Goal: Contribute content: Contribute content

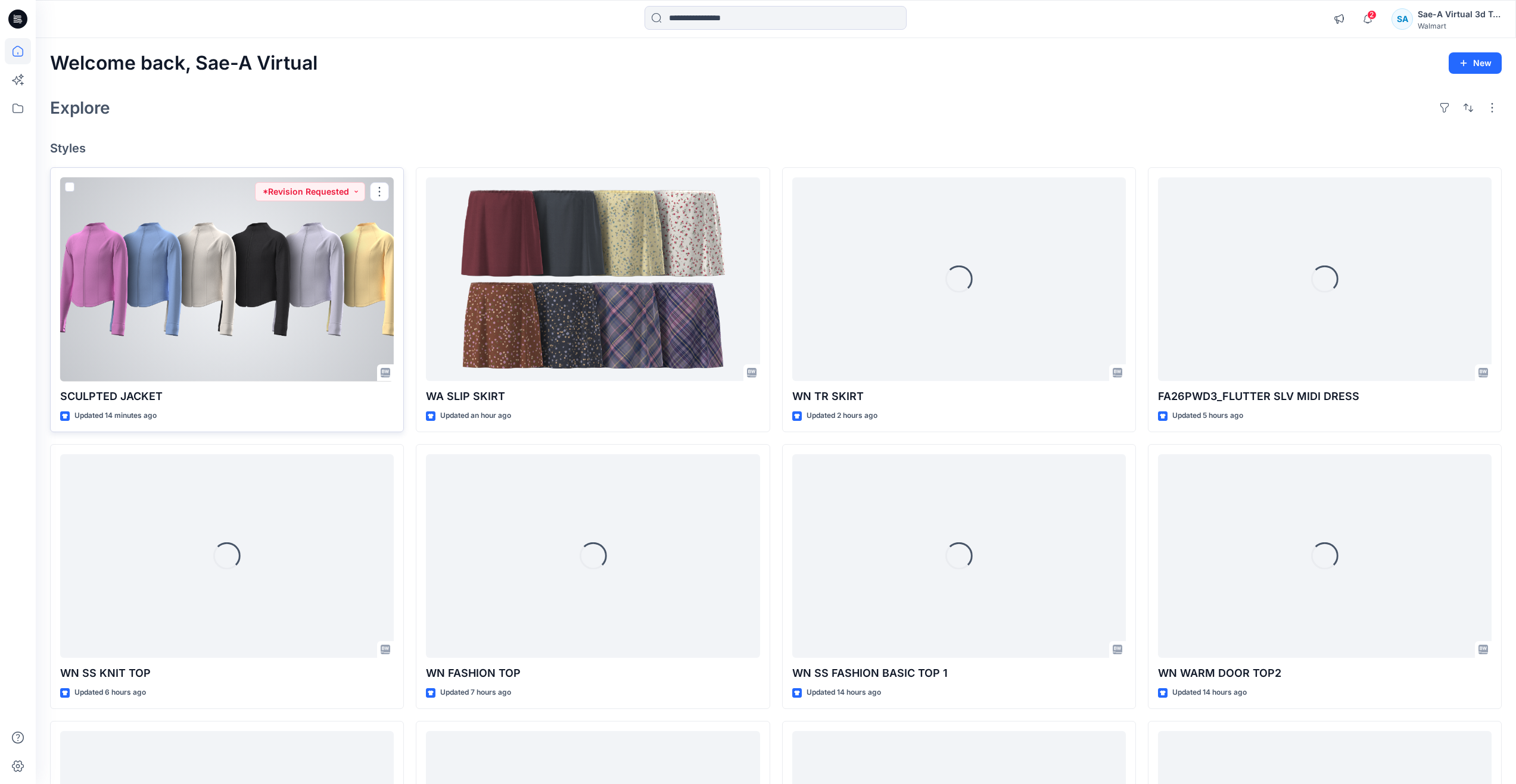
click at [246, 319] on div at bounding box center [227, 279] width 334 height 204
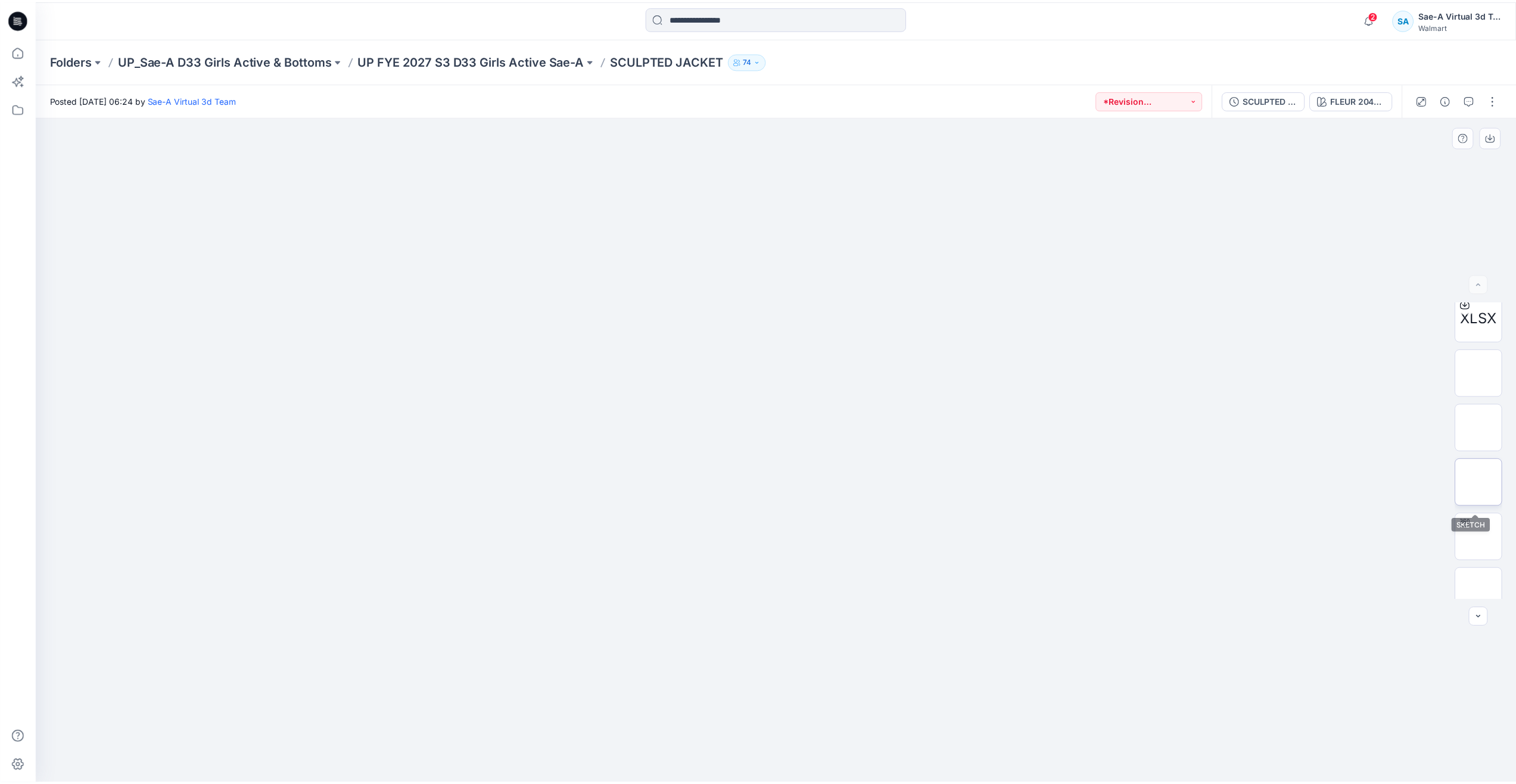
scroll to position [119, 0]
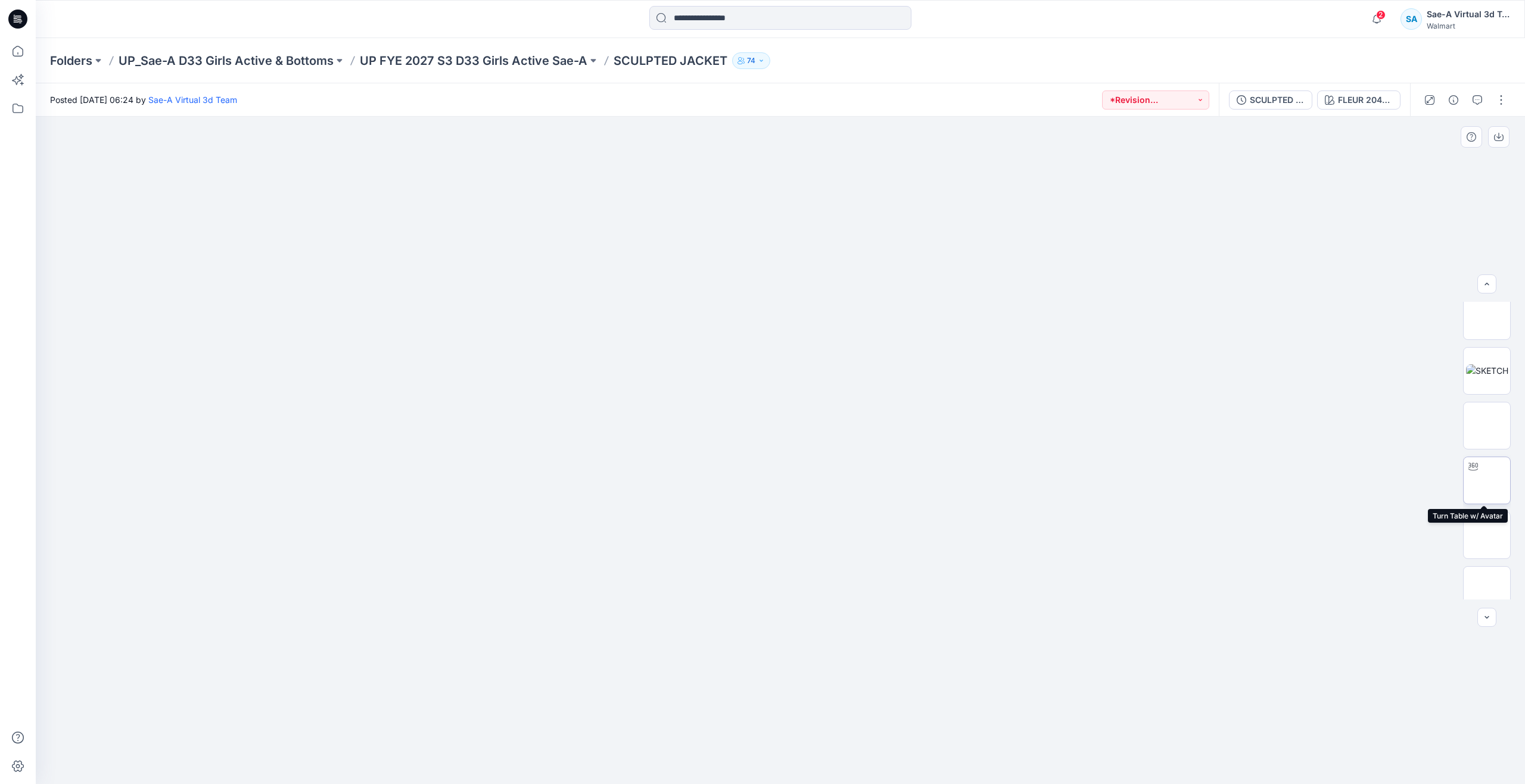
click at [1487, 480] on img at bounding box center [1487, 480] width 0 height 0
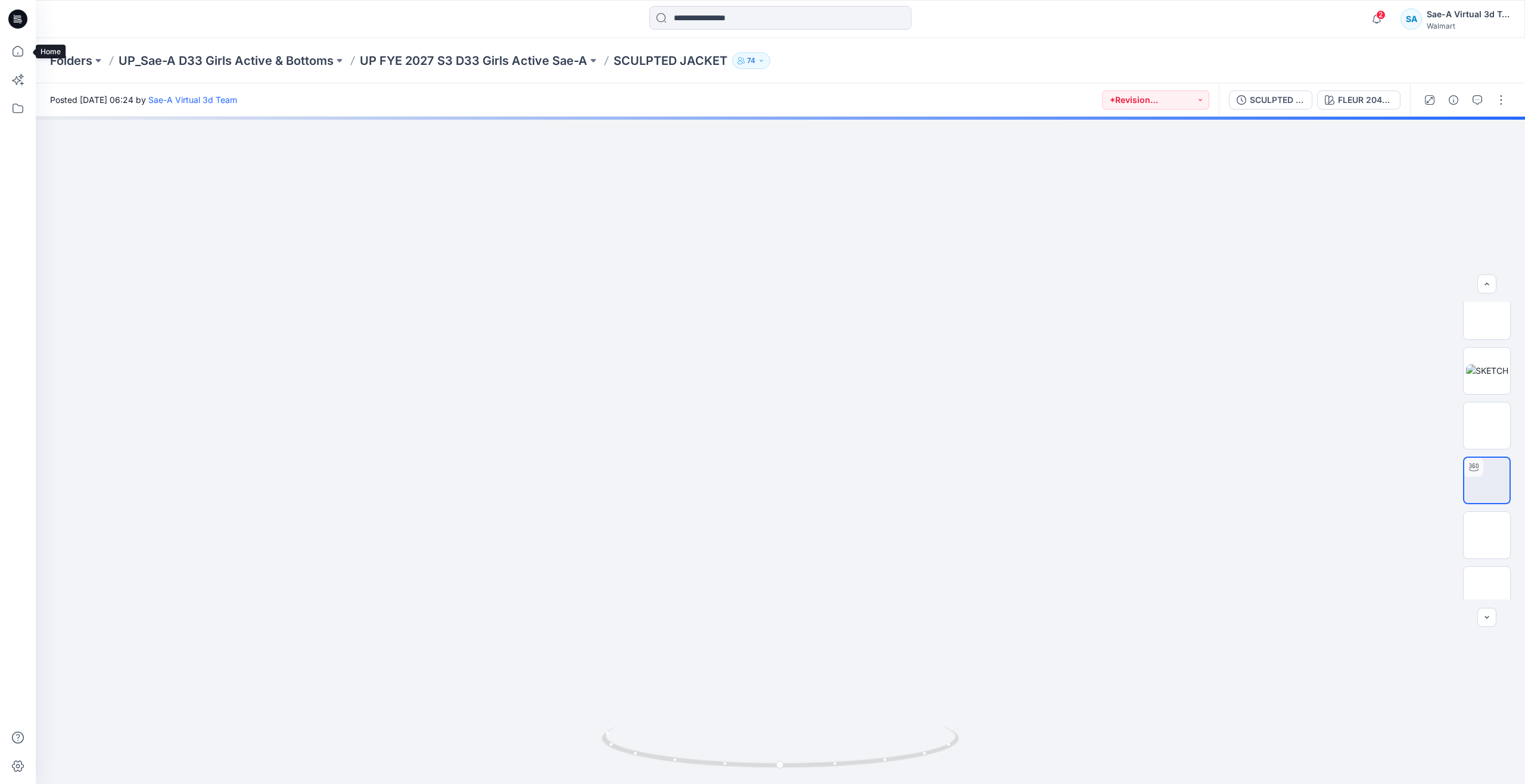
drag, startPoint x: 26, startPoint y: 48, endPoint x: 25, endPoint y: 32, distance: 16.0
click at [26, 48] on icon at bounding box center [18, 52] width 26 height 26
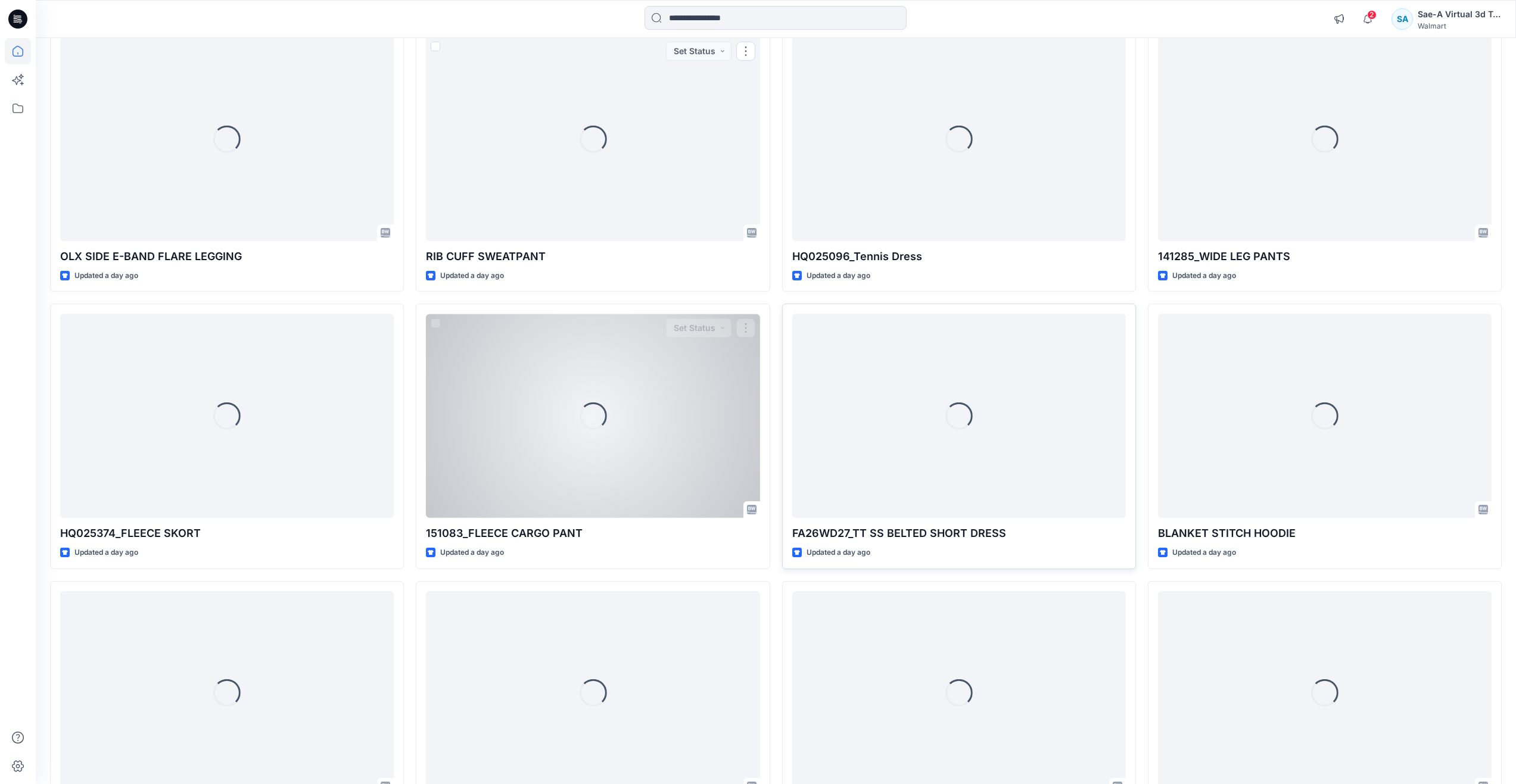
scroll to position [973, 0]
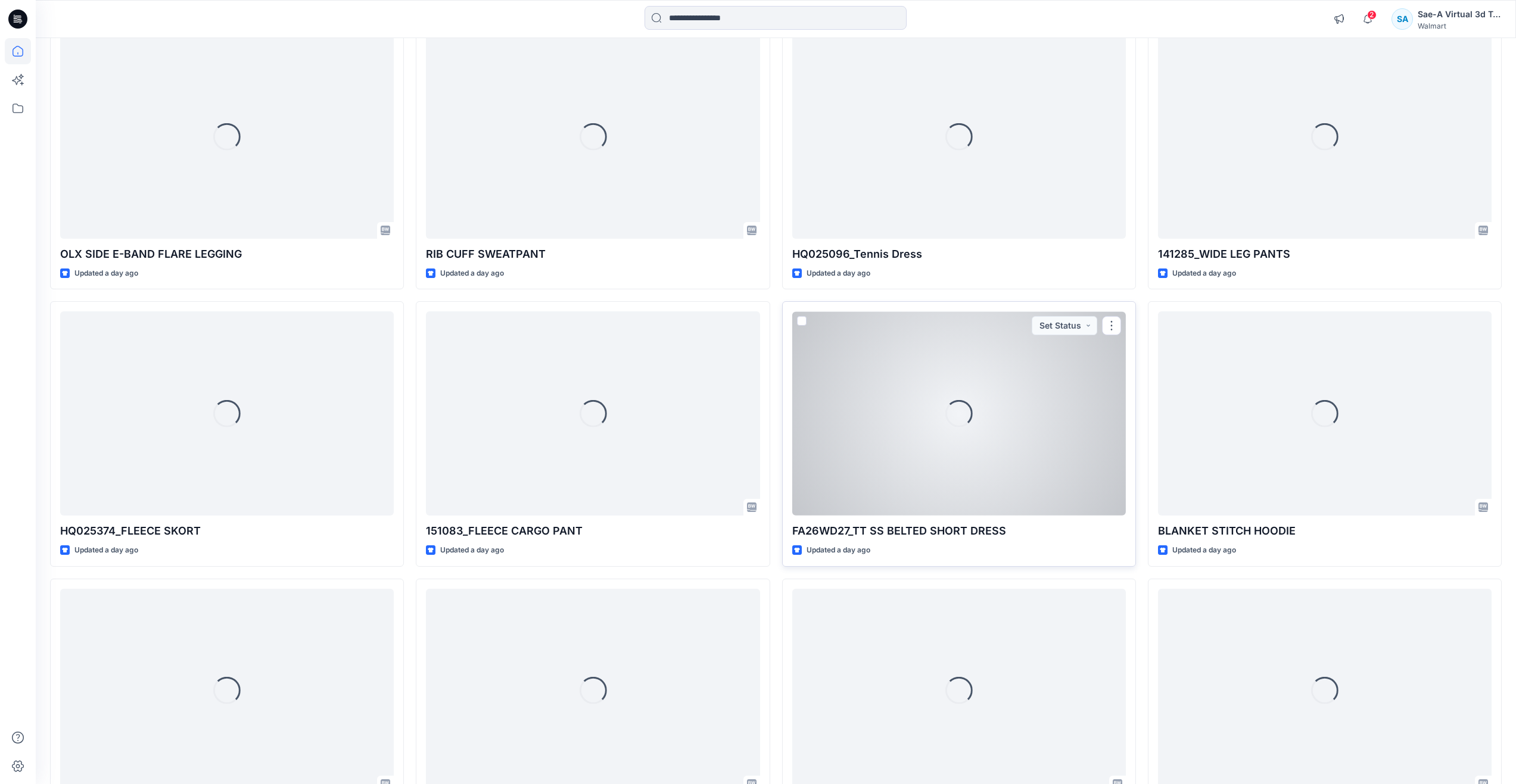
click at [906, 449] on div "Loading..." at bounding box center [959, 414] width 334 height 204
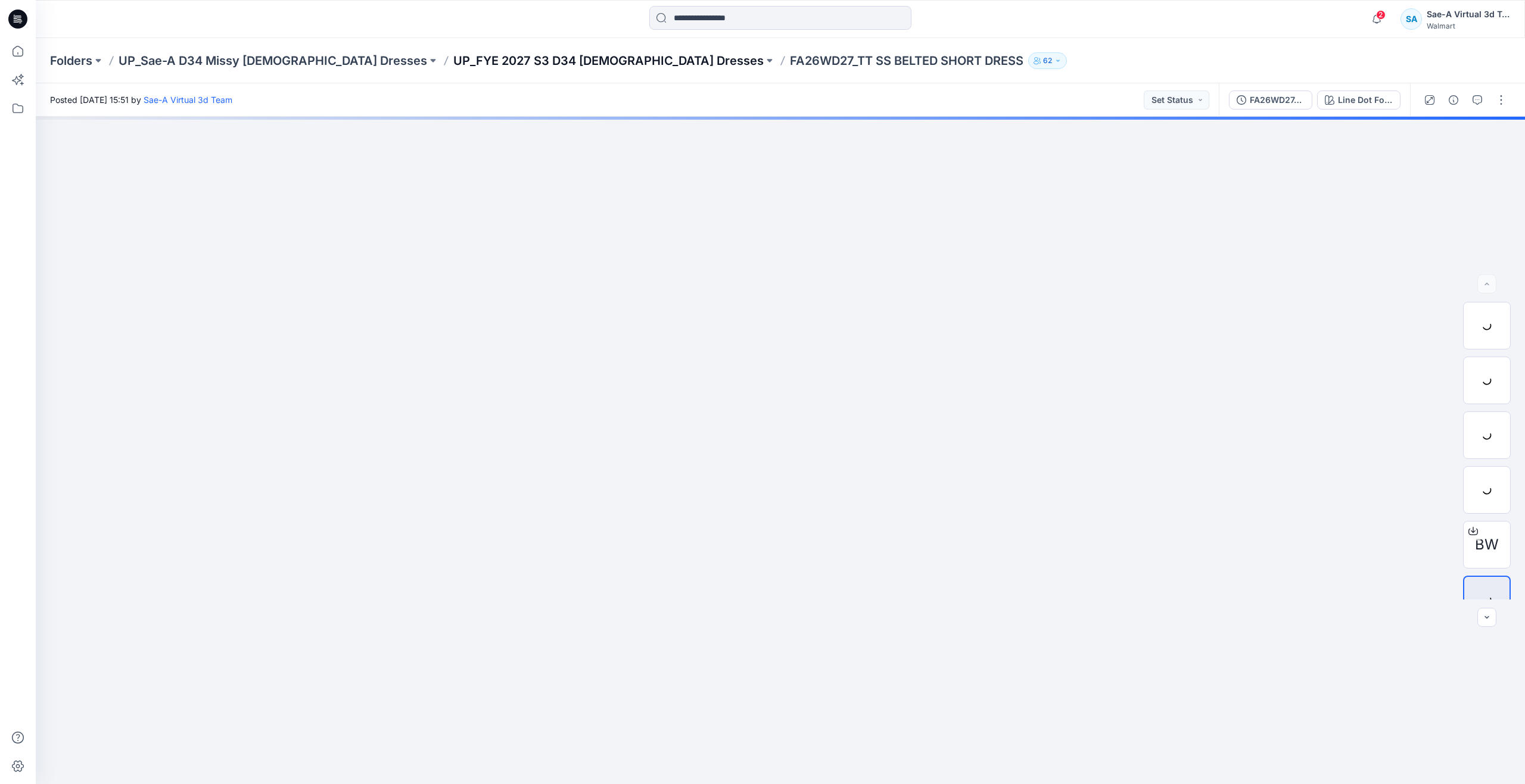
click at [533, 60] on p "UP_FYE 2027 S3 D34 [DEMOGRAPHIC_DATA] Dresses" at bounding box center [608, 60] width 310 height 17
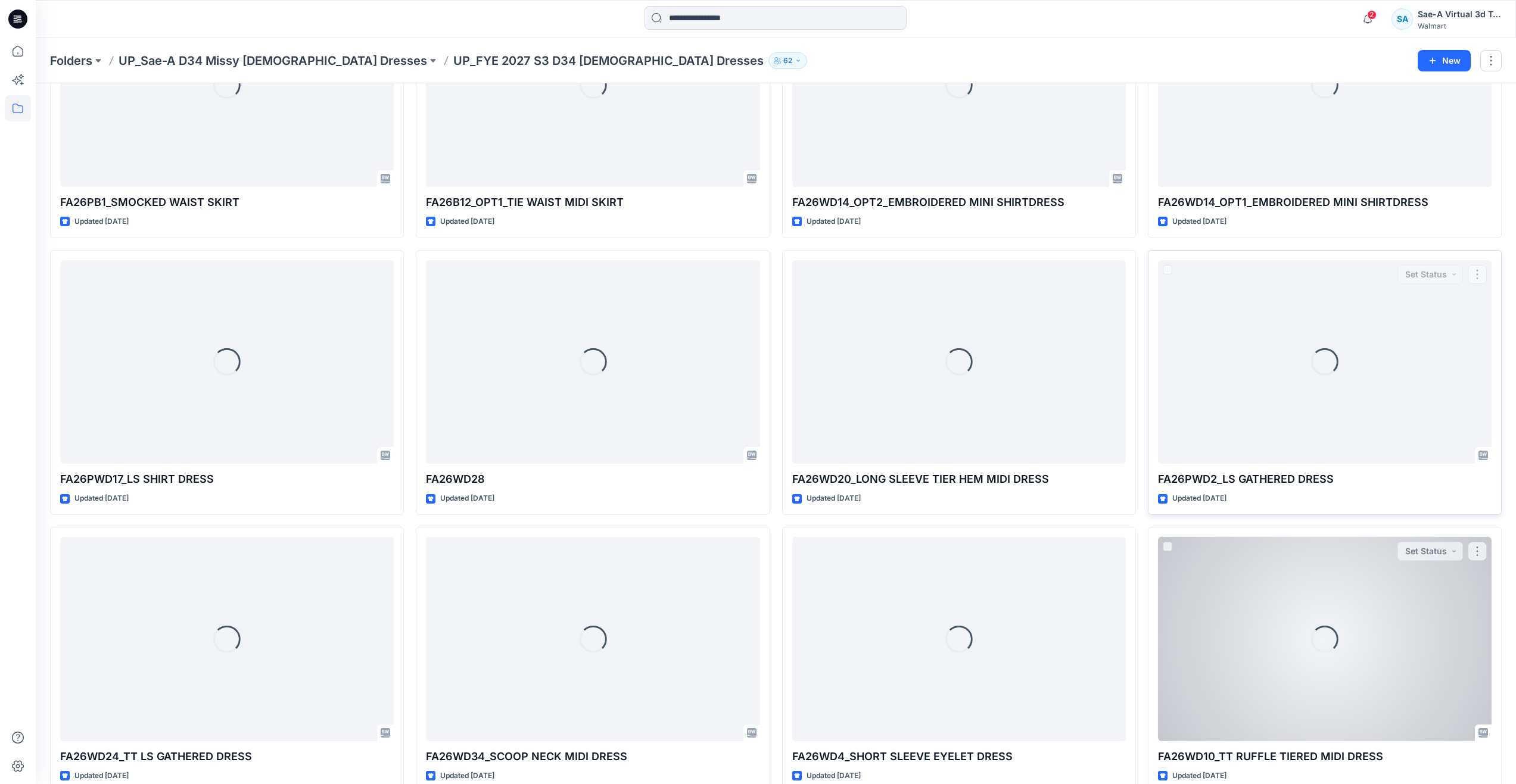
scroll to position [834, 0]
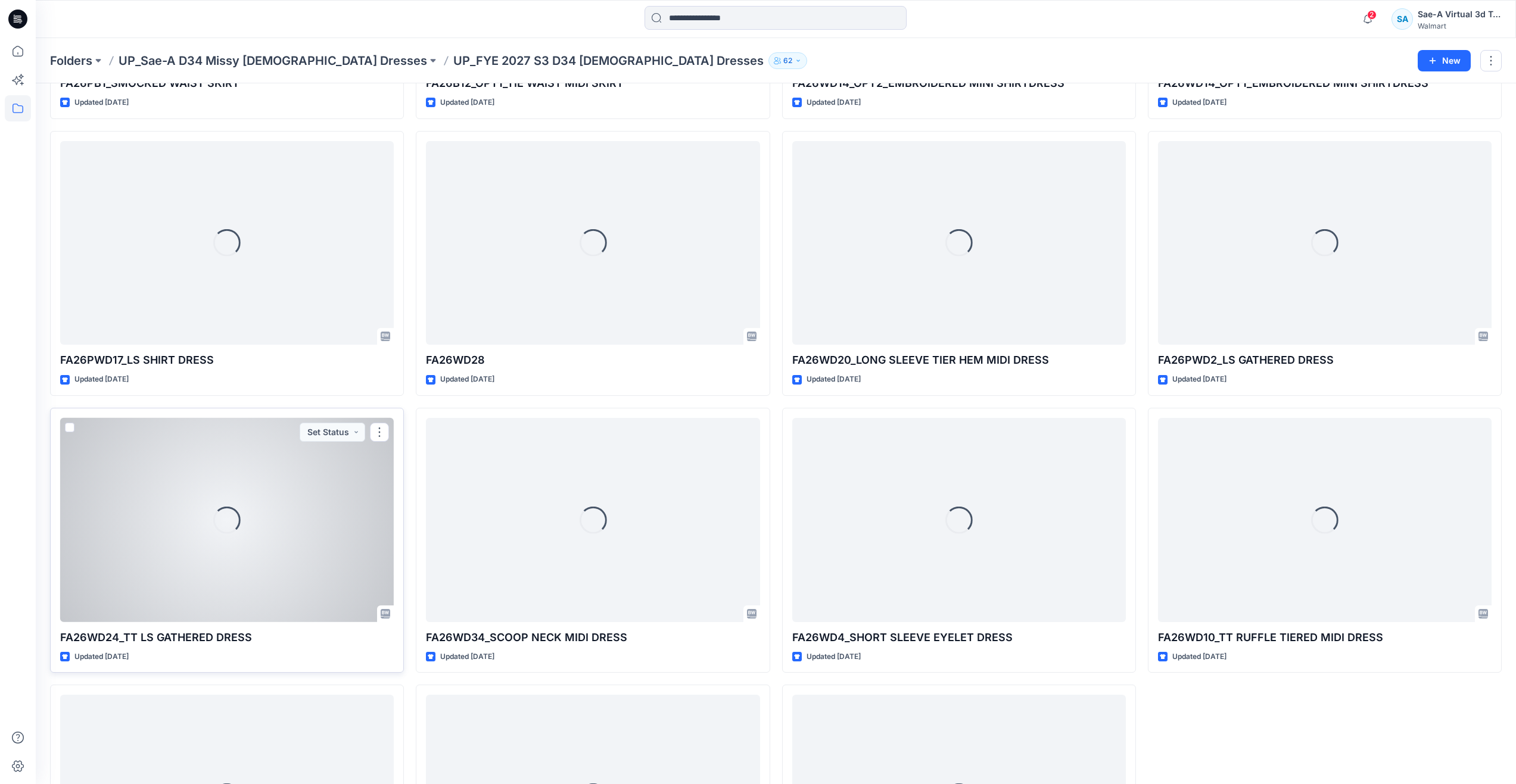
click at [242, 555] on div "Loading..." at bounding box center [227, 520] width 334 height 204
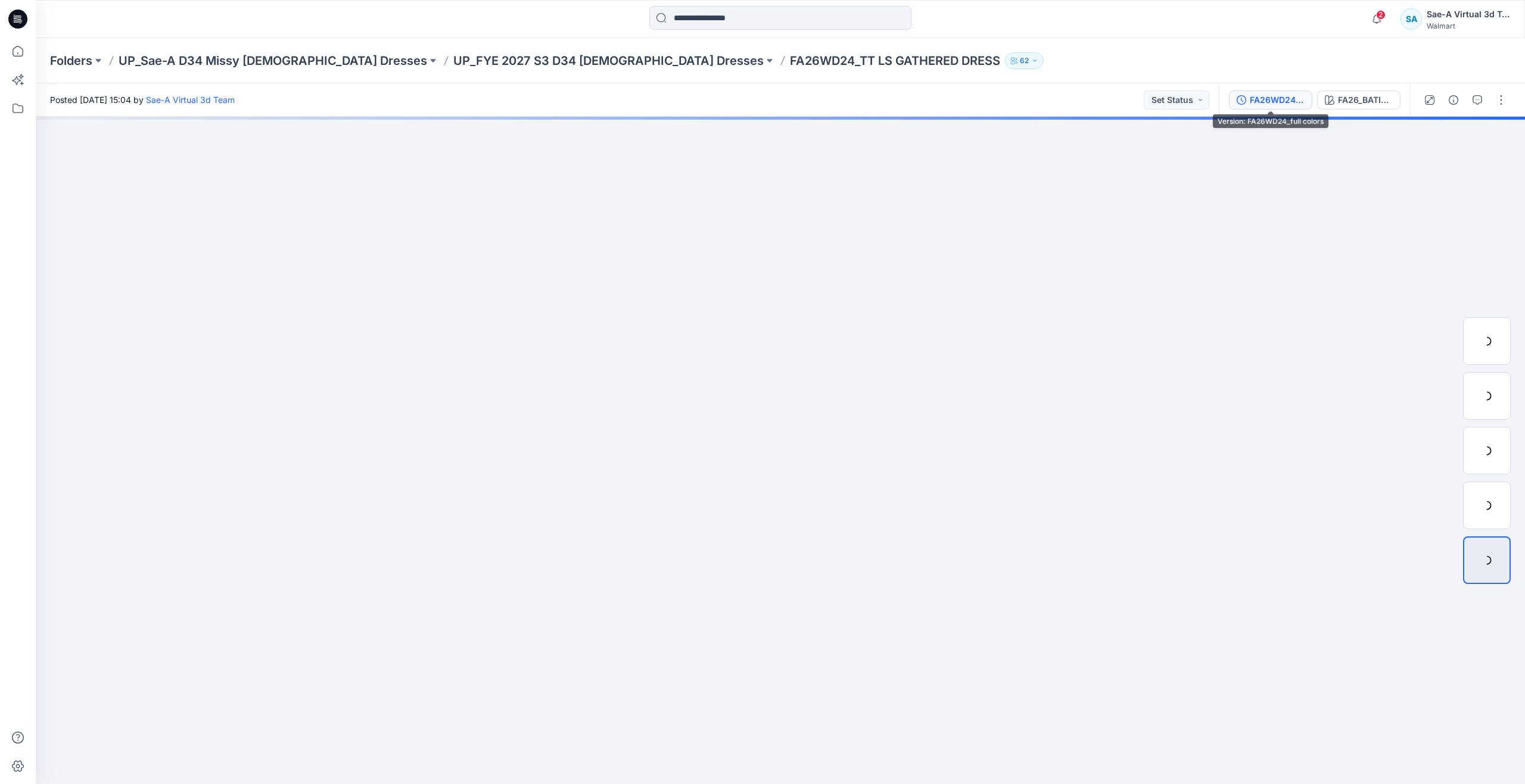
click at [1267, 98] on div "FA26WD24_full colors" at bounding box center [1277, 100] width 55 height 13
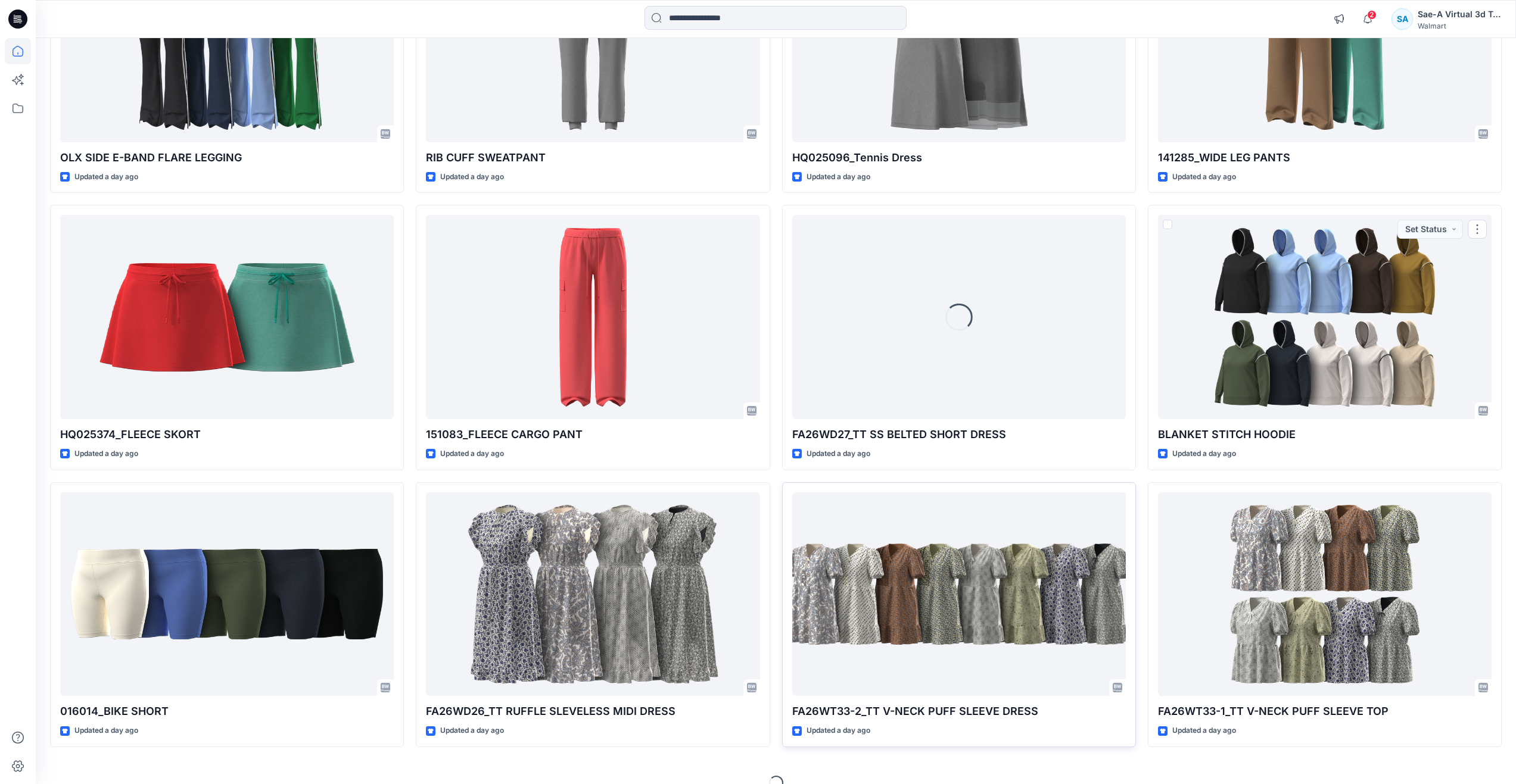
scroll to position [1090, 0]
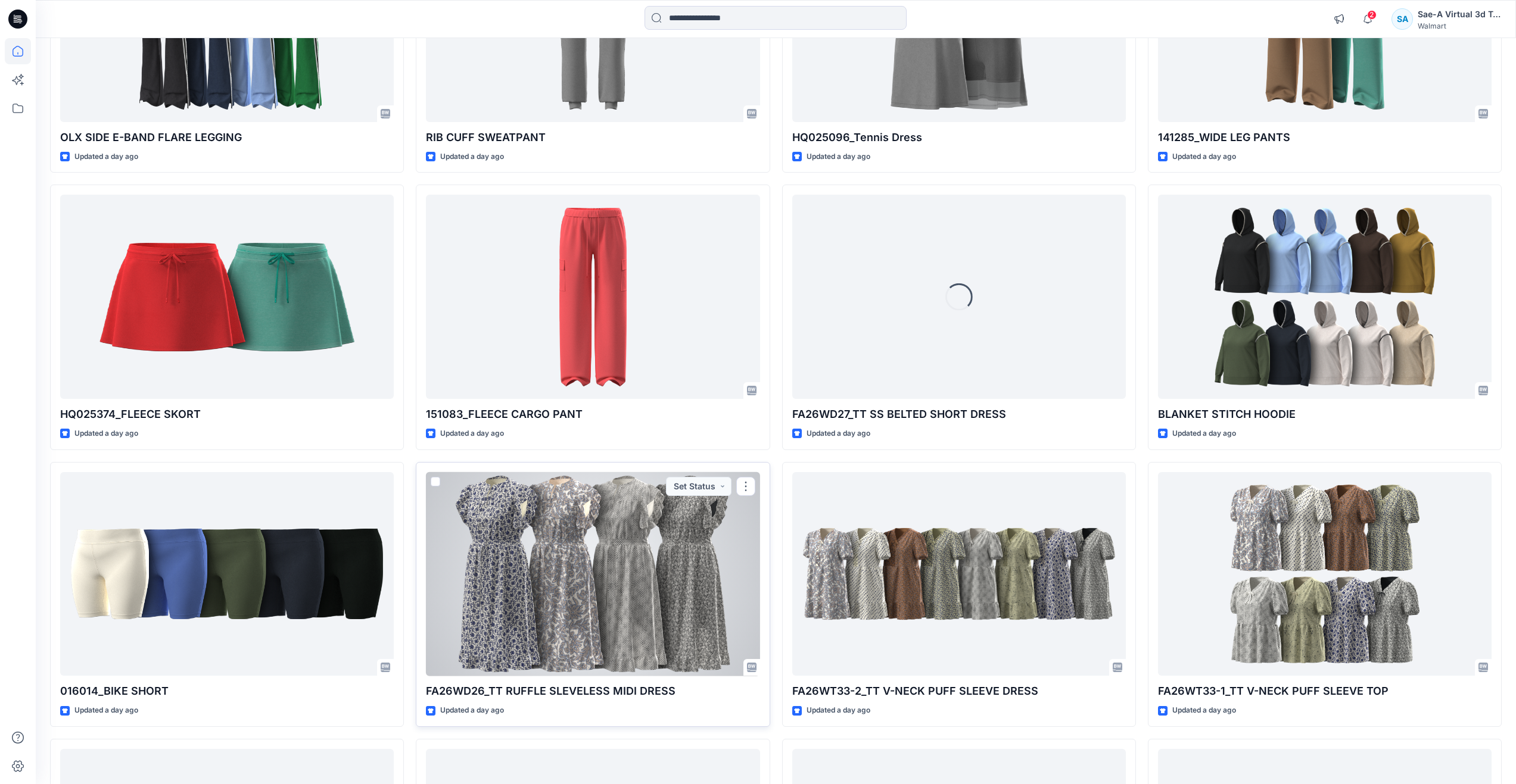
click at [663, 559] on div at bounding box center [592, 574] width 334 height 204
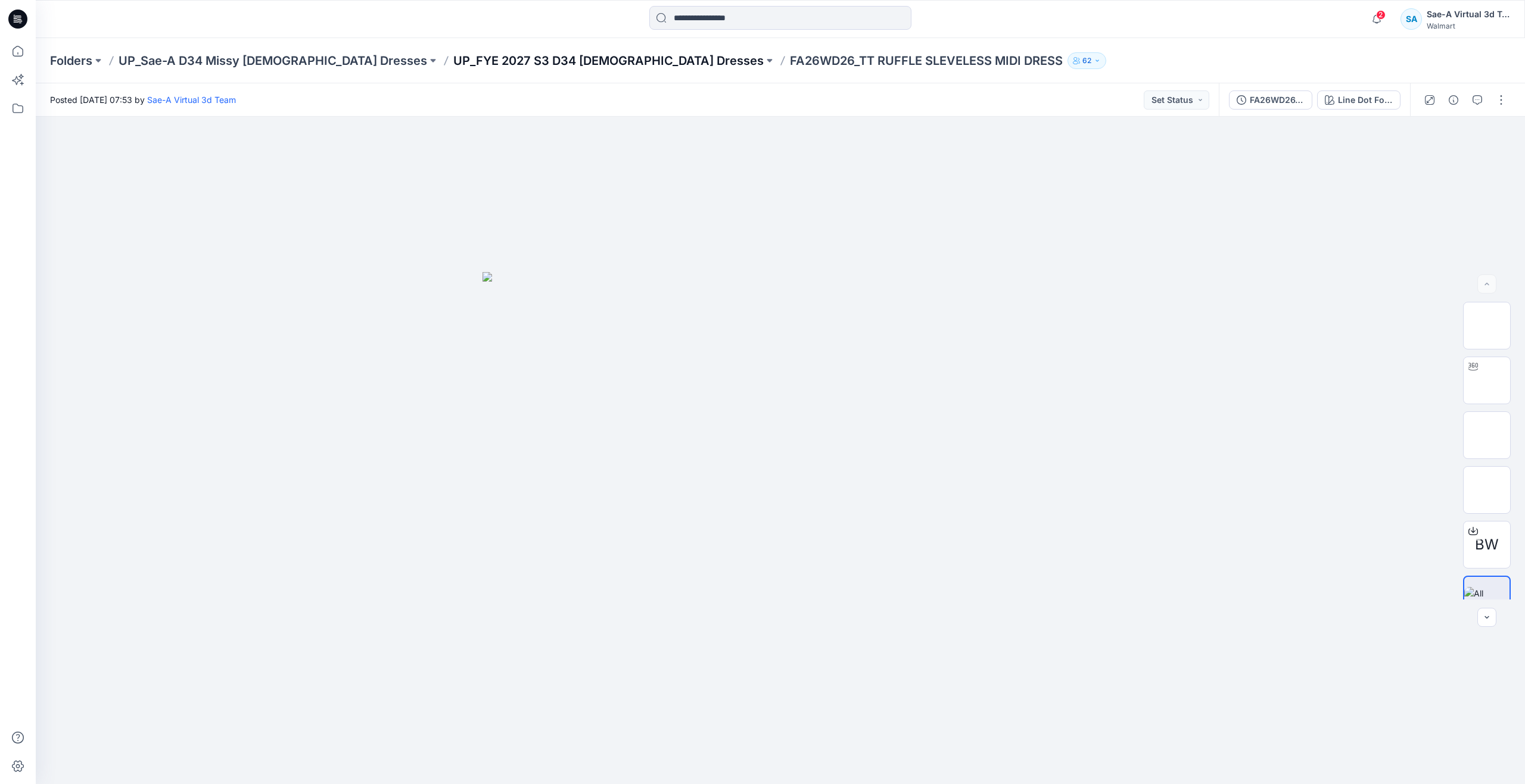
click at [532, 56] on p "UP_FYE 2027 S3 D34 [DEMOGRAPHIC_DATA] Dresses" at bounding box center [608, 60] width 310 height 17
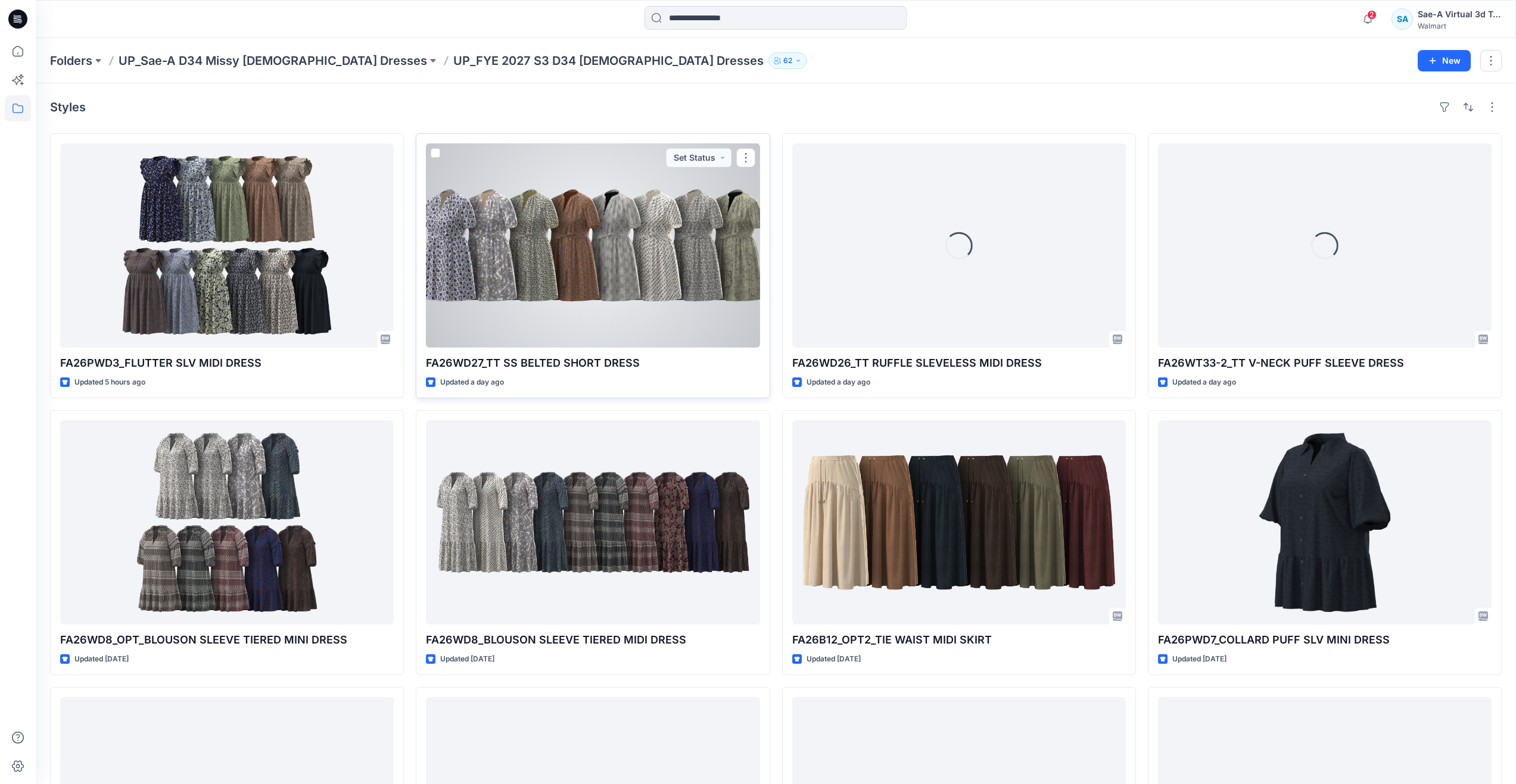
click at [636, 245] on div at bounding box center [592, 245] width 334 height 204
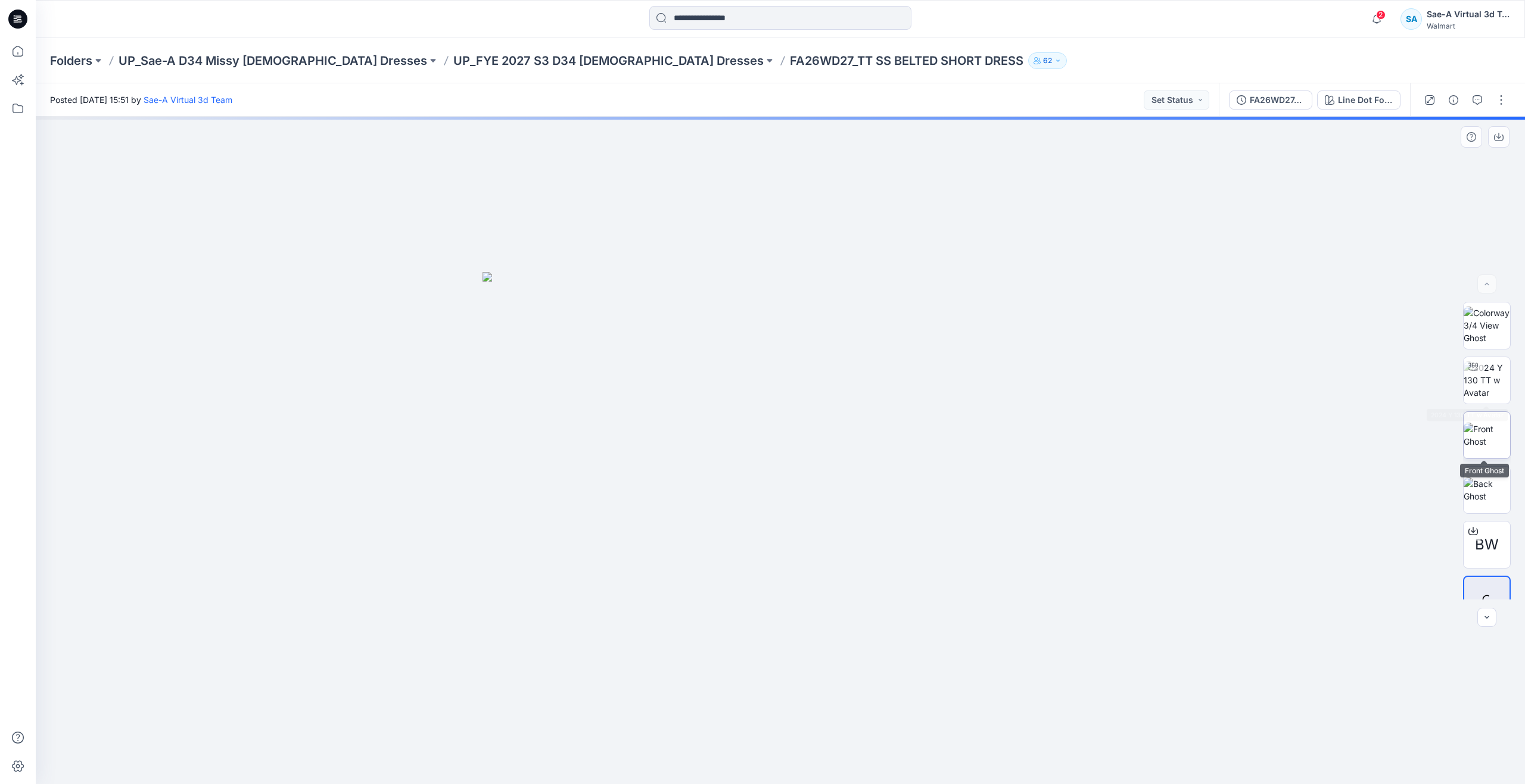
click at [1483, 423] on img at bounding box center [1487, 435] width 46 height 25
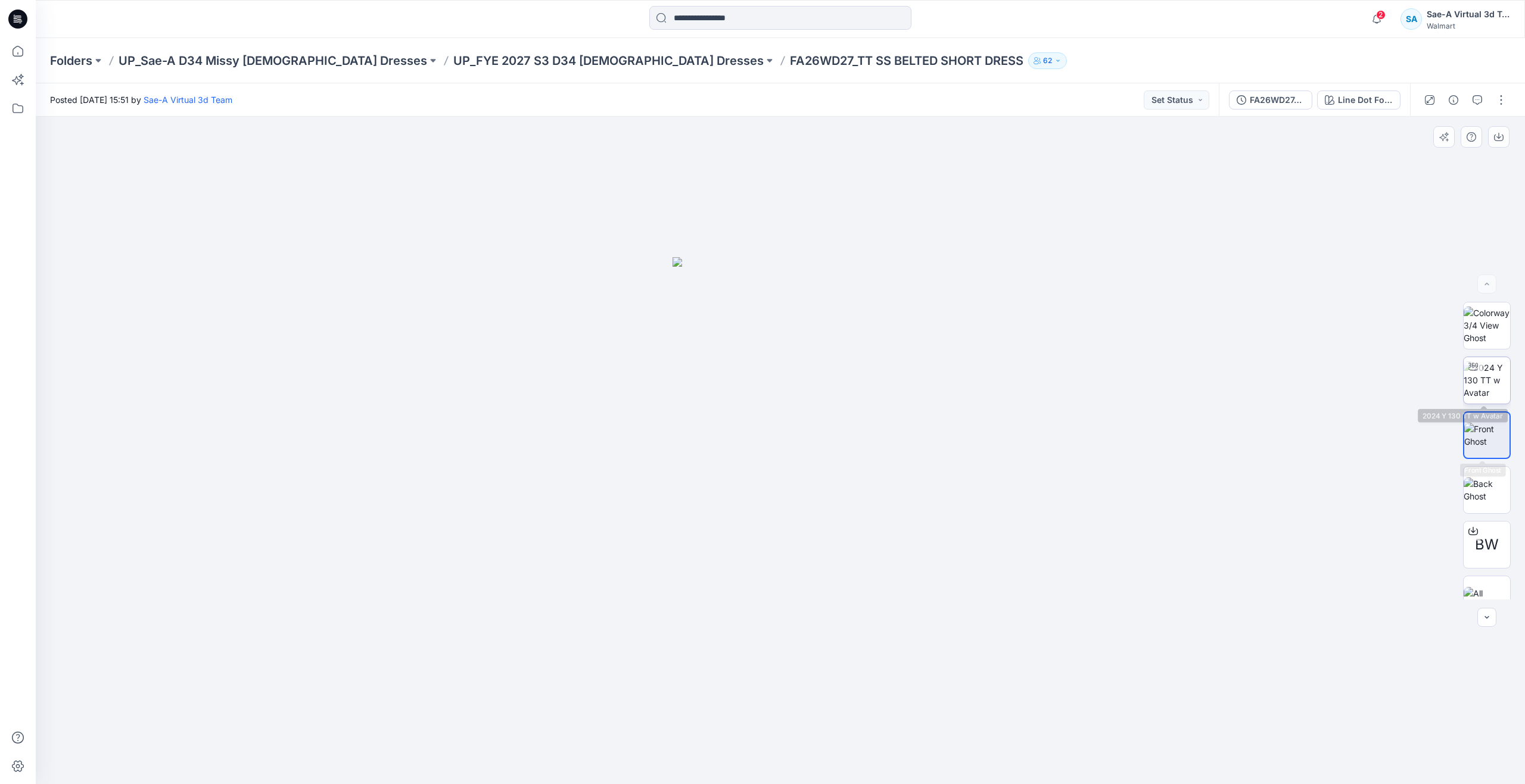
click at [1483, 384] on img at bounding box center [1487, 380] width 46 height 38
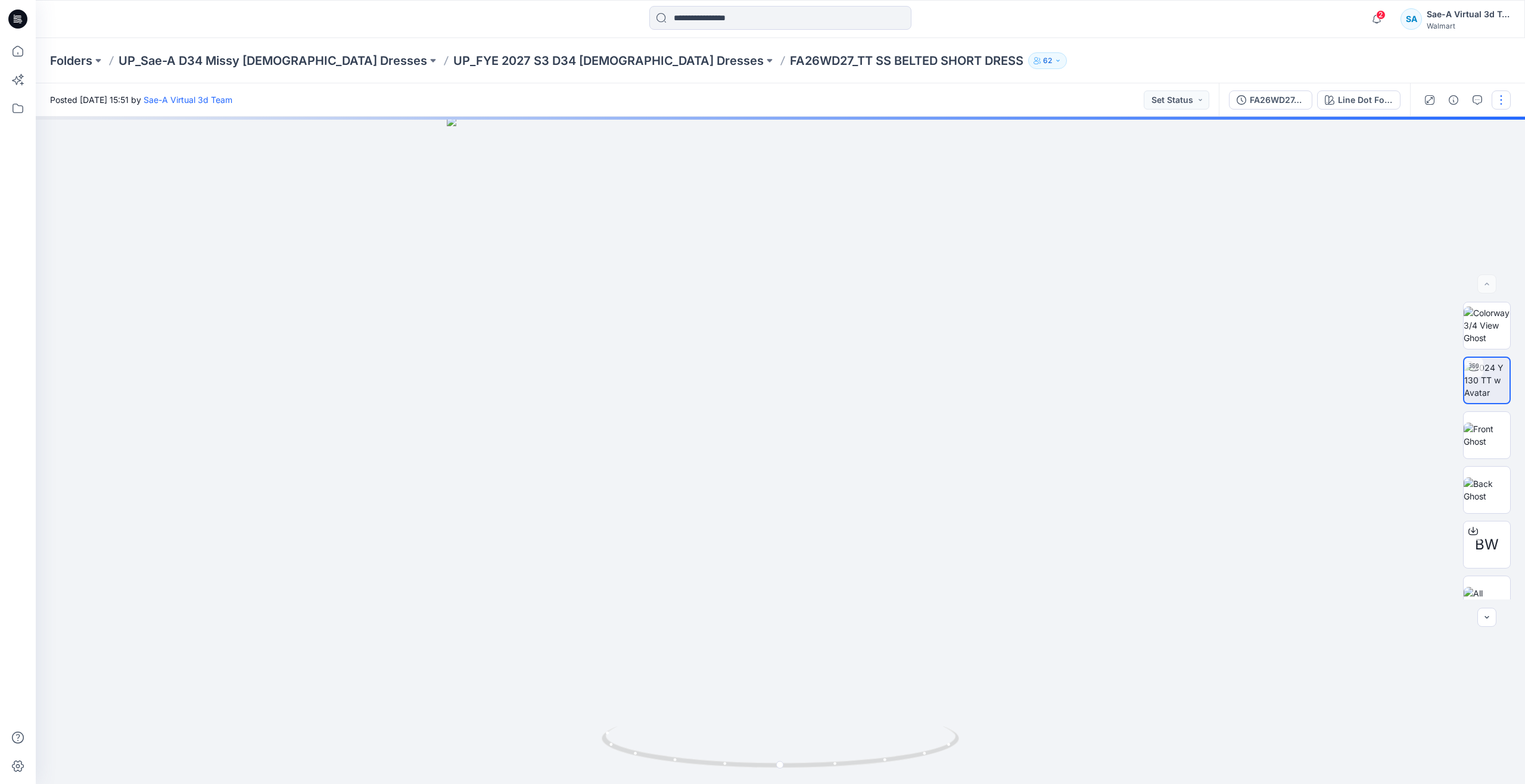
click at [1502, 99] on button "button" at bounding box center [1501, 100] width 19 height 19
click at [1435, 158] on button "Edit" at bounding box center [1451, 161] width 110 height 22
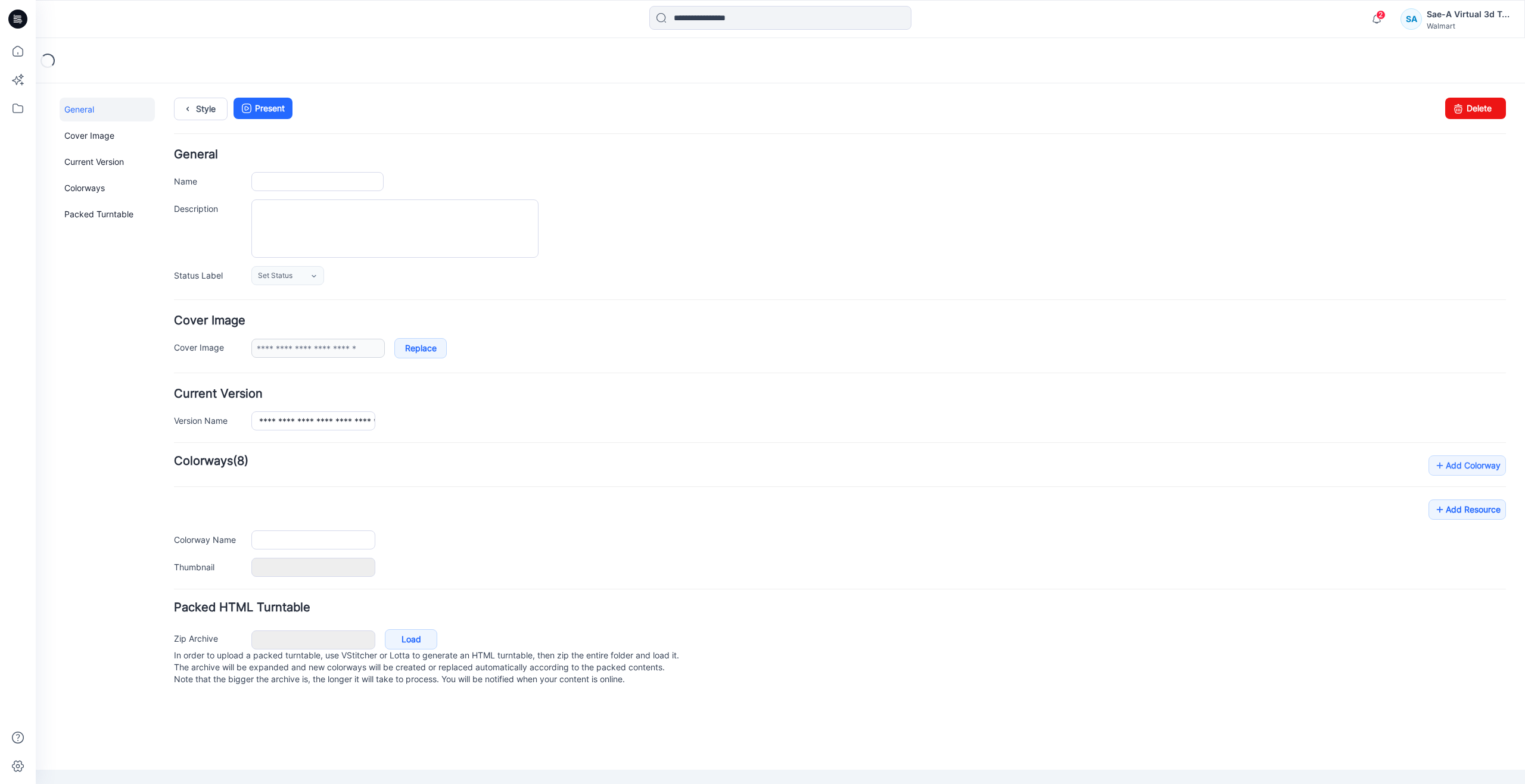
type input "**********"
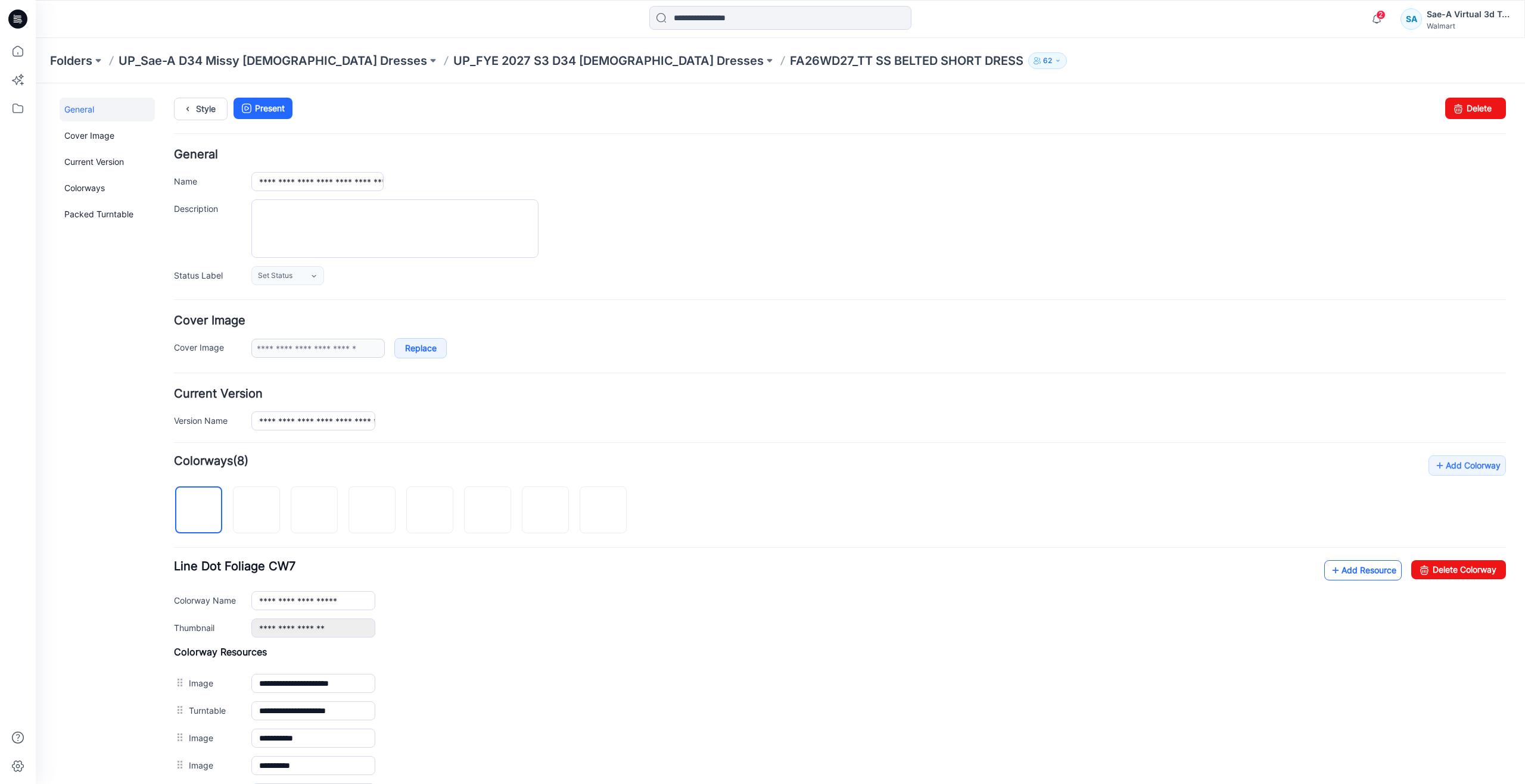
click at [1332, 568] on link "Add Resource" at bounding box center [1362, 570] width 77 height 21
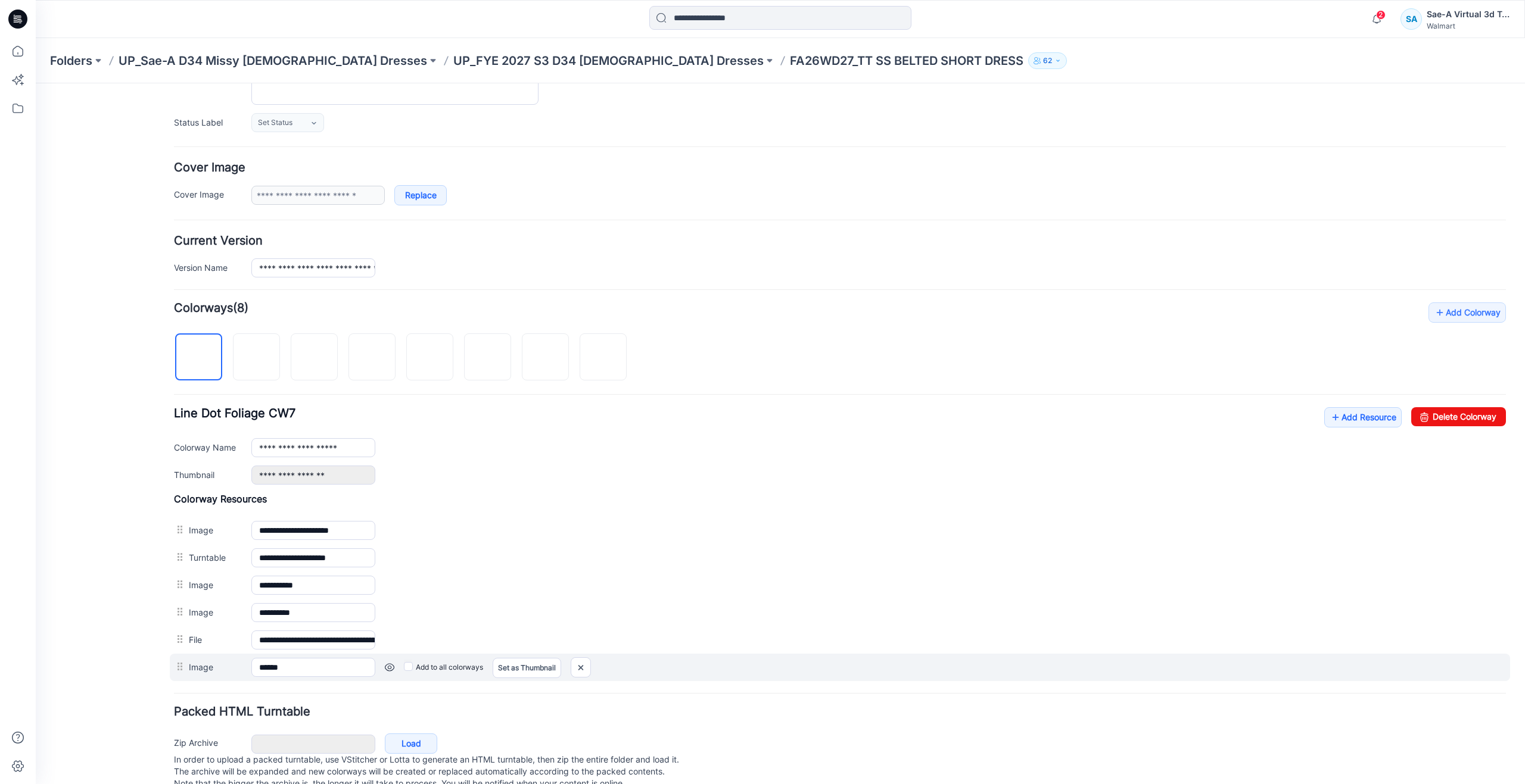
scroll to position [187, 0]
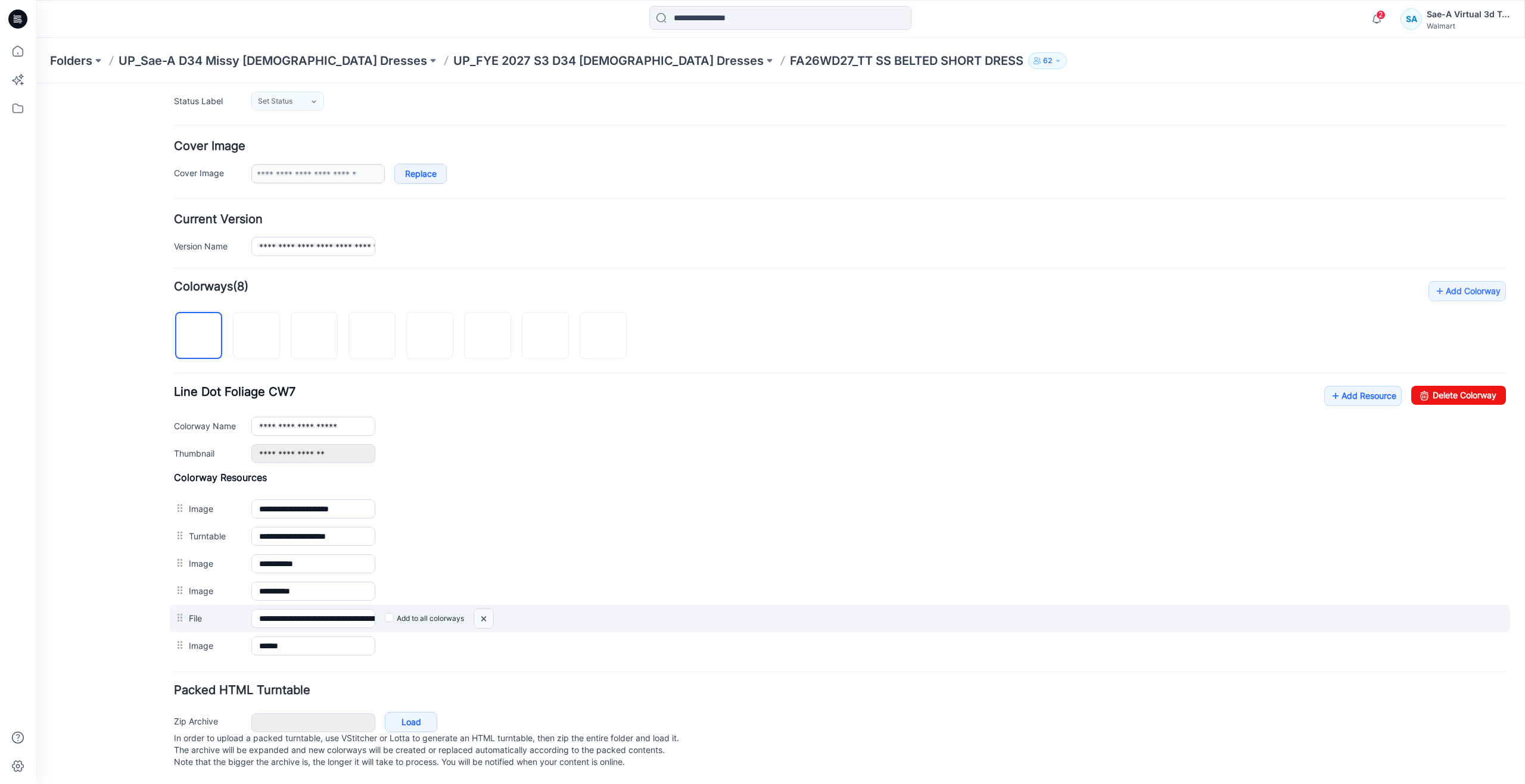
click at [485, 609] on img at bounding box center [483, 619] width 19 height 20
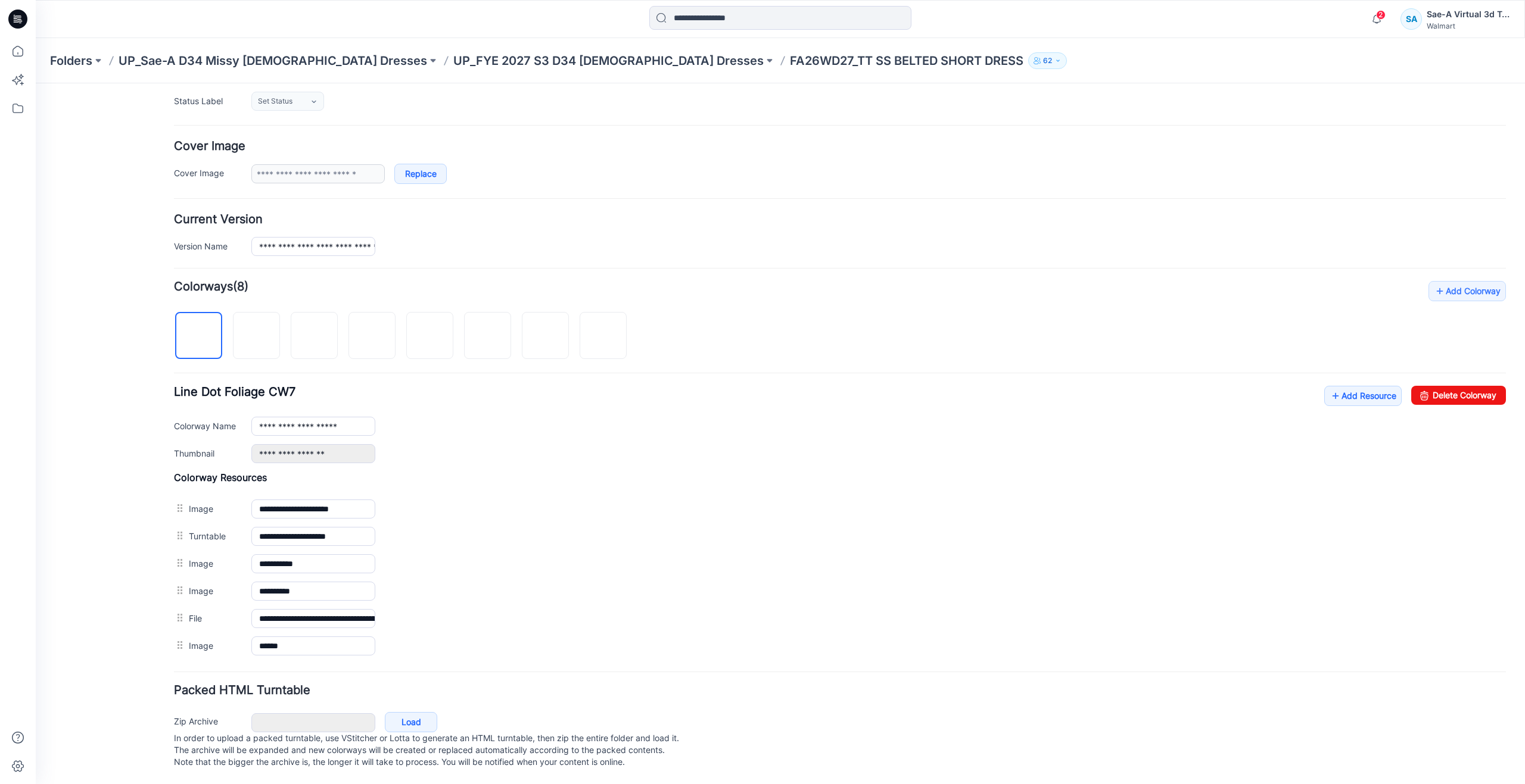
scroll to position [159, 0]
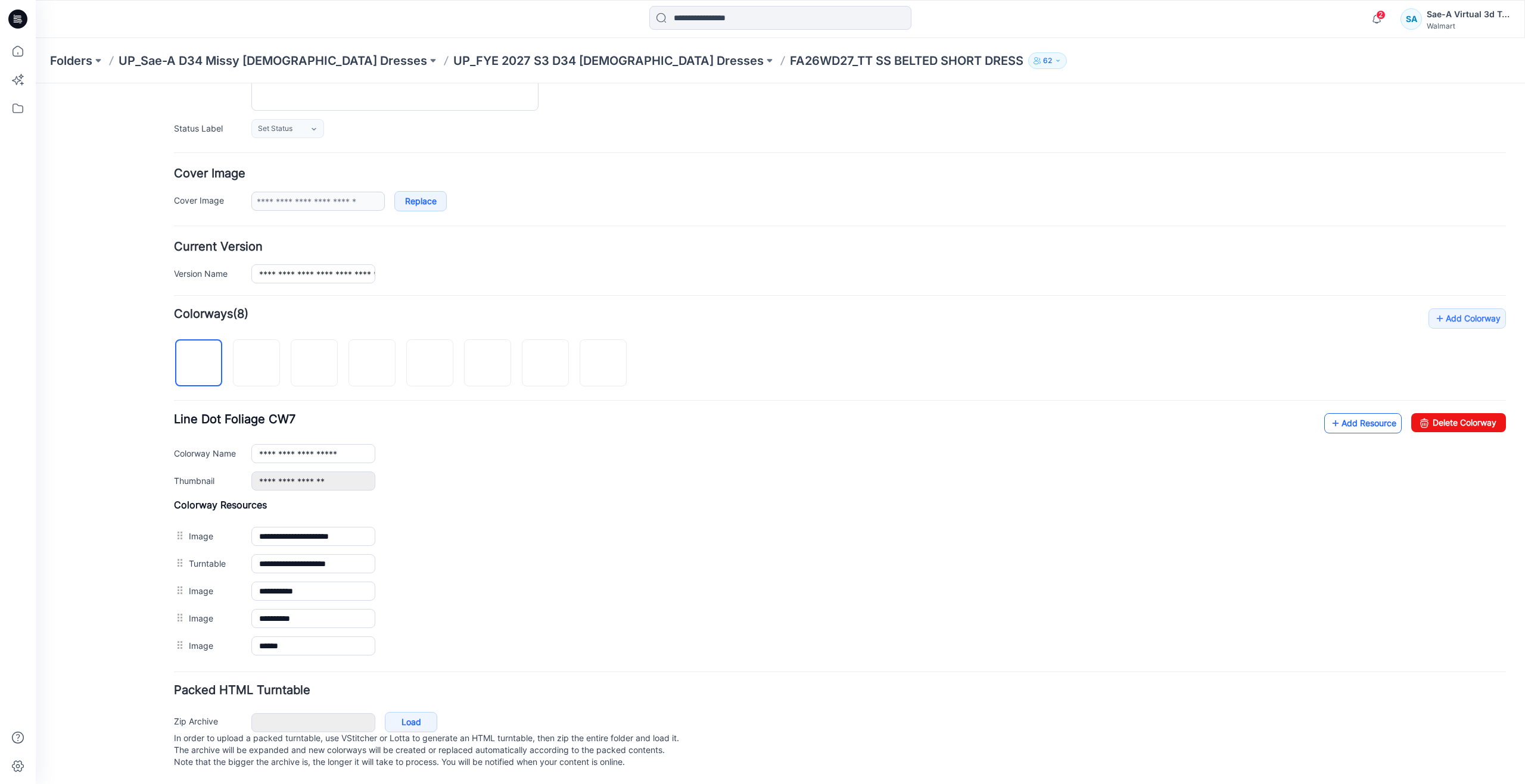
click at [1329, 414] on icon at bounding box center [1335, 423] width 12 height 19
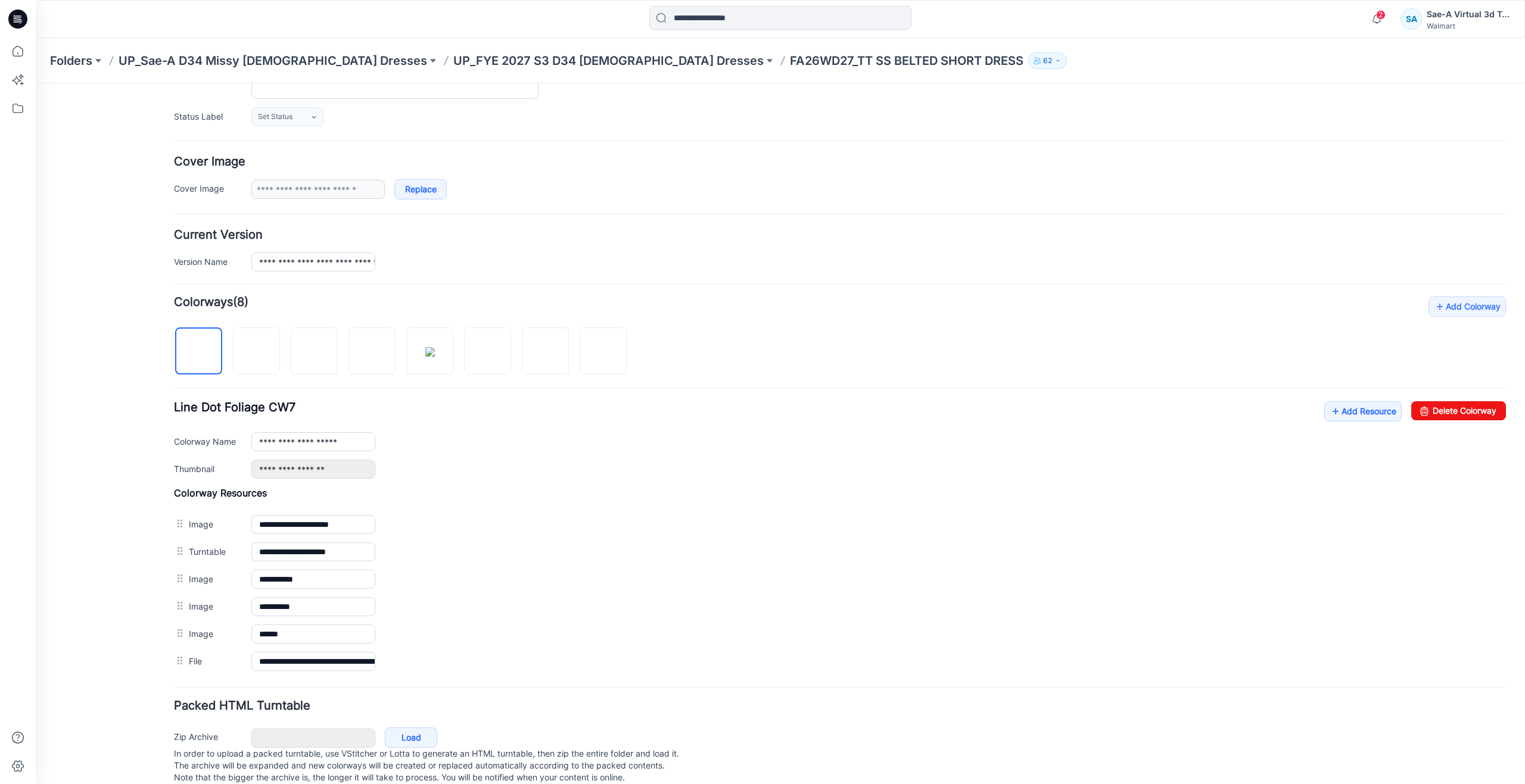
click at [39, 275] on div "**********" at bounding box center [773, 362] width 1475 height 875
click at [19, 60] on icon at bounding box center [18, 52] width 26 height 26
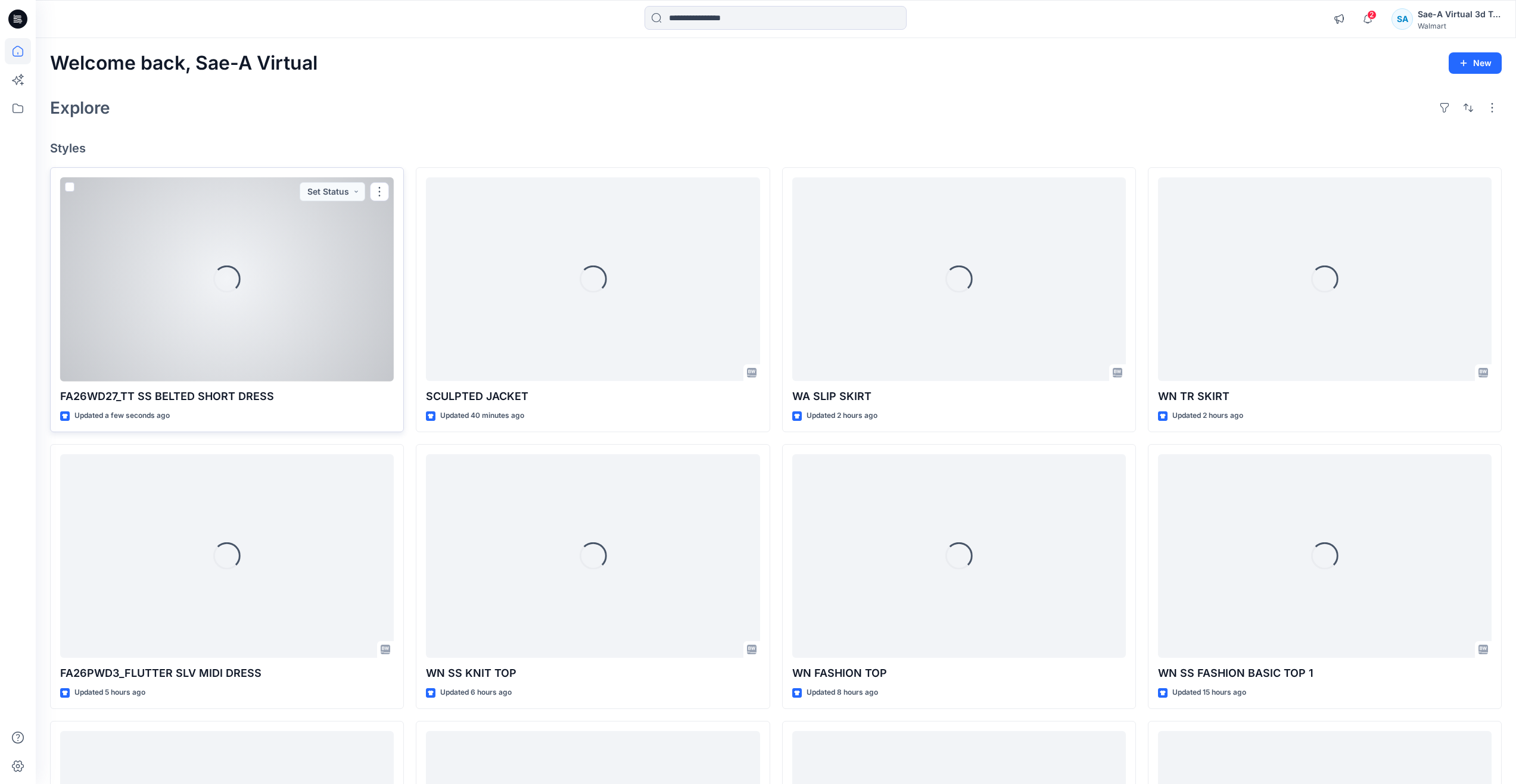
click at [164, 327] on div "Loading..." at bounding box center [227, 279] width 334 height 204
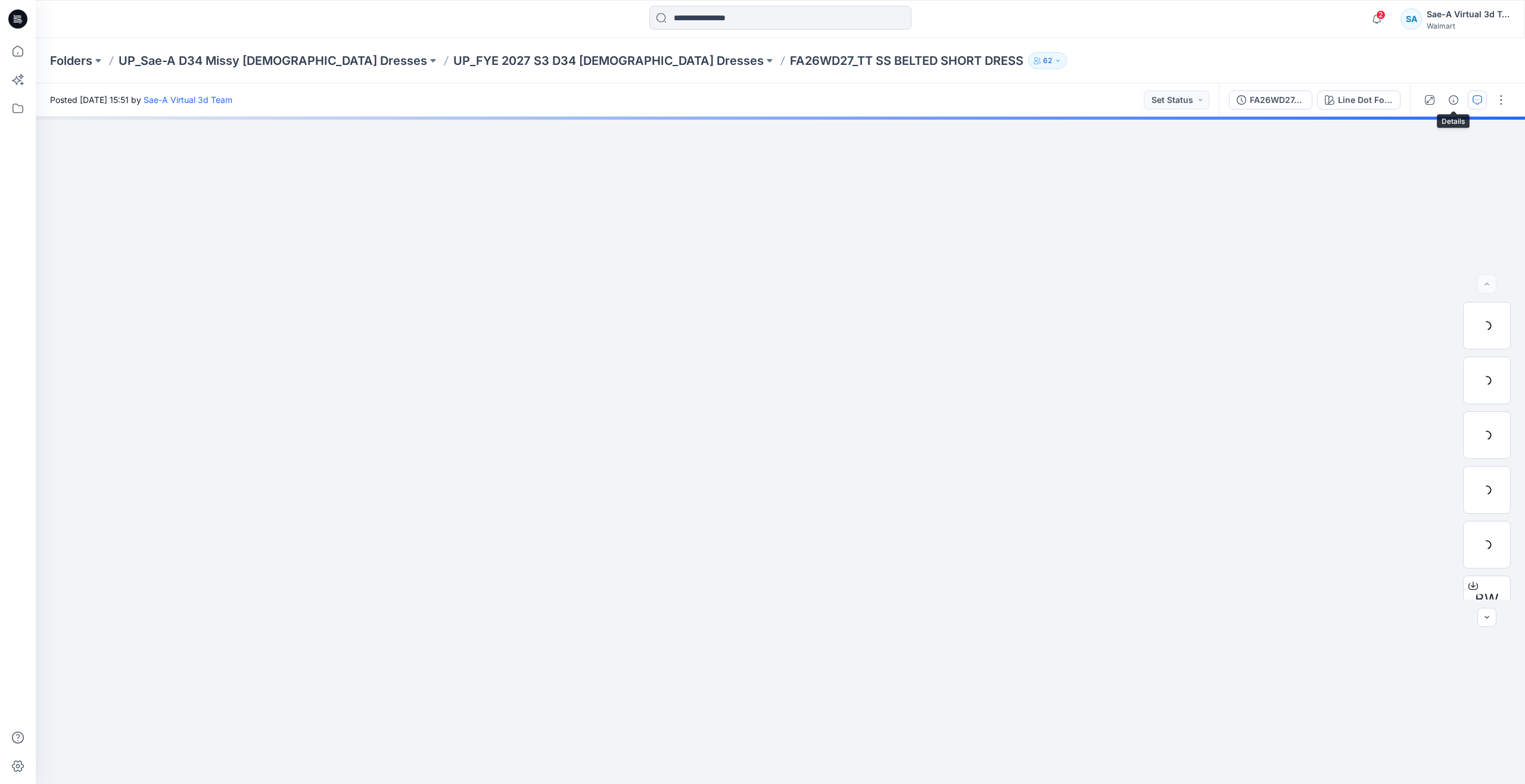
click at [1479, 101] on icon "button" at bounding box center [1477, 100] width 9 height 9
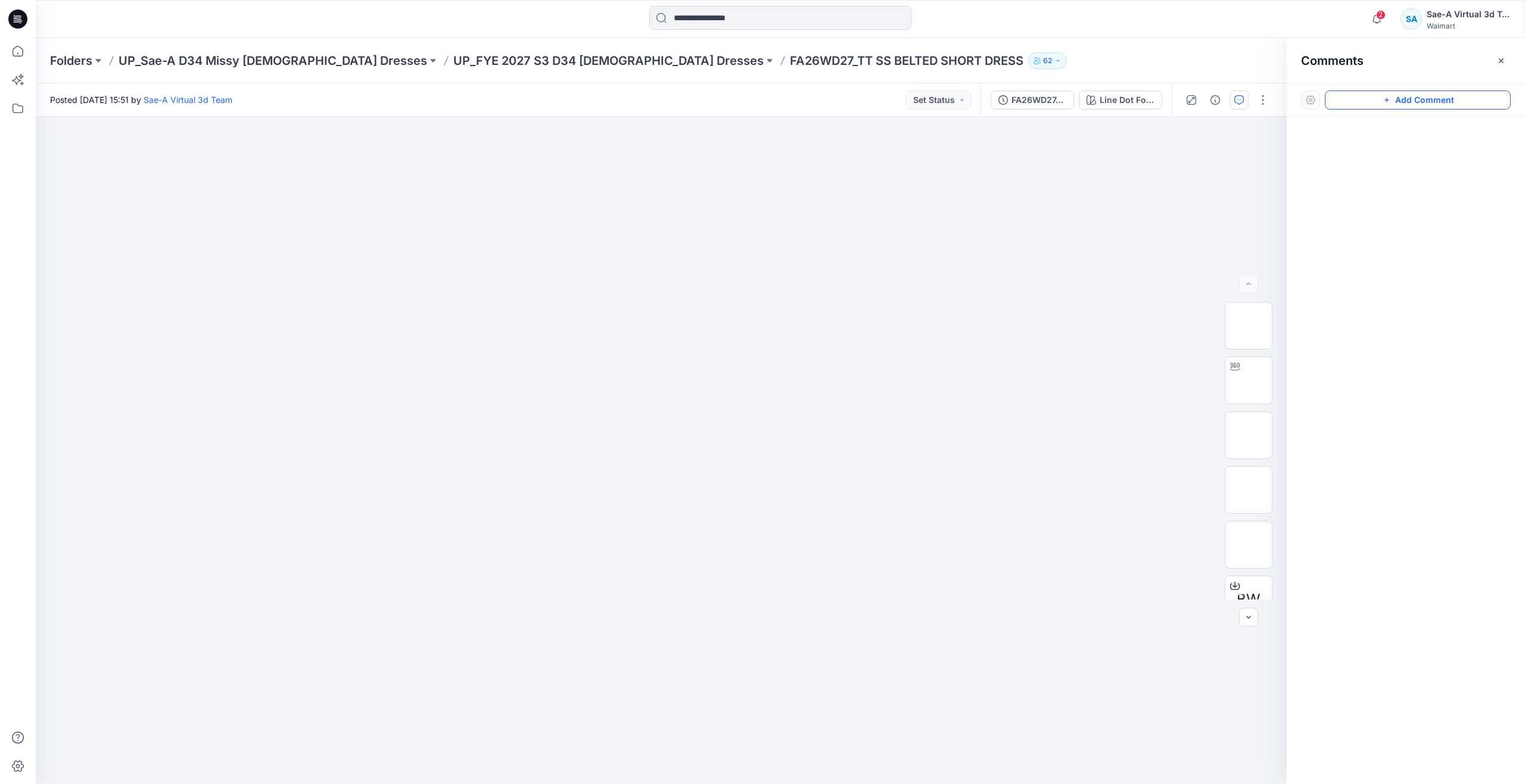
click at [1406, 100] on button "Add Comment" at bounding box center [1417, 100] width 186 height 19
click at [1017, 229] on div "1" at bounding box center [661, 450] width 1251 height 668
type textarea "**********"
click at [1162, 304] on button "Post" at bounding box center [1168, 307] width 32 height 19
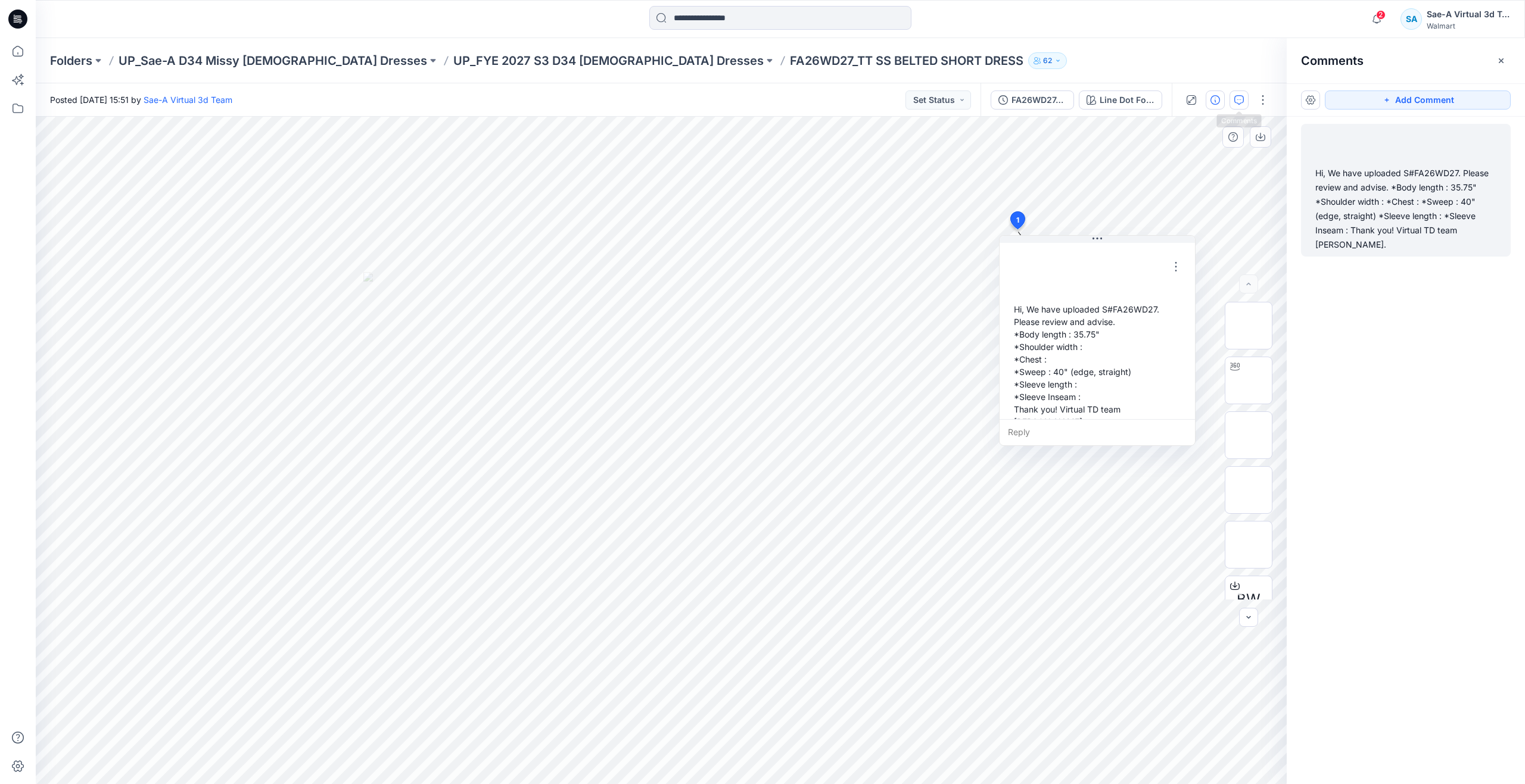
click at [1219, 99] on icon "button" at bounding box center [1215, 100] width 9 height 9
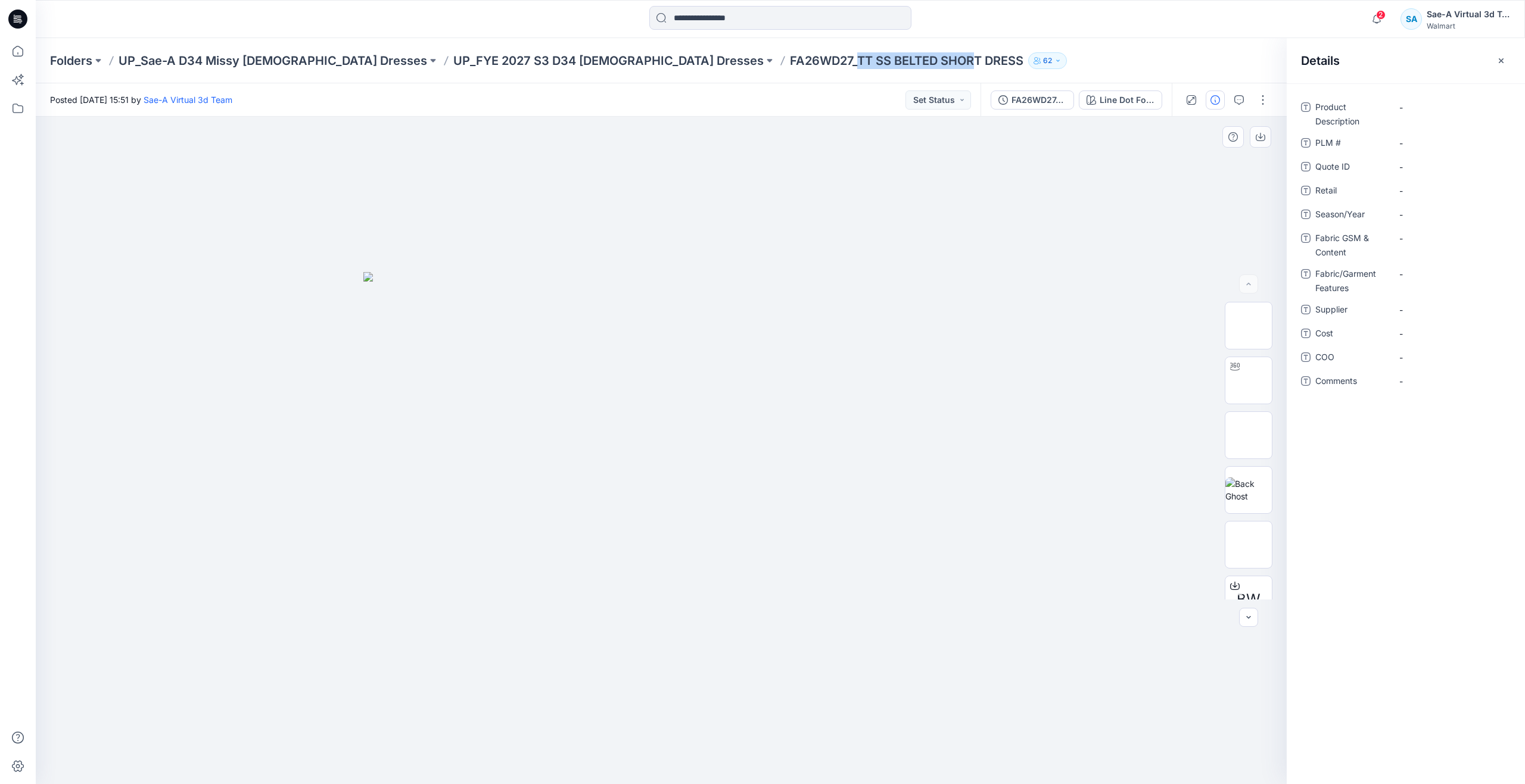
drag, startPoint x: 663, startPoint y: 59, endPoint x: 762, endPoint y: 87, distance: 102.9
click at [770, 82] on div "Folders UP_Sae-A D34 Missy Ladies Dresses UP_FYE 2027 S3 D34 Ladies Dresses FA2…" at bounding box center [780, 61] width 1489 height 45
click at [739, 97] on div "Posted Tuesday, September 23, 2025 15:51 by Sae-A Virtual 3d Team Set Status" at bounding box center [508, 99] width 945 height 32
drag, startPoint x: 669, startPoint y: 57, endPoint x: 741, endPoint y: 79, distance: 75.3
click at [774, 77] on div "Folders UP_Sae-A D34 Missy Ladies Dresses UP_FYE 2027 S3 D34 Ladies Dresses FA2…" at bounding box center [780, 61] width 1489 height 45
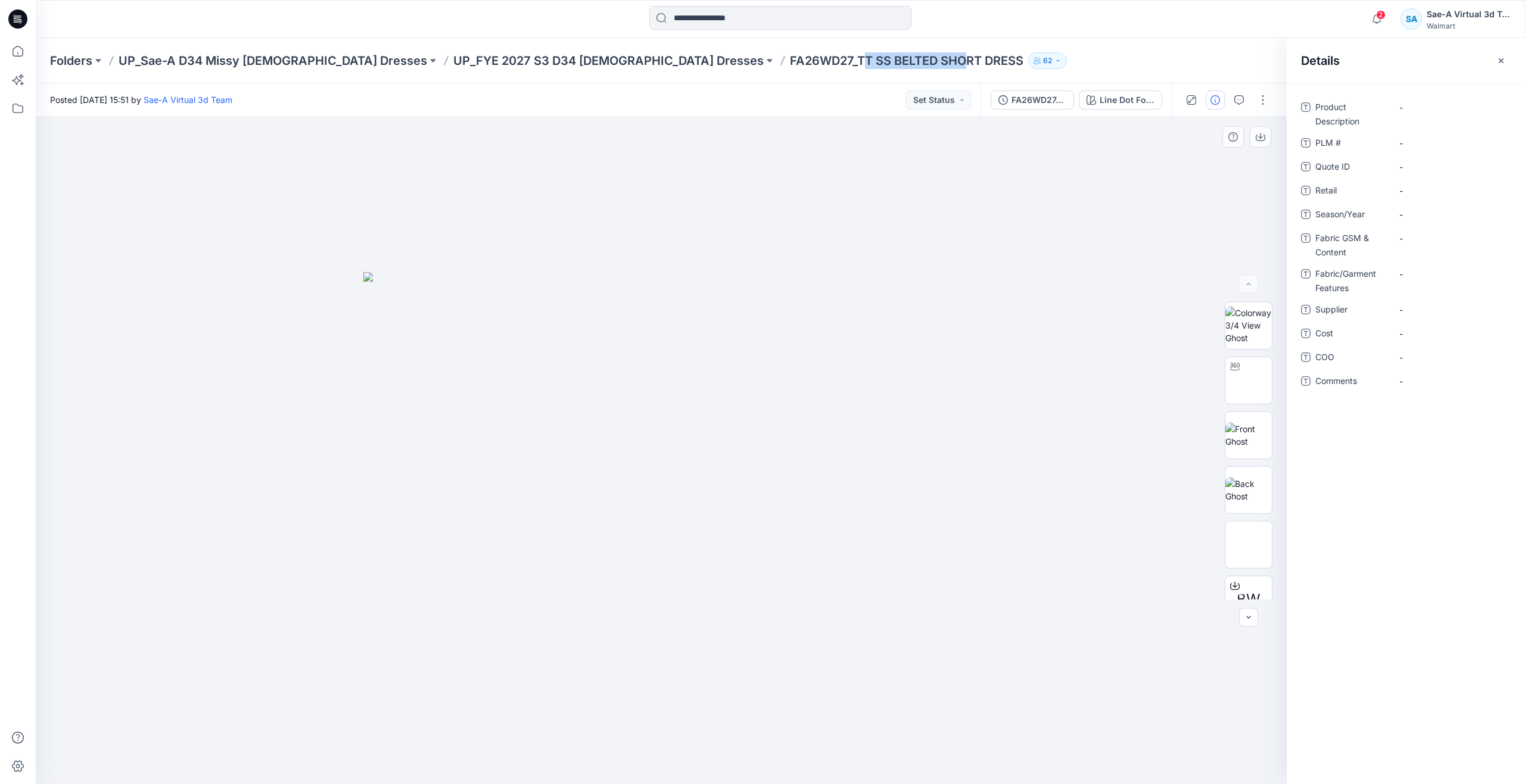
click at [678, 81] on div "Folders UP_Sae-A D34 Missy Ladies Dresses UP_FYE 2027 S3 D34 Ladies Dresses FA2…" at bounding box center [780, 61] width 1489 height 45
drag, startPoint x: 667, startPoint y: 61, endPoint x: 832, endPoint y: 73, distance: 165.4
click at [832, 73] on div "Folders UP_Sae-A D34 Missy Ladies Dresses UP_FYE 2027 S3 D34 Ladies Dresses FA2…" at bounding box center [780, 61] width 1489 height 45
click at [1434, 104] on Description "-" at bounding box center [1451, 107] width 104 height 13
type textarea "**********"
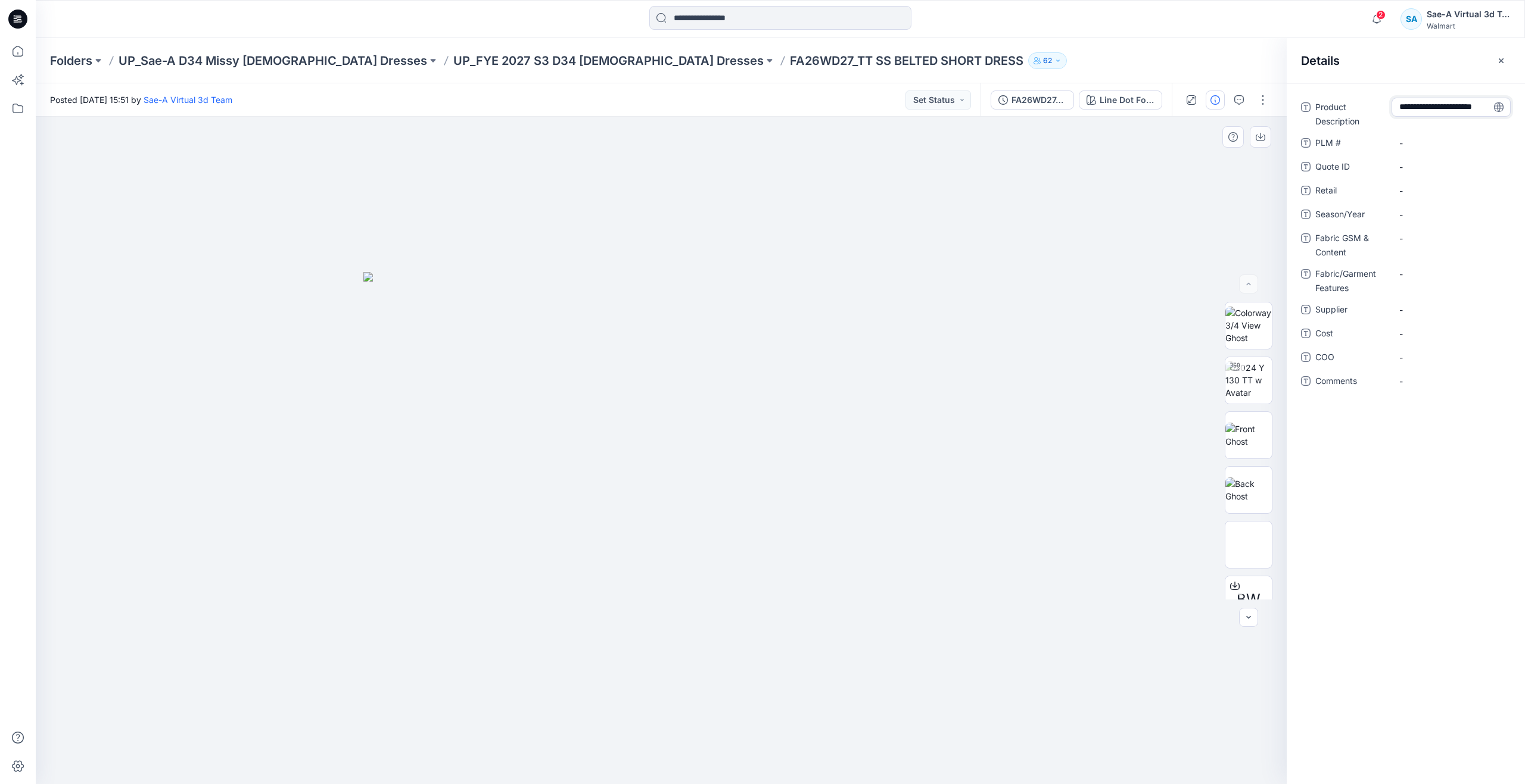
scroll to position [9, 0]
drag, startPoint x: 618, startPoint y: 61, endPoint x: 663, endPoint y: 68, distance: 45.5
click at [663, 68] on div "Folders UP_Sae-A D34 Missy Ladies Dresses UP_FYE 2027 S3 D34 Ladies Dresses FA2…" at bounding box center [734, 60] width 1367 height 17
click at [664, 83] on div "Posted Tuesday, September 23, 2025 15:51 by Sae-A Virtual 3d Team Set Status" at bounding box center [508, 99] width 945 height 32
drag, startPoint x: 597, startPoint y: 60, endPoint x: 659, endPoint y: 68, distance: 62.5
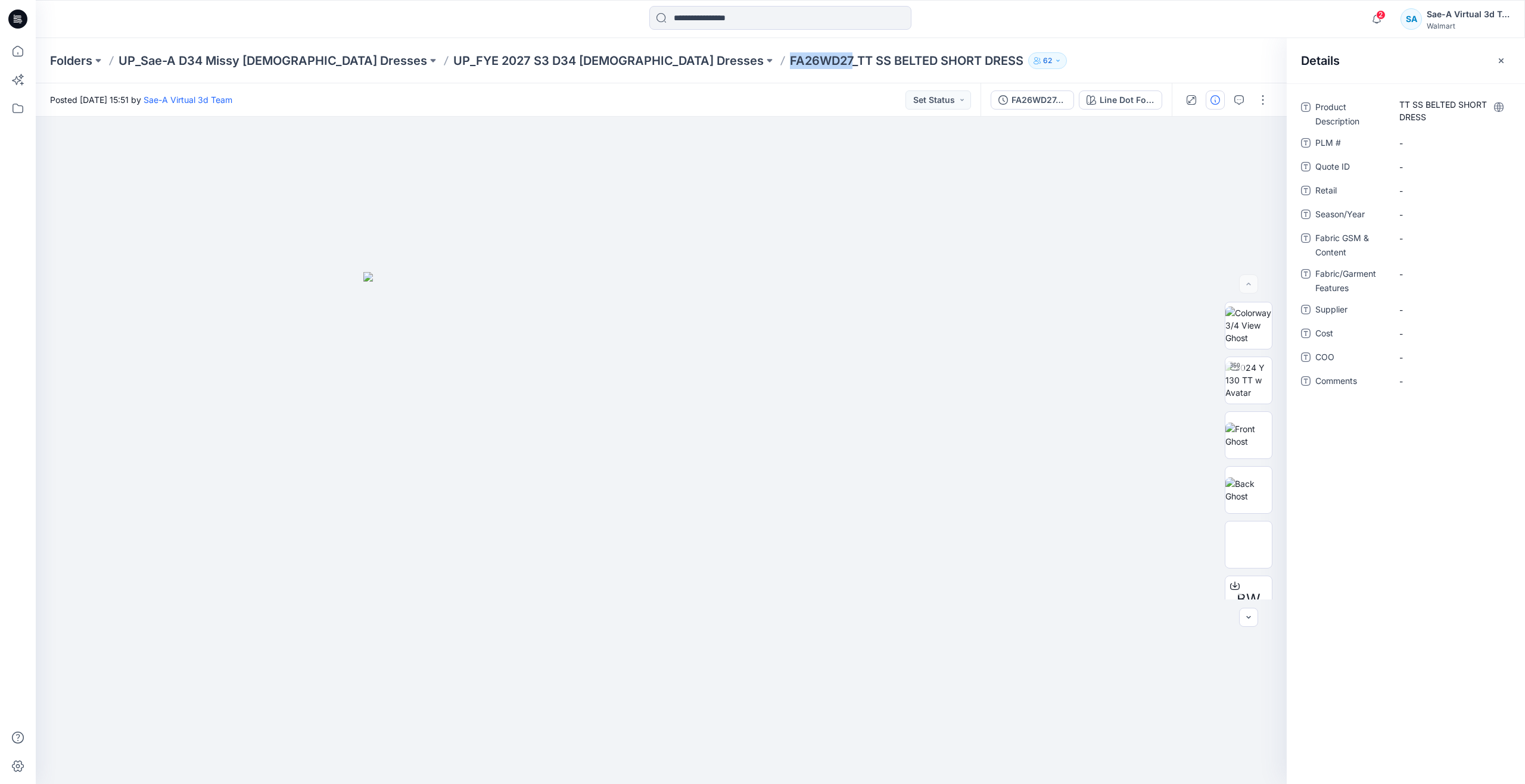
click at [790, 68] on p "FA26WD27_TT SS BELTED SHORT DRESS" at bounding box center [906, 60] width 234 height 17
copy p "FA26WD27"
click at [1422, 137] on \ "-" at bounding box center [1451, 143] width 104 height 13
click at [1423, 211] on span "-" at bounding box center [1451, 214] width 104 height 13
drag, startPoint x: 1406, startPoint y: 217, endPoint x: 1388, endPoint y: 217, distance: 18.0
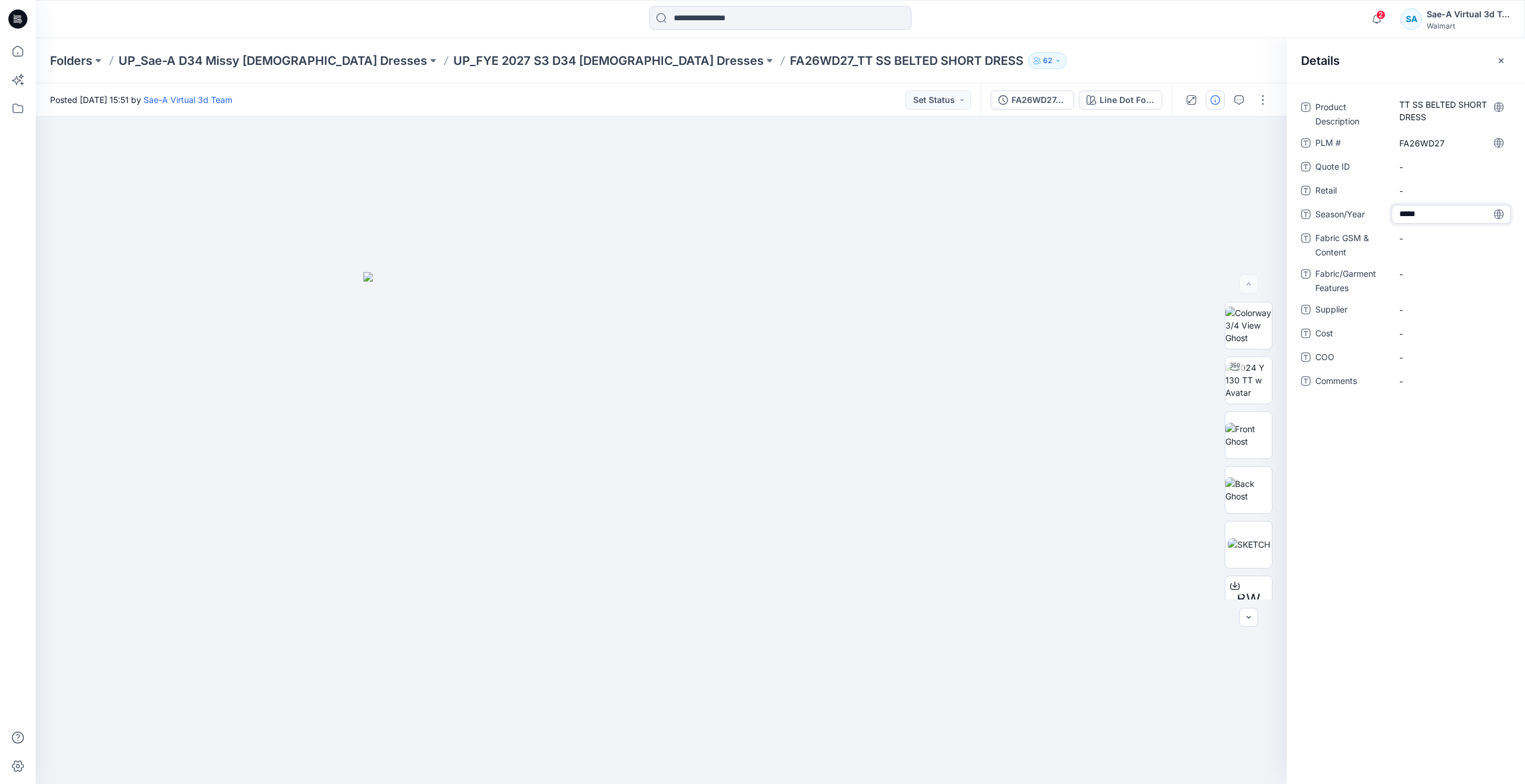
click at [1388, 217] on div "Season/Year *****" at bounding box center [1405, 214] width 210 height 19
type textarea "*****"
click at [1424, 221] on div "-" at bounding box center [1451, 214] width 119 height 19
type textarea "*****"
click at [1436, 246] on div "-" at bounding box center [1451, 238] width 119 height 19
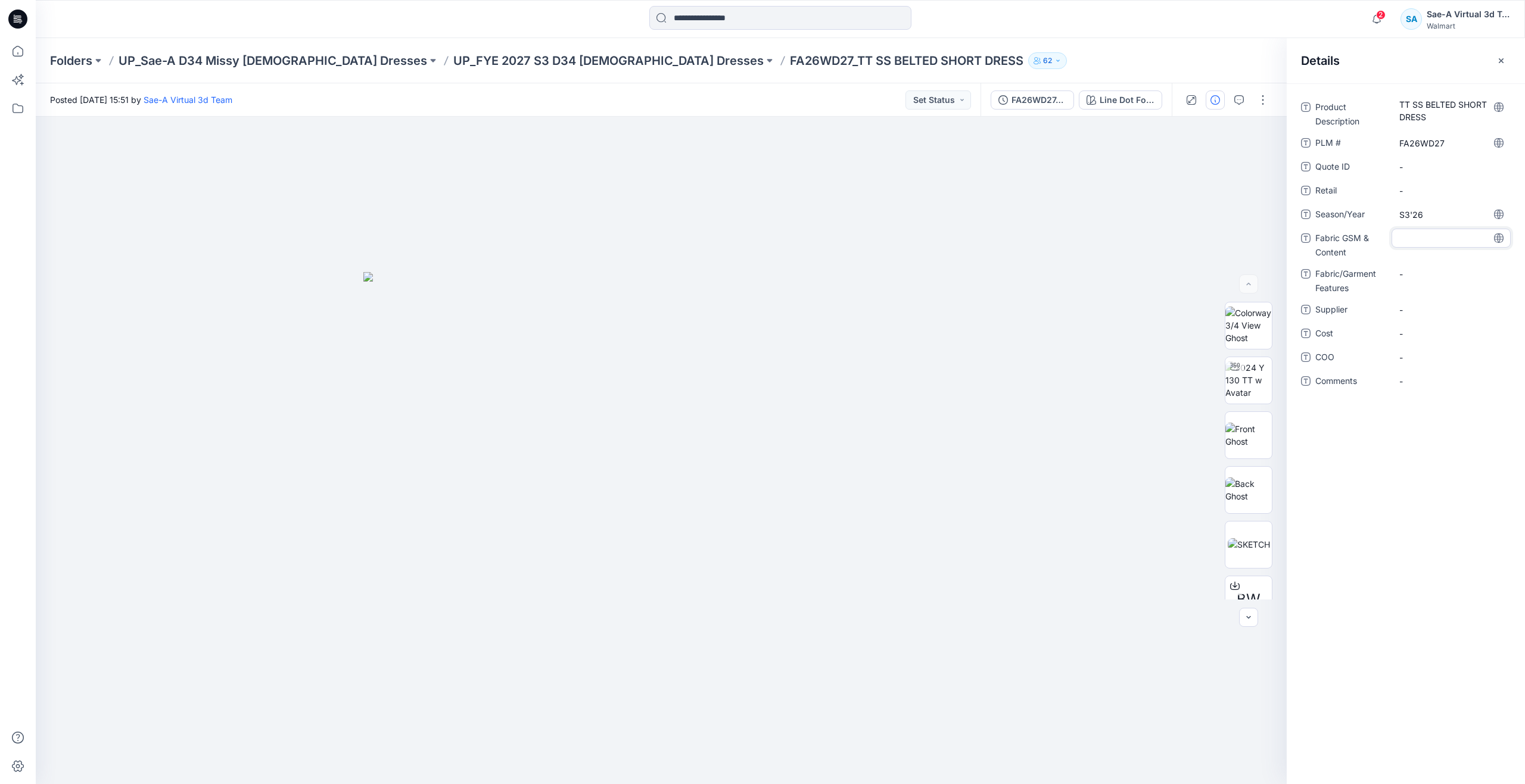
type textarea "**********"
click at [1435, 261] on div "**********" at bounding box center [1405, 251] width 210 height 307
click at [1431, 275] on Features "-" at bounding box center [1451, 274] width 104 height 13
click at [1428, 269] on Features "-" at bounding box center [1451, 274] width 104 height 13
type textarea "**********"
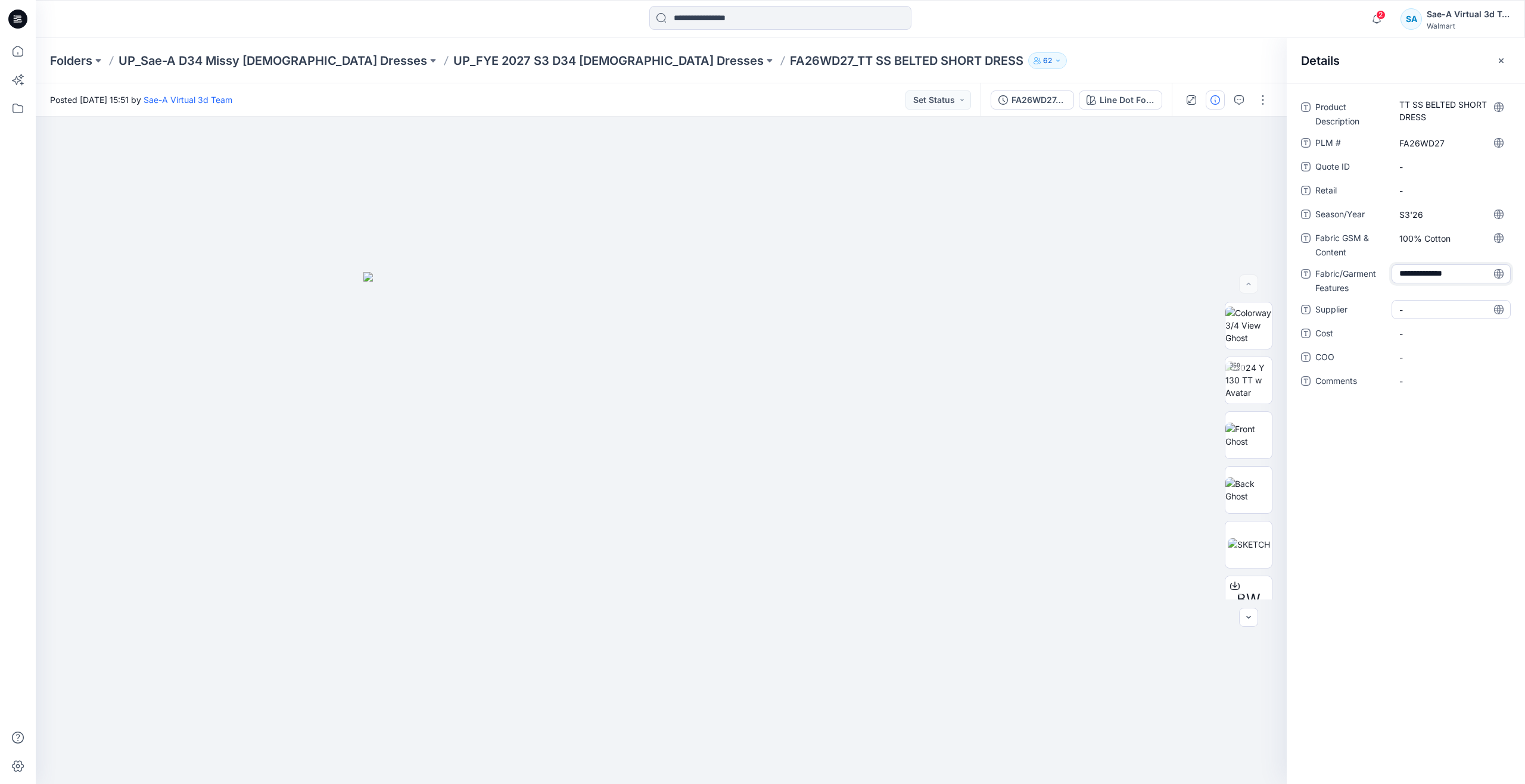
click at [1429, 307] on span "-" at bounding box center [1451, 310] width 104 height 13
type textarea "*****"
click at [1424, 332] on span "-" at bounding box center [1451, 333] width 104 height 13
type textarea "***"
click at [1404, 533] on div "Product Description TT SS BELTED SHORT DRESS PLM # FA26WD27 Quote ID - Retail -…" at bounding box center [1406, 433] width 238 height 701
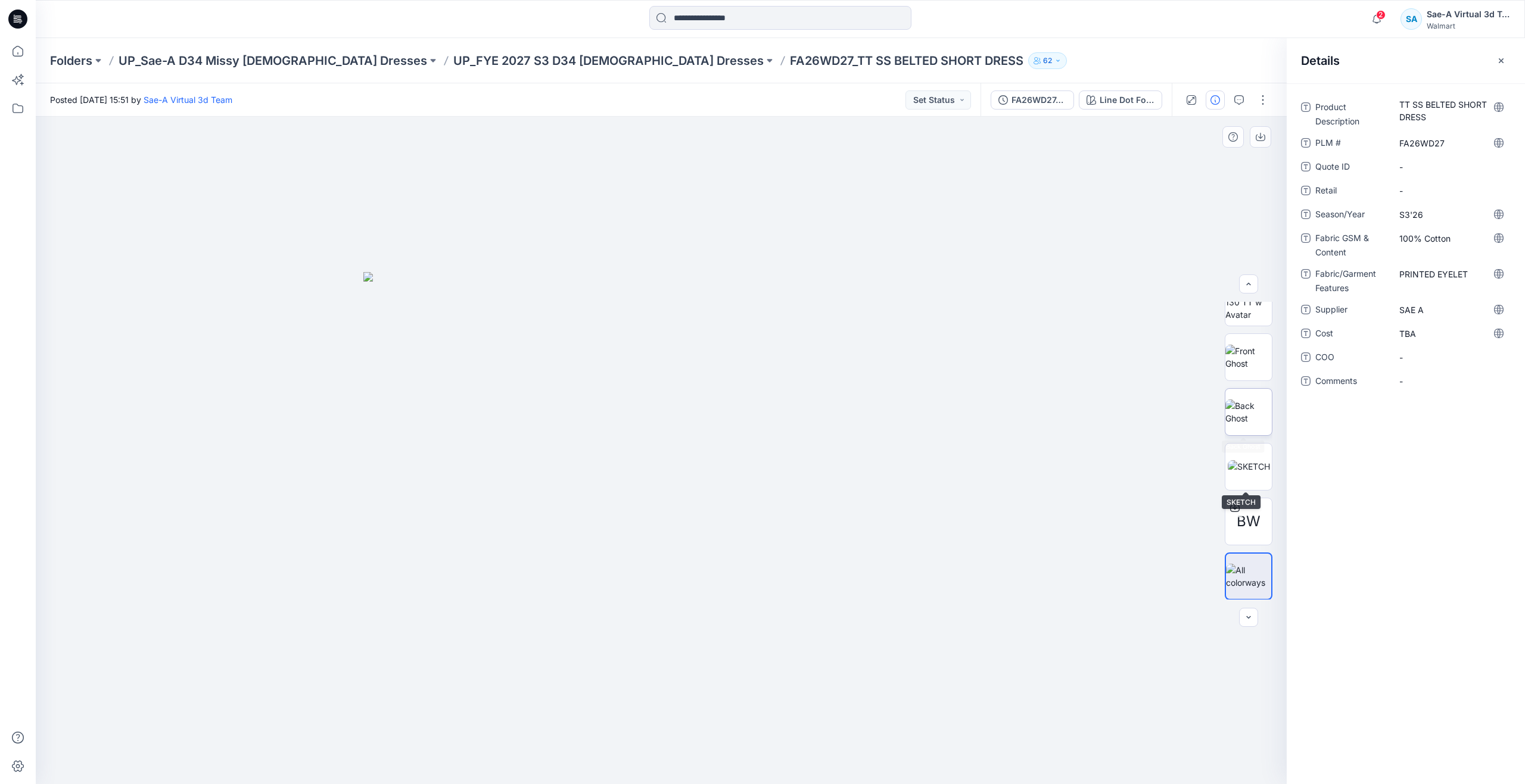
scroll to position [79, 0]
click at [1249, 461] on img at bounding box center [1249, 466] width 42 height 13
click at [9, 50] on icon at bounding box center [18, 52] width 26 height 26
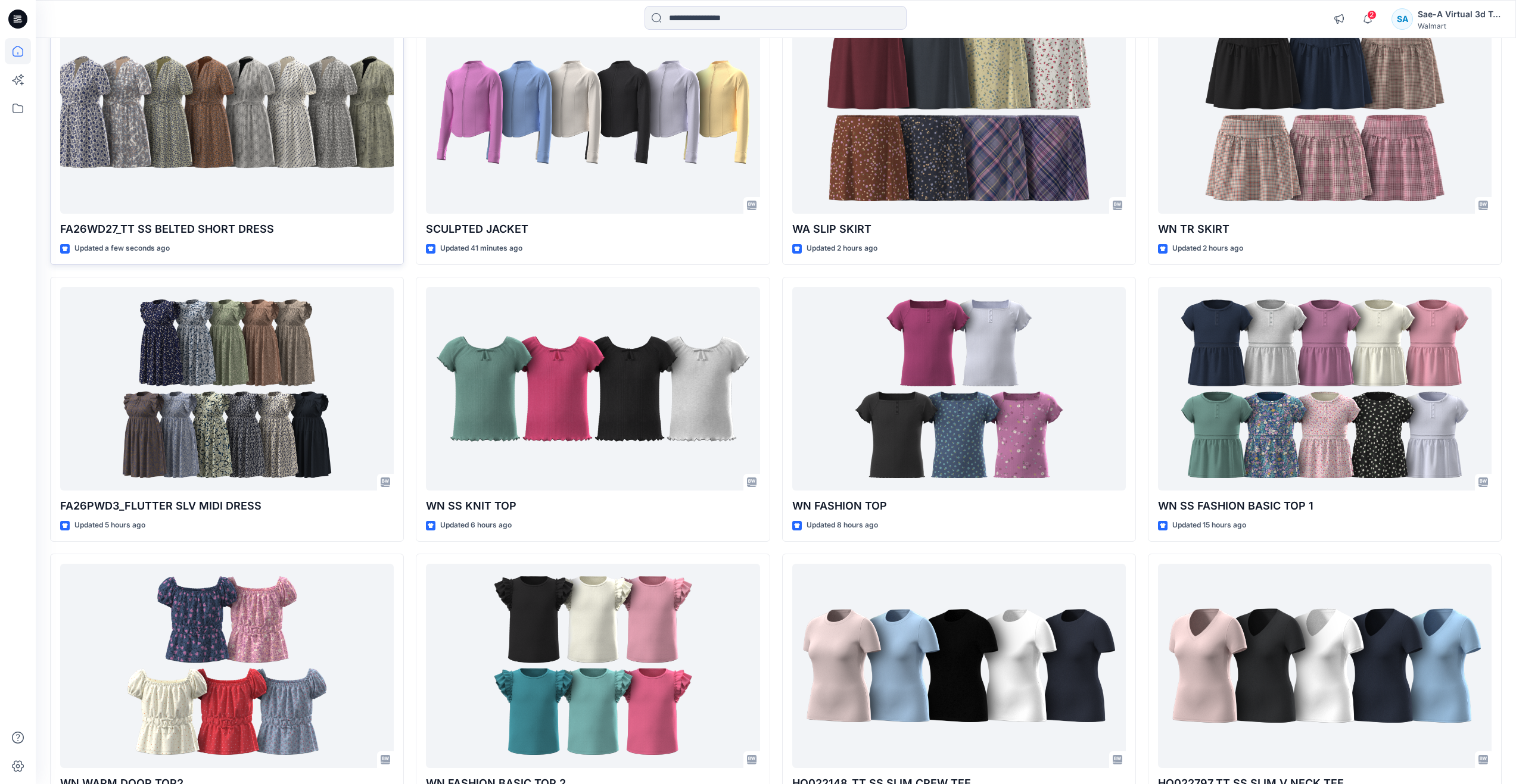
scroll to position [80, 0]
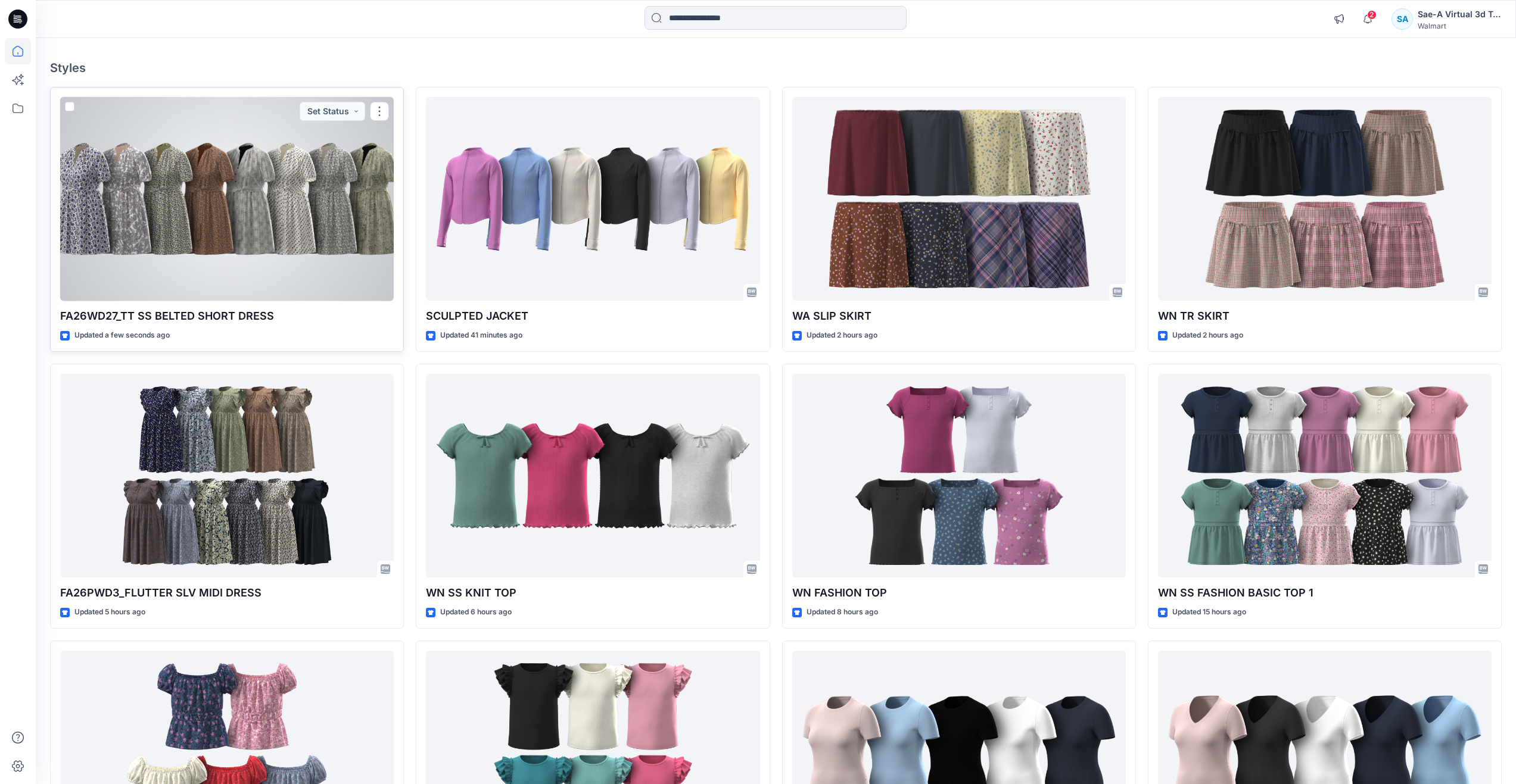
click at [228, 189] on div at bounding box center [227, 199] width 334 height 204
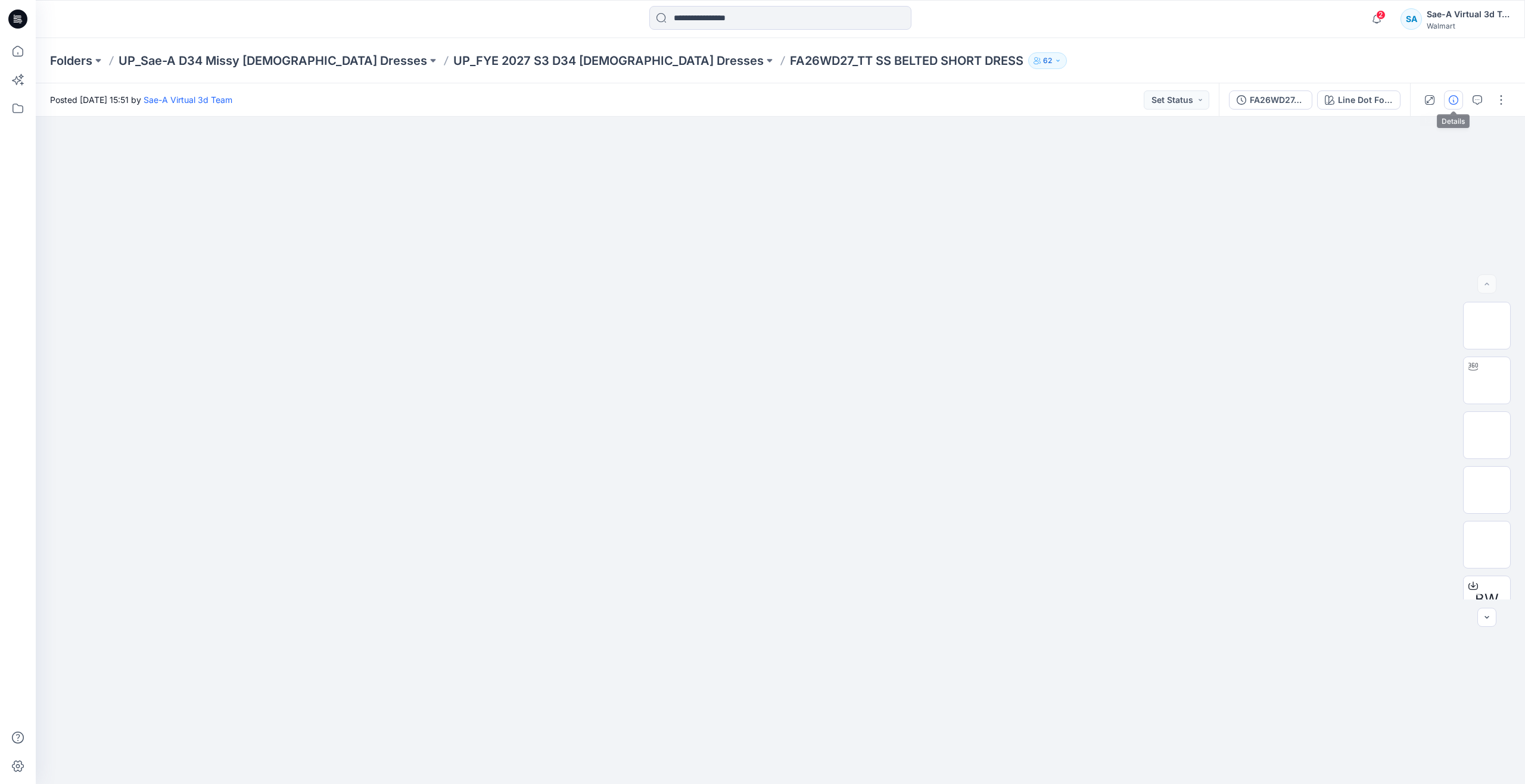
click at [1454, 97] on icon "button" at bounding box center [1453, 100] width 9 height 9
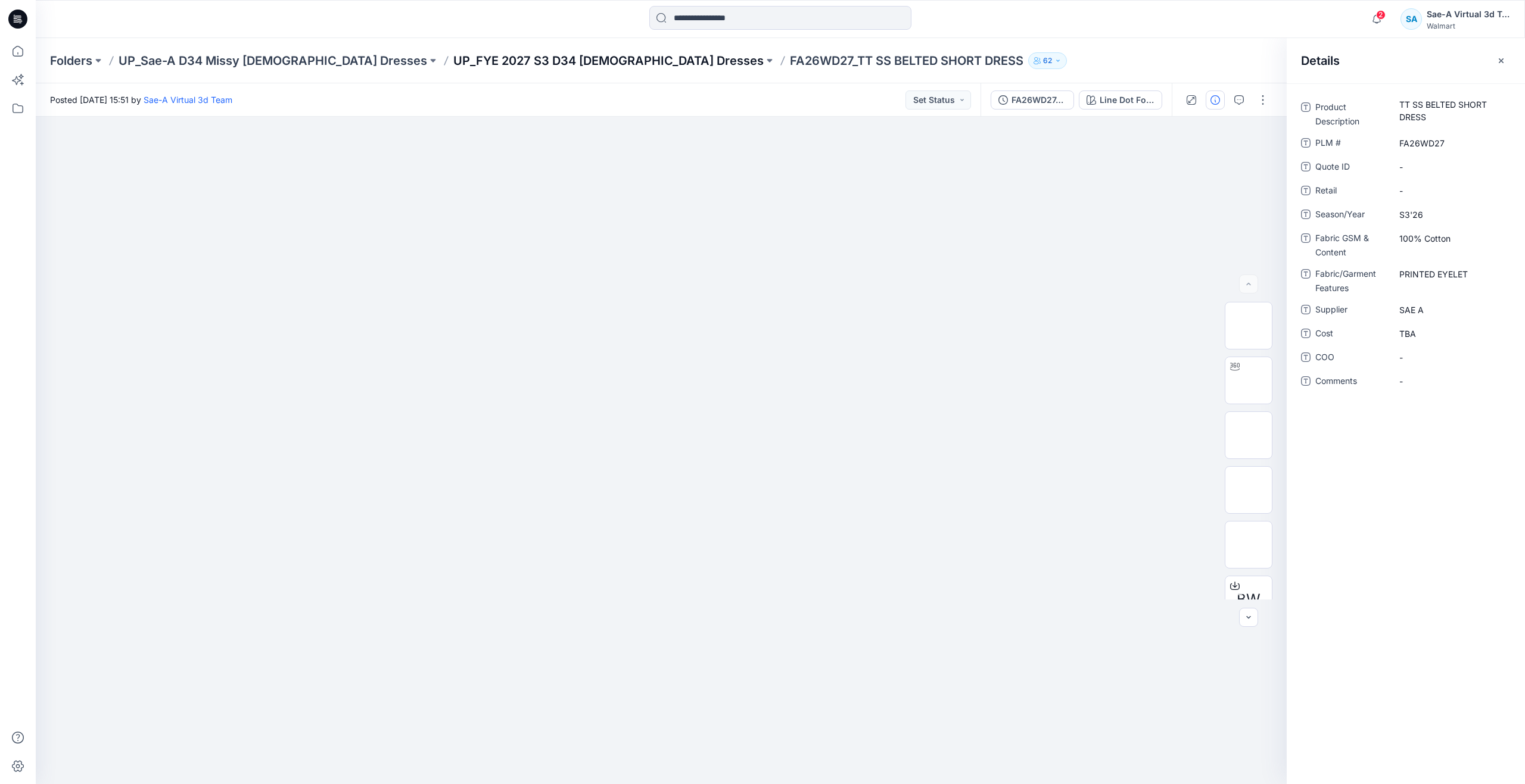
click at [504, 63] on p "UP_FYE 2027 S3 D34 [DEMOGRAPHIC_DATA] Dresses" at bounding box center [608, 60] width 310 height 17
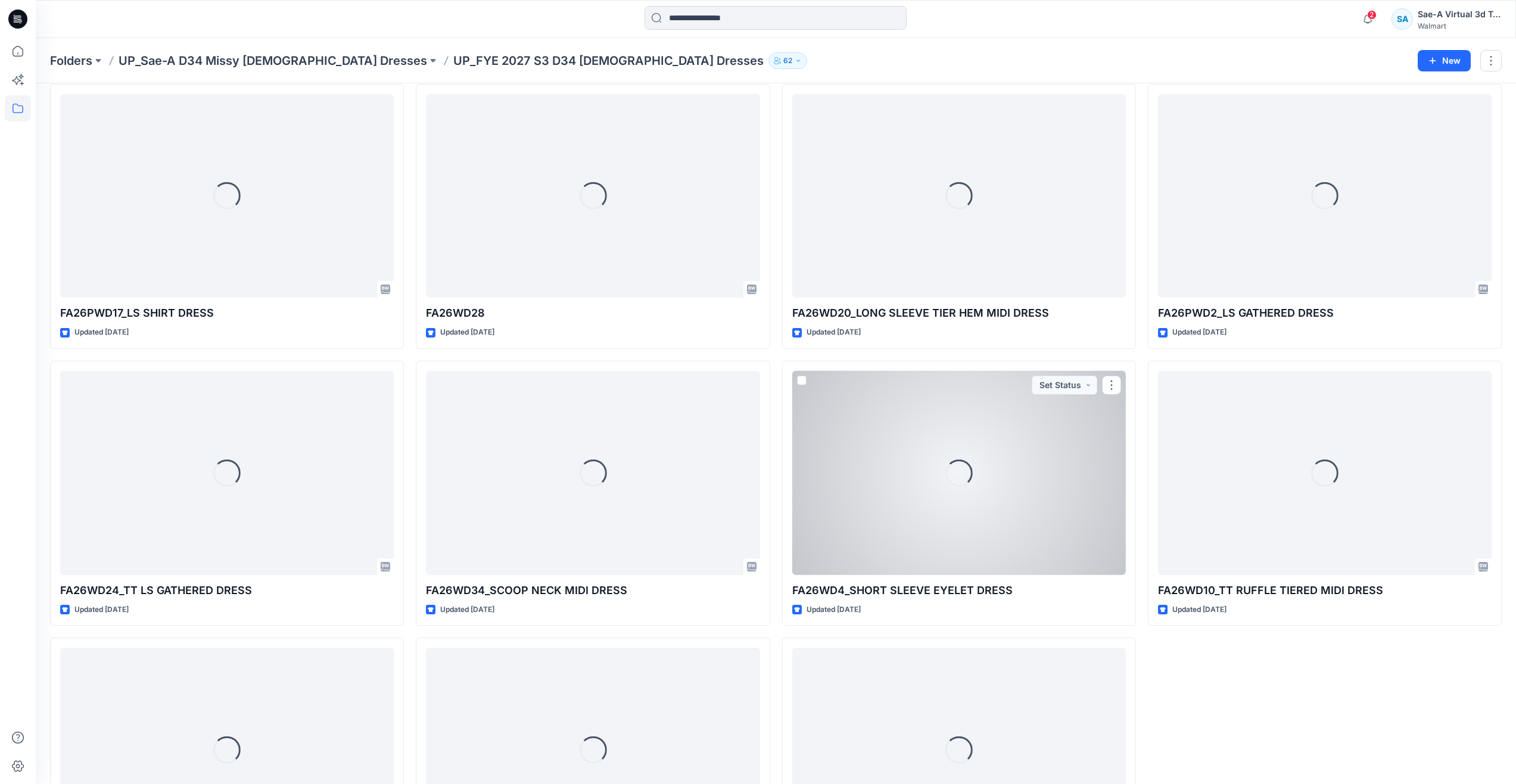
scroll to position [1000, 0]
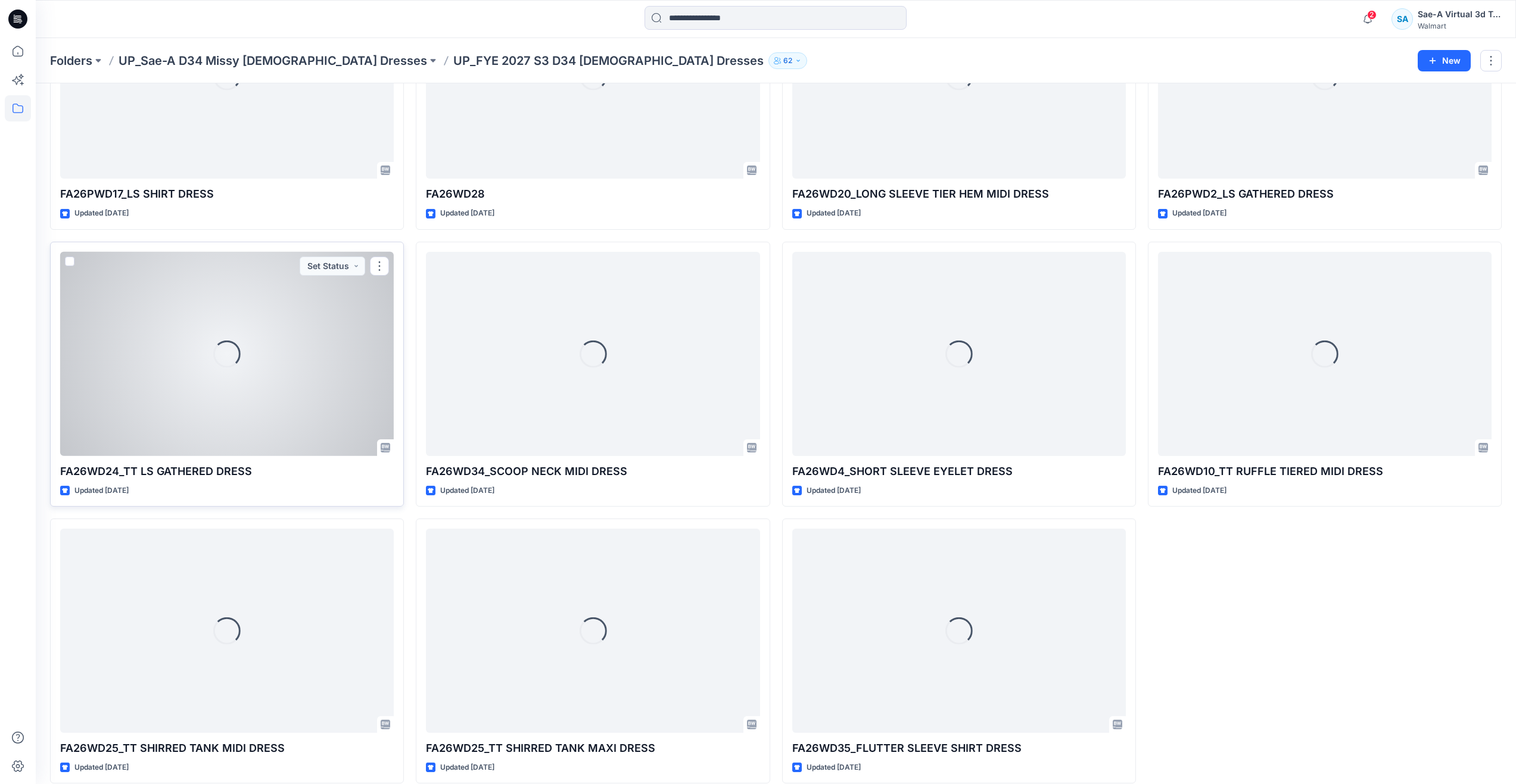
click at [246, 411] on div "Loading..." at bounding box center [227, 354] width 334 height 204
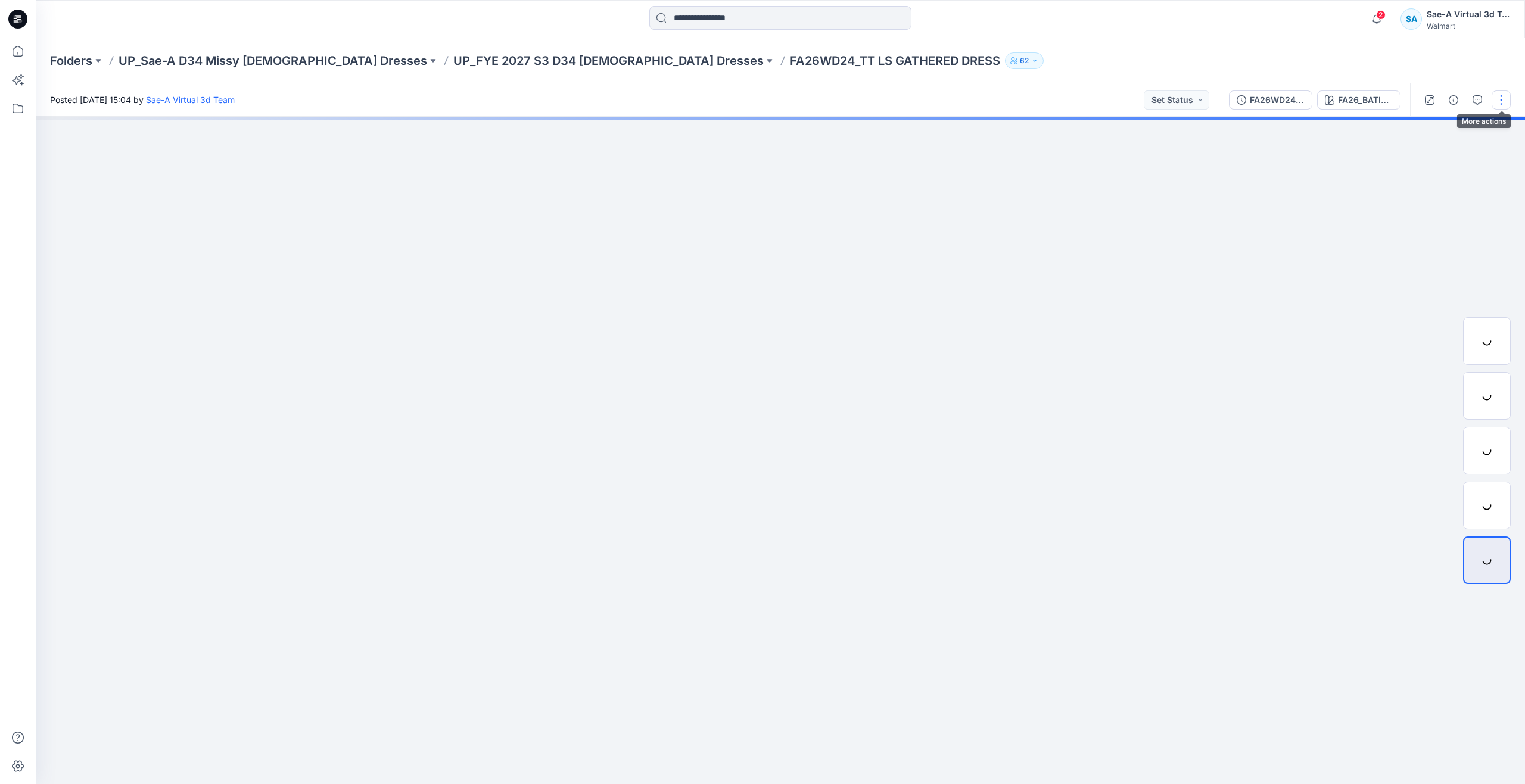
click at [1495, 92] on button "button" at bounding box center [1501, 100] width 19 height 19
click at [1406, 161] on icon "button" at bounding box center [1408, 161] width 9 height 9
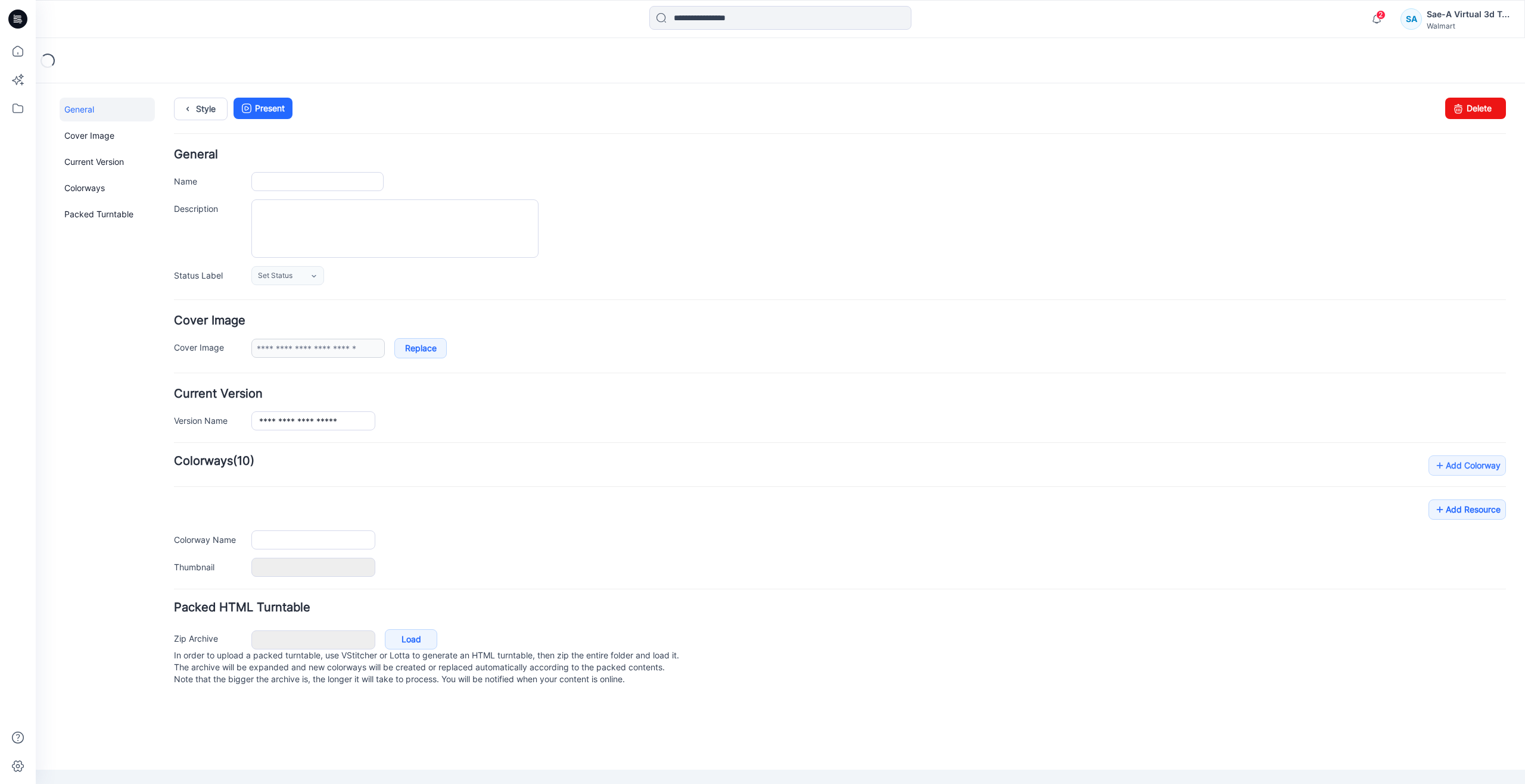
type input "**********"
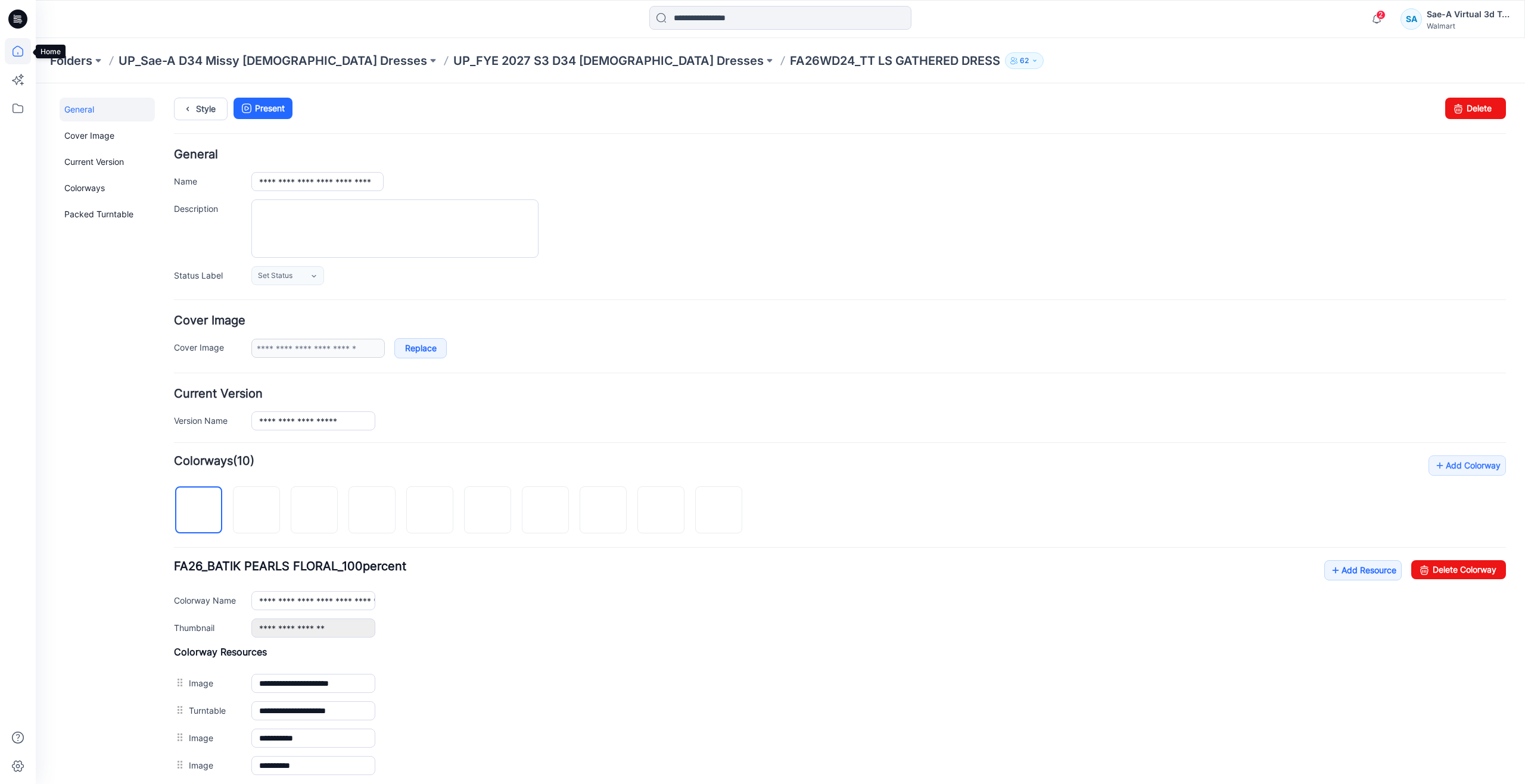
click at [21, 48] on icon at bounding box center [18, 51] width 11 height 11
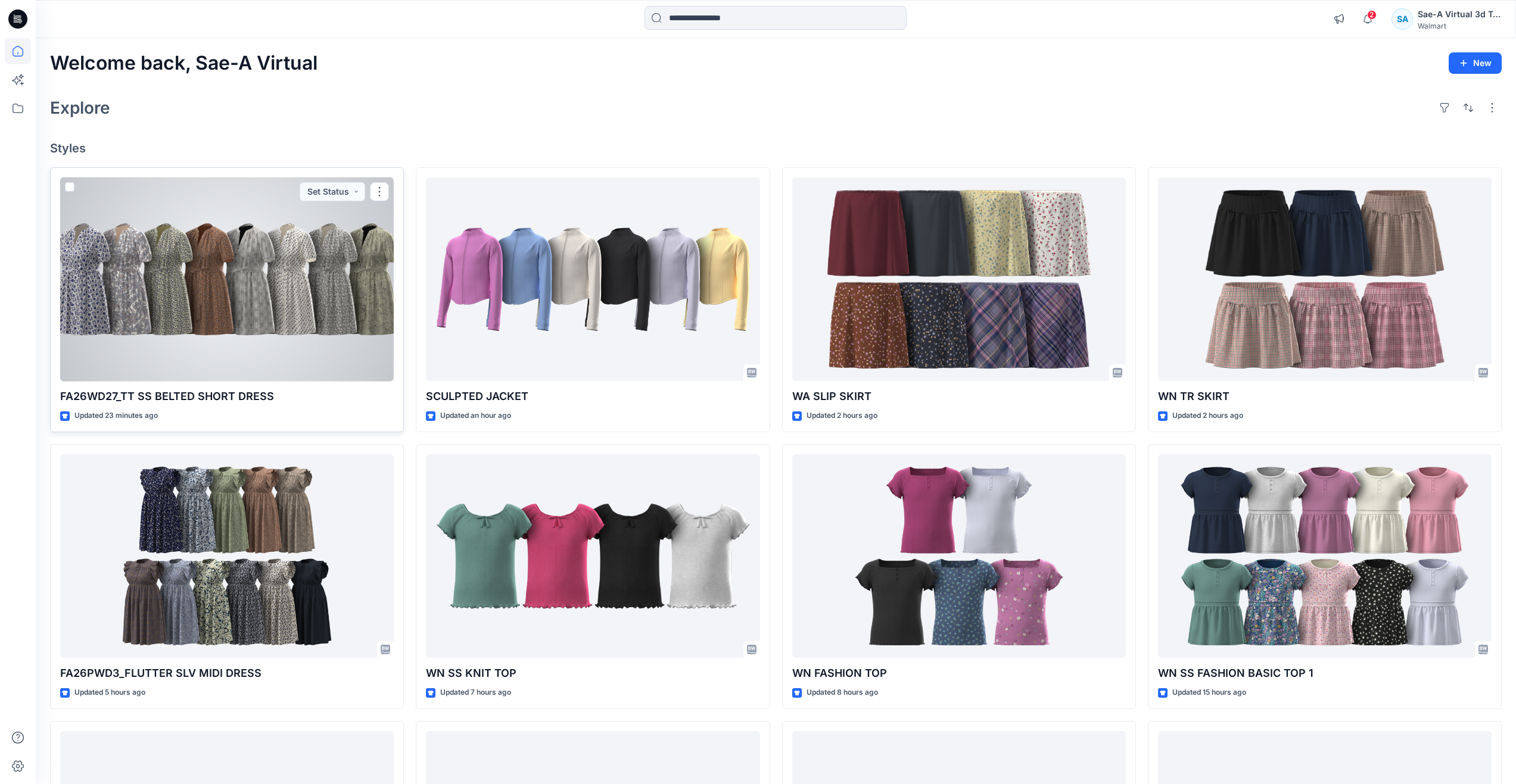
click at [264, 302] on div at bounding box center [227, 279] width 334 height 204
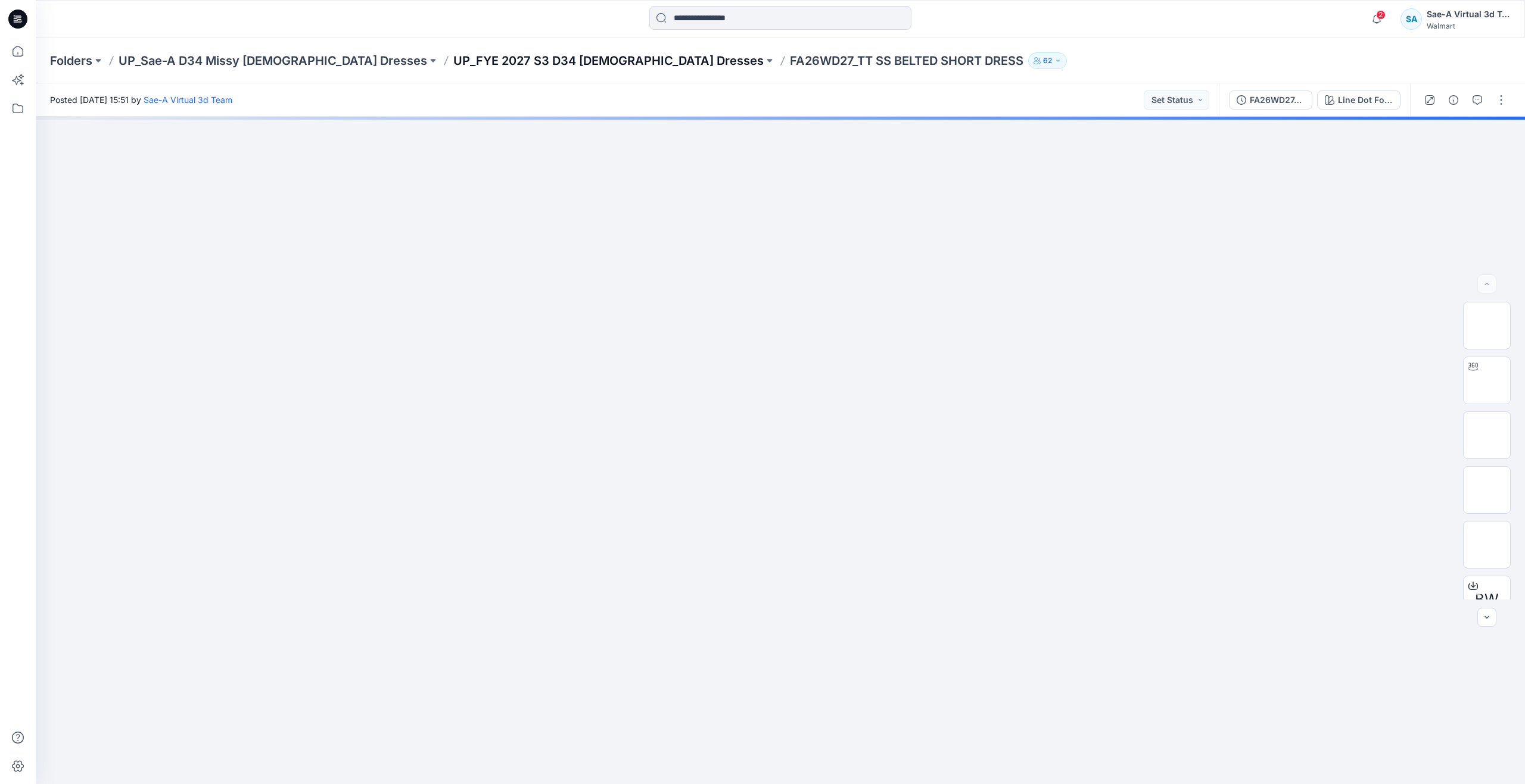
click at [514, 60] on p "UP_FYE 2027 S3 D34 [DEMOGRAPHIC_DATA] Dresses" at bounding box center [608, 60] width 310 height 17
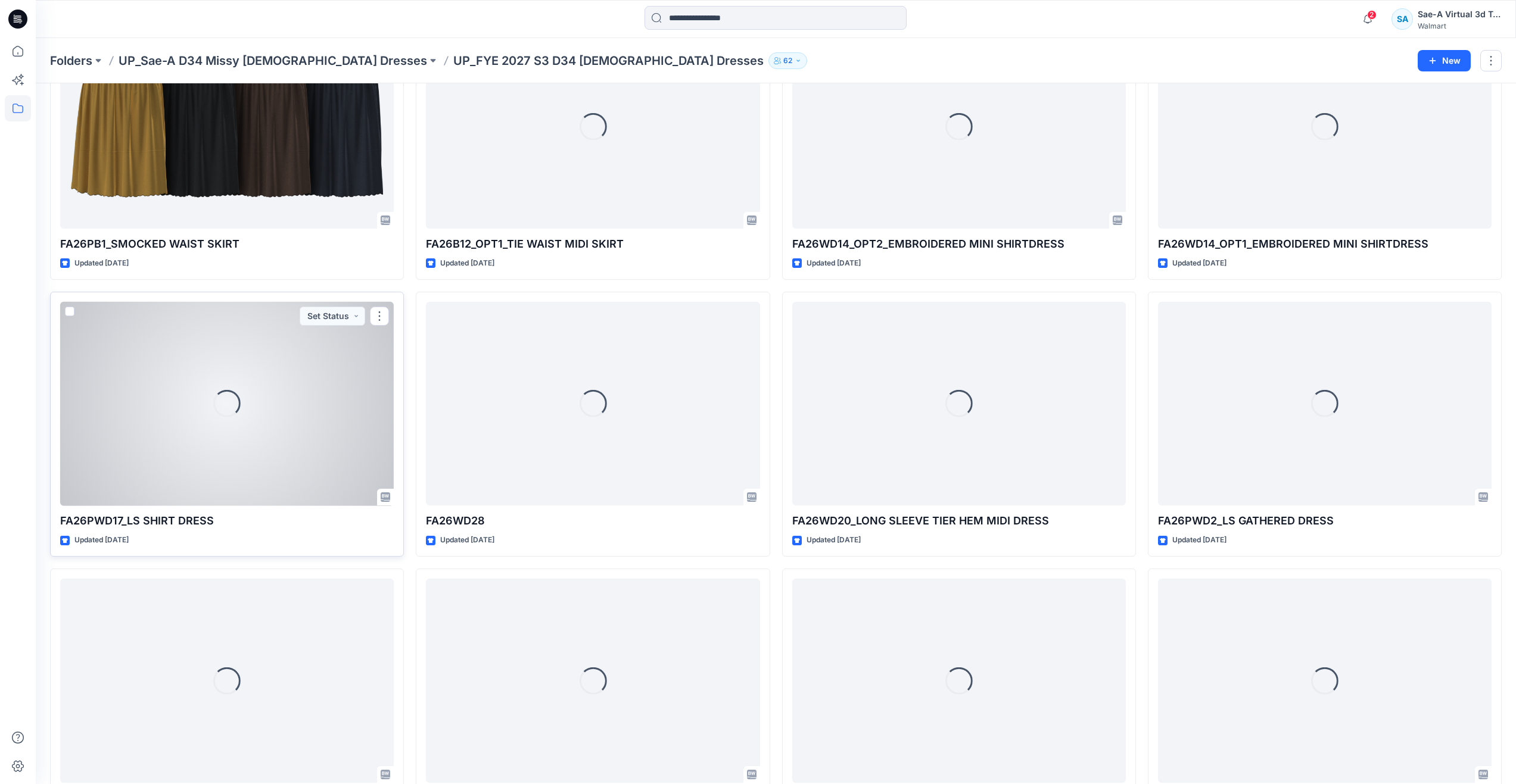
scroll to position [762, 0]
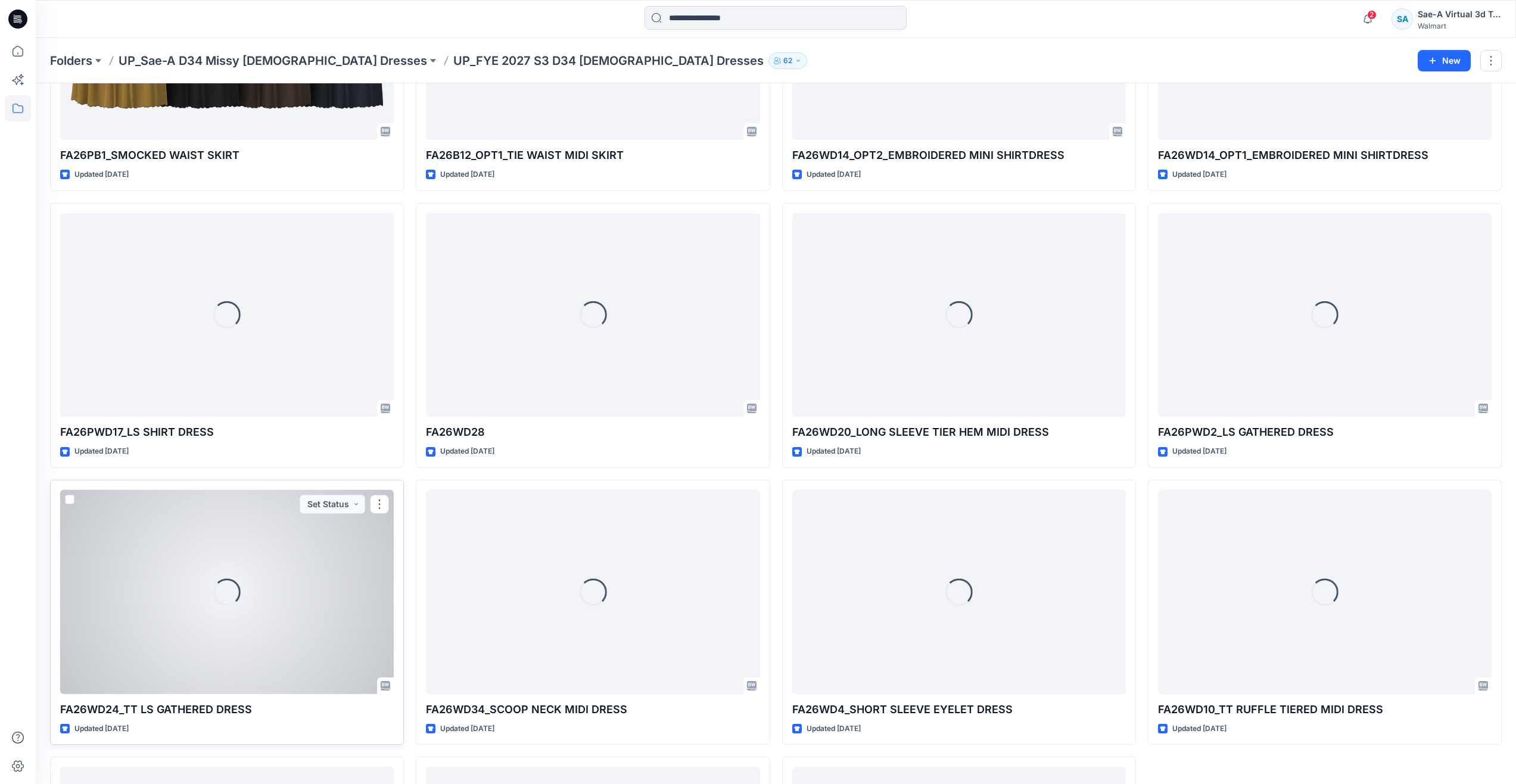
click at [246, 578] on div "Loading..." at bounding box center [227, 592] width 334 height 204
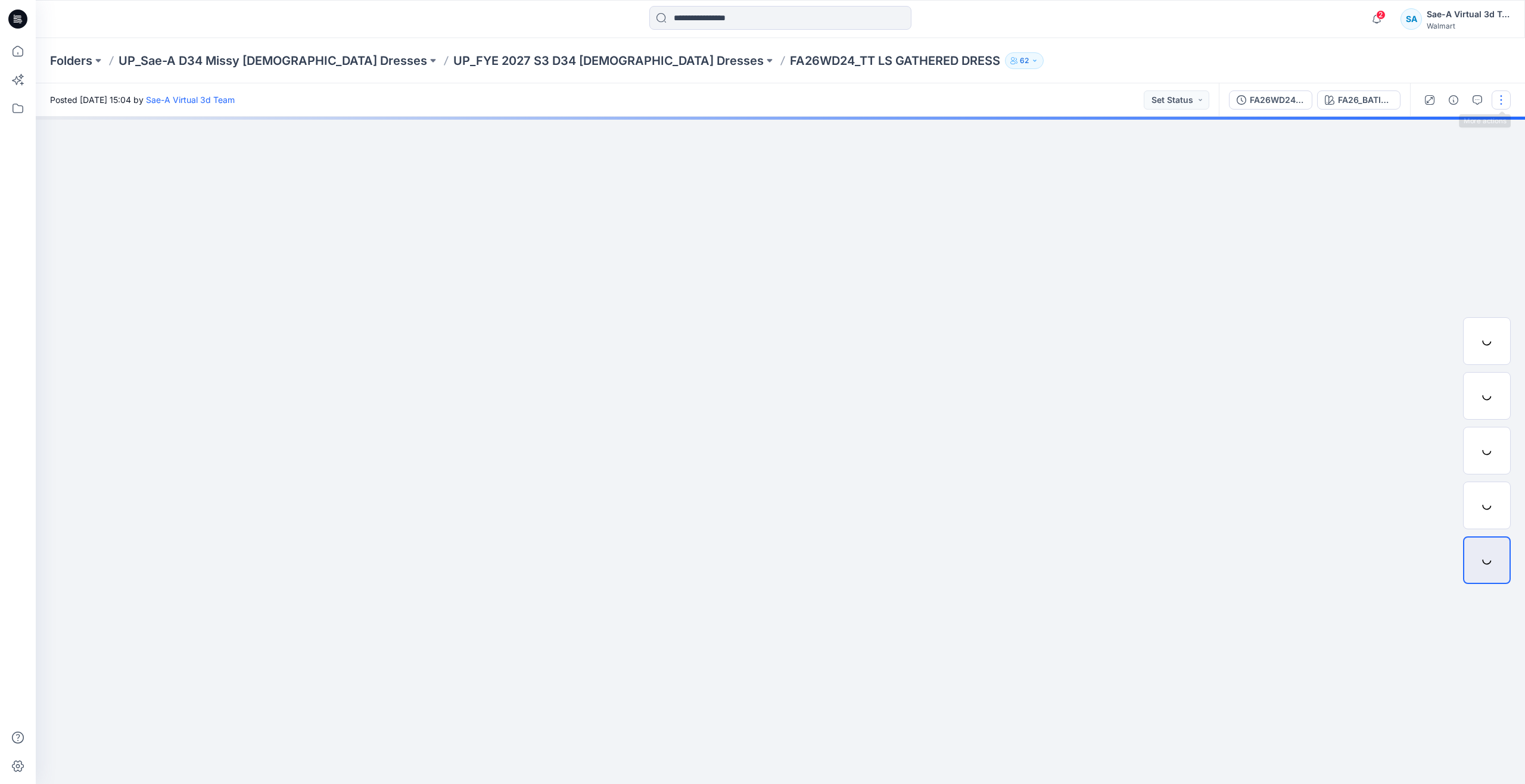
click at [1497, 93] on button "button" at bounding box center [1501, 100] width 19 height 19
click at [1426, 153] on button "Edit" at bounding box center [1451, 161] width 110 height 22
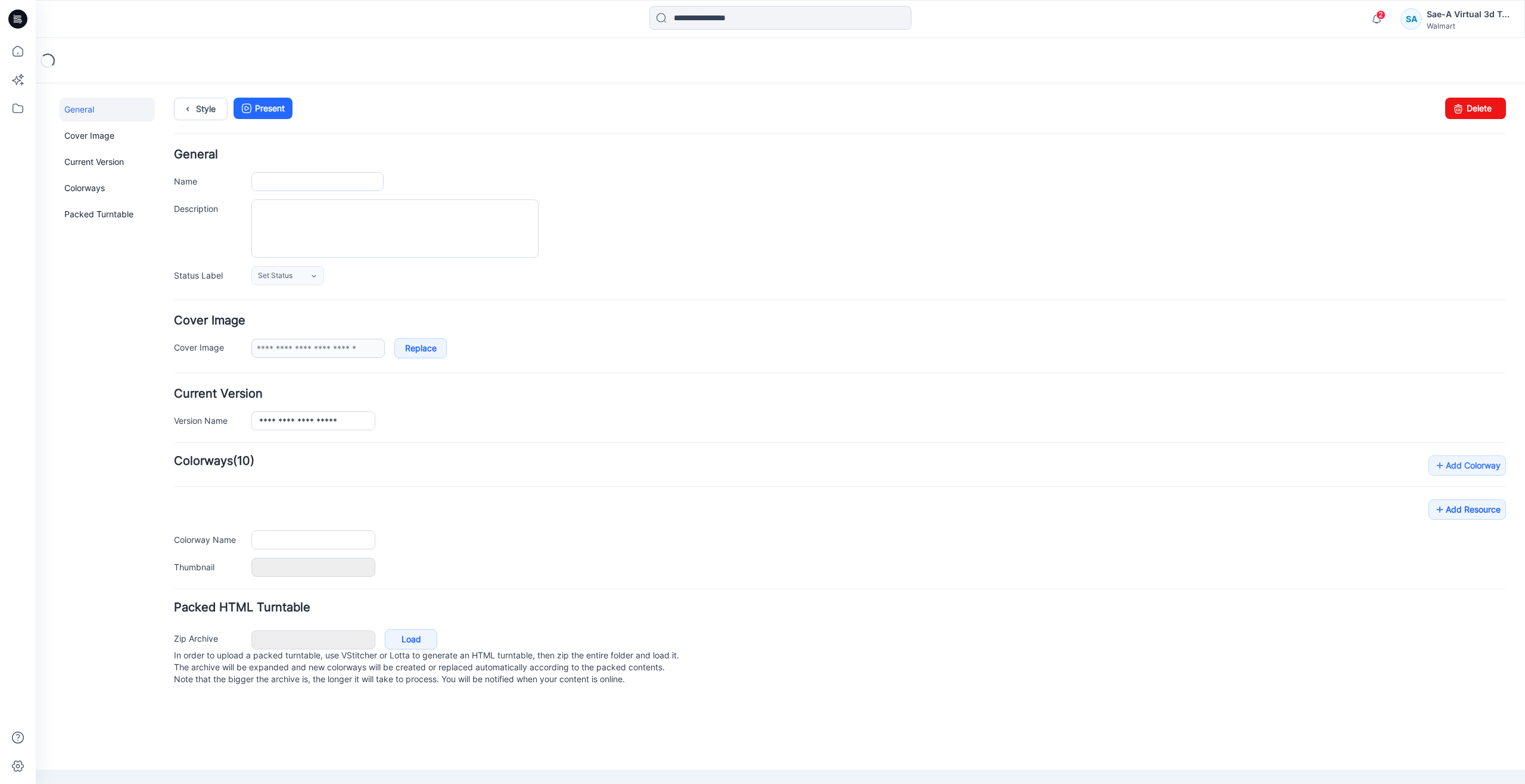
type input "**********"
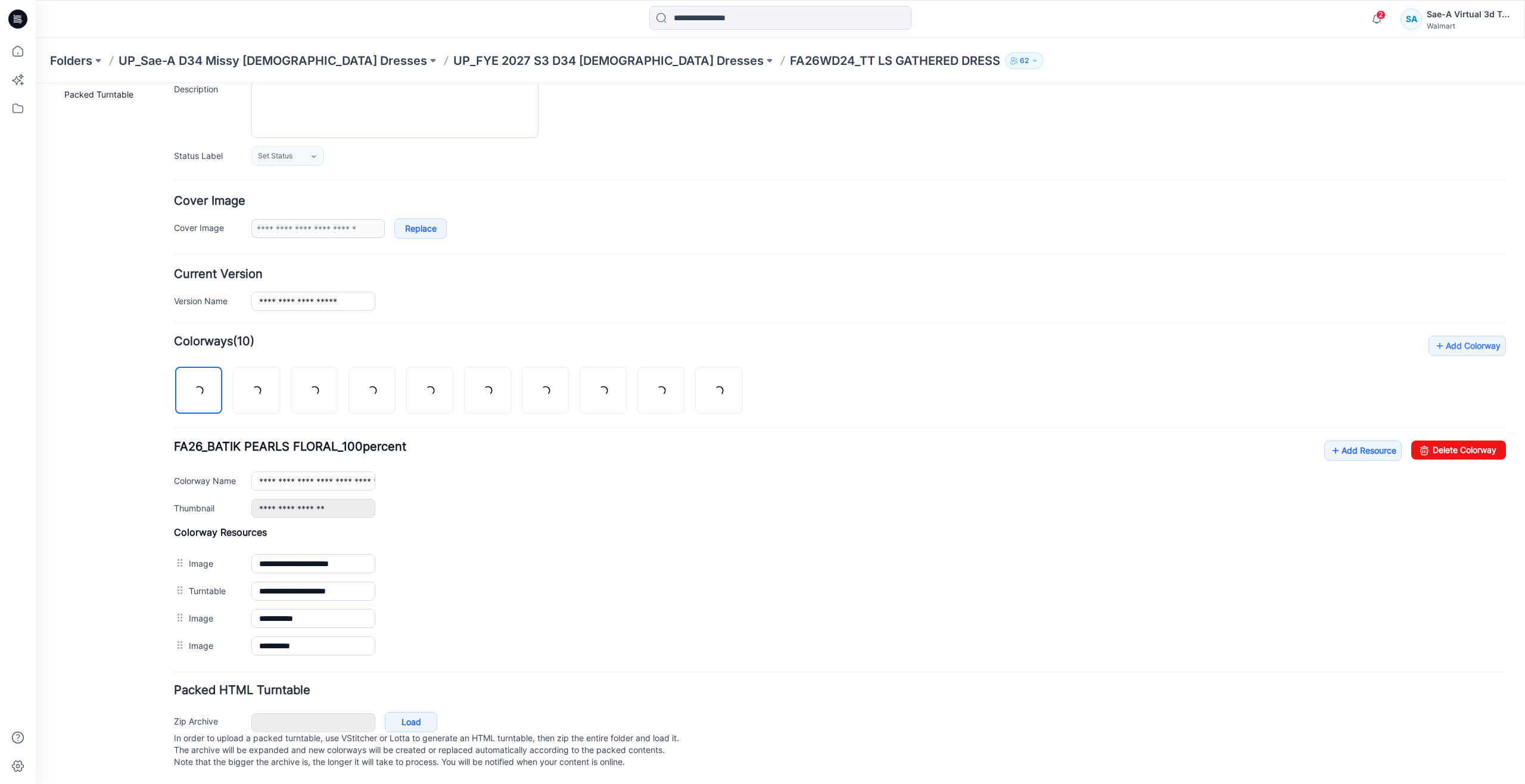
scroll to position [132, 0]
click at [1332, 441] on link "Add Resource" at bounding box center [1362, 451] width 77 height 21
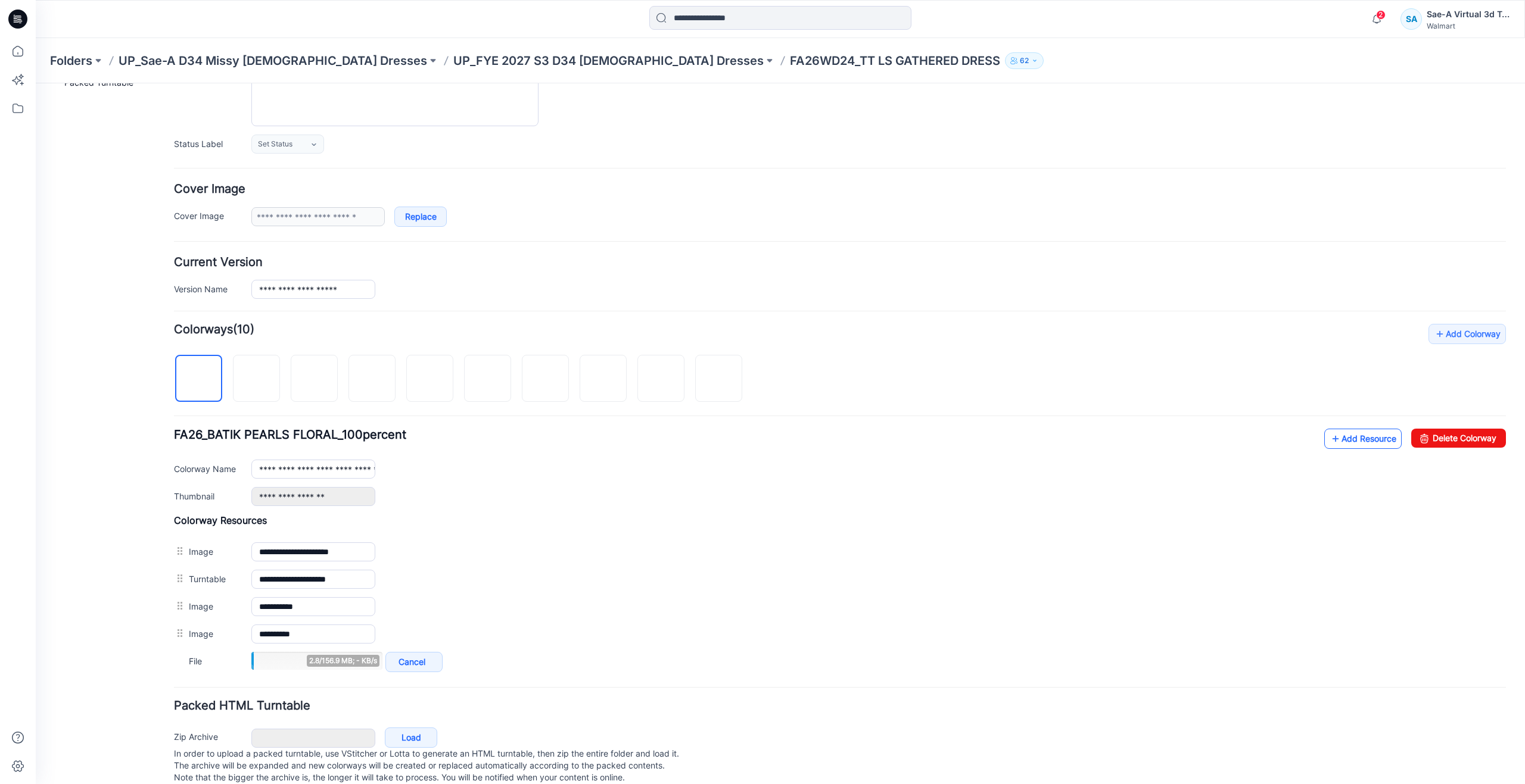
click at [1331, 435] on link "Add Resource" at bounding box center [1362, 439] width 77 height 21
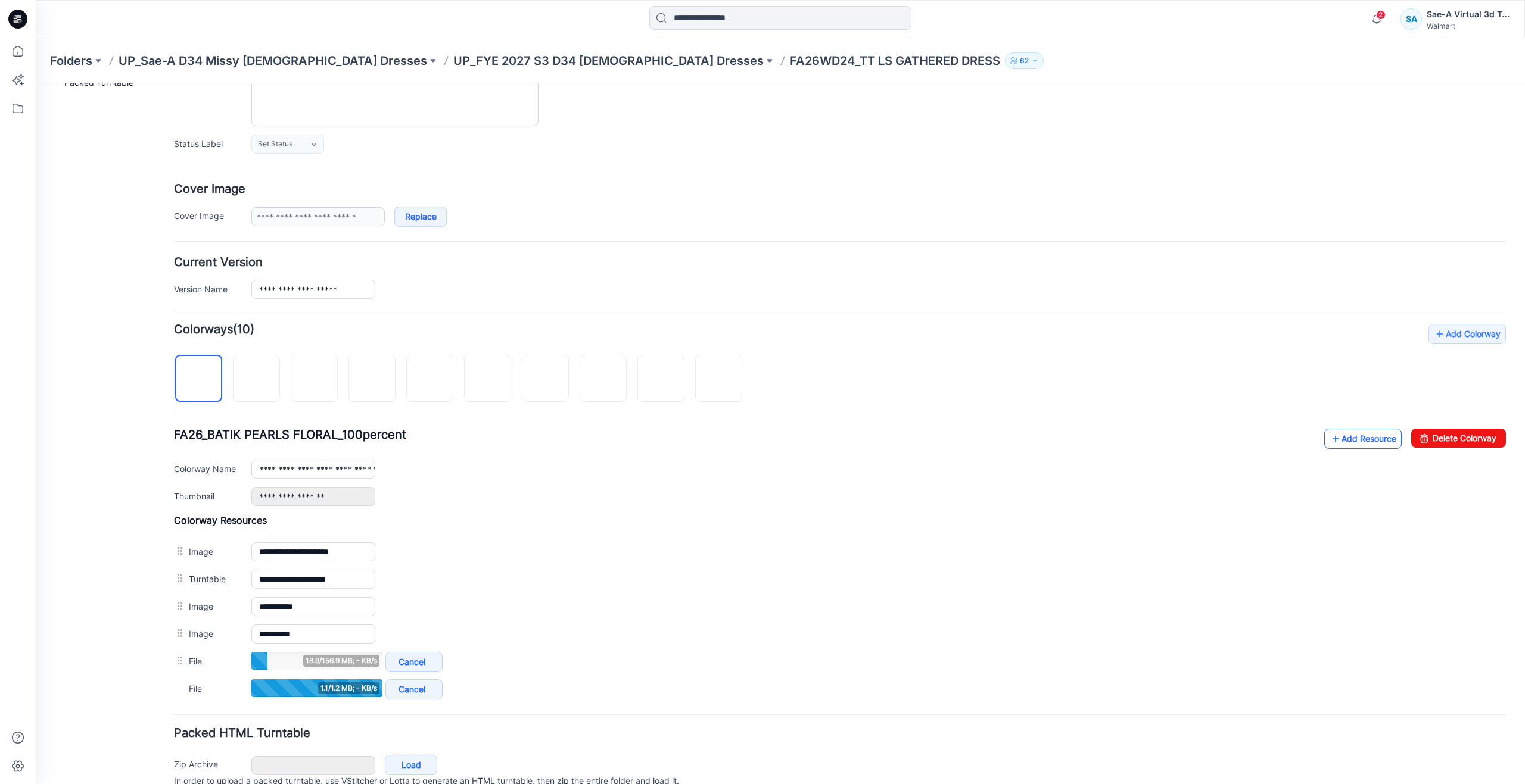
click at [1356, 440] on link "Add Resource" at bounding box center [1362, 439] width 77 height 21
click at [20, 46] on icon at bounding box center [18, 52] width 26 height 26
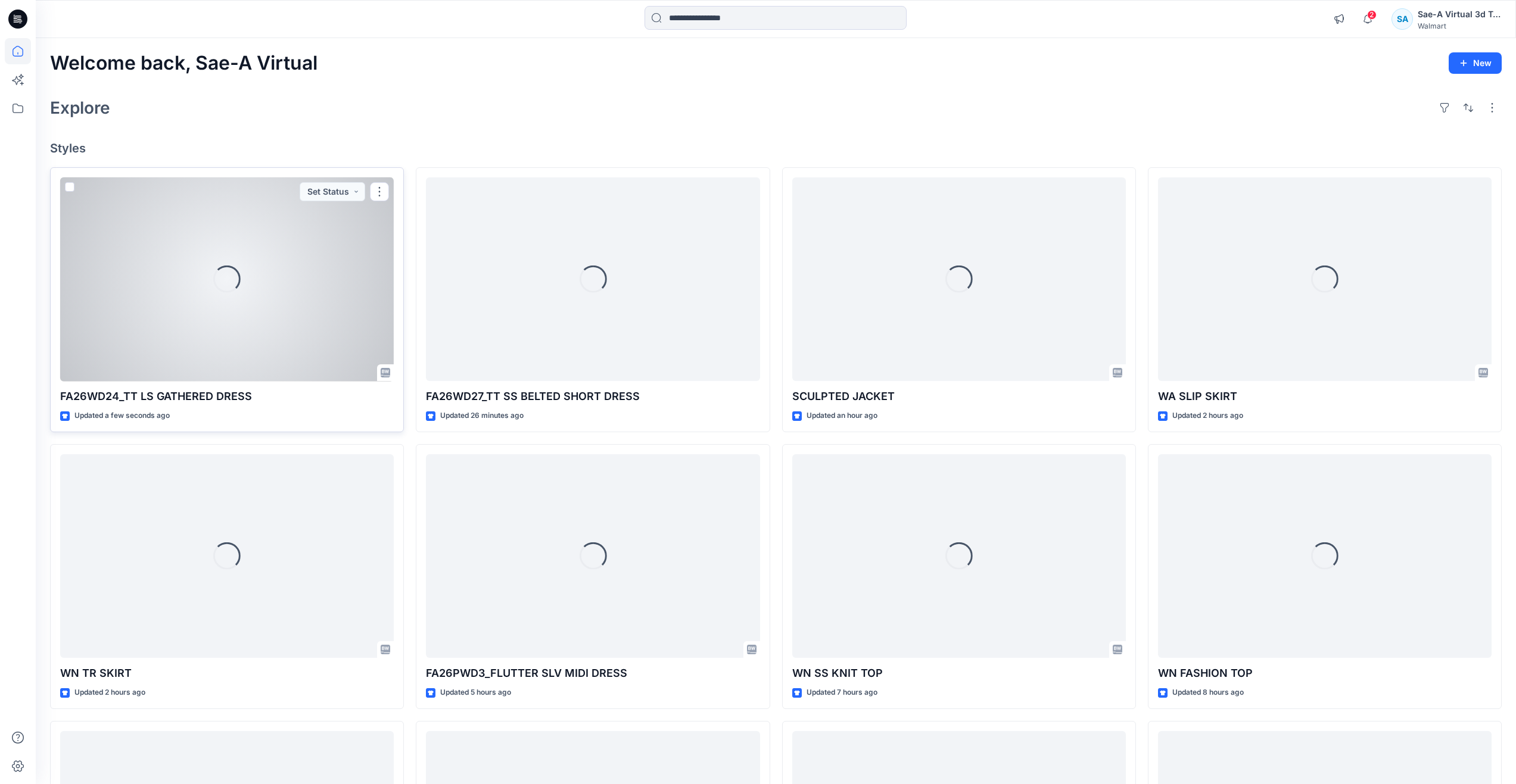
click at [230, 288] on div "Loading..." at bounding box center [226, 279] width 27 height 27
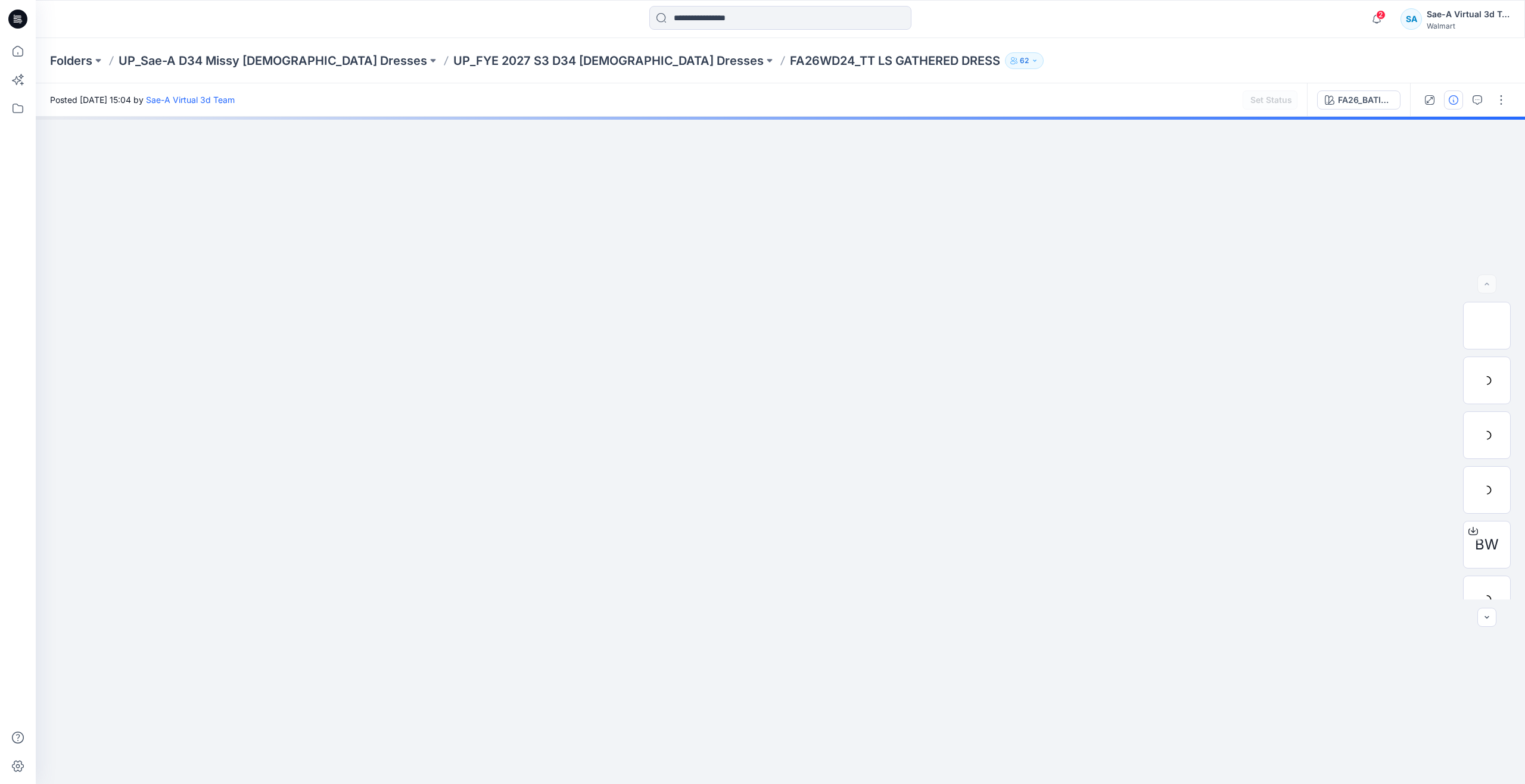
click at [1448, 105] on button "button" at bounding box center [1453, 100] width 19 height 19
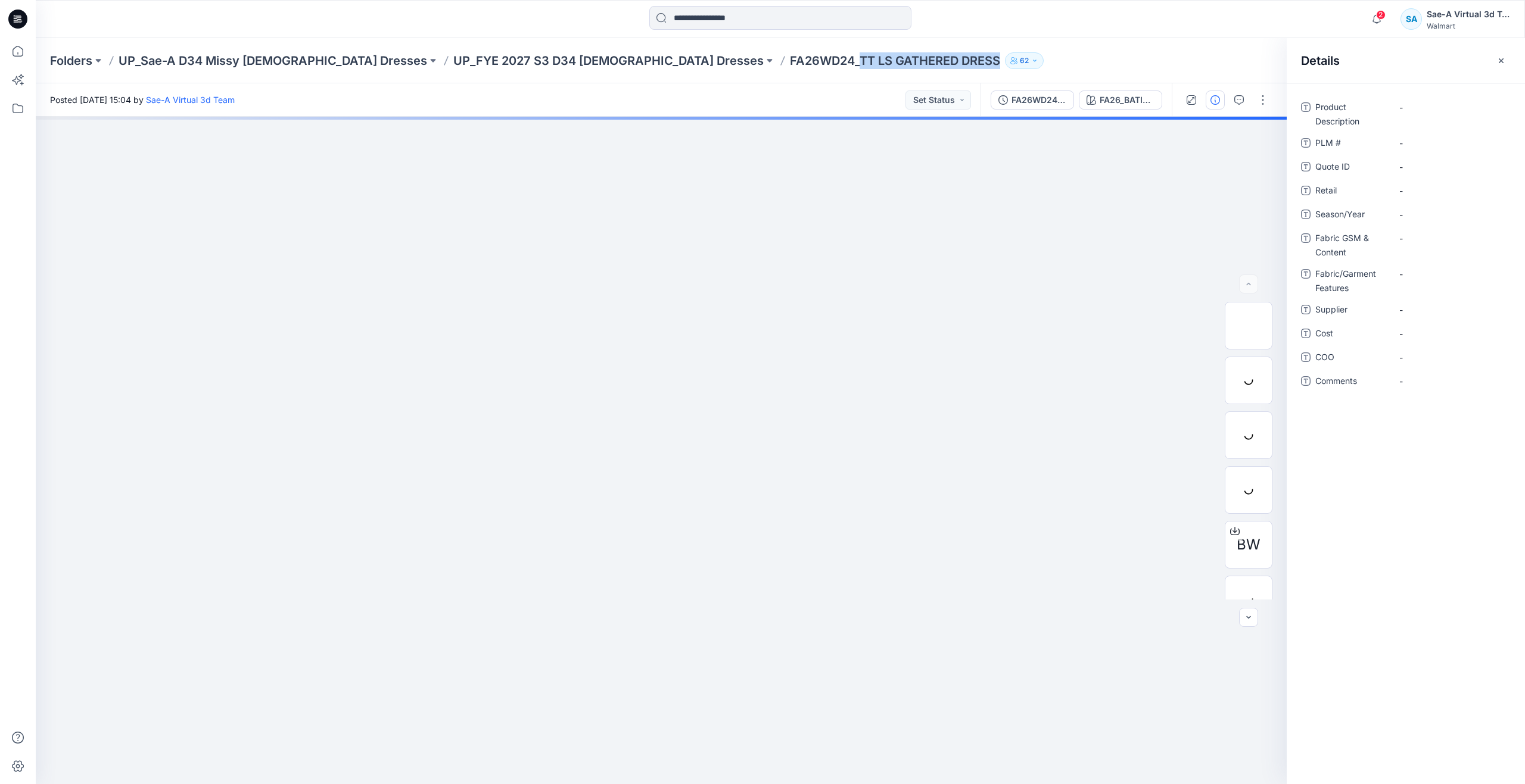
drag, startPoint x: 667, startPoint y: 56, endPoint x: 817, endPoint y: 80, distance: 151.9
click at [817, 80] on div "Folders UP_Sae-A D34 Missy Ladies Dresses UP_FYE 2027 S3 D34 Ladies Dresses FA2…" at bounding box center [780, 61] width 1489 height 45
copy div "TT LS GATHERED DRESS 62"
click at [1432, 110] on Description "-" at bounding box center [1451, 107] width 104 height 13
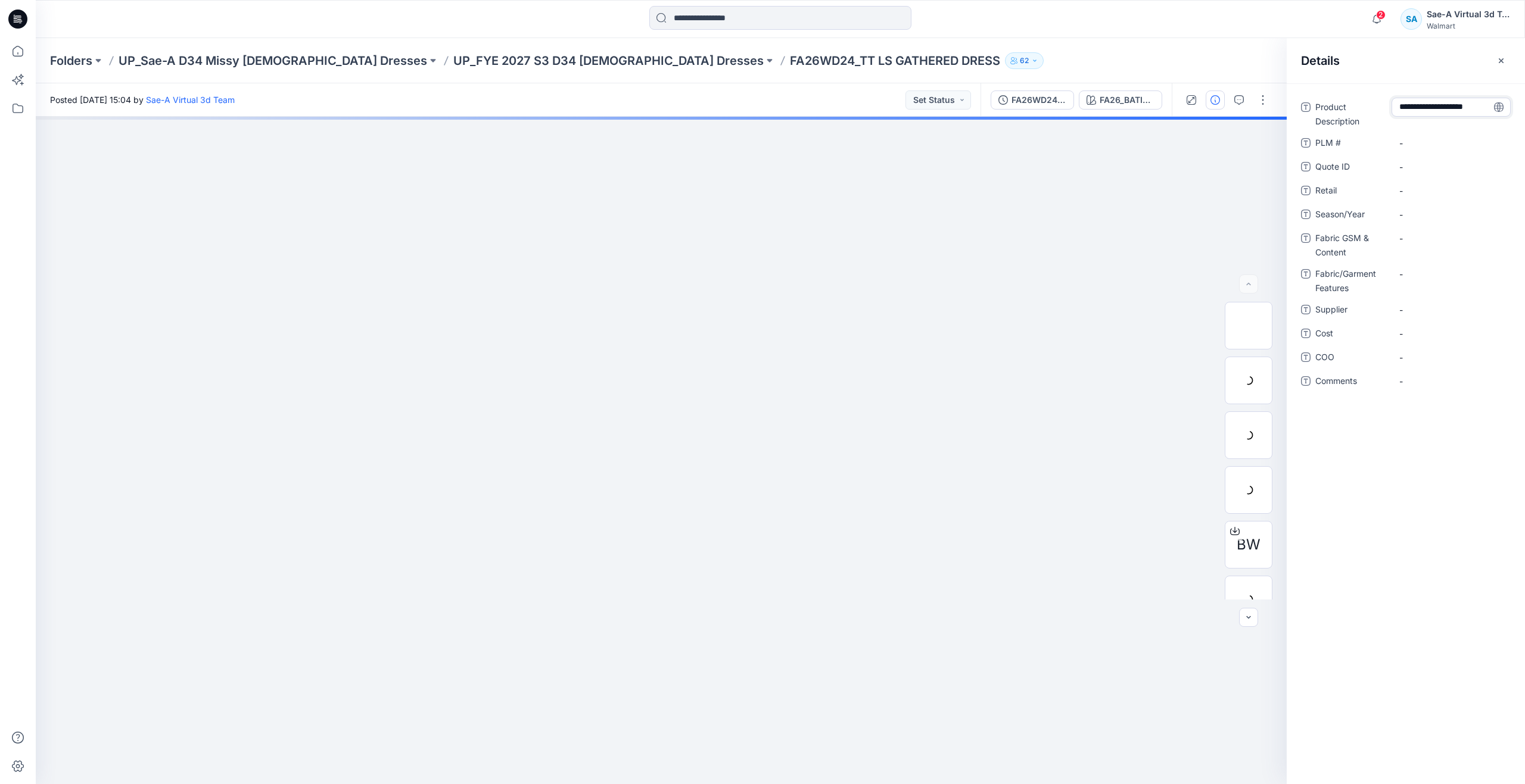
type textarea "**********"
drag, startPoint x: 595, startPoint y: 62, endPoint x: 663, endPoint y: 66, distance: 68.1
click at [663, 66] on div "Folders UP_Sae-A D34 Missy Ladies Dresses UP_FYE 2027 S3 D34 Ladies Dresses FA2…" at bounding box center [734, 60] width 1367 height 17
copy p "FA26WD24"
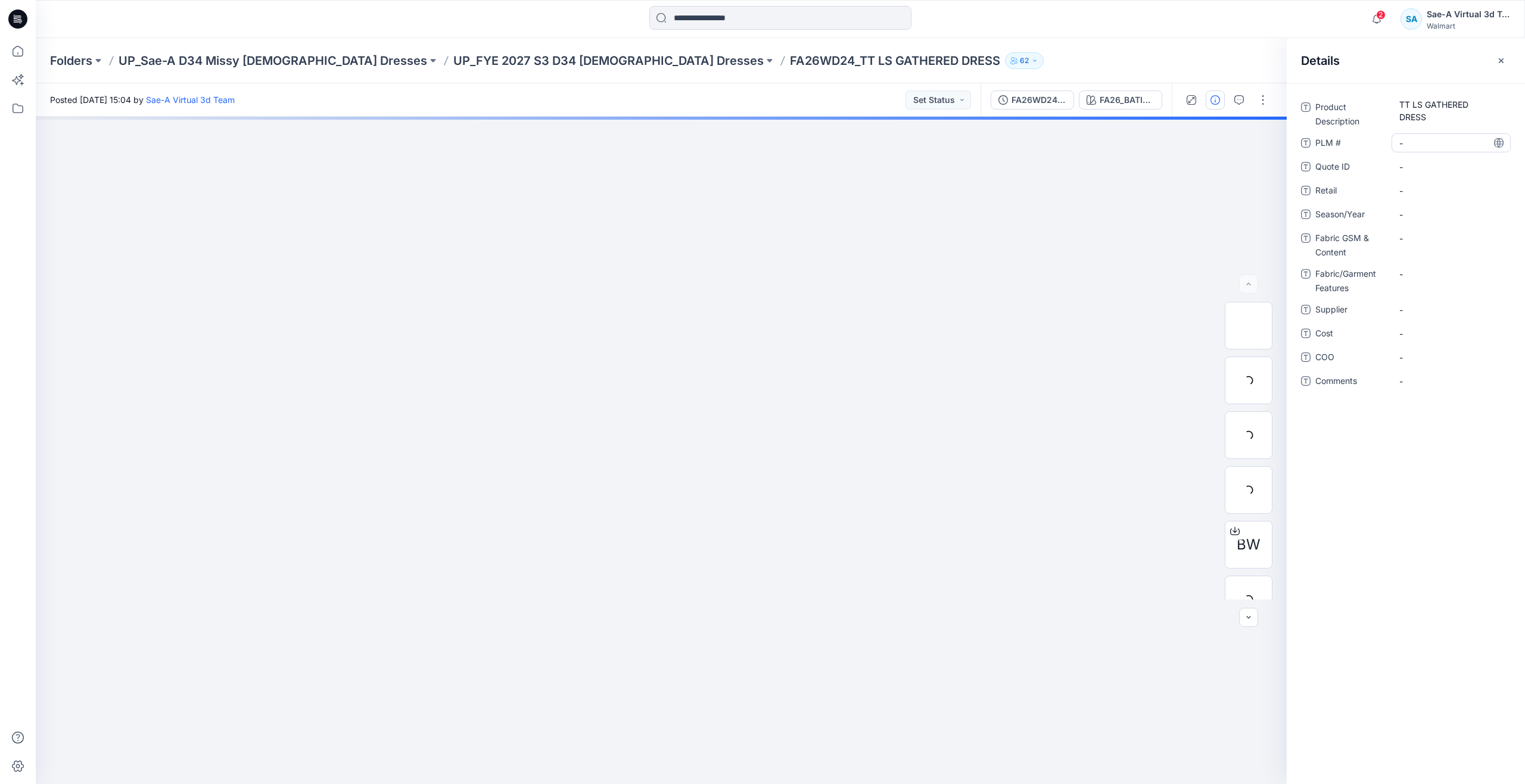
click at [1415, 138] on \ "-" at bounding box center [1451, 143] width 104 height 13
type textarea "********"
click at [1423, 215] on span "-" at bounding box center [1451, 214] width 104 height 13
type textarea "*****"
click at [1418, 210] on span "-" at bounding box center [1451, 214] width 104 height 13
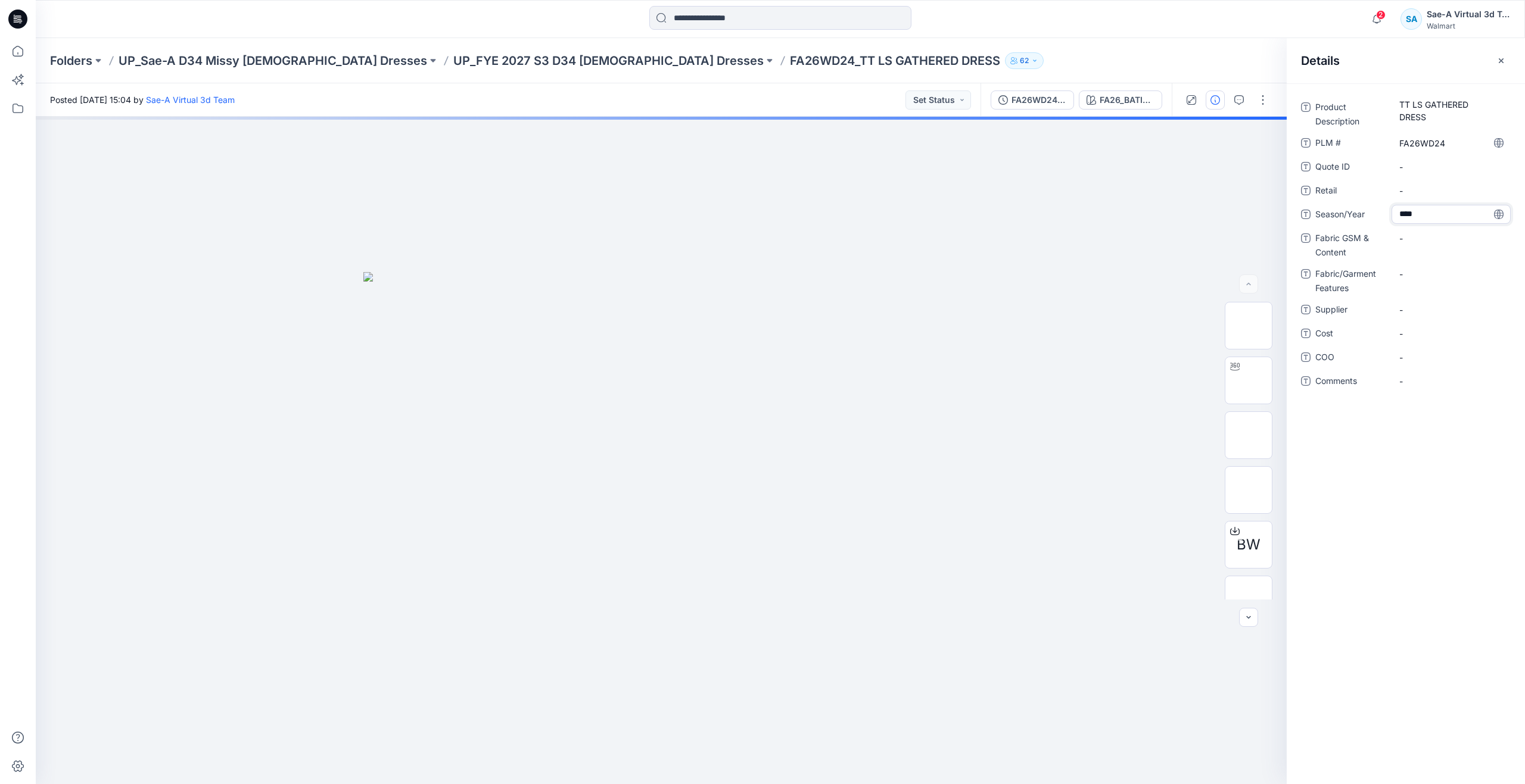
type textarea "*****"
click at [1418, 247] on div "-" at bounding box center [1451, 238] width 119 height 19
type textarea "**********"
click at [1422, 265] on div "-" at bounding box center [1451, 274] width 119 height 19
type textarea "**********"
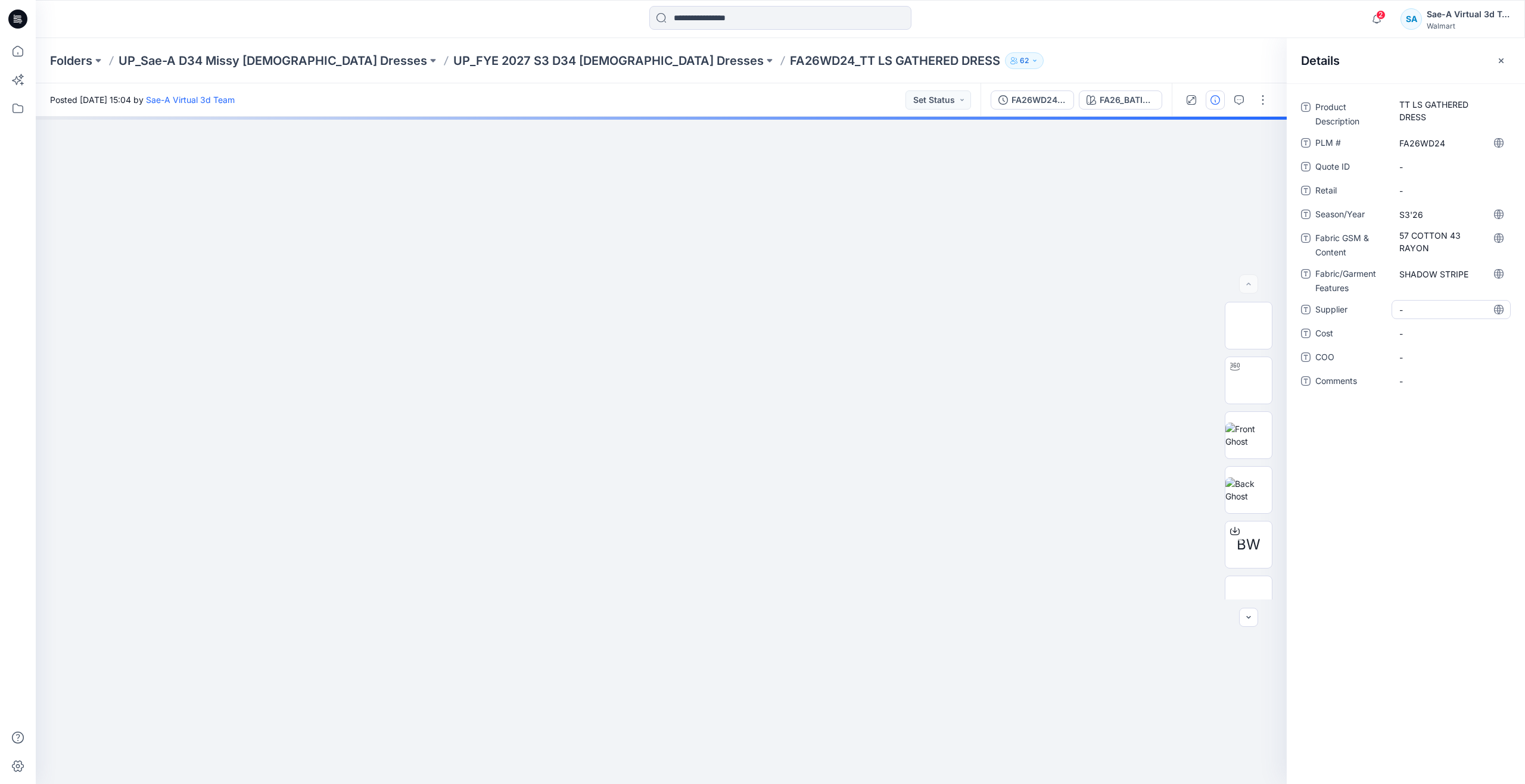
click at [1451, 313] on span "-" at bounding box center [1451, 310] width 104 height 13
type textarea "*****"
click at [1431, 329] on span "-" at bounding box center [1451, 333] width 104 height 13
type textarea "***"
click at [1400, 552] on div "Product Description TT LS GATHERED DRESS PLM # FA26WD24 Quote ID - Retail - Sea…" at bounding box center [1406, 433] width 238 height 701
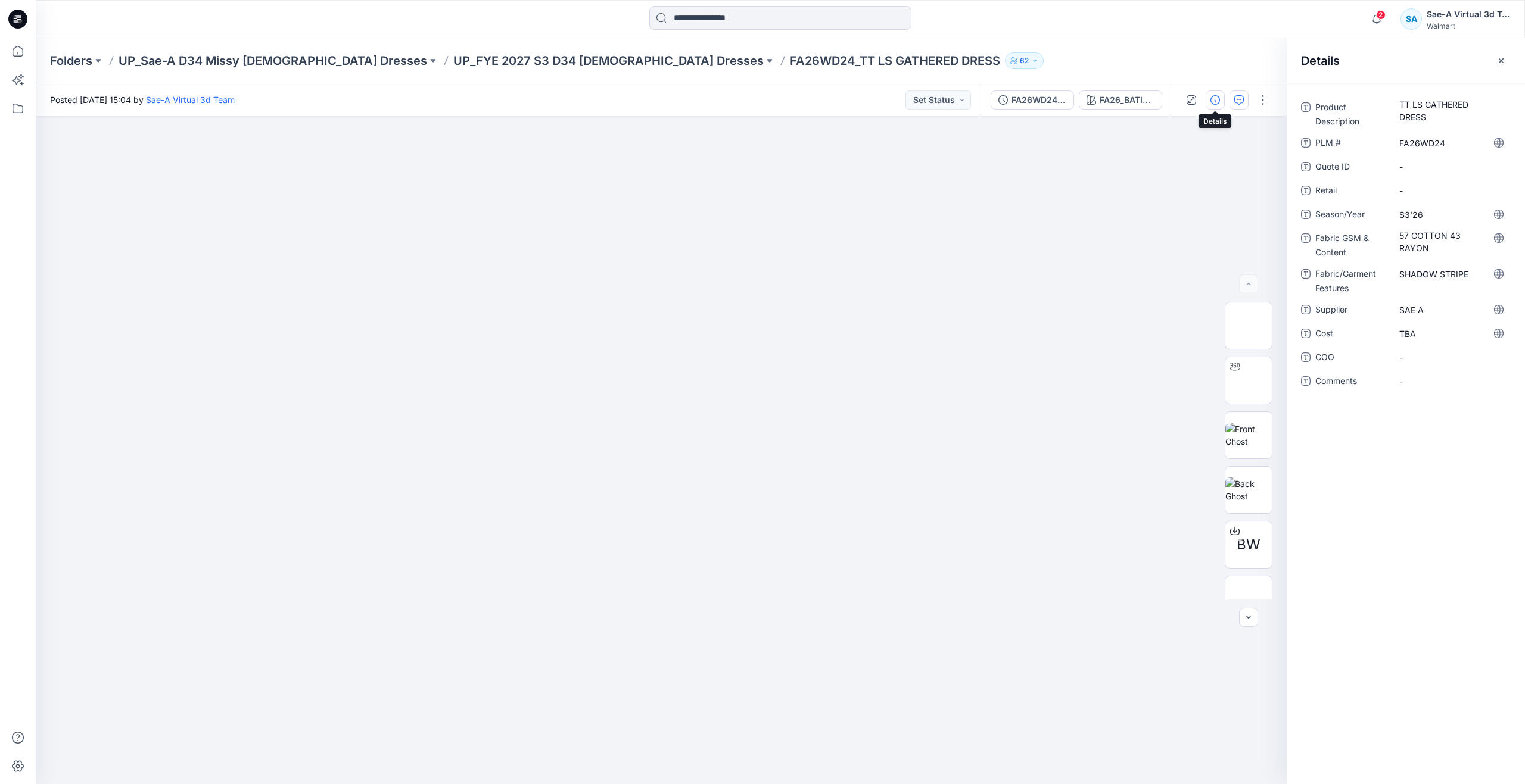
click at [1234, 98] on button "button" at bounding box center [1238, 100] width 19 height 19
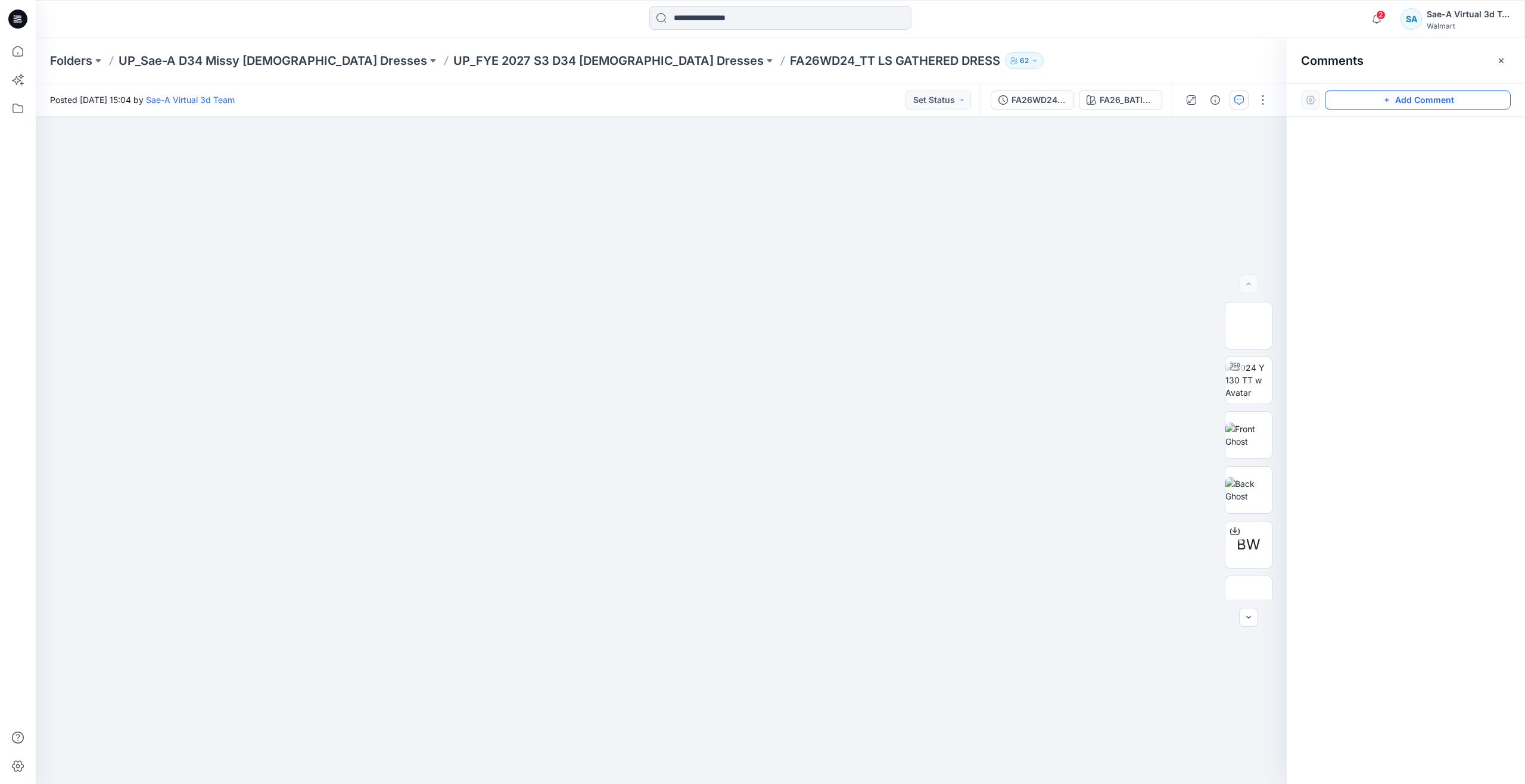
click at [1366, 98] on button "Add Comment" at bounding box center [1417, 100] width 186 height 19
click at [989, 216] on div "1" at bounding box center [661, 450] width 1251 height 668
click at [1033, 240] on textarea at bounding box center [1068, 251] width 195 height 48
paste textarea "**********"
type textarea "**********"
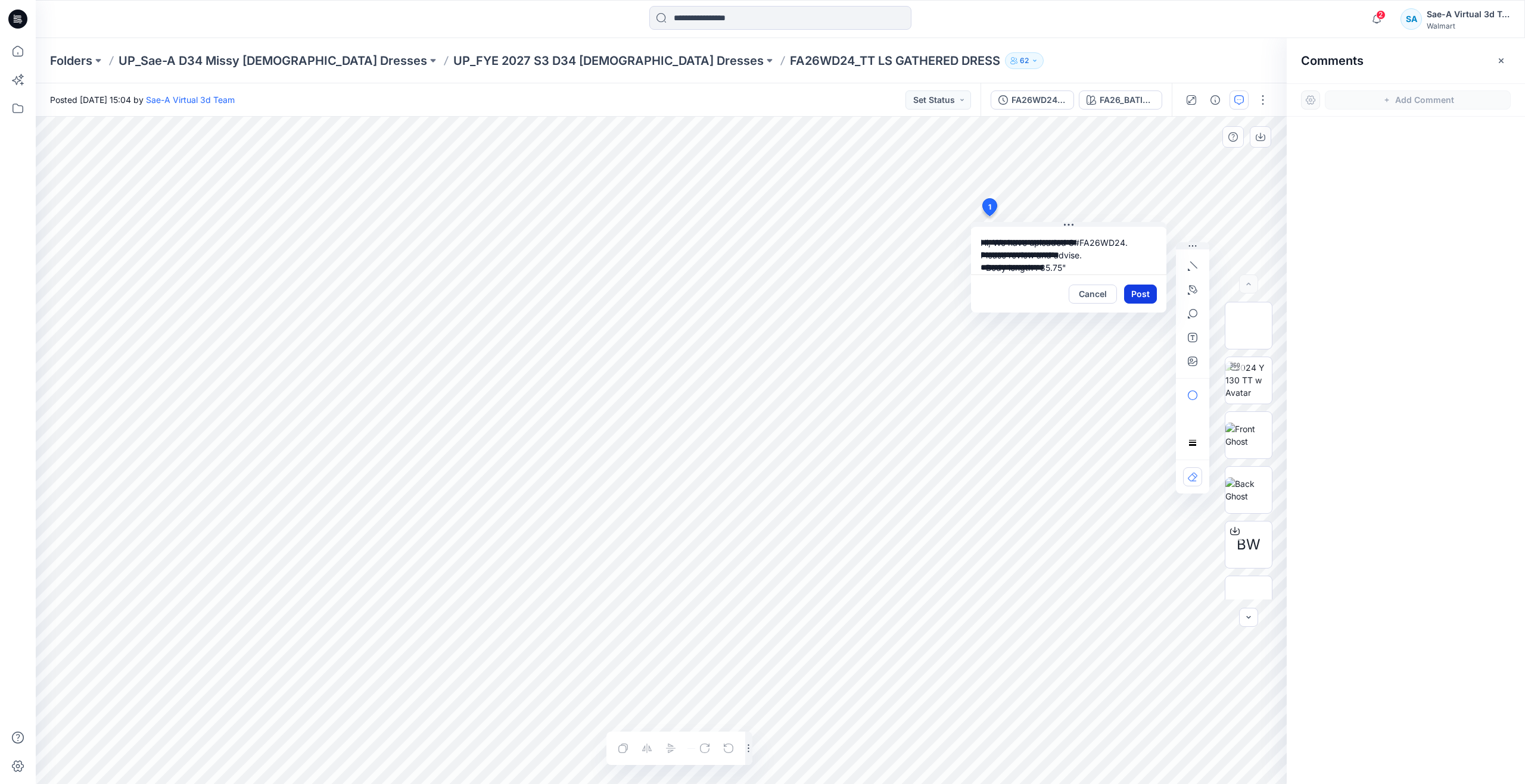
click at [1131, 294] on button "Post" at bounding box center [1140, 294] width 32 height 19
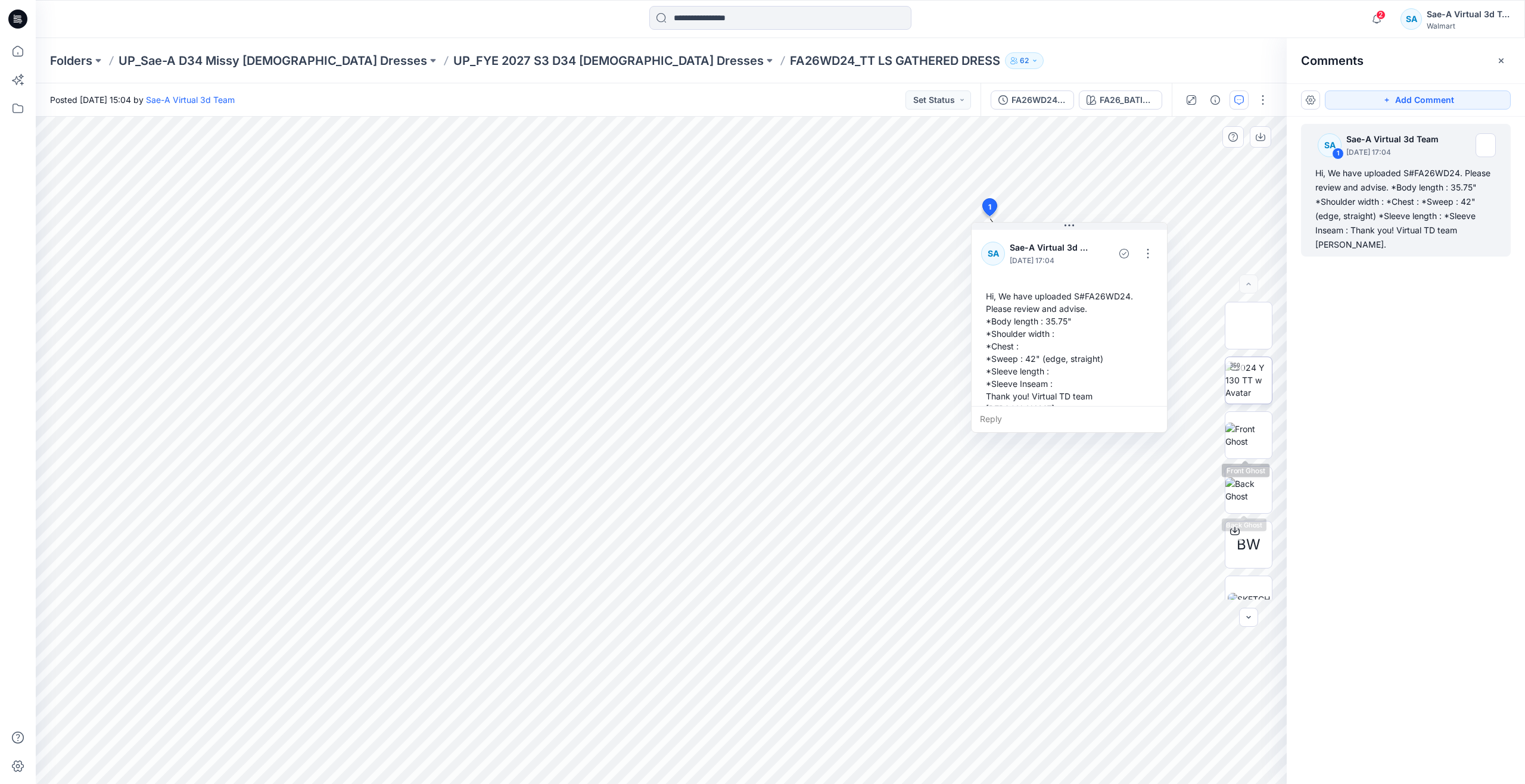
click at [1248, 394] on img at bounding box center [1248, 380] width 46 height 38
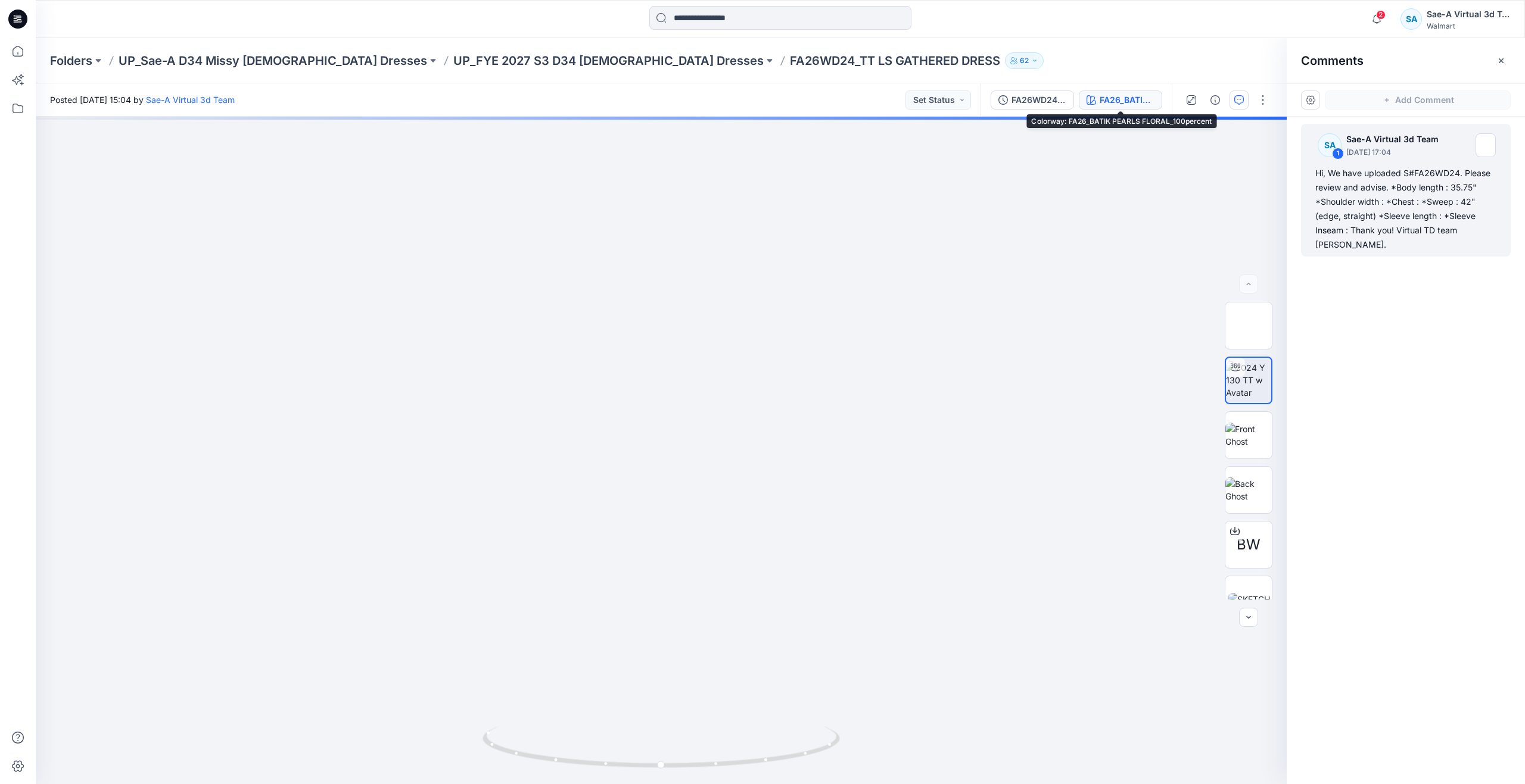
click at [1134, 101] on div "FA26_BATIK PEARLS FLORAL_100percent" at bounding box center [1127, 100] width 55 height 13
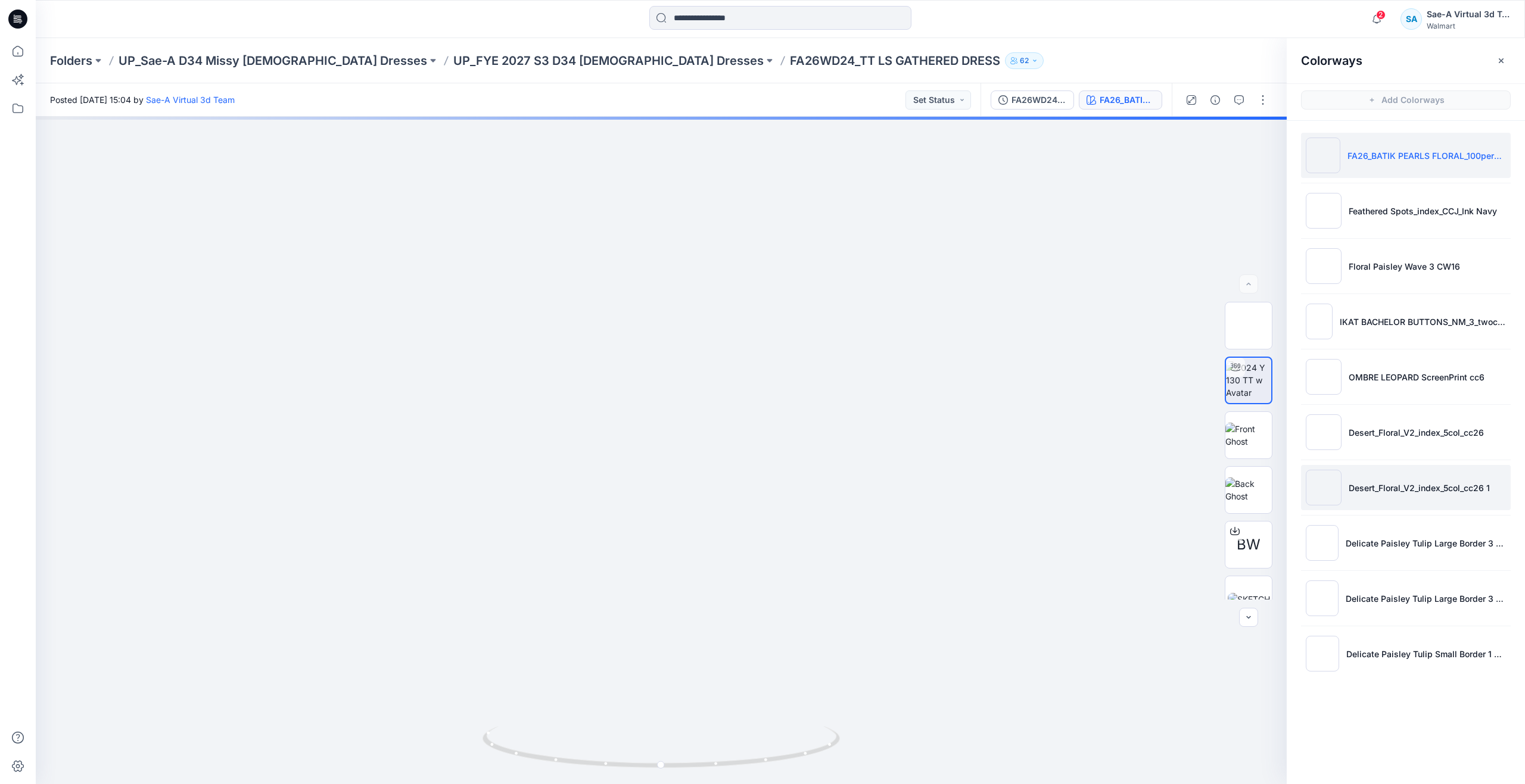
click at [1386, 498] on li "Desert_Floral_V2_index_5col_cc26 1" at bounding box center [1405, 488] width 210 height 45
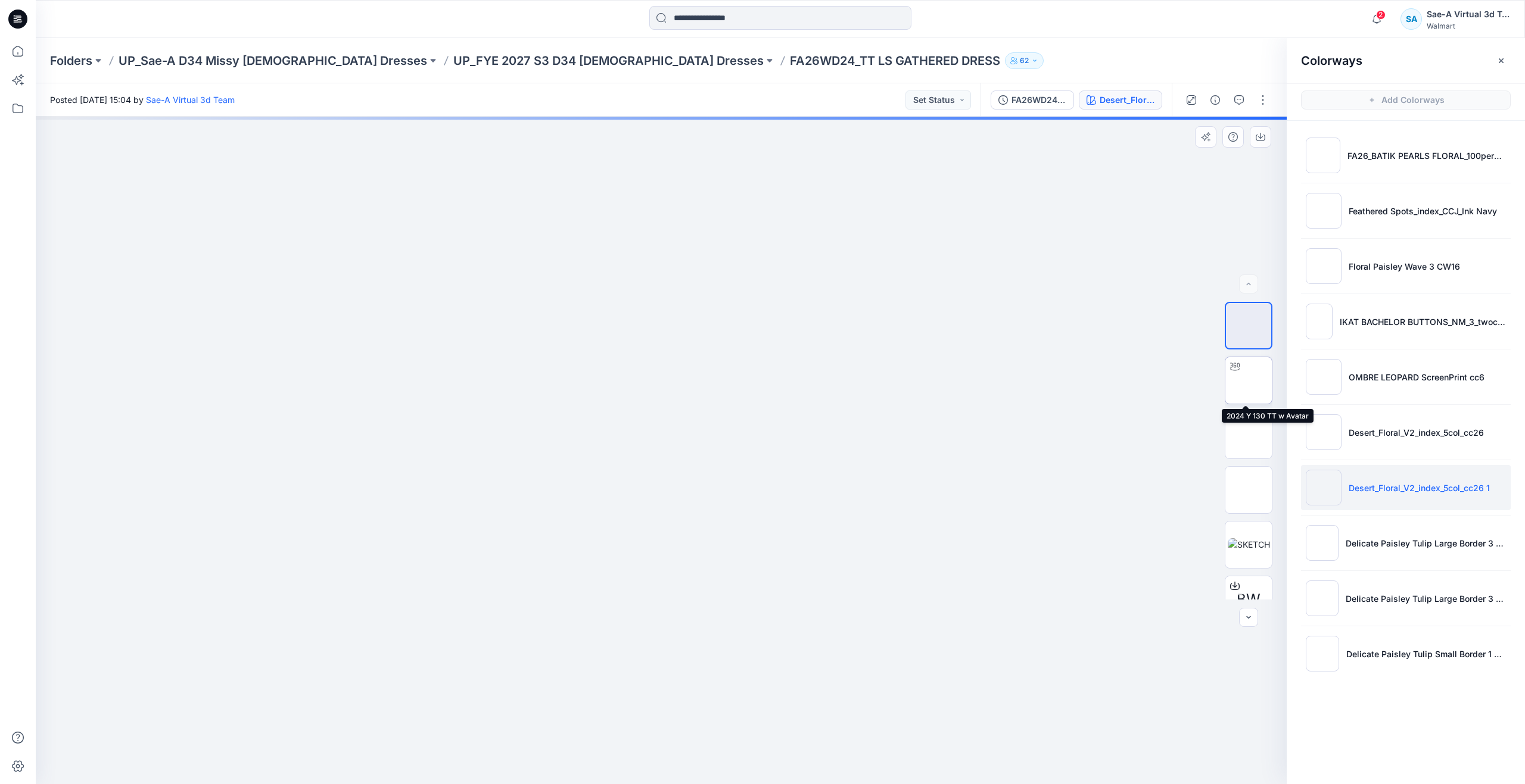
click at [1248, 380] on img at bounding box center [1248, 380] width 0 height 0
click at [25, 44] on icon at bounding box center [18, 52] width 26 height 26
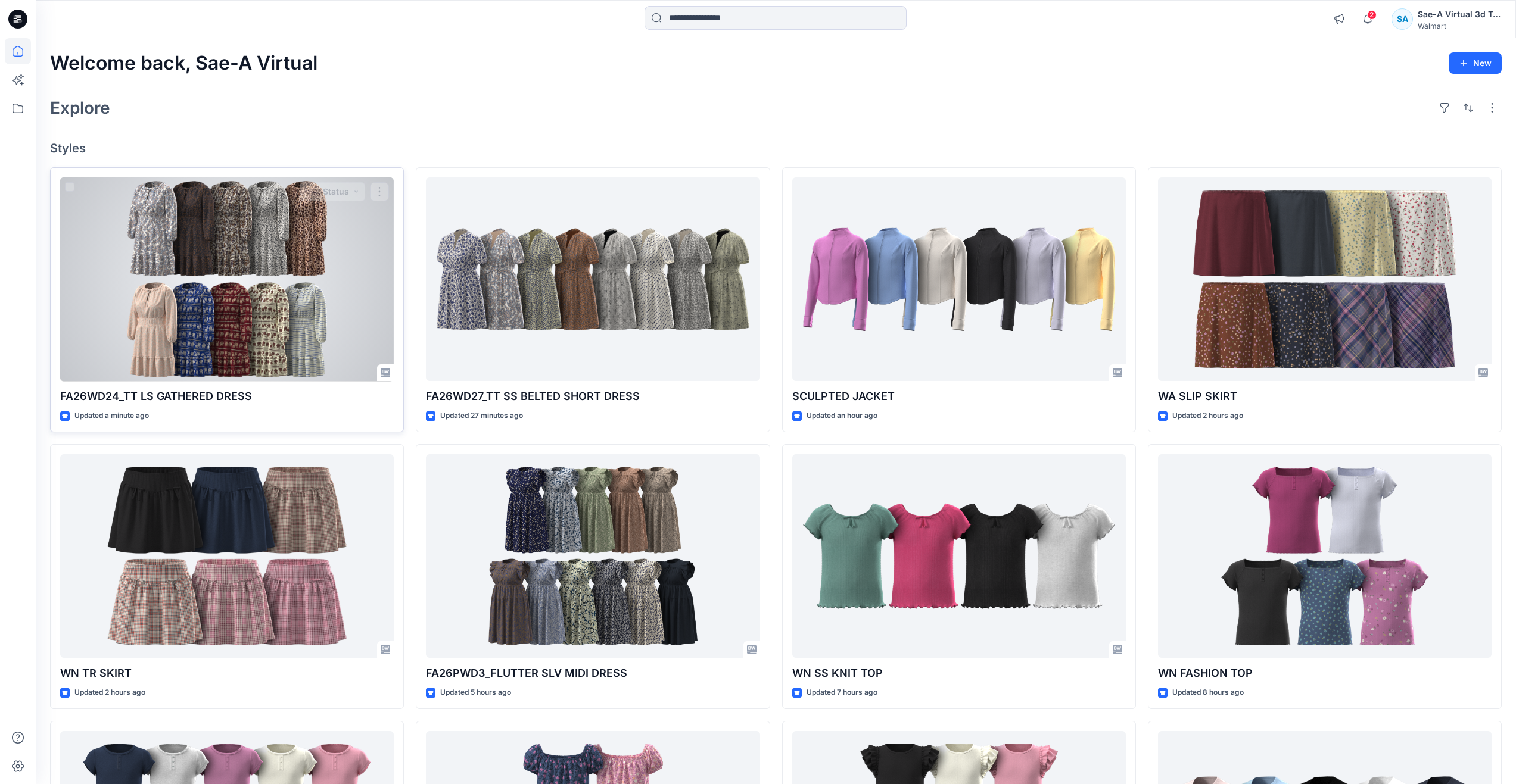
click at [179, 298] on div at bounding box center [227, 279] width 334 height 204
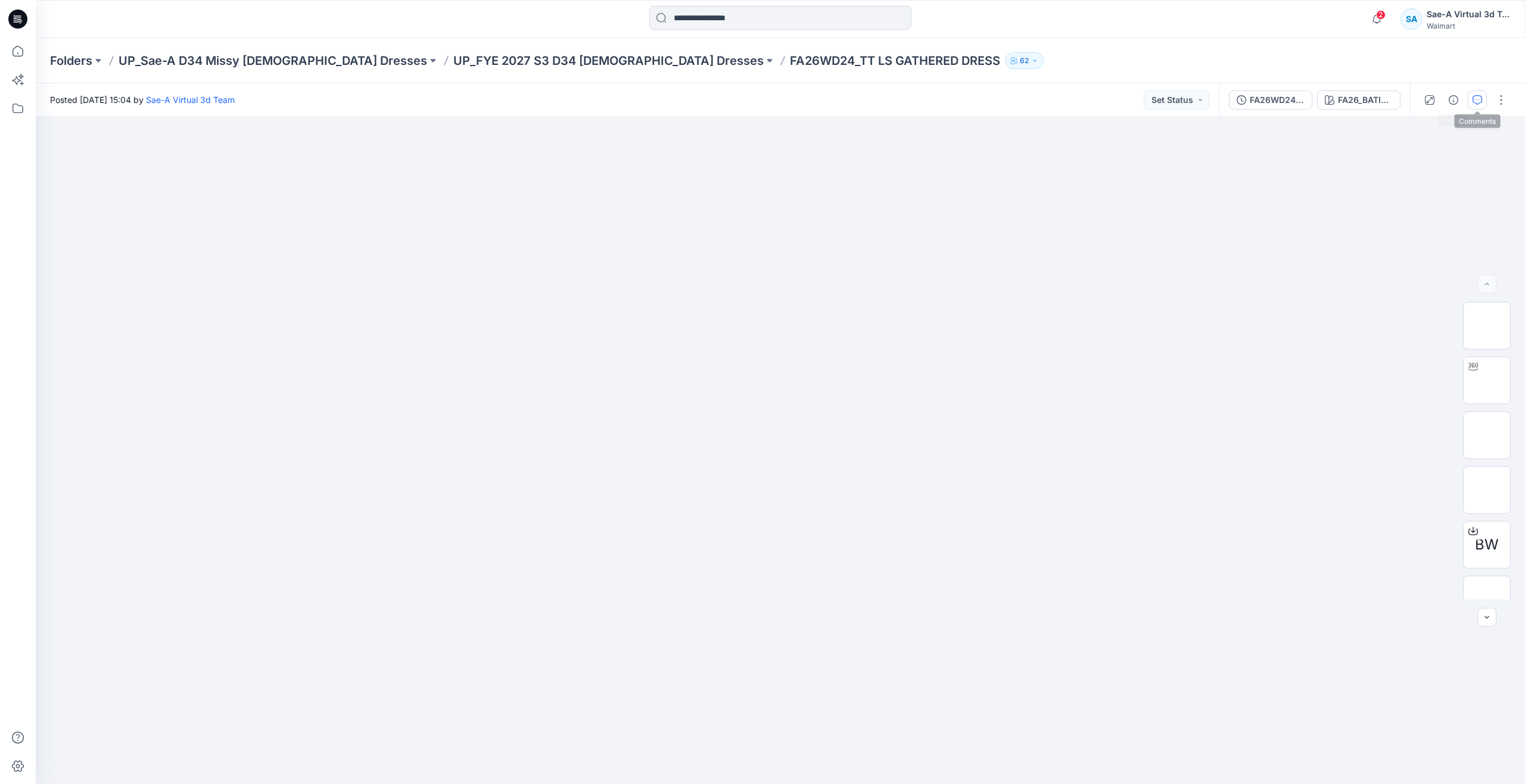
click at [1470, 97] on button "button" at bounding box center [1477, 100] width 19 height 19
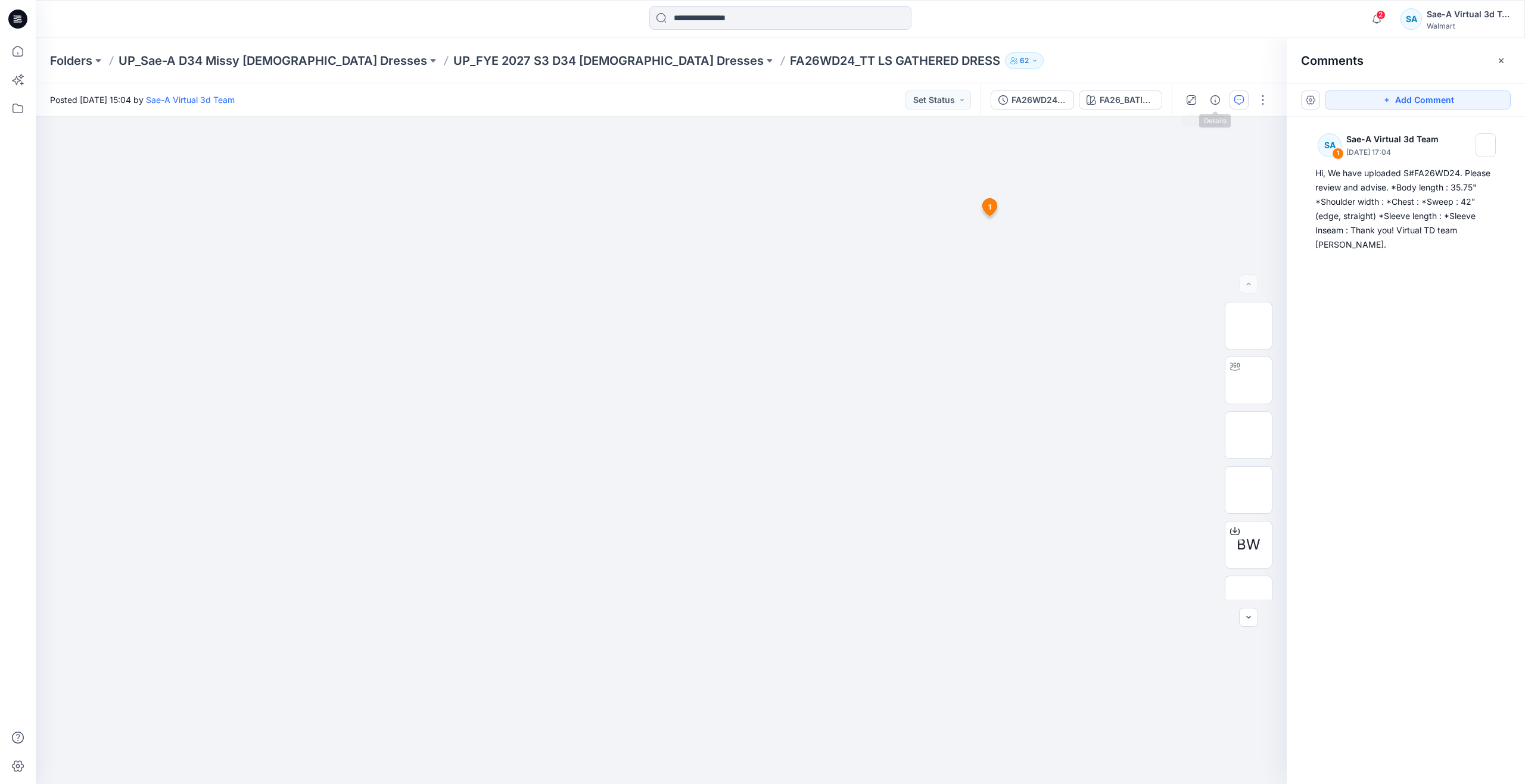
click at [1226, 102] on div at bounding box center [1226, 100] width 110 height 33
click at [1219, 101] on icon "button" at bounding box center [1215, 100] width 9 height 9
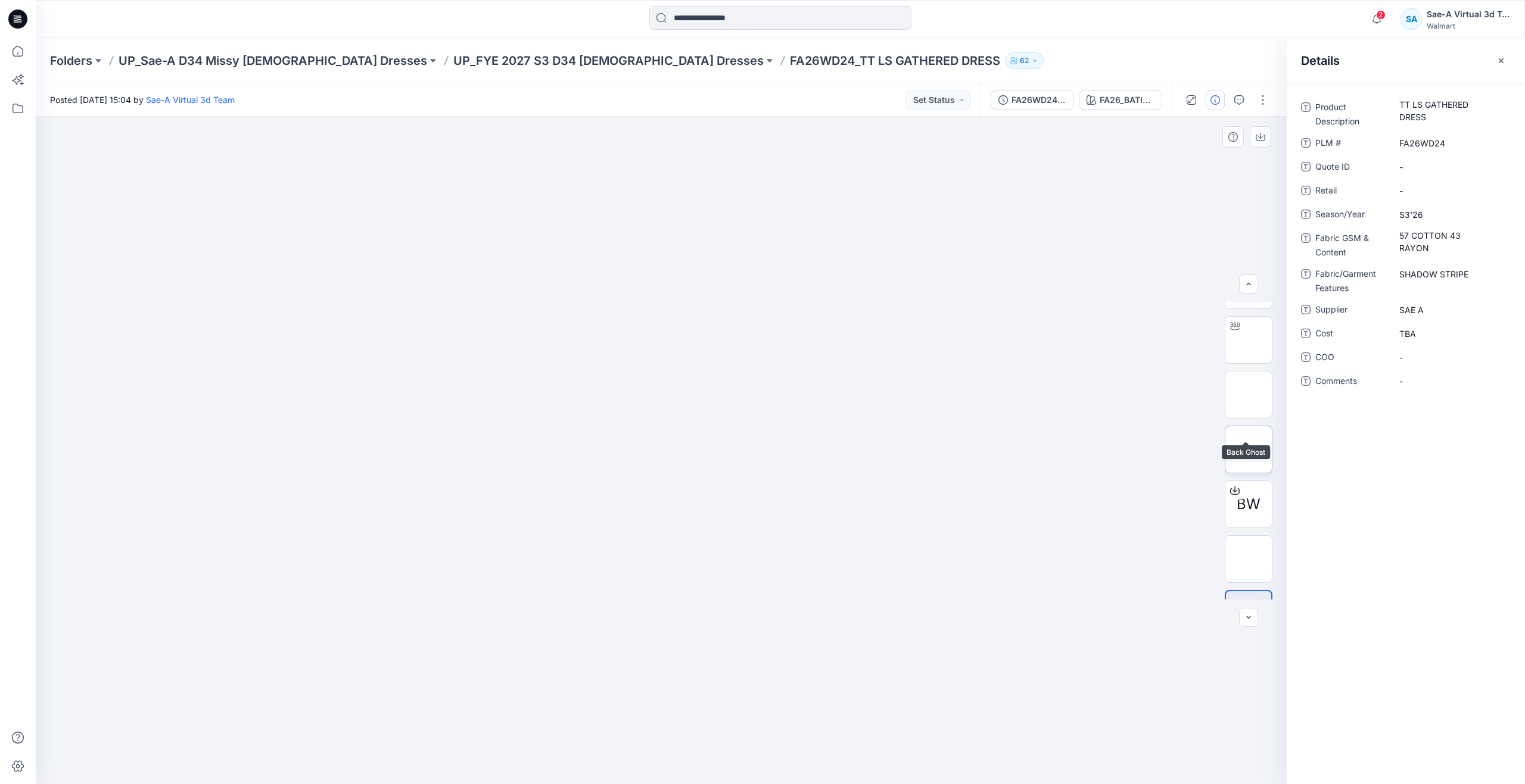
scroll to position [79, 0]
click at [1248, 521] on img at bounding box center [1248, 521] width 0 height 0
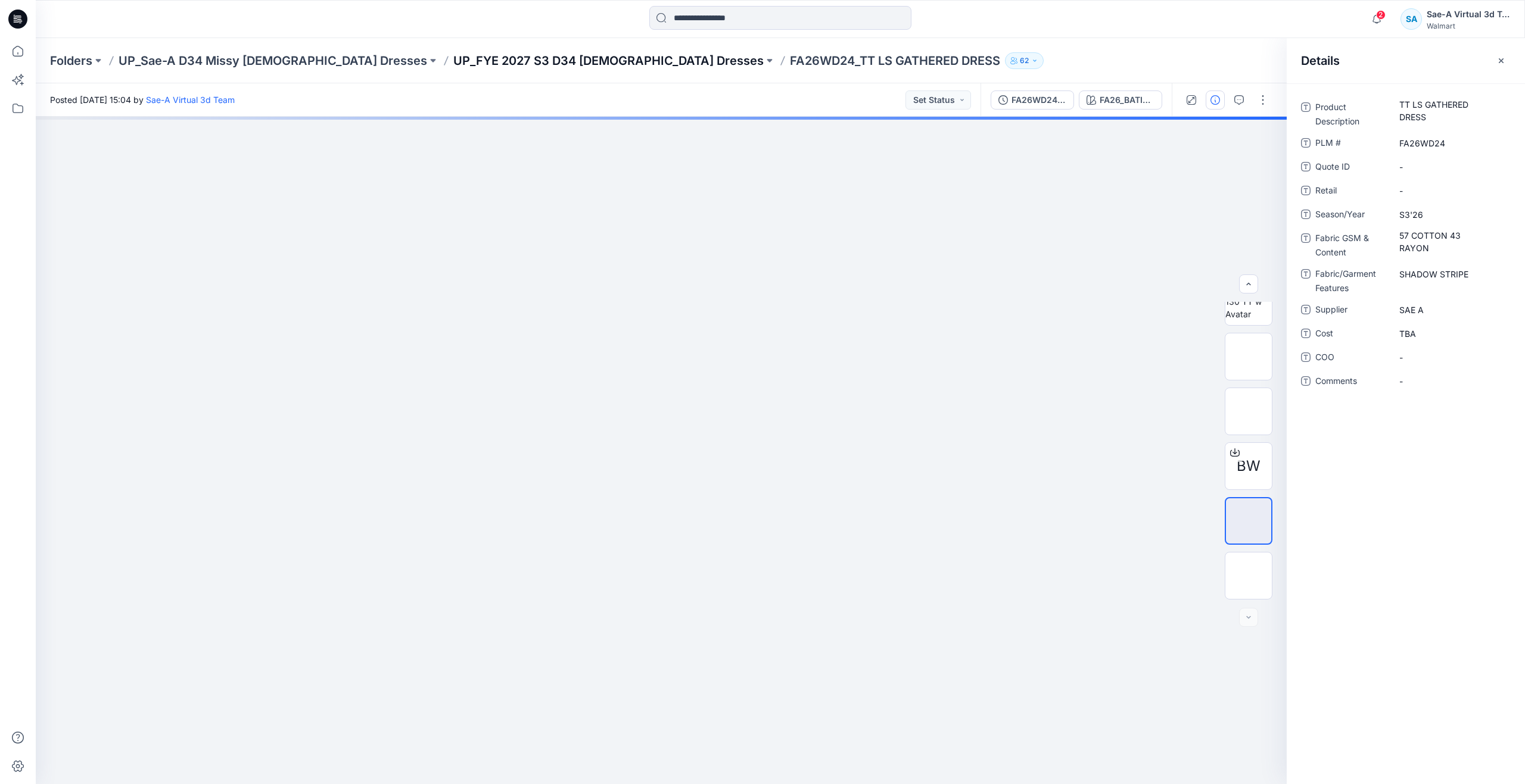
click at [453, 54] on p "UP_FYE 2027 S3 D34 [DEMOGRAPHIC_DATA] Dresses" at bounding box center [608, 60] width 310 height 17
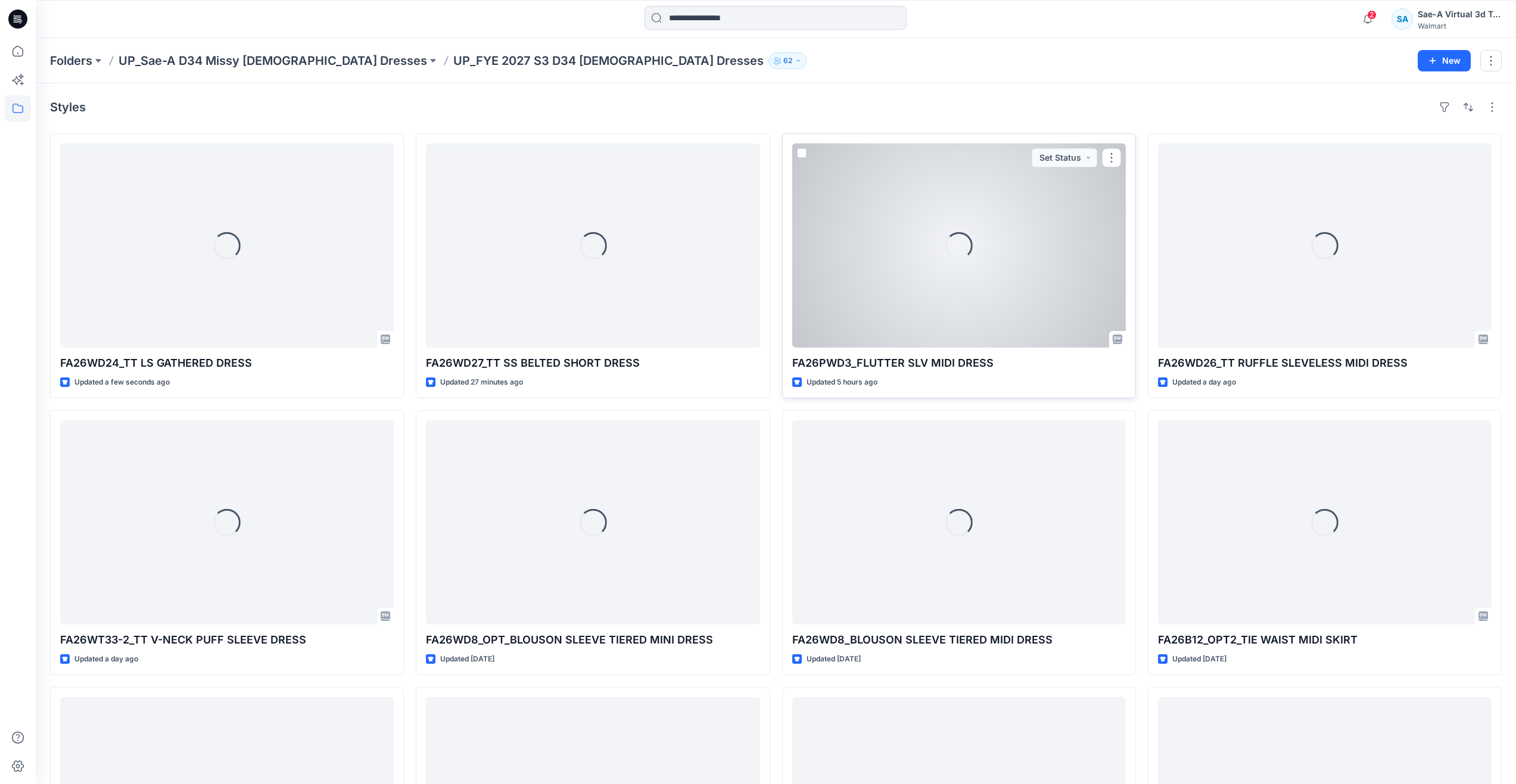
click at [920, 273] on div "Loading..." at bounding box center [959, 245] width 334 height 204
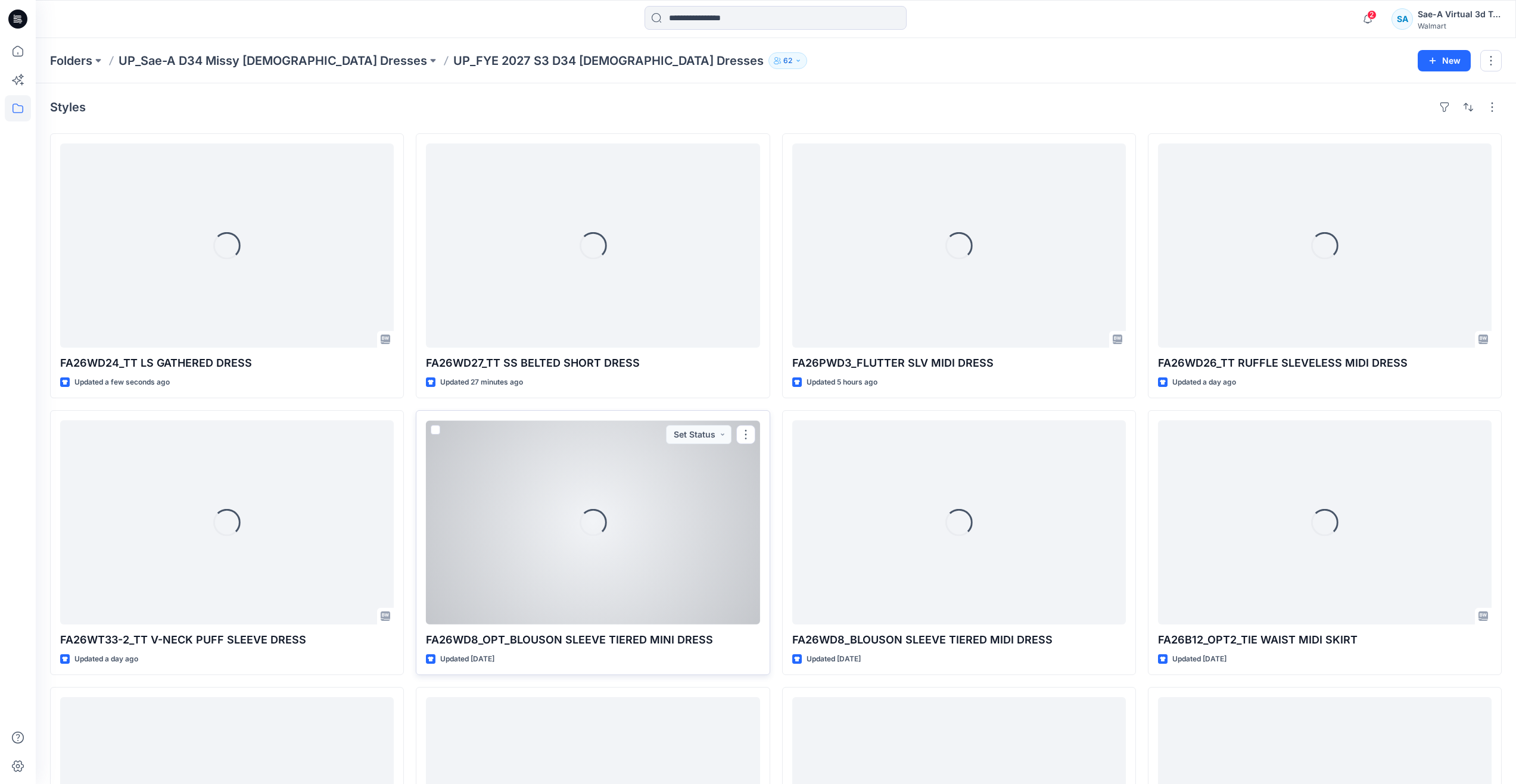
click at [526, 594] on div "Loading..." at bounding box center [592, 522] width 334 height 204
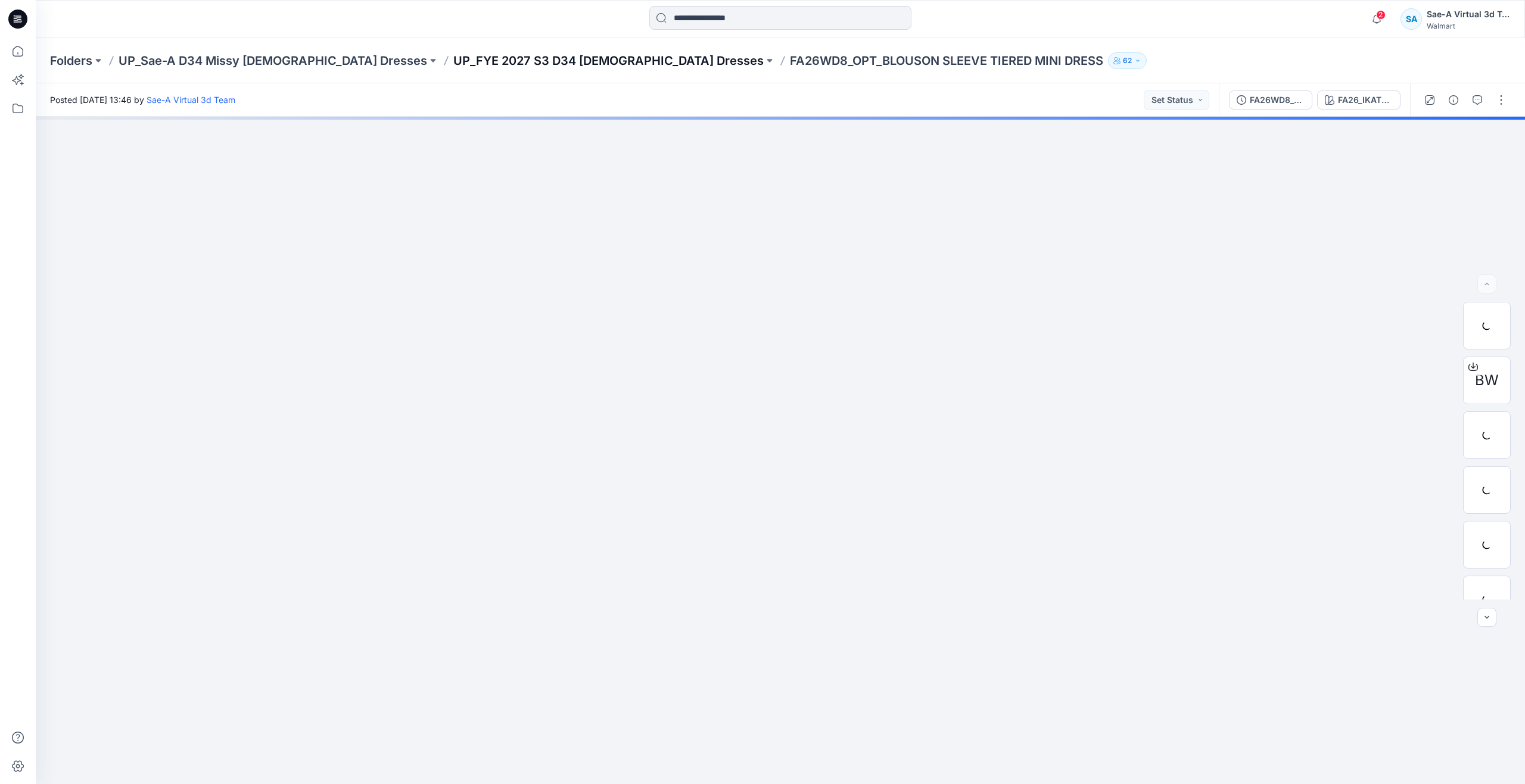
click at [480, 58] on p "UP_FYE 2027 S3 D34 [DEMOGRAPHIC_DATA] Dresses" at bounding box center [608, 60] width 310 height 17
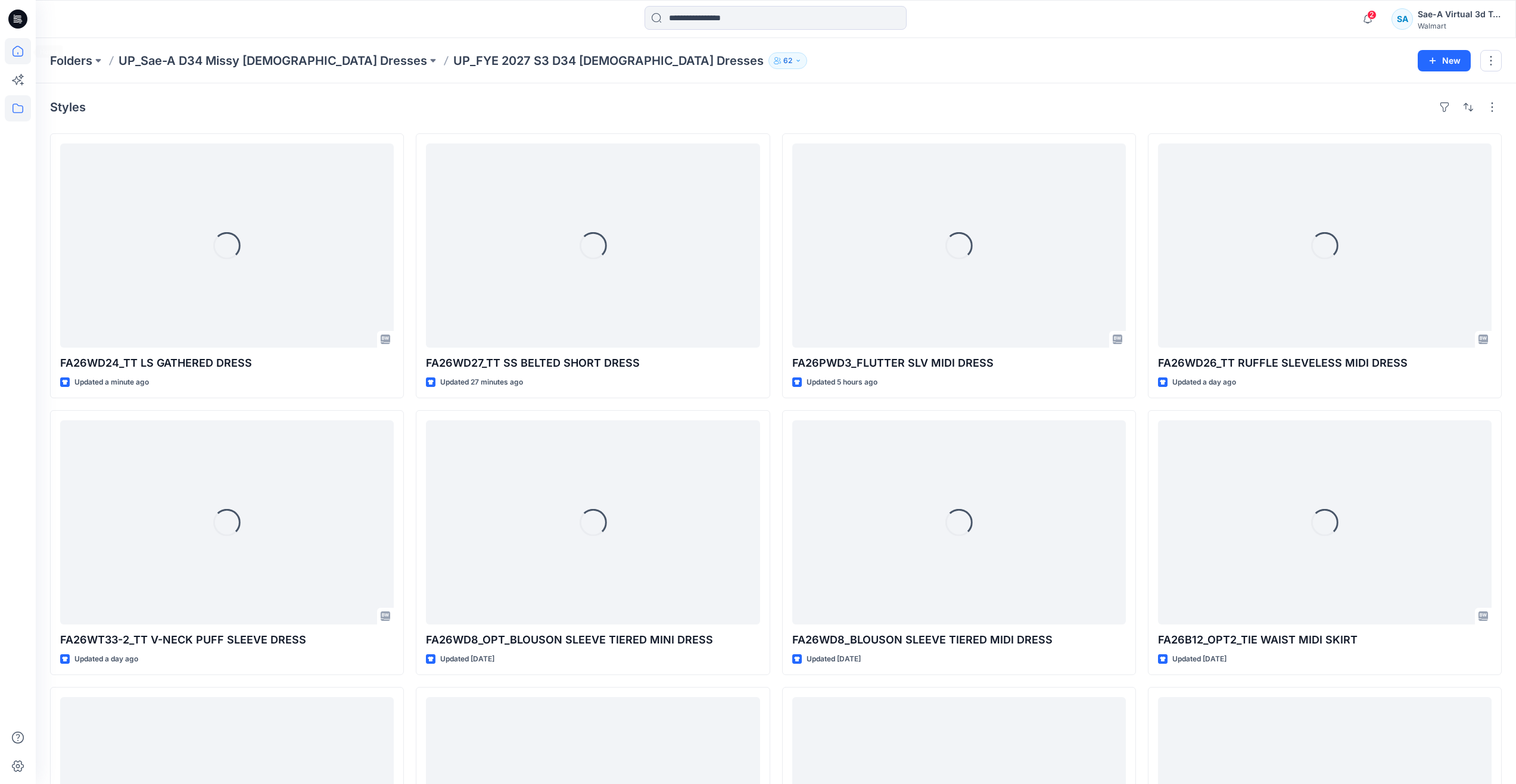
click at [9, 46] on icon at bounding box center [18, 52] width 26 height 26
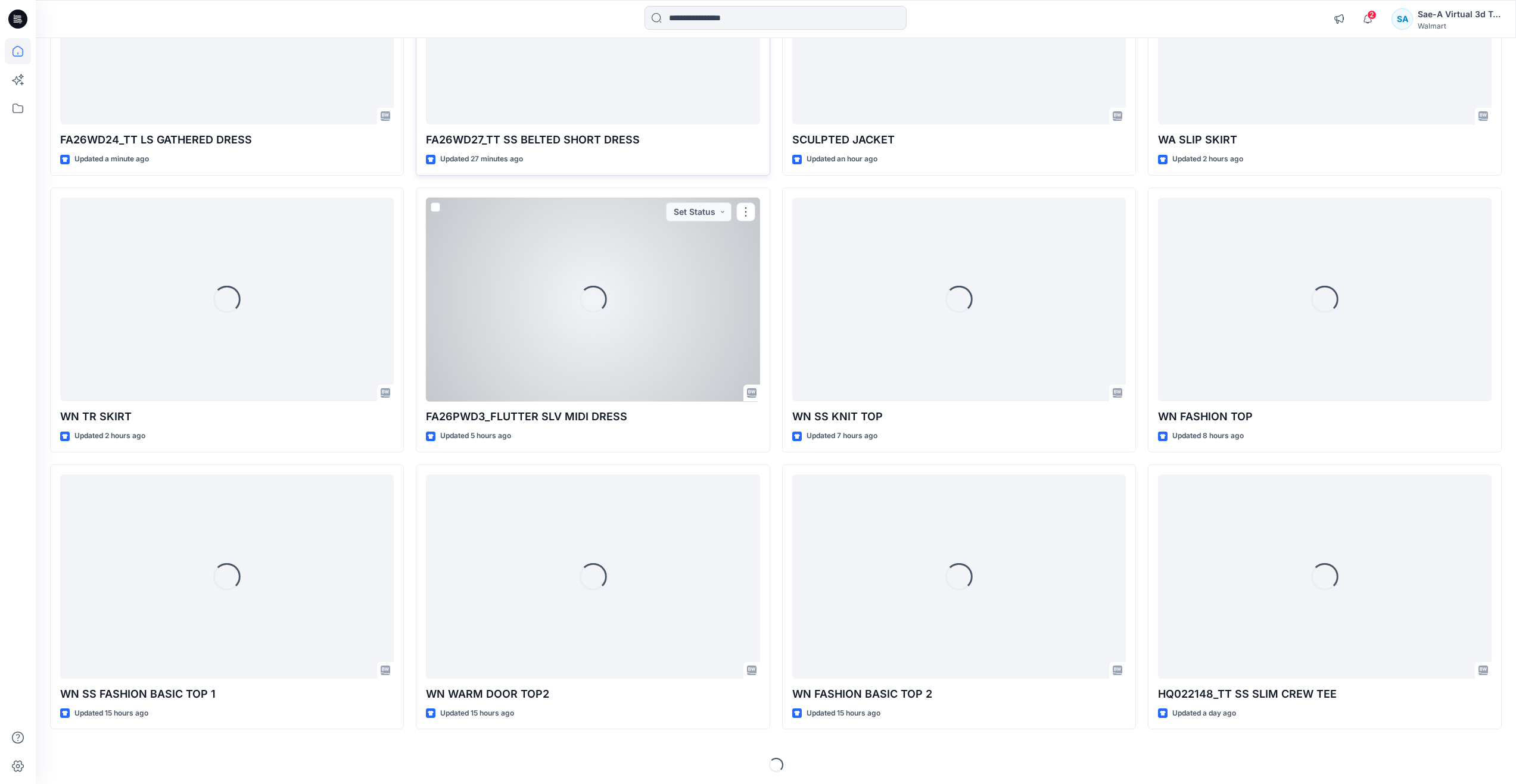
scroll to position [259, 0]
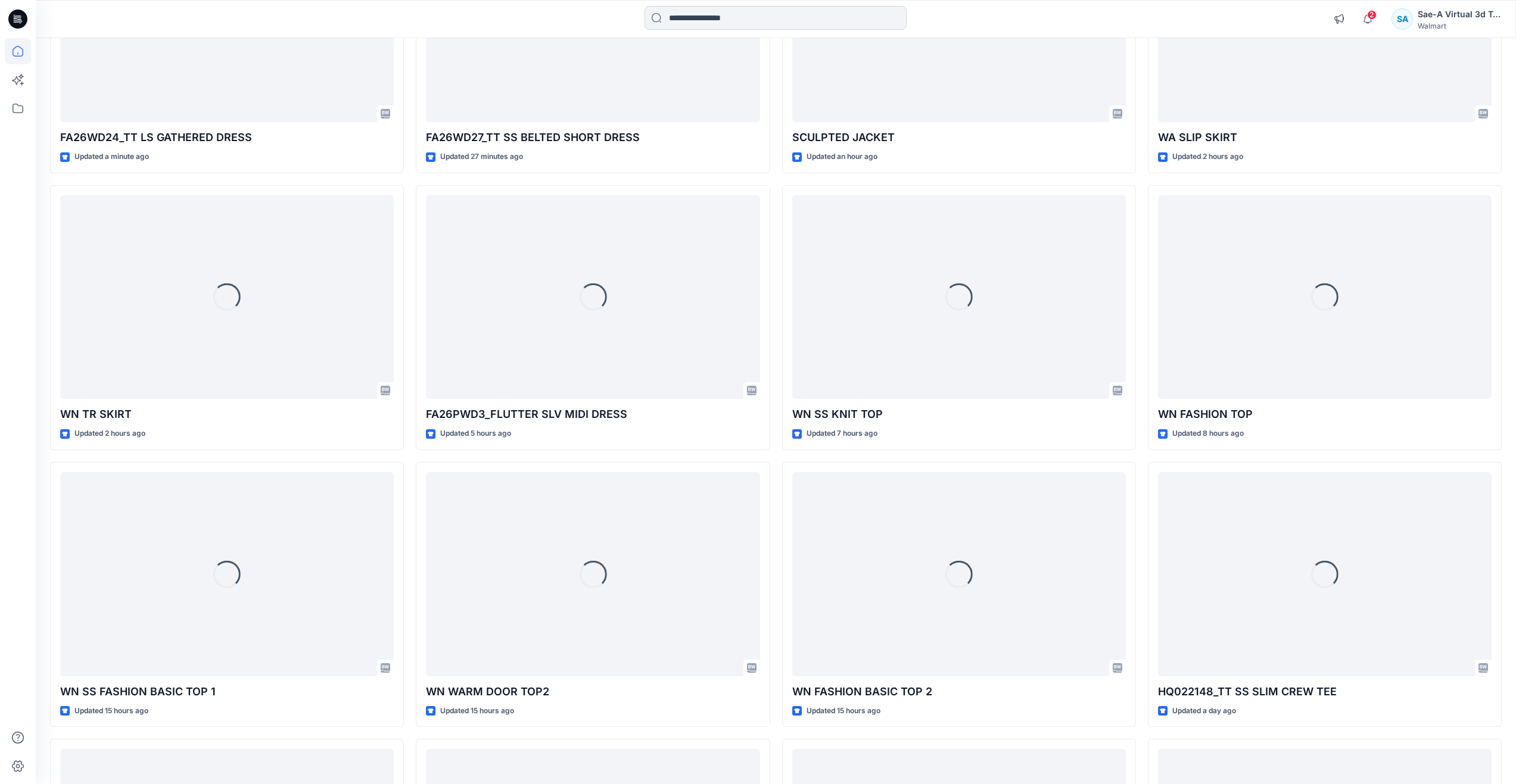
click at [708, 21] on input at bounding box center [776, 18] width 262 height 24
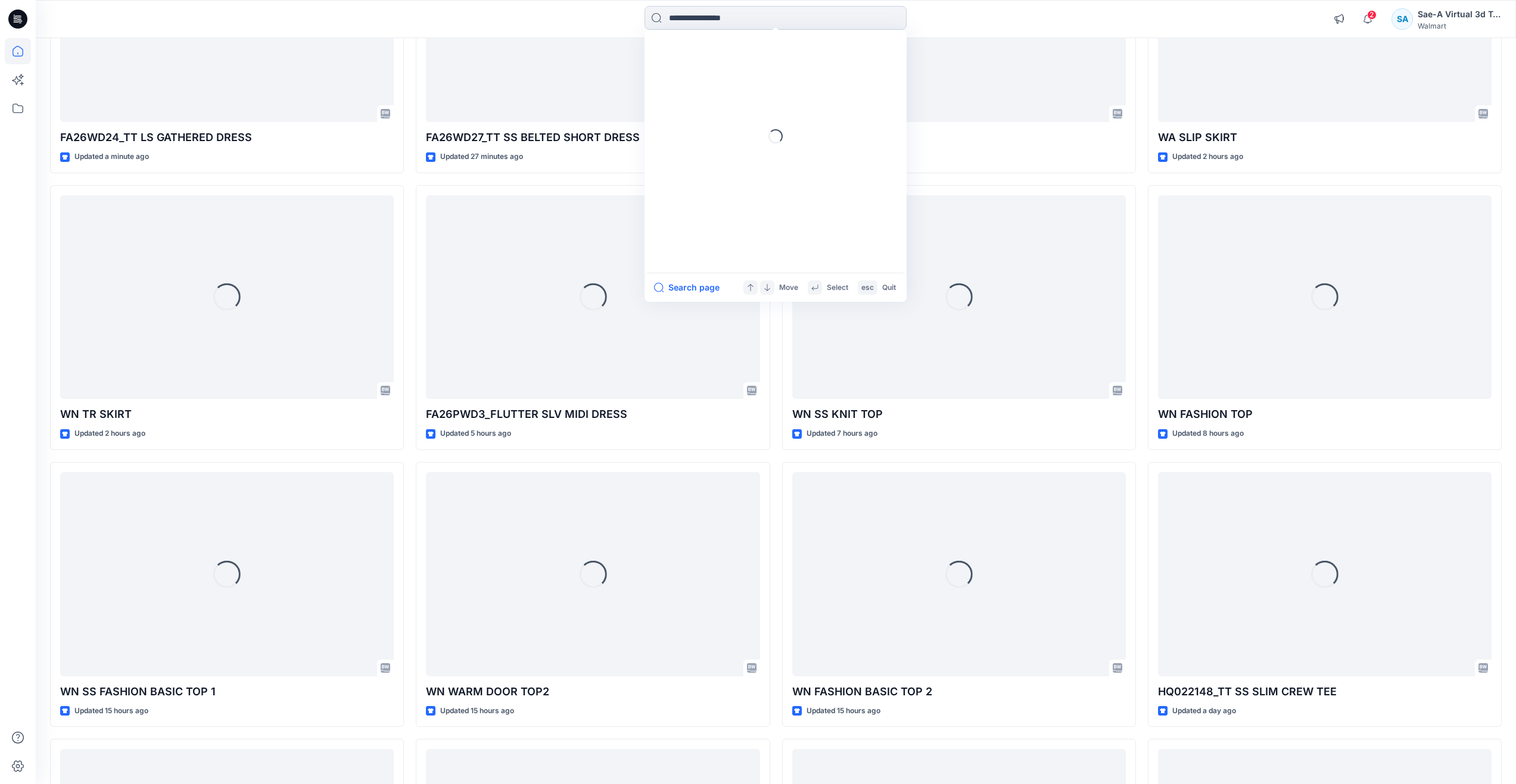
paste input "*********"
type input "*********"
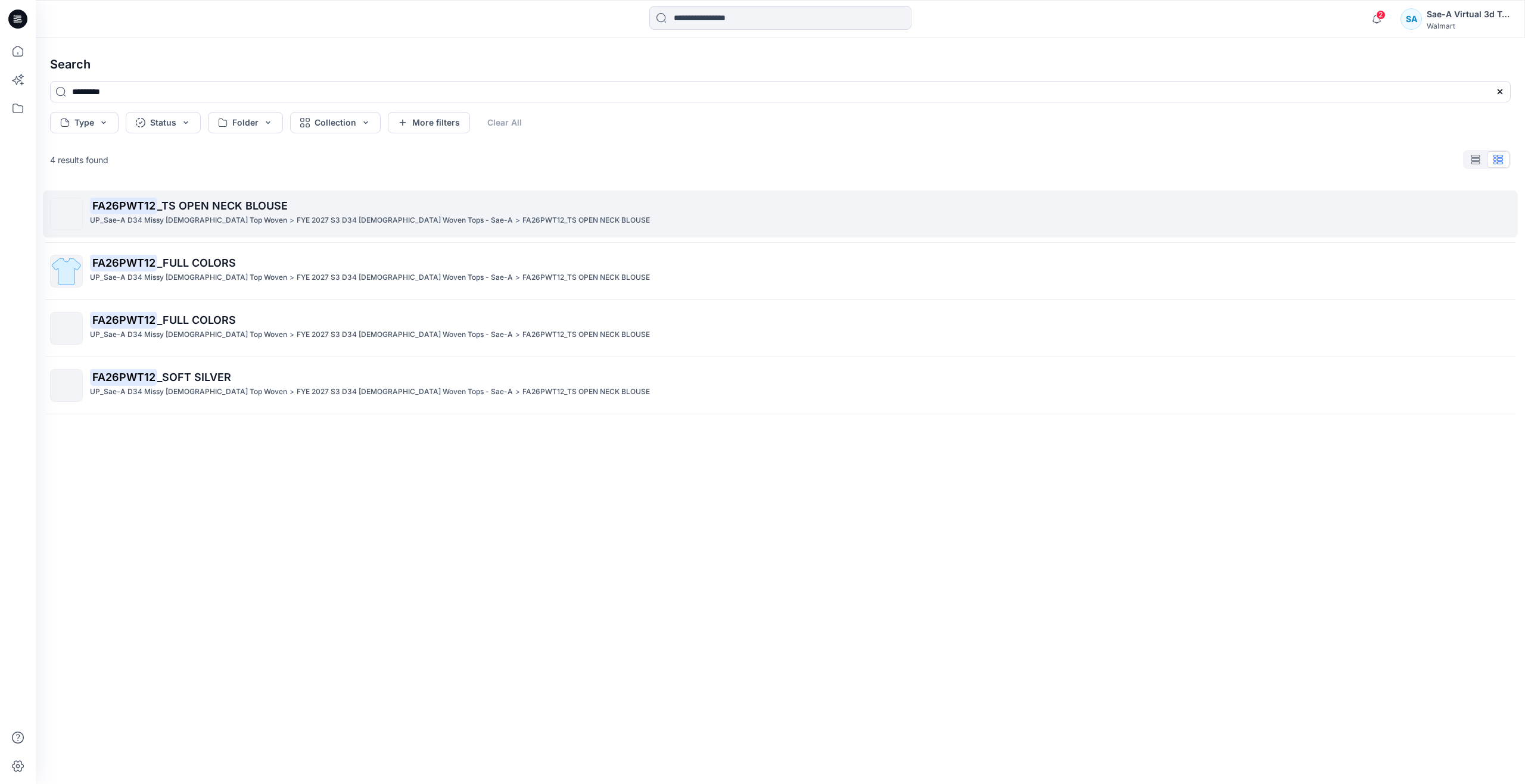
click at [236, 213] on p "FA26PWT12 _TS OPEN NECK BLOUSE" at bounding box center [800, 206] width 1420 height 17
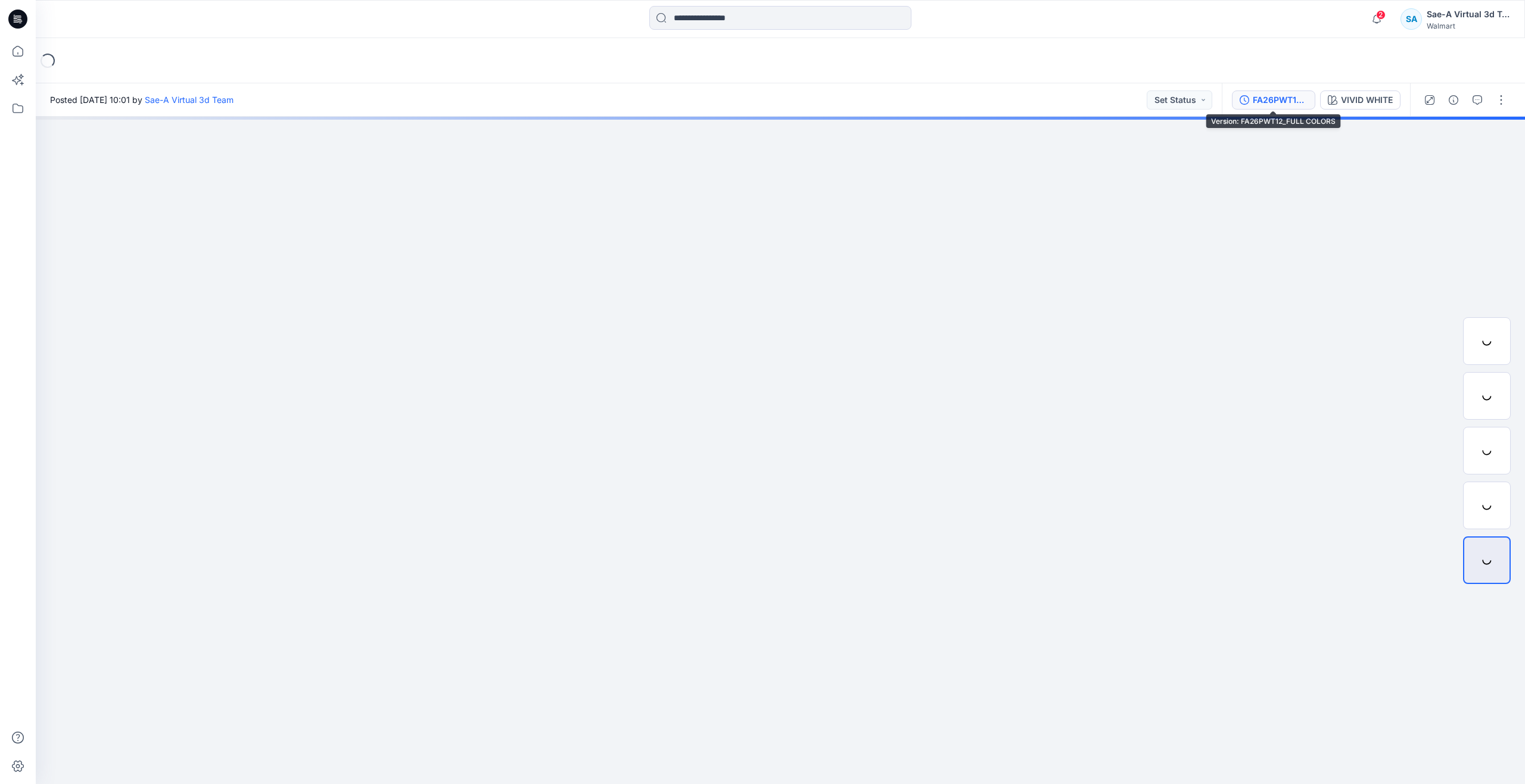
click at [1282, 98] on div "FA26PWT12_FULL COLORS" at bounding box center [1279, 100] width 55 height 13
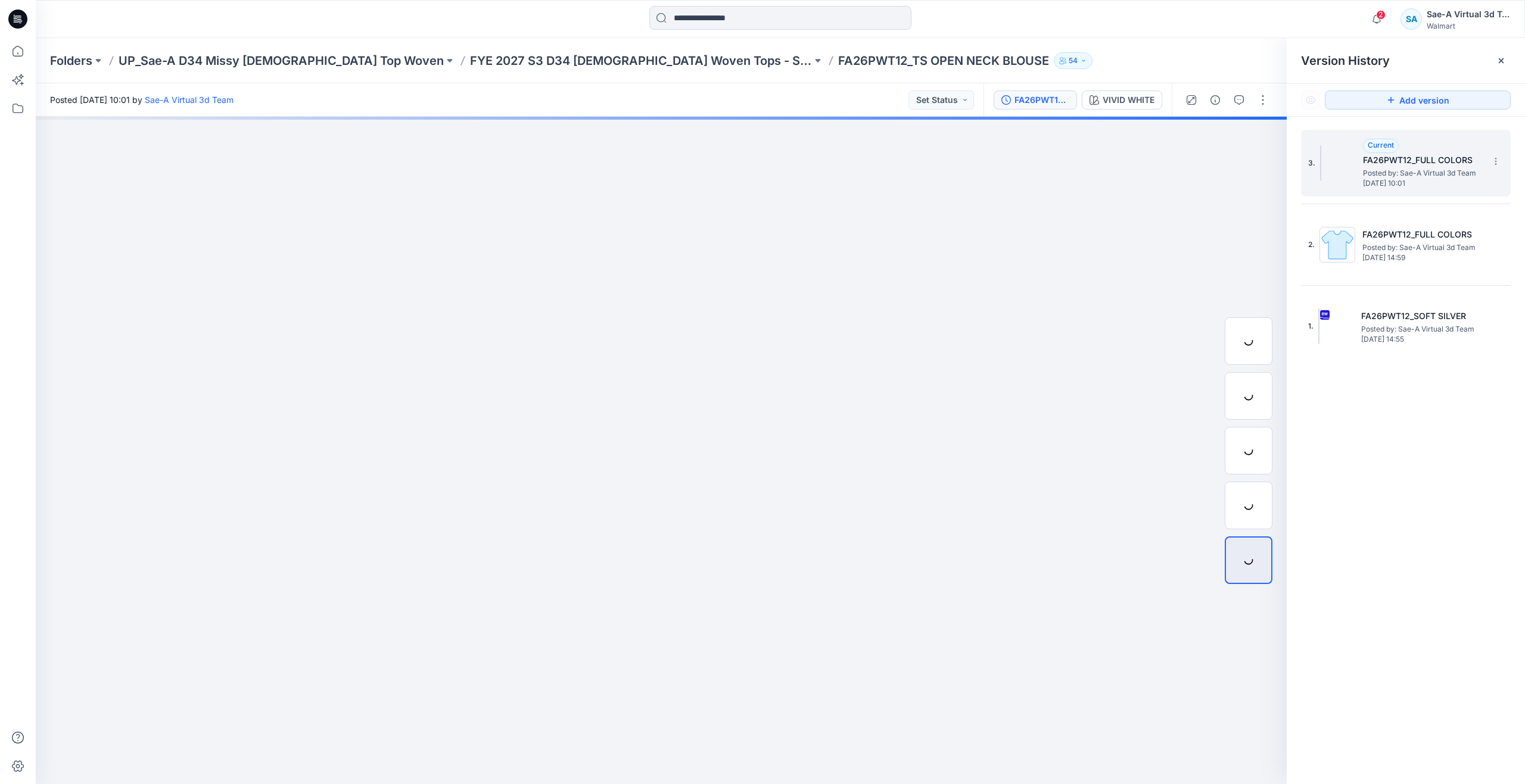
click at [1351, 171] on div at bounding box center [1338, 163] width 36 height 36
click at [1270, 103] on button "button" at bounding box center [1262, 100] width 19 height 19
click at [1123, 89] on div "FA26PWT12_FULL COLORS VIVID WHITE" at bounding box center [1078, 100] width 188 height 33
click at [1123, 96] on div "VIVID WHITE" at bounding box center [1129, 100] width 52 height 13
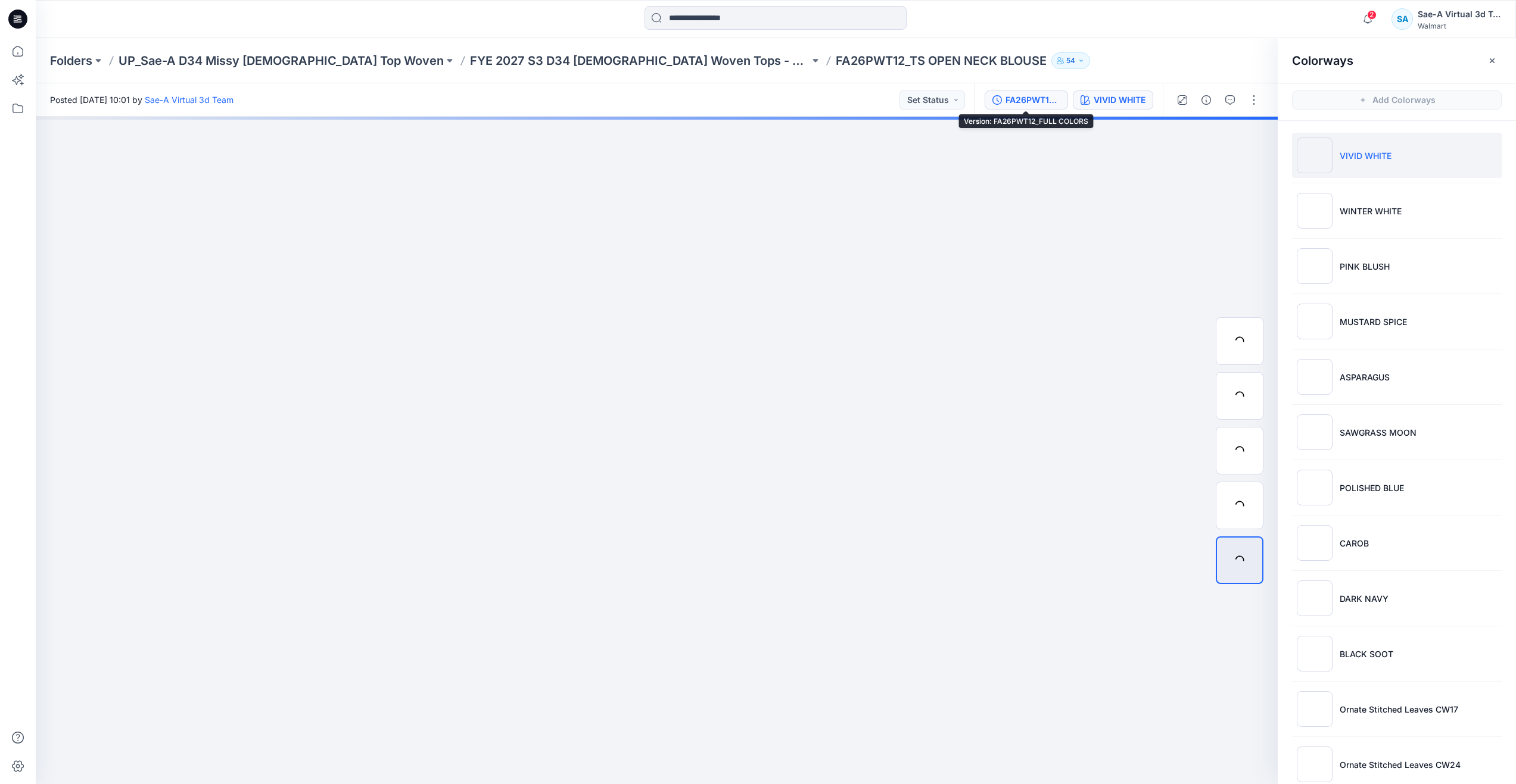
click at [1031, 99] on div "FA26PWT12_FULL COLORS" at bounding box center [1033, 100] width 55 height 13
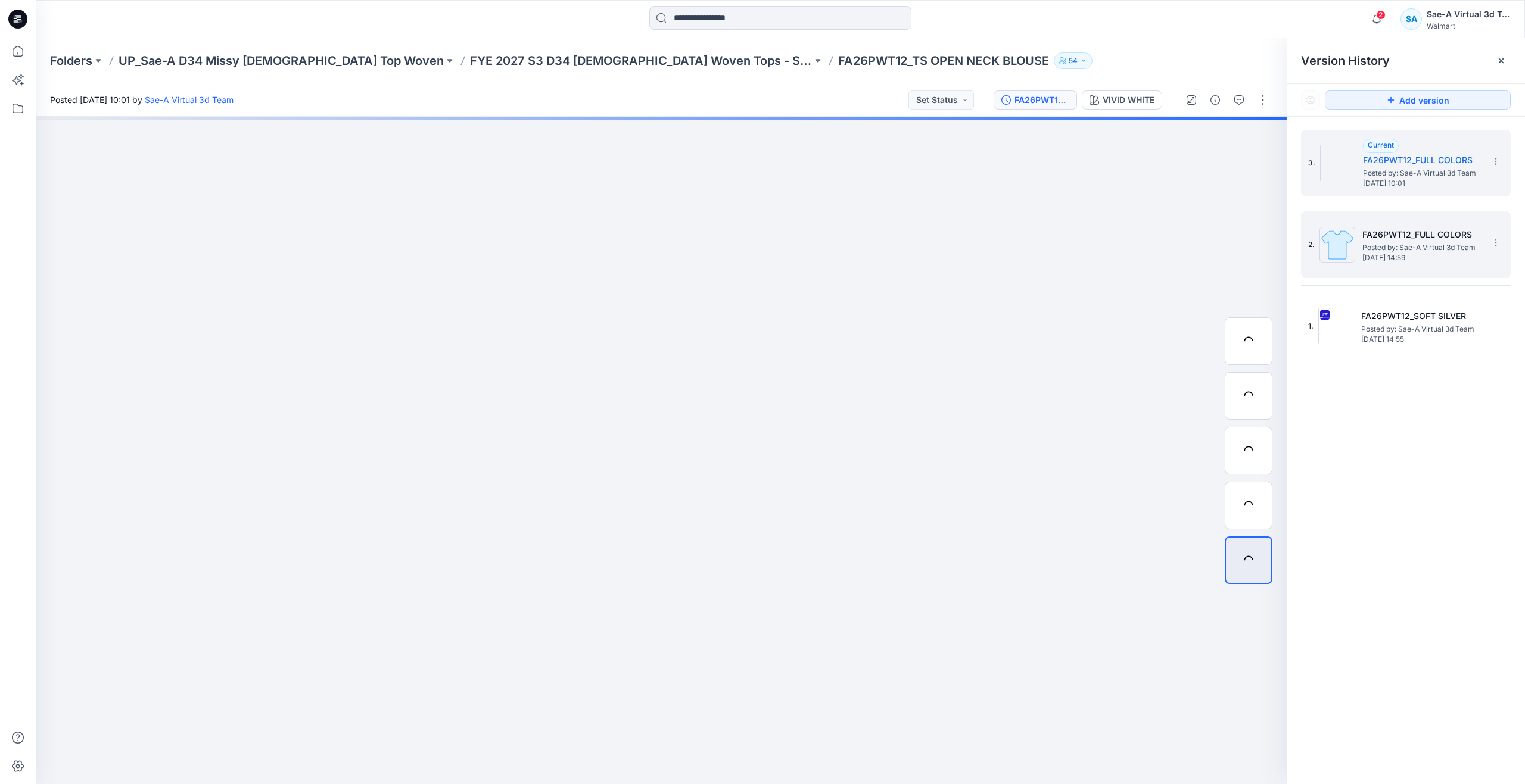
click at [1405, 238] on h5 "FA26PWT12_FULL COLORS" at bounding box center [1422, 235] width 119 height 15
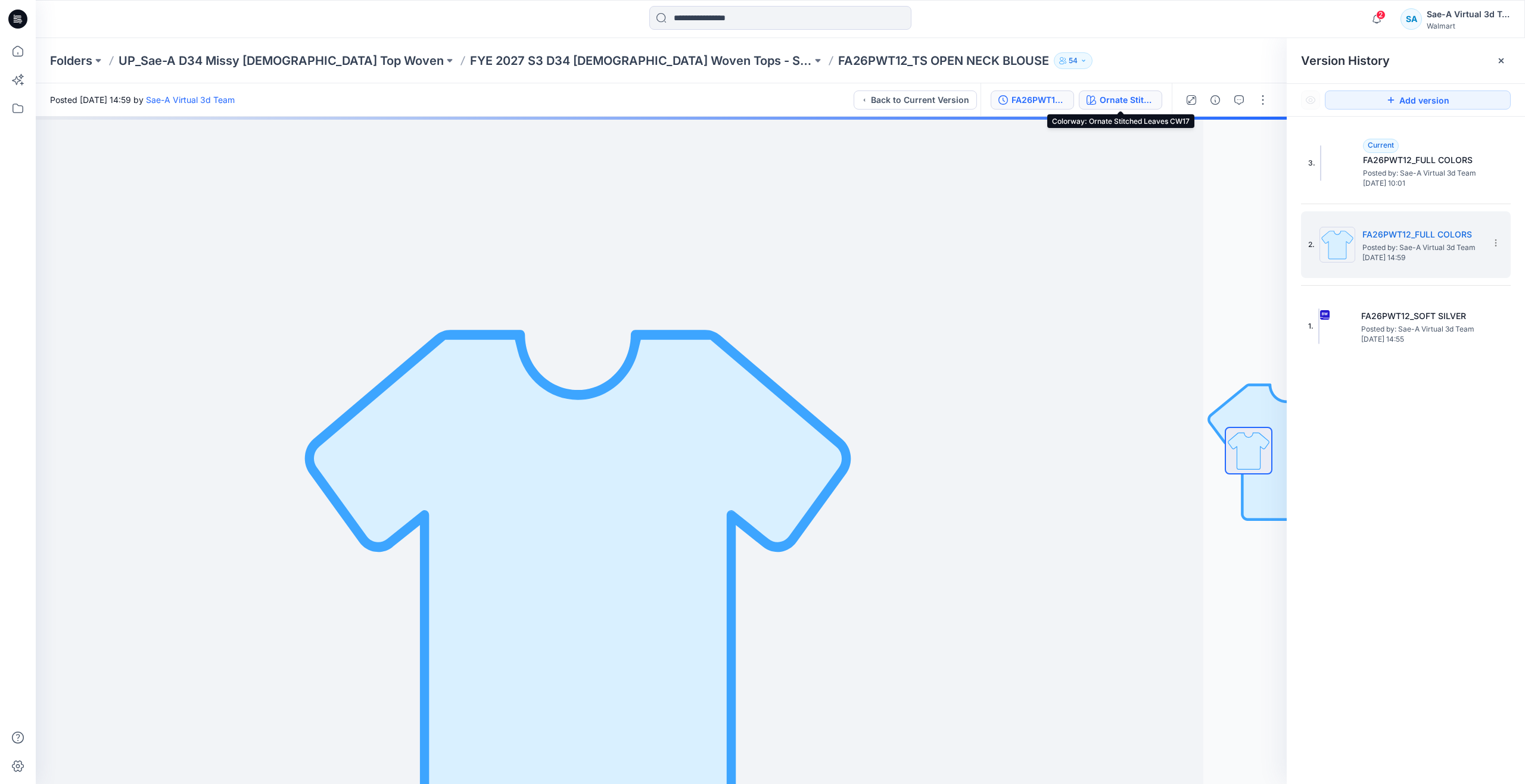
click at [1144, 103] on div "Ornate Stitched Leaves CW17" at bounding box center [1127, 100] width 55 height 13
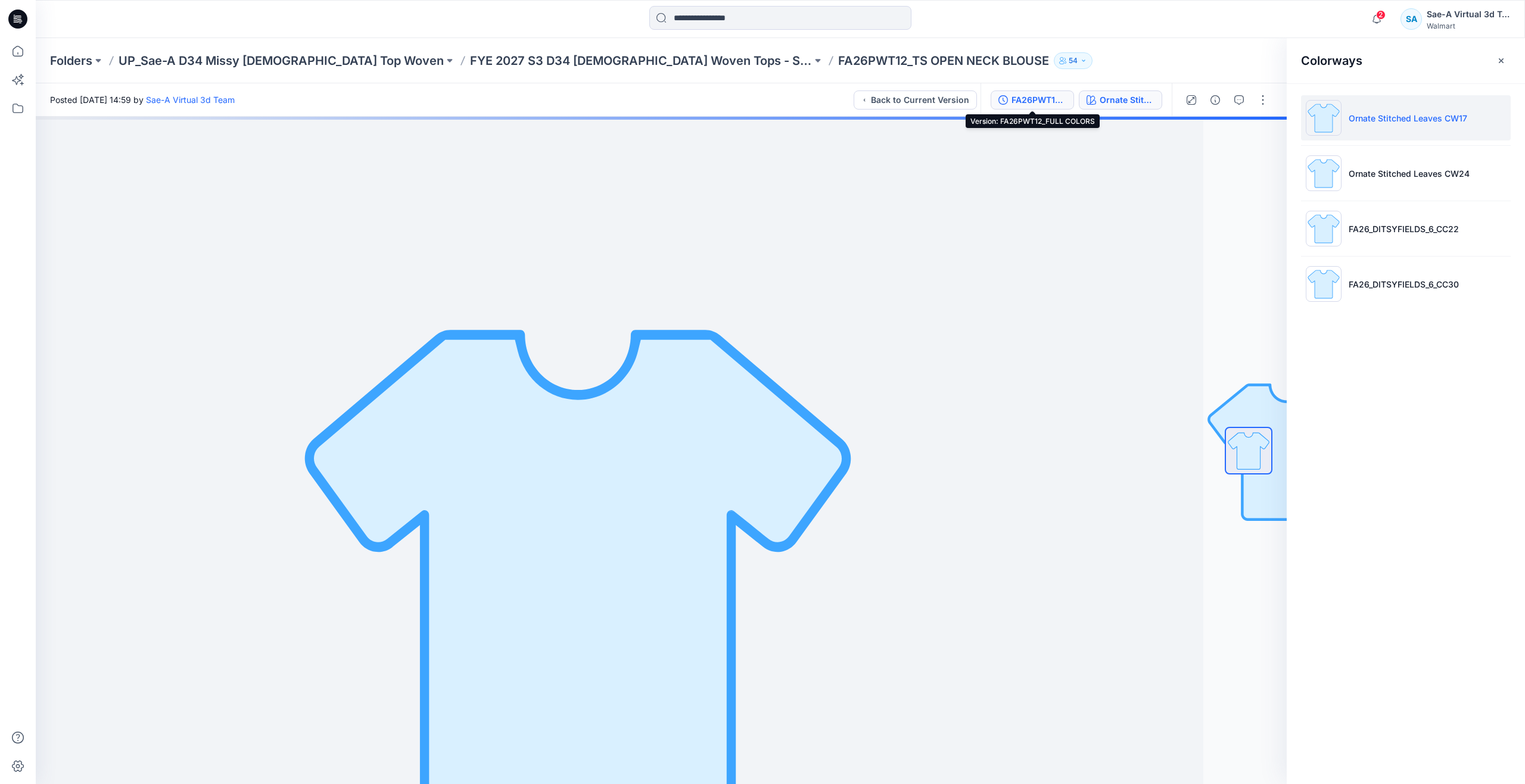
click at [1008, 95] on button "FA26PWT12_FULL COLORS" at bounding box center [1032, 100] width 83 height 19
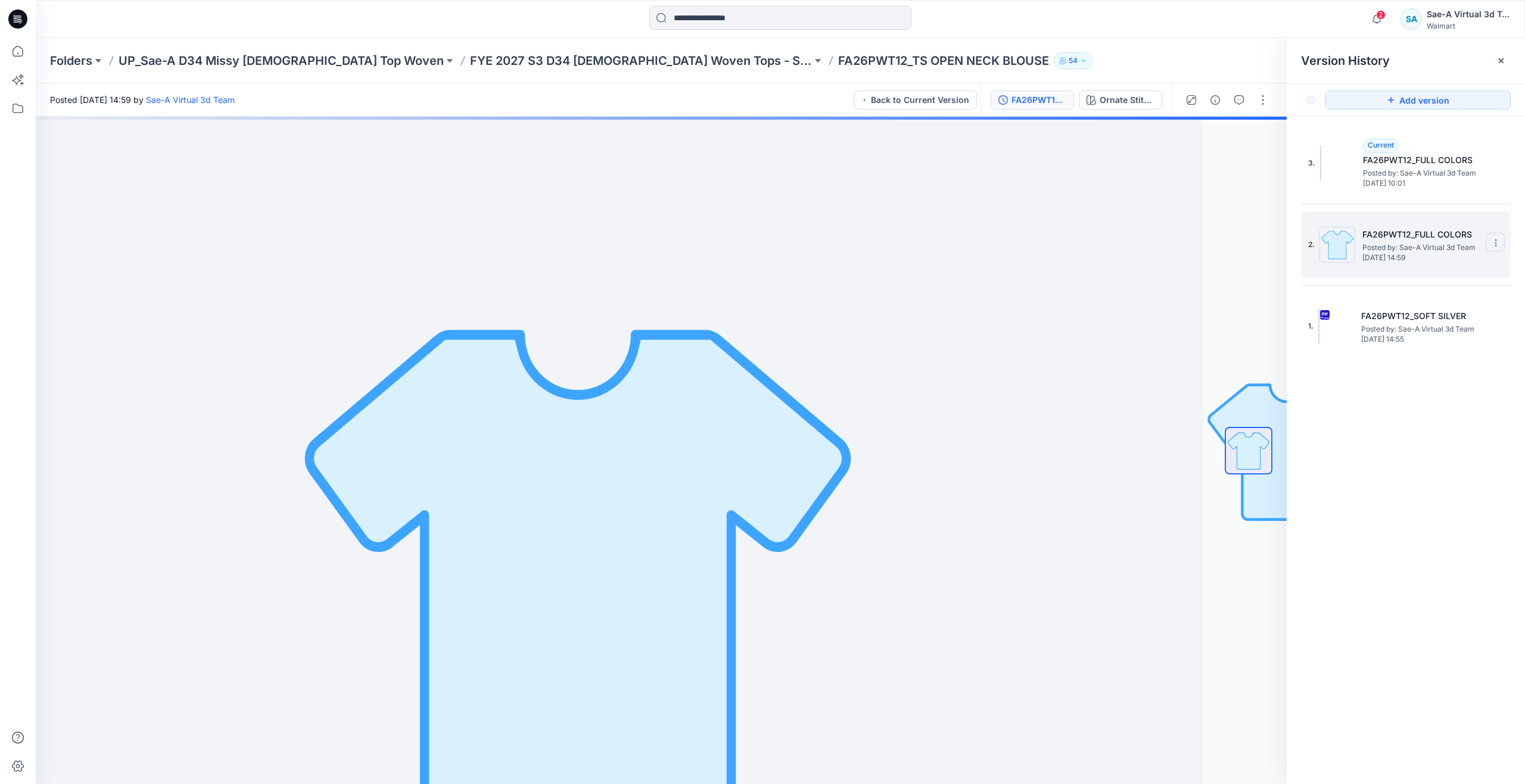
click at [1501, 241] on section at bounding box center [1495, 242] width 19 height 19
click at [1425, 347] on span "Delete Version" at bounding box center [1413, 343] width 56 height 15
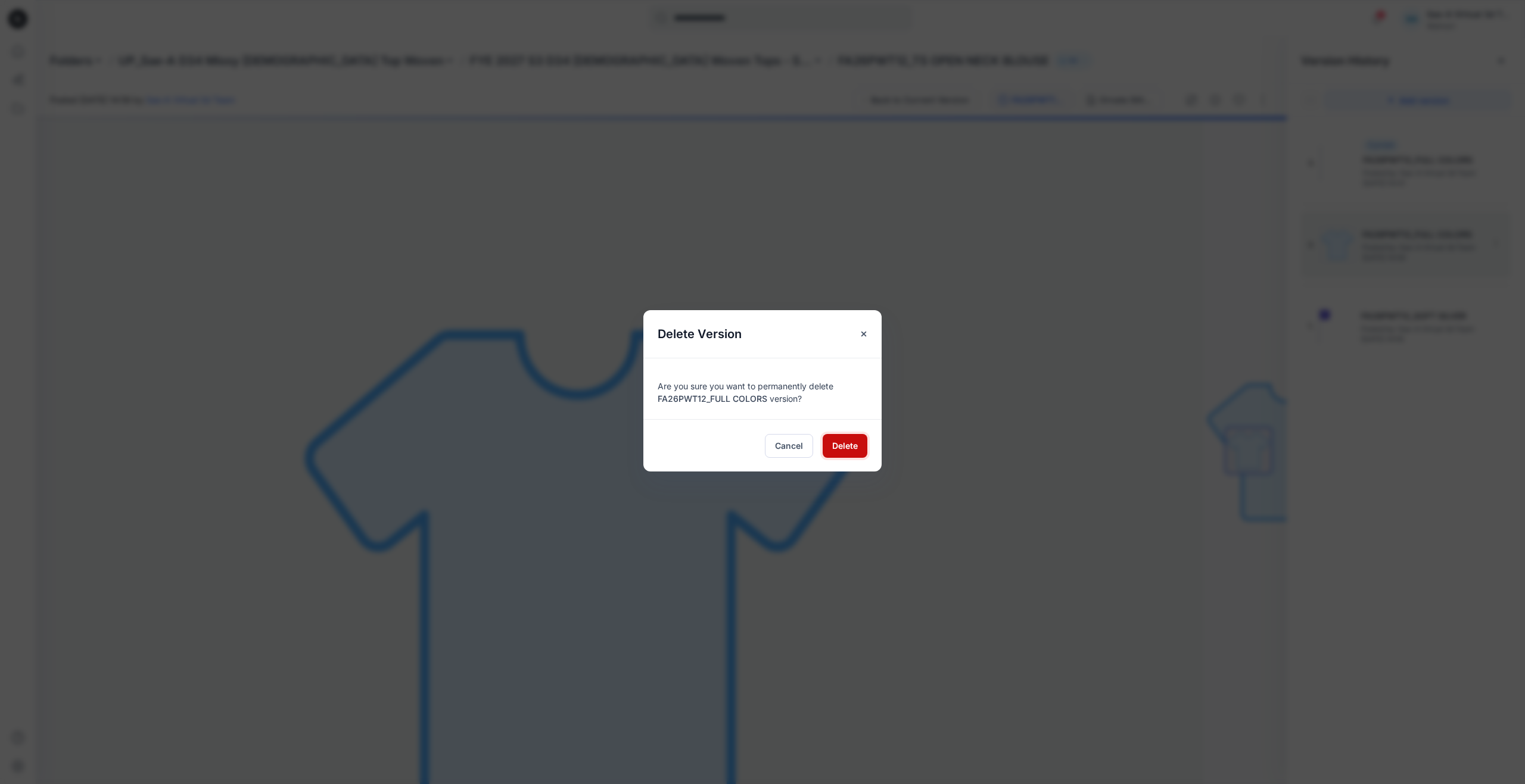
click at [849, 443] on span "Delete" at bounding box center [845, 445] width 26 height 13
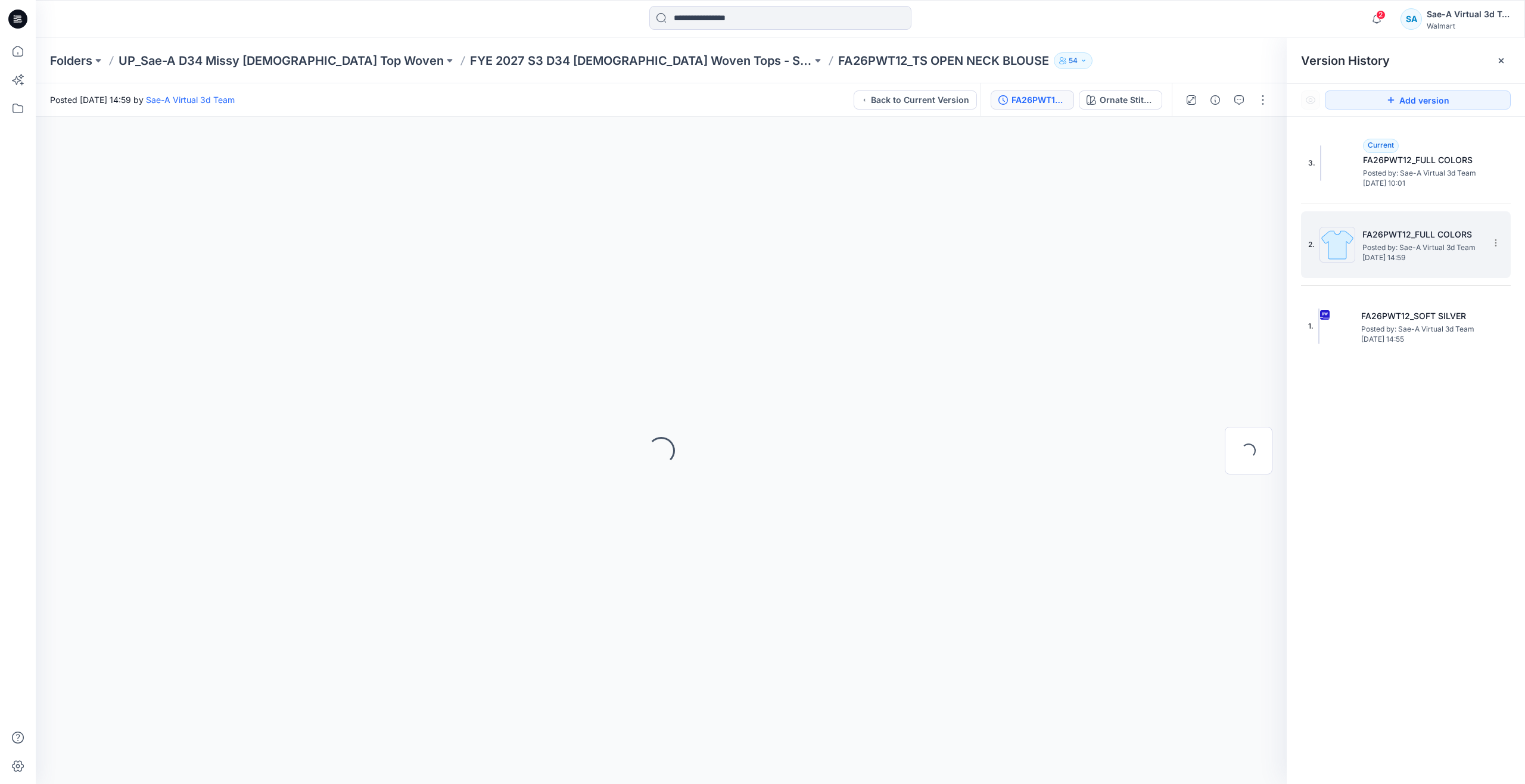
click at [1446, 511] on div "3. Current FA26PWT12_FULL COLORS Posted by: Sae-A Virtual 3d Team Wednesday, Se…" at bounding box center [1406, 458] width 238 height 685
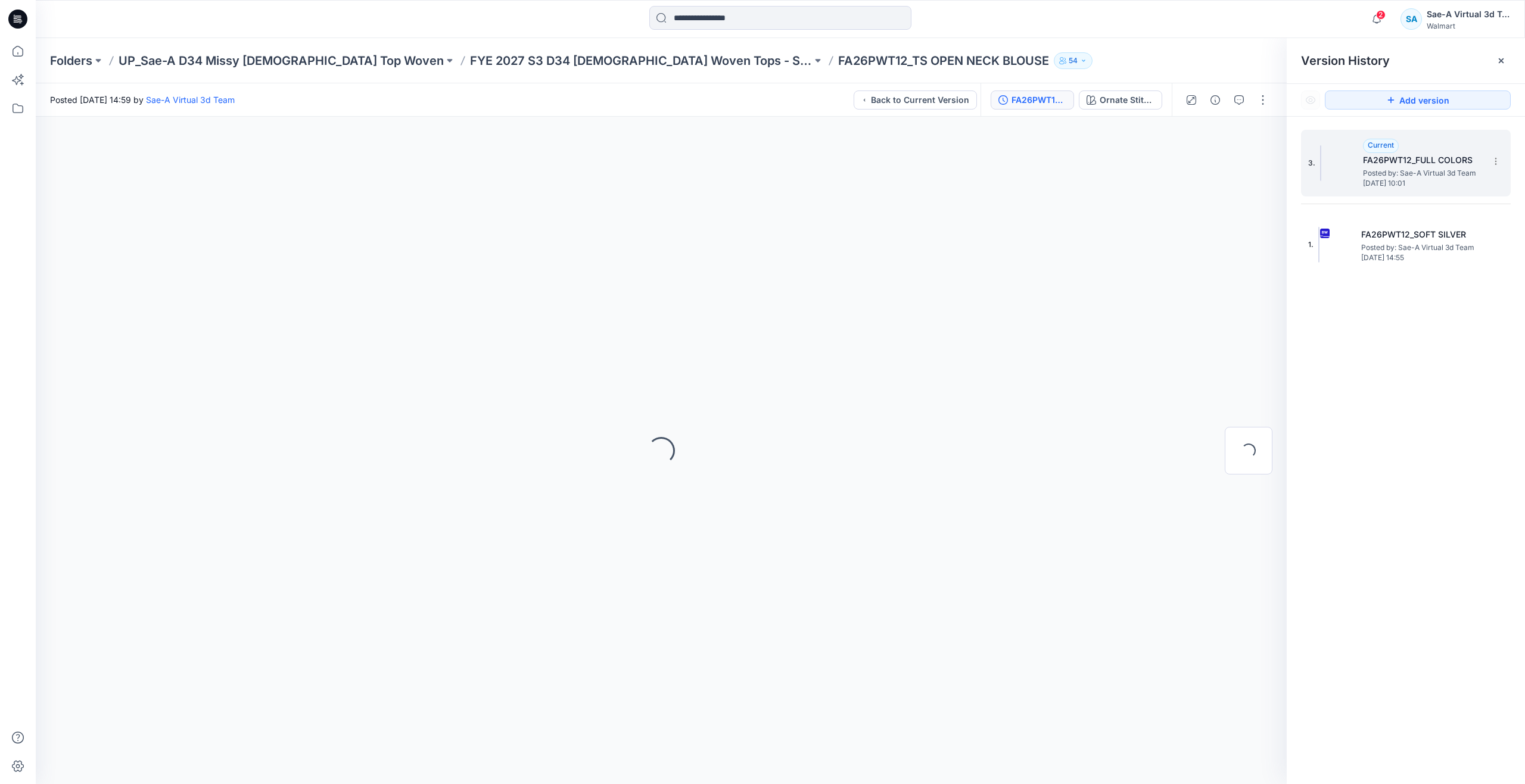
click at [1412, 161] on h5 "FA26PWT12_FULL COLORS" at bounding box center [1422, 160] width 119 height 15
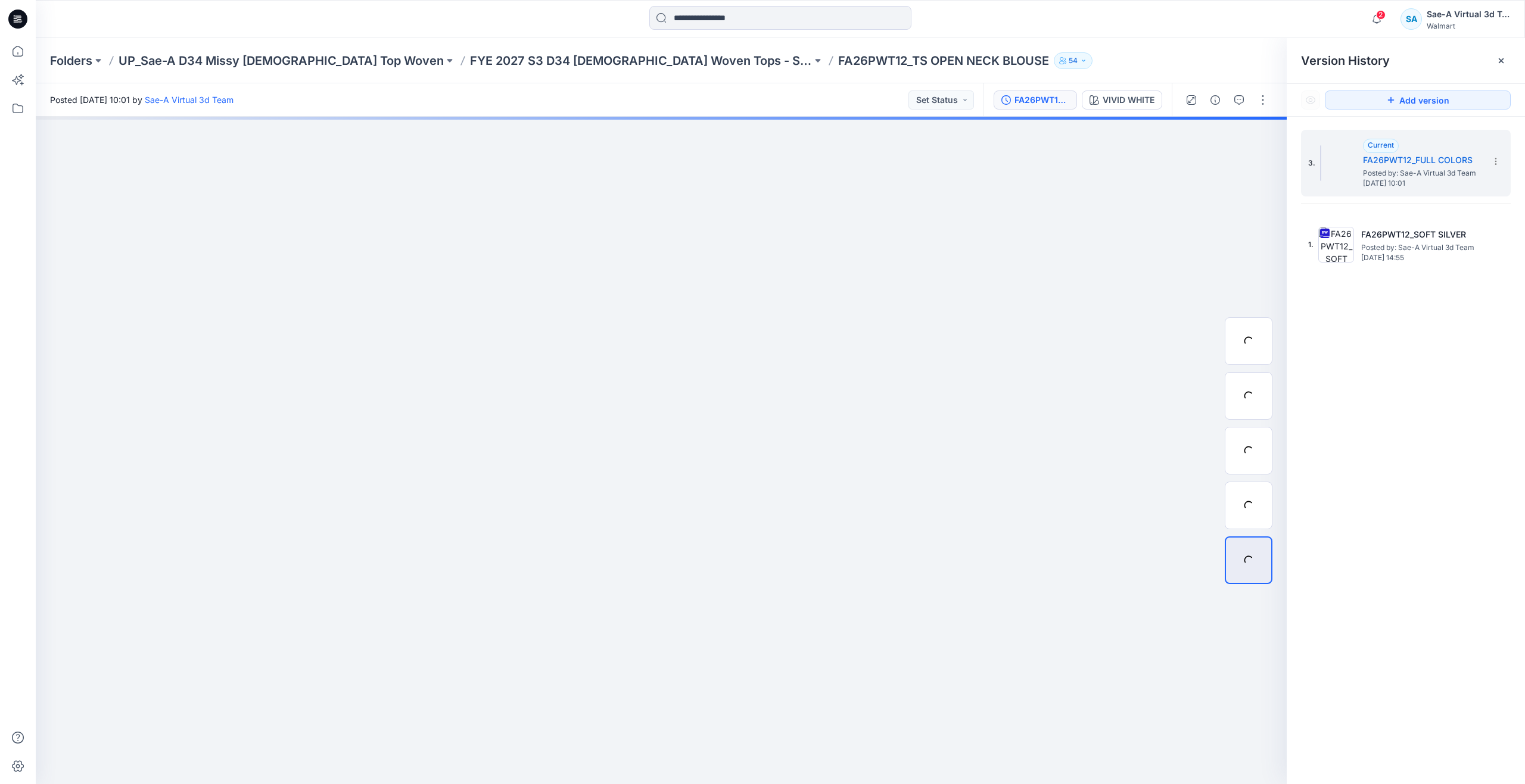
click at [1262, 89] on div at bounding box center [1226, 100] width 110 height 33
click at [1260, 96] on button "button" at bounding box center [1262, 100] width 19 height 19
click at [1233, 159] on button "Edit" at bounding box center [1213, 161] width 110 height 22
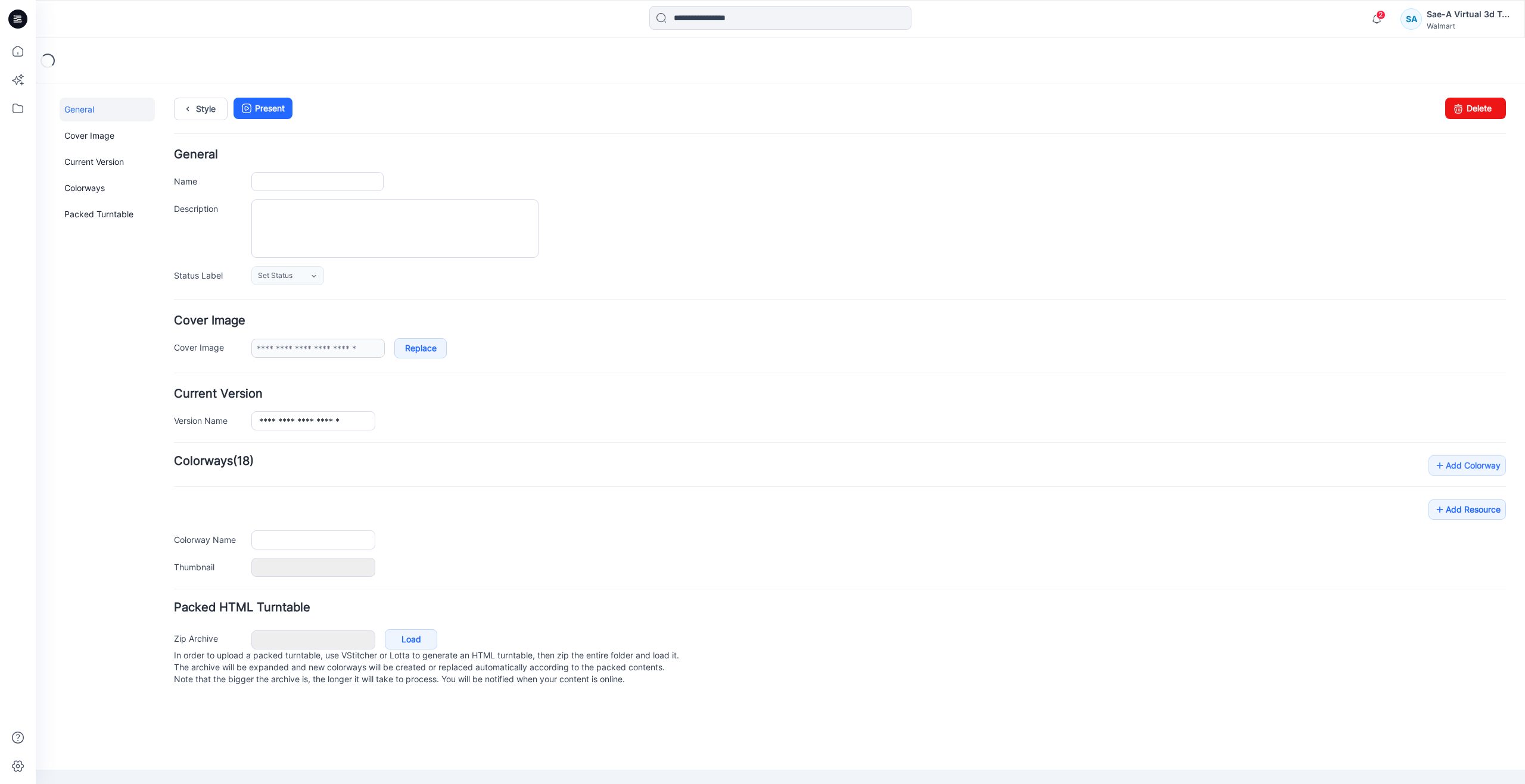
type input "**********"
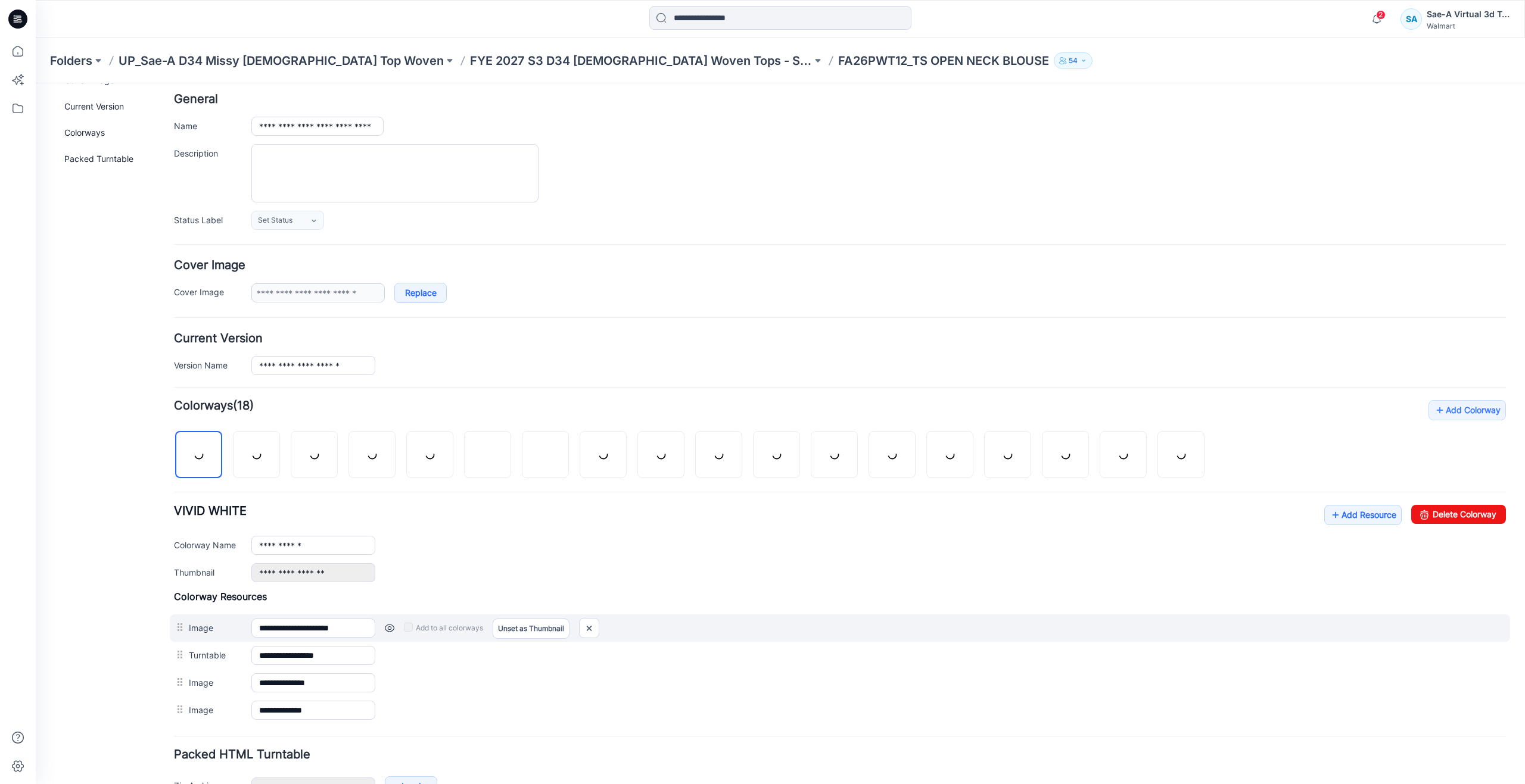
scroll to position [132, 0]
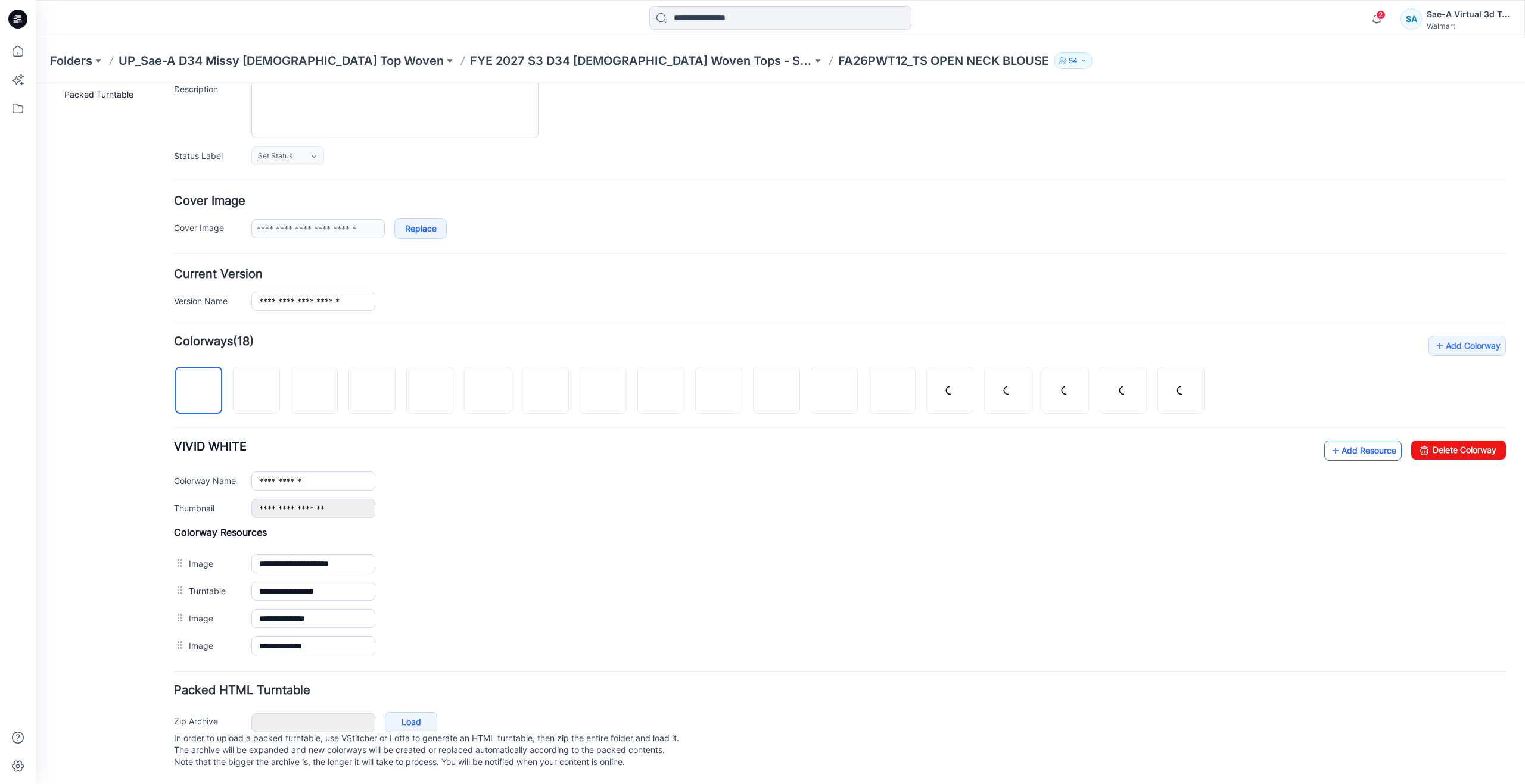
click at [1329, 441] on icon at bounding box center [1335, 451] width 12 height 19
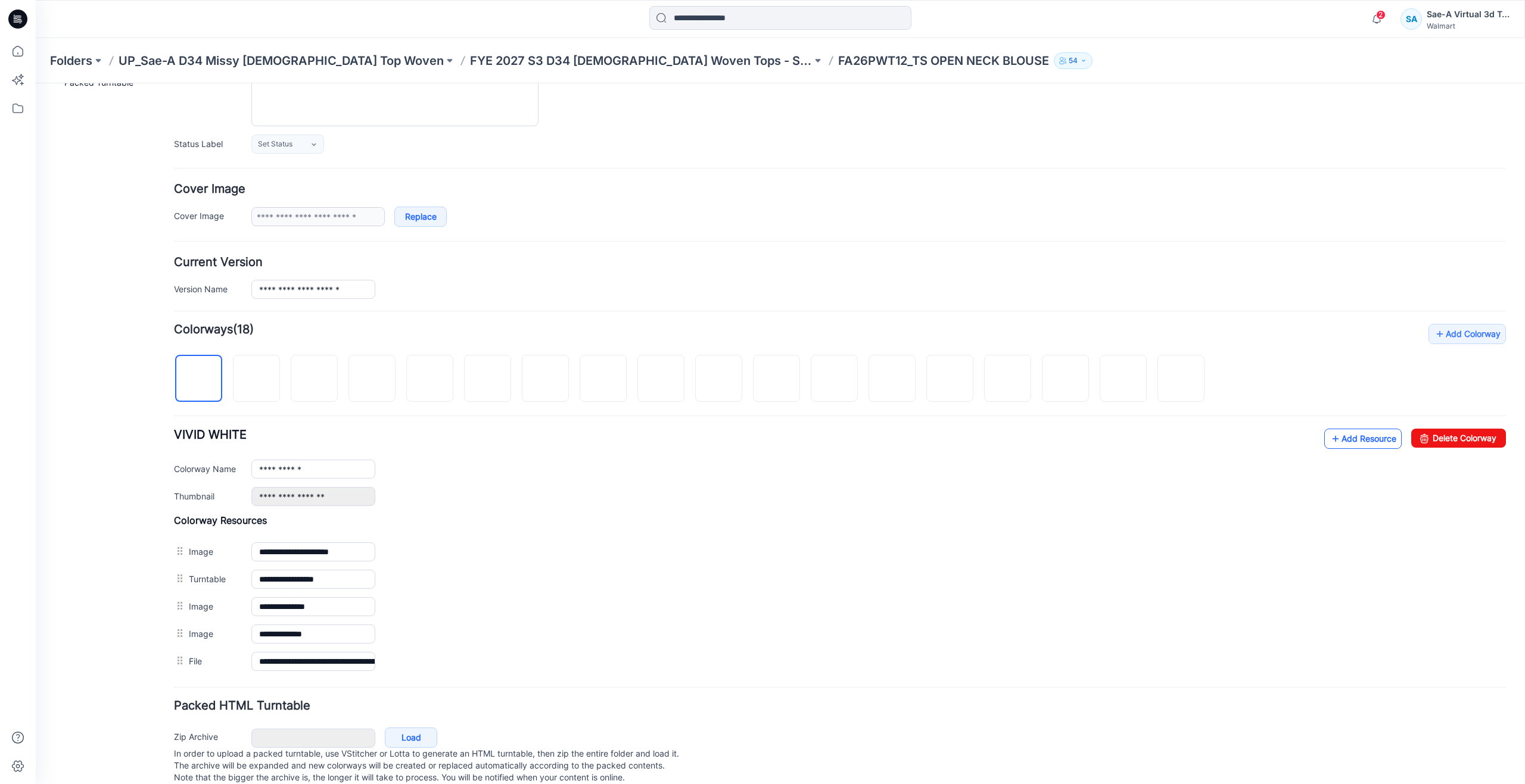
click at [1330, 435] on icon at bounding box center [1335, 439] width 12 height 19
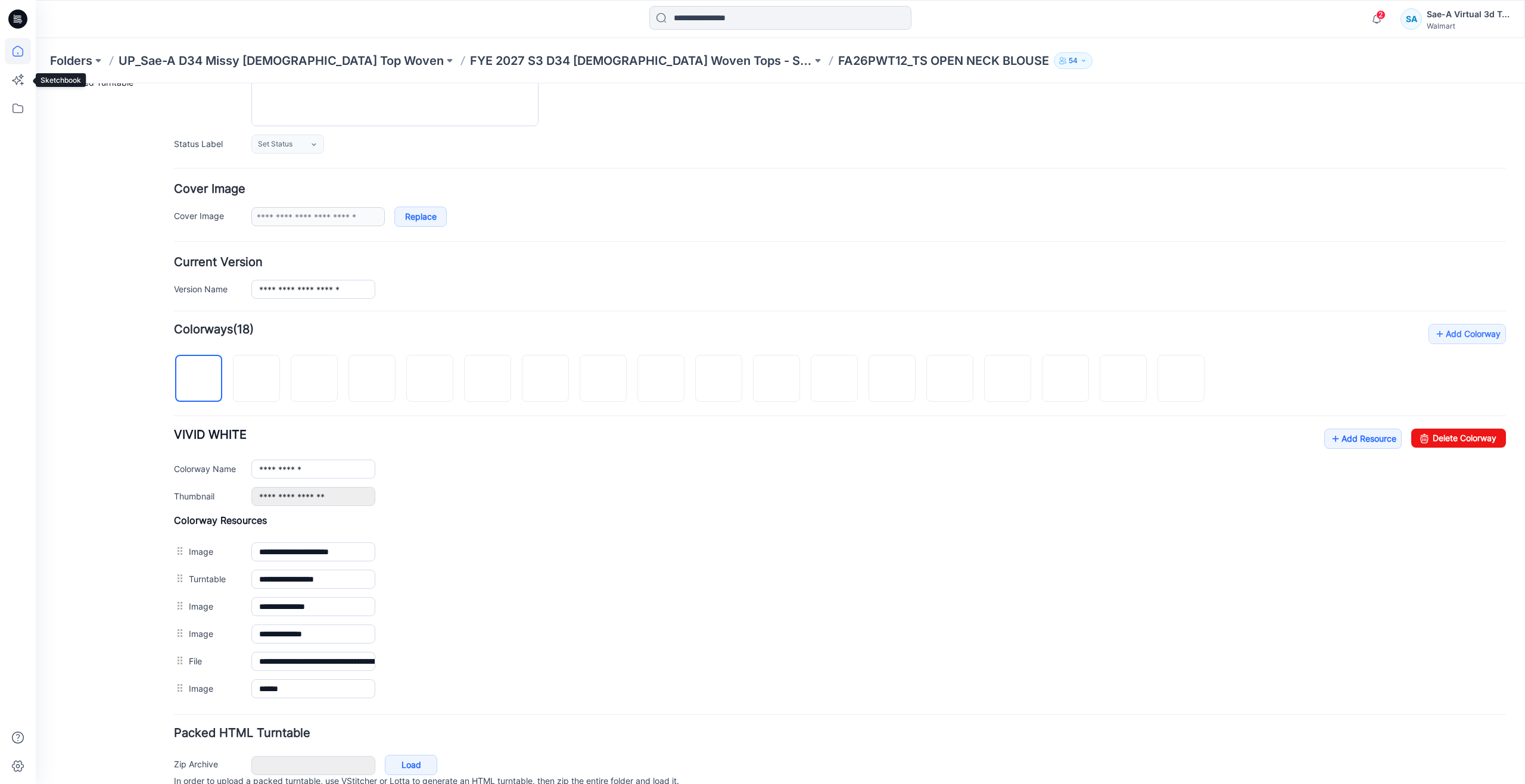
click at [16, 62] on icon at bounding box center [18, 52] width 26 height 26
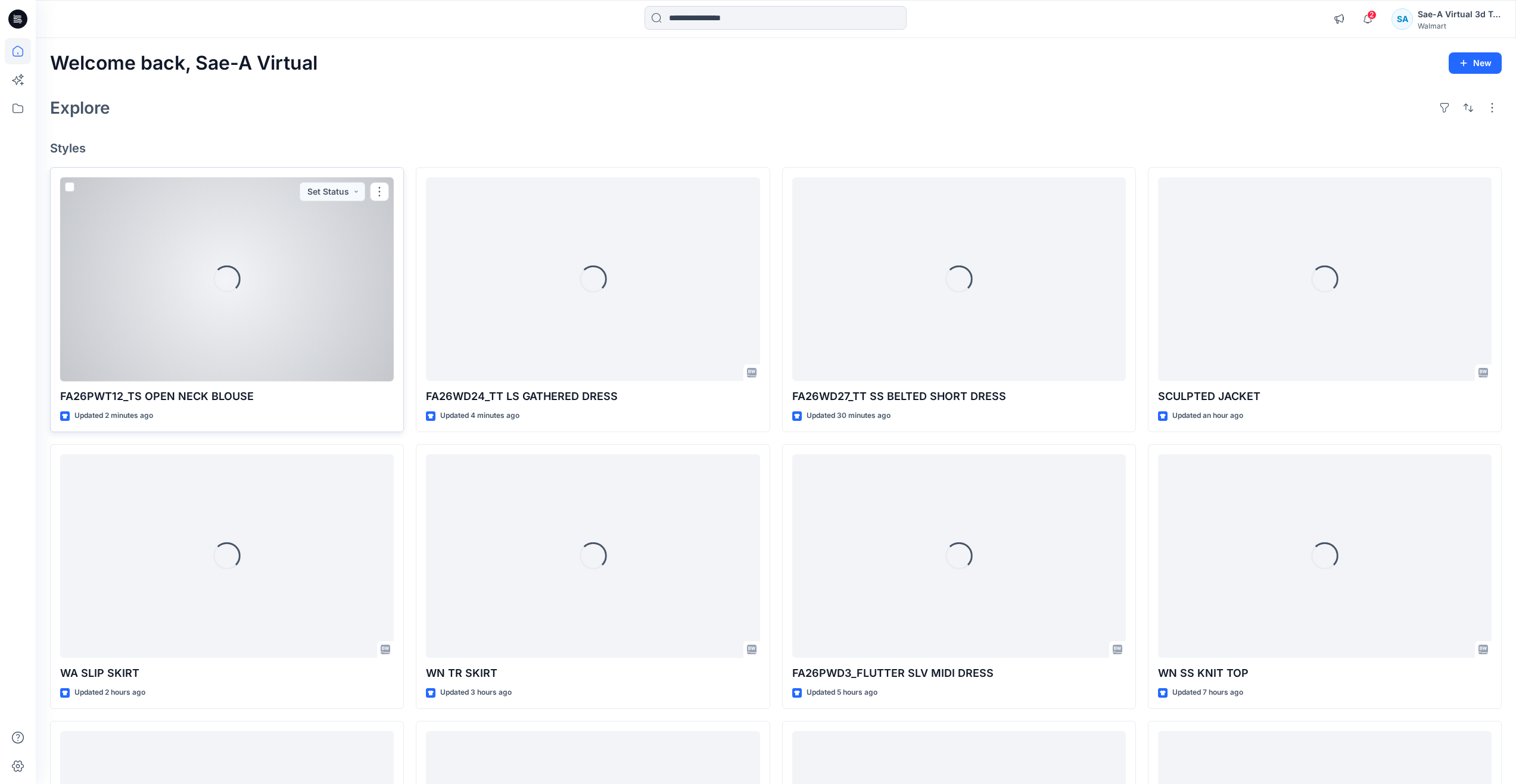
click at [173, 280] on div "Loading..." at bounding box center [227, 279] width 334 height 204
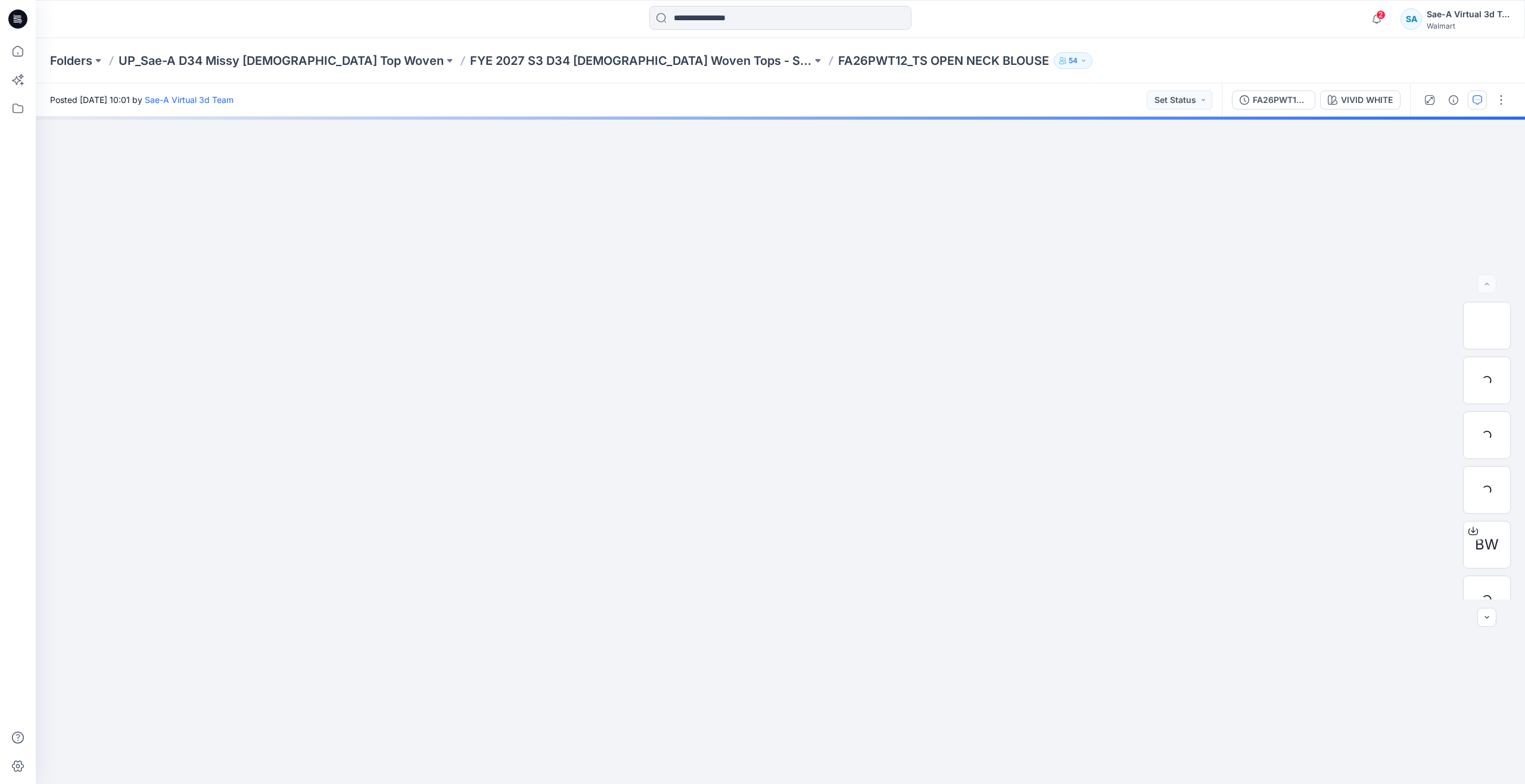
click at [1473, 99] on icon "button" at bounding box center [1477, 100] width 9 height 9
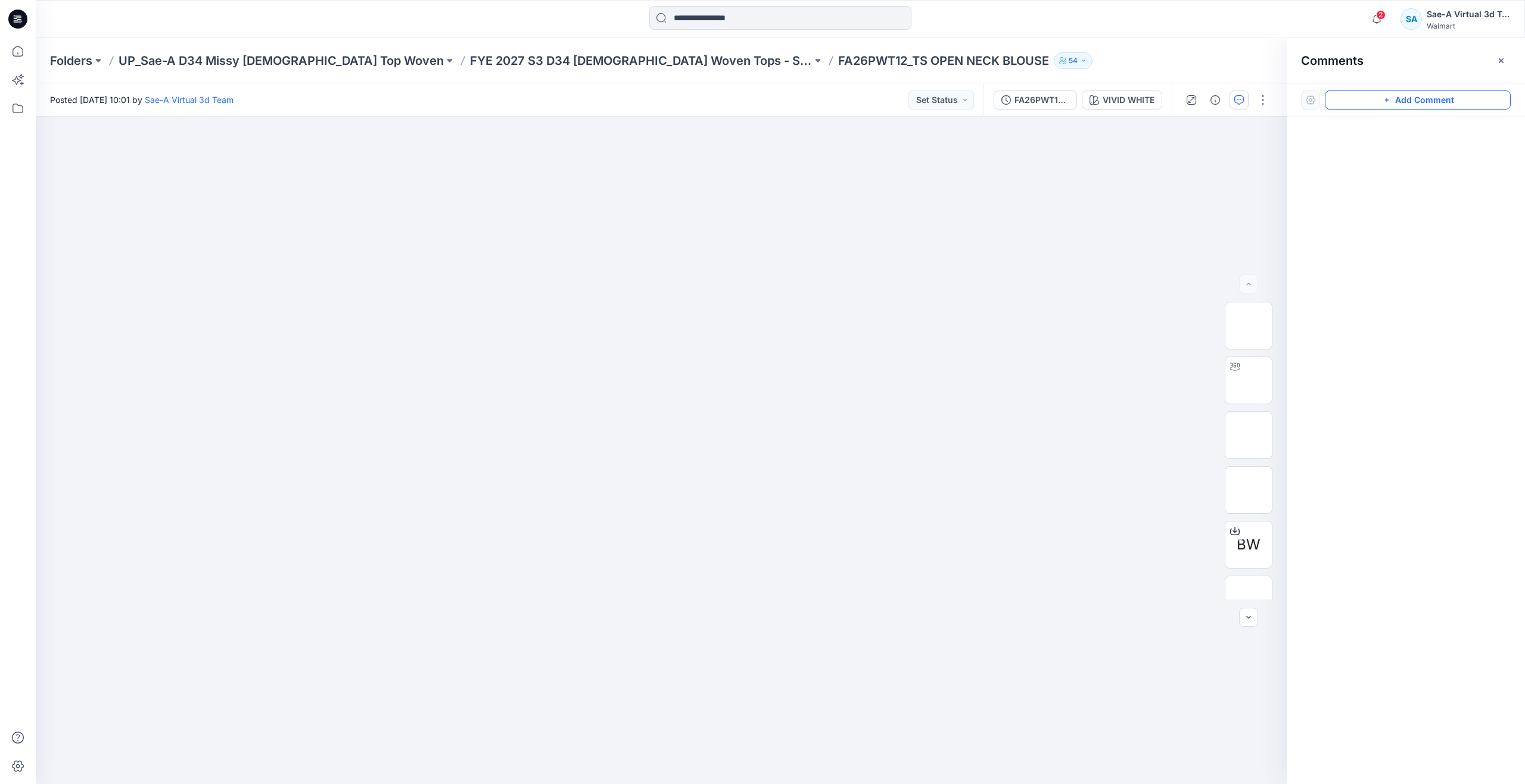
click at [1382, 101] on icon "button" at bounding box center [1387, 100] width 9 height 9
click at [938, 238] on div "1" at bounding box center [661, 450] width 1251 height 668
type textarea "**********"
click at [1083, 317] on button "Post" at bounding box center [1089, 316] width 32 height 19
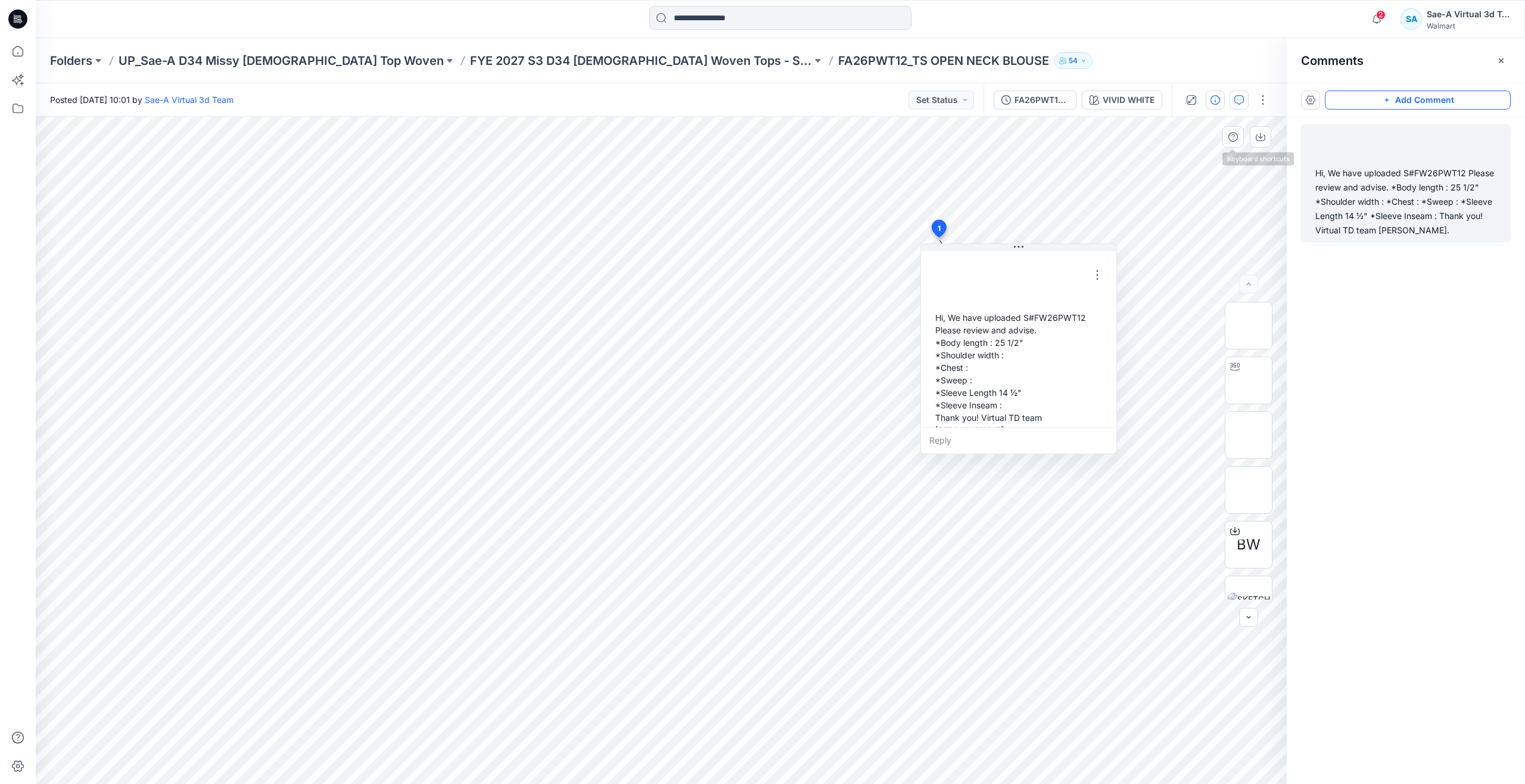
click at [1217, 94] on button "button" at bounding box center [1215, 100] width 19 height 19
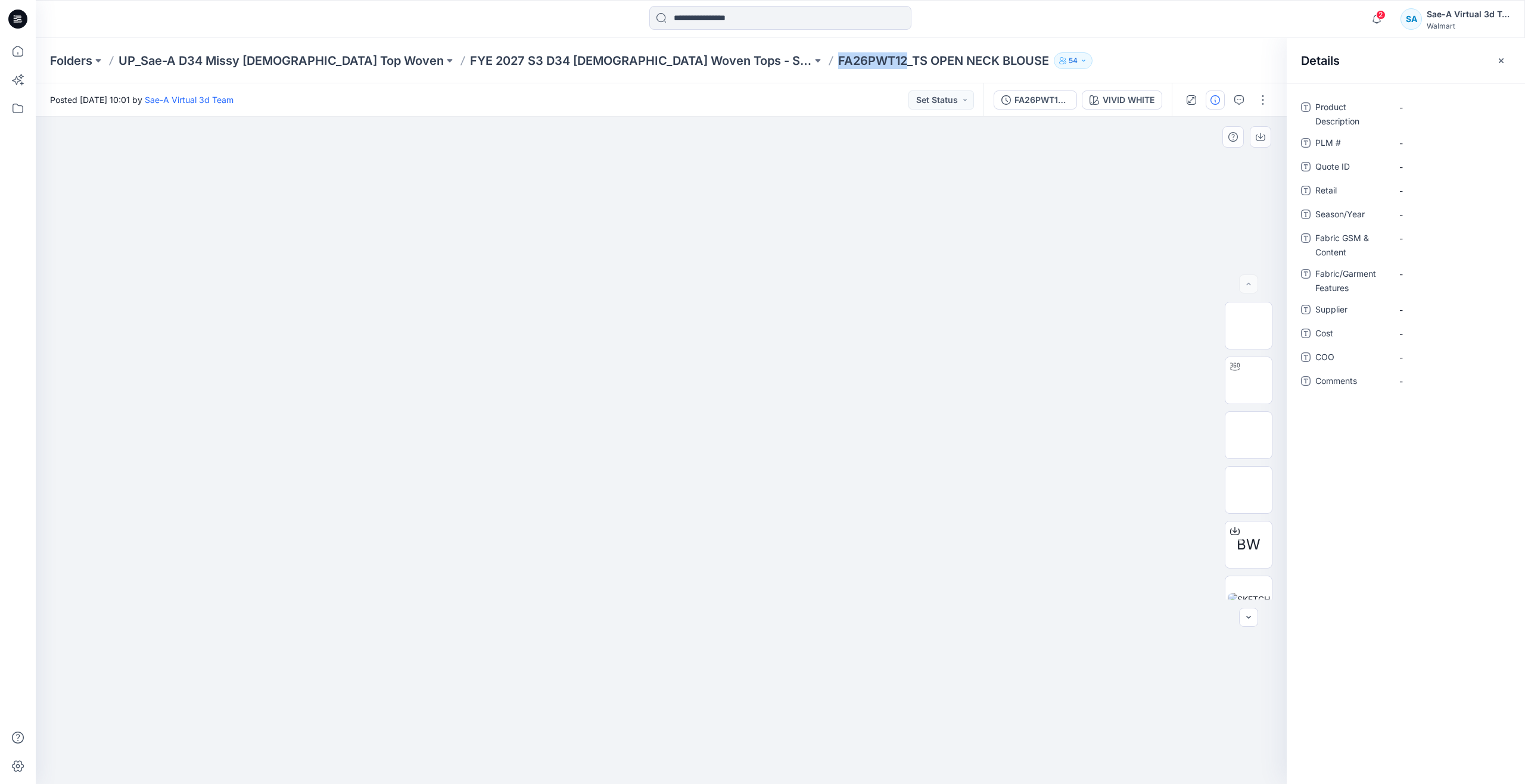
drag, startPoint x: 663, startPoint y: 60, endPoint x: 734, endPoint y: 78, distance: 73.2
click at [734, 78] on div "Folders UP_Sae-A D34 Missy [DEMOGRAPHIC_DATA] Top Woven FYE 2027 S3 D34 [DEMOGR…" at bounding box center [780, 61] width 1489 height 45
copy p "FA26PWT12"
click at [1434, 142] on \ "-" at bounding box center [1451, 143] width 104 height 13
type textarea "*********"
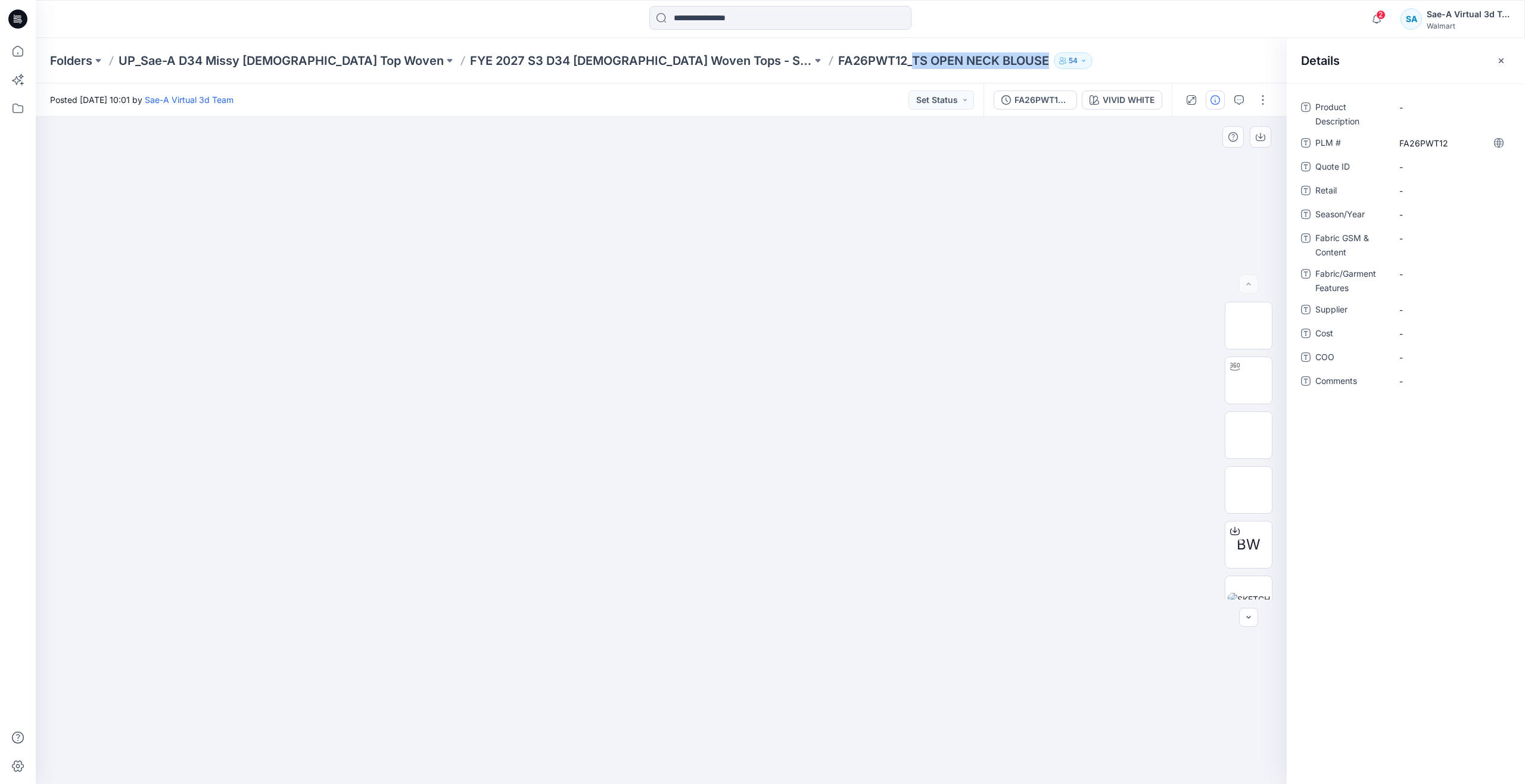
drag, startPoint x: 741, startPoint y: 58, endPoint x: 881, endPoint y: 74, distance: 140.9
click at [881, 74] on div "Folders UP_Sae-A D34 Missy [DEMOGRAPHIC_DATA] Top Woven FYE 2027 S3 D34 [DEMOGR…" at bounding box center [780, 61] width 1489 height 45
copy div "TS OPEN NECK BLOUSE 54"
click at [1434, 104] on Description "-" at bounding box center [1451, 107] width 104 height 13
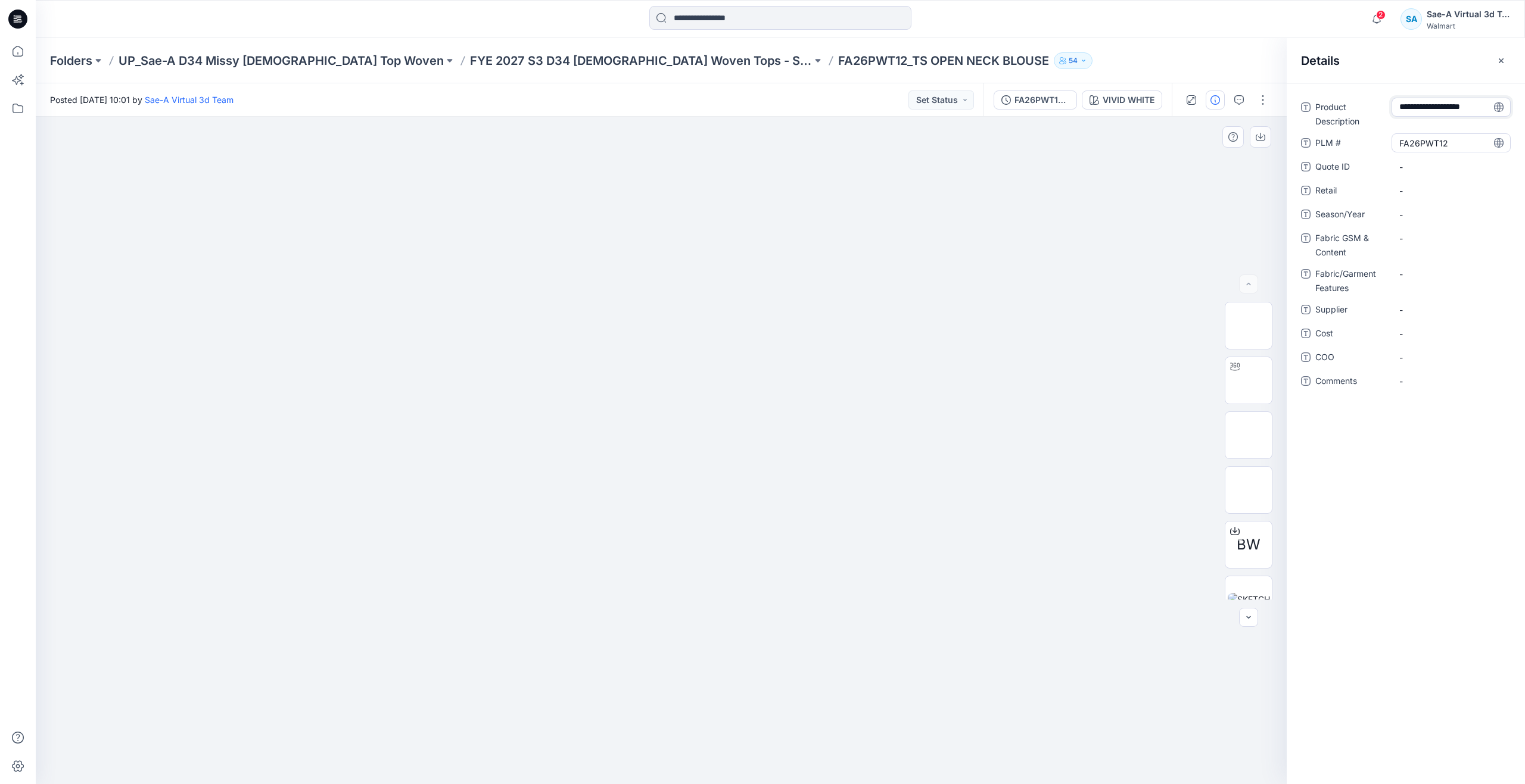
type textarea "**********"
click at [1426, 210] on span "-" at bounding box center [1451, 214] width 104 height 13
type textarea "*****"
click at [1442, 234] on Content "-" at bounding box center [1451, 238] width 104 height 13
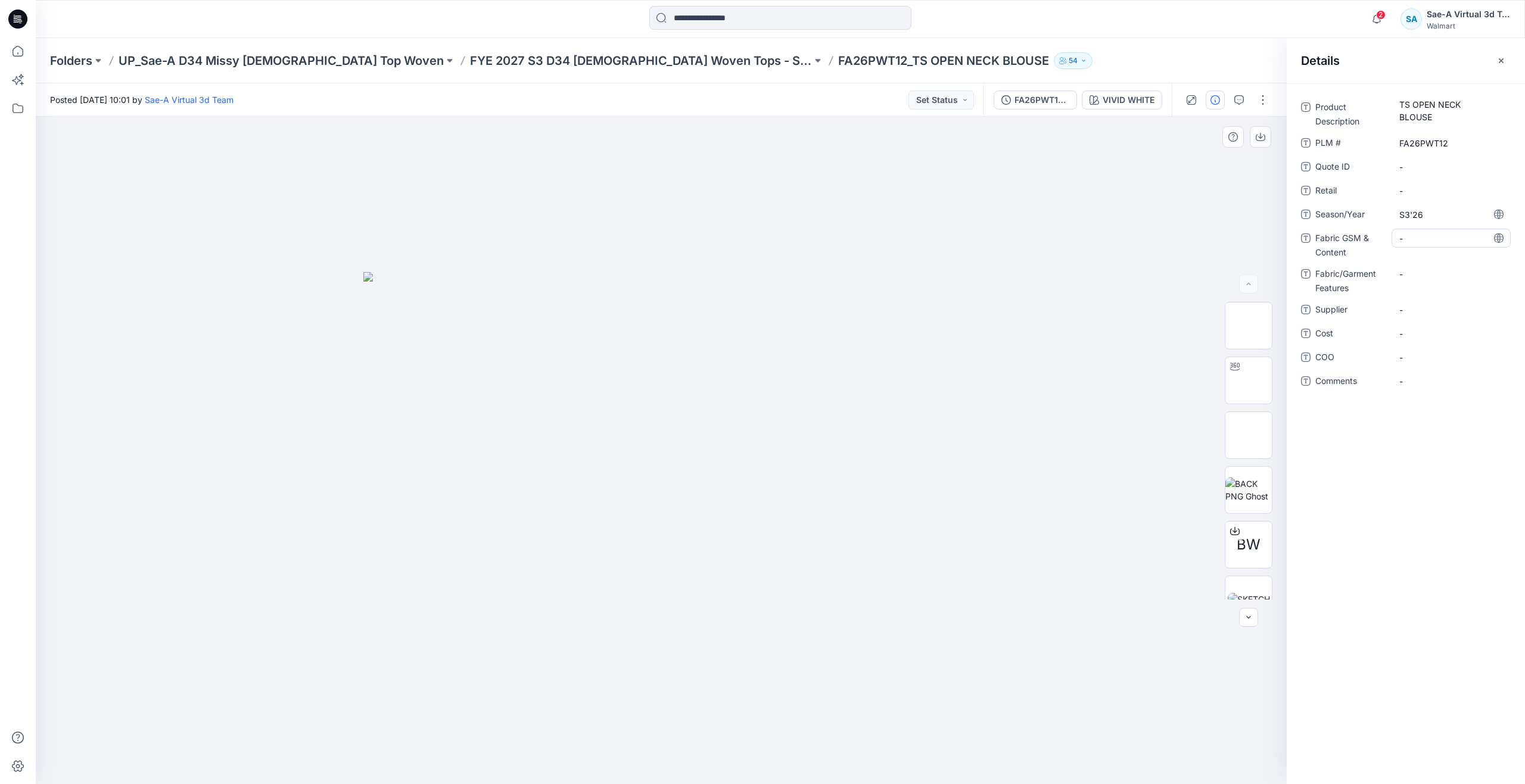
click at [1435, 235] on Content "-" at bounding box center [1451, 238] width 104 height 13
type textarea "**********"
click at [1424, 273] on Features "-" at bounding box center [1451, 274] width 104 height 13
type textarea "**********"
click at [1393, 597] on div "**********" at bounding box center [1406, 433] width 238 height 701
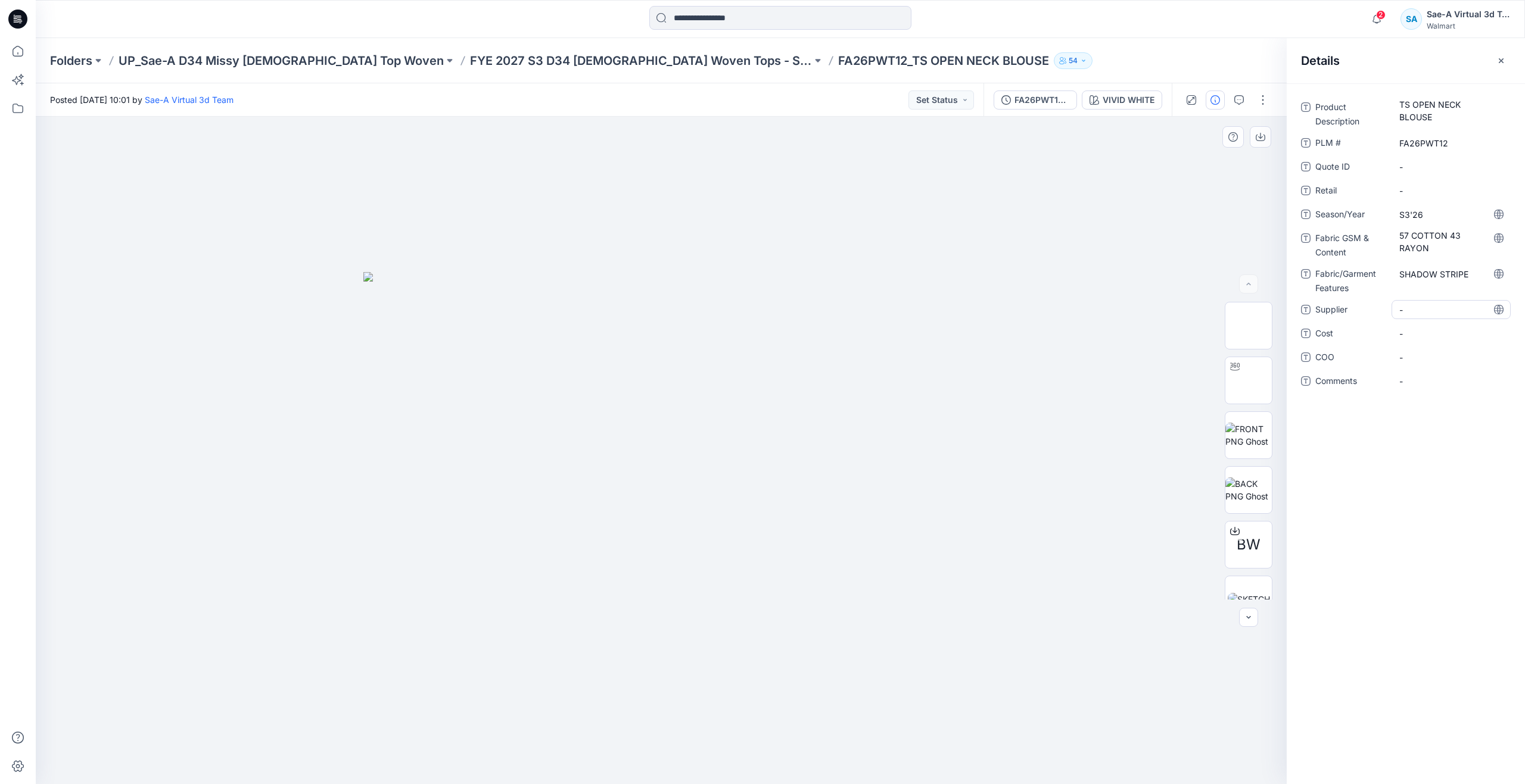
click at [1434, 312] on span "-" at bounding box center [1451, 310] width 104 height 13
type textarea "*****"
click at [1426, 339] on span "-" at bounding box center [1451, 333] width 104 height 13
type textarea "***"
drag, startPoint x: 1426, startPoint y: 577, endPoint x: 1299, endPoint y: 516, distance: 140.9
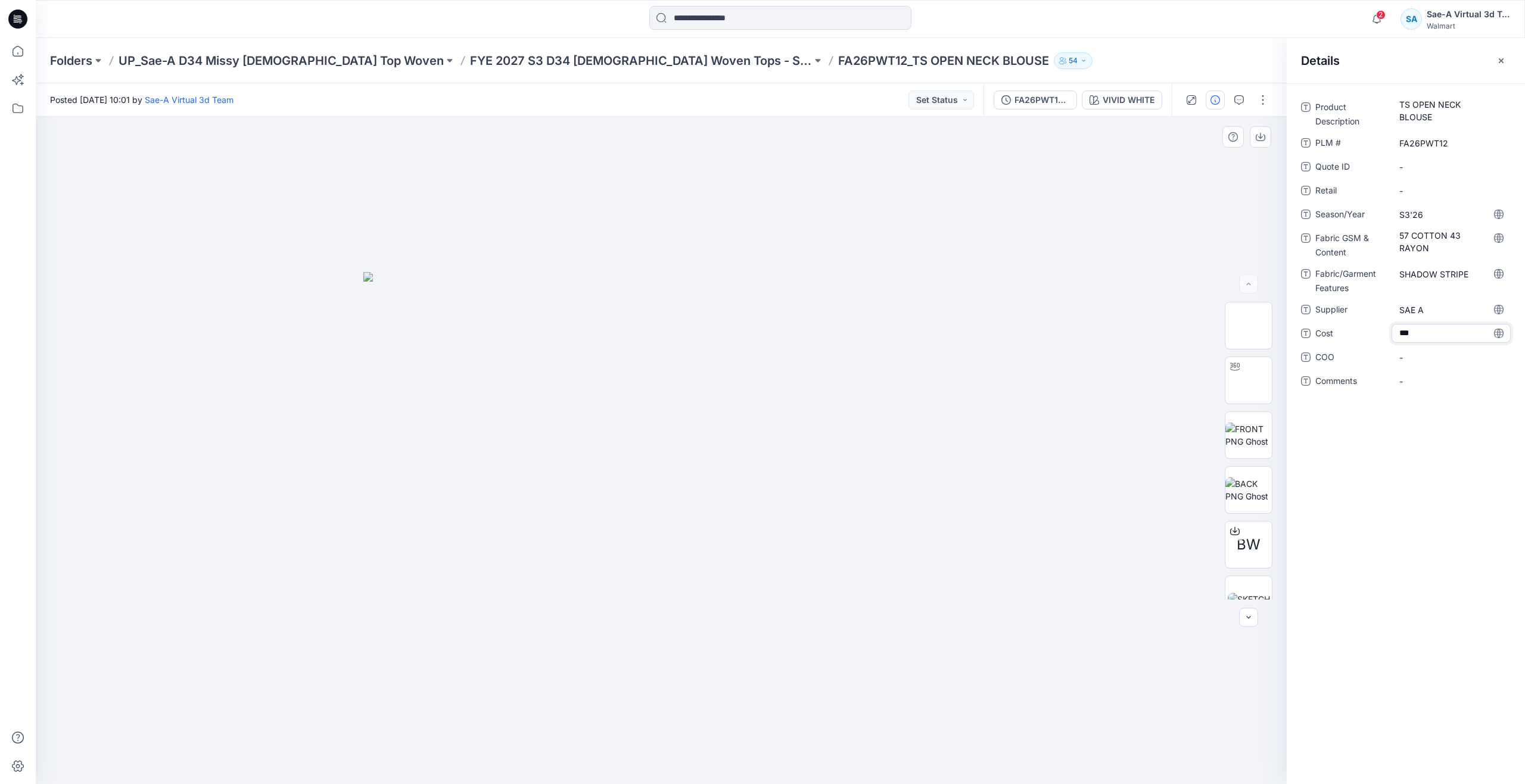
click at [1426, 578] on div "Product Description TS OPEN NECK BLOUSE PLM # FA26PWT12 Quote ID - Retail - Sea…" at bounding box center [1406, 433] width 238 height 701
click at [1244, 524] on img at bounding box center [1249, 520] width 42 height 13
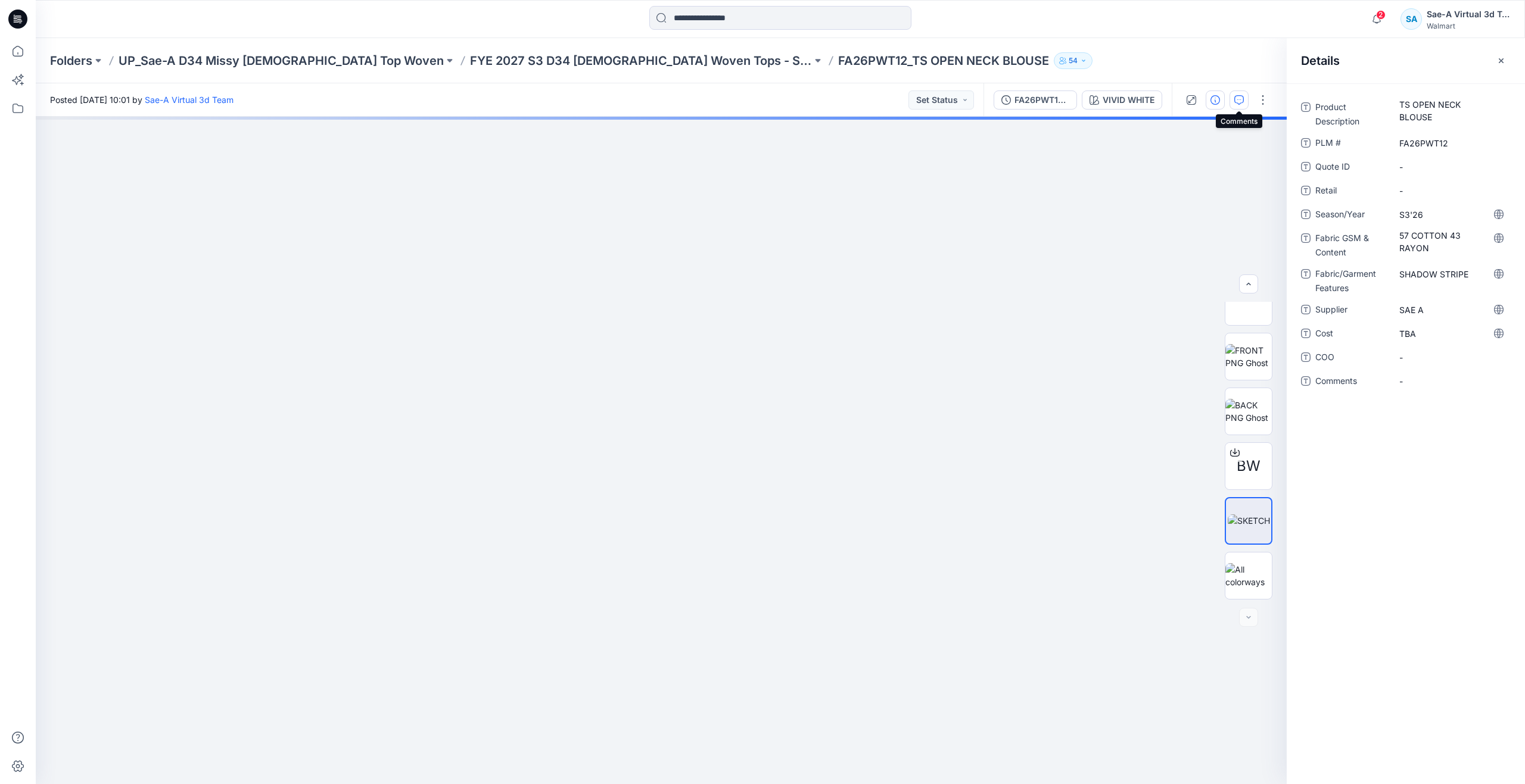
click at [1232, 104] on button "button" at bounding box center [1238, 100] width 19 height 19
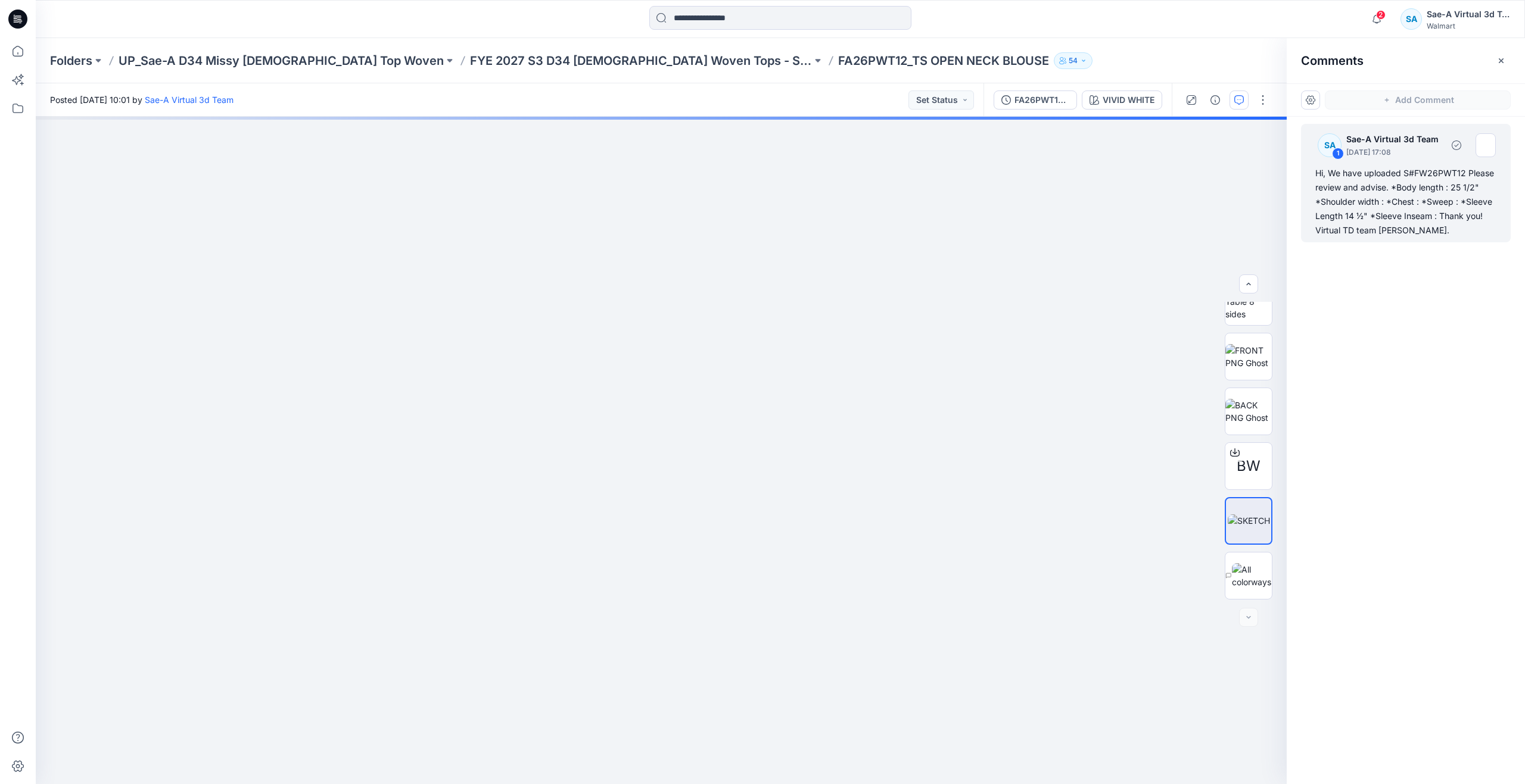
click at [1427, 206] on div "Hi, We have uploaded S#FW26PWT12 Please review and advise. *Body length : 25 1/…" at bounding box center [1406, 202] width 181 height 71
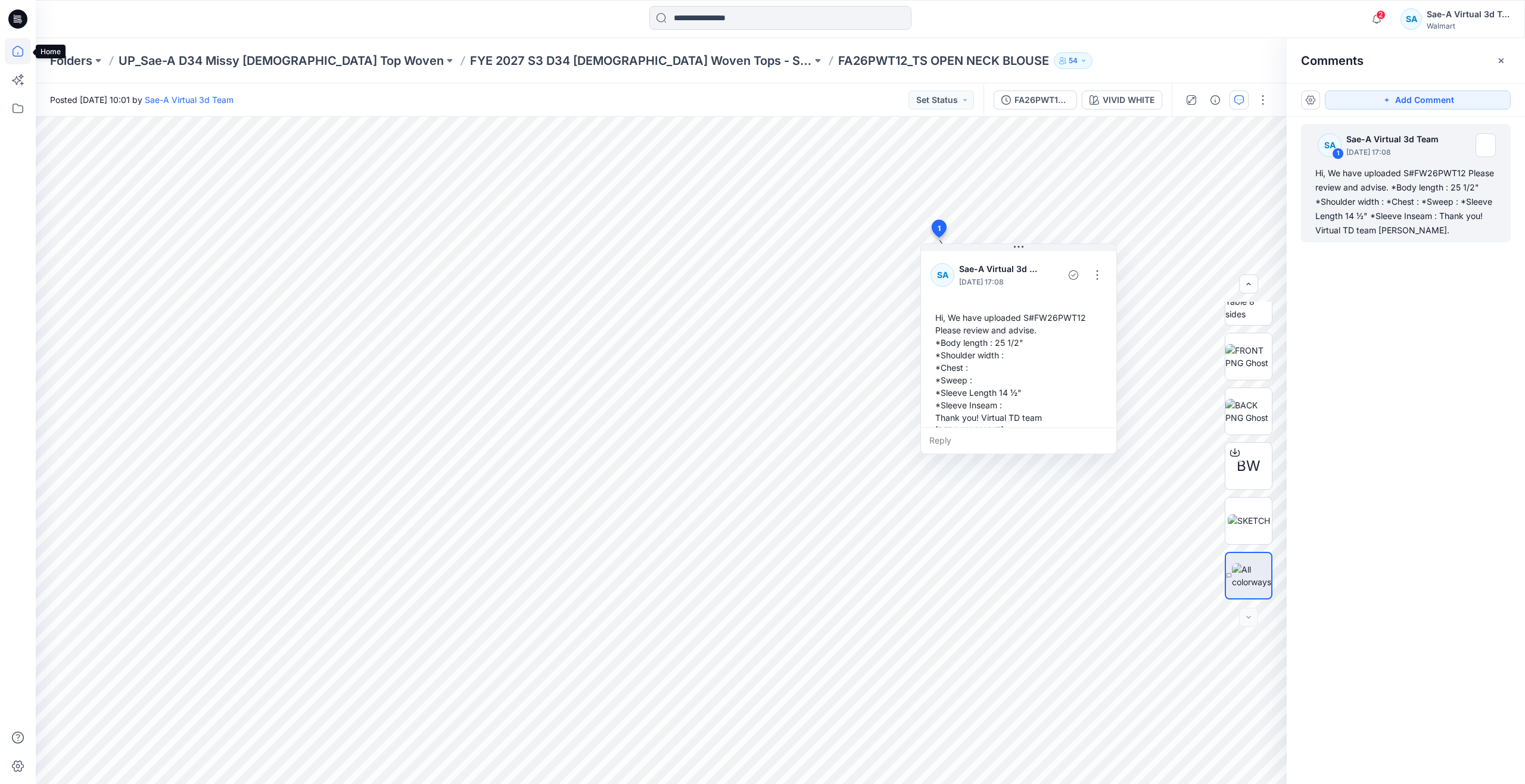
click at [18, 52] on icon at bounding box center [17, 54] width 1 height 3
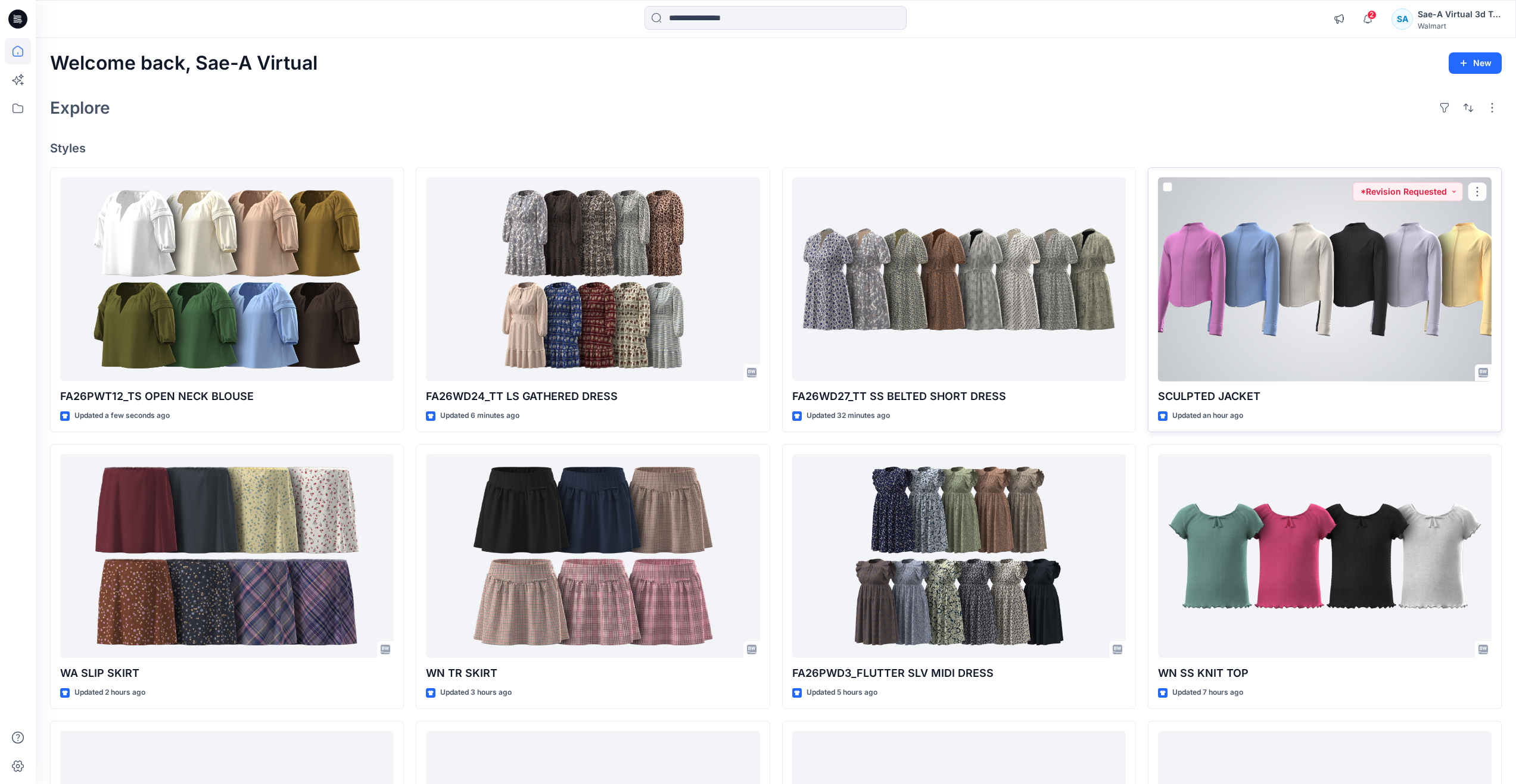
click at [1228, 289] on div at bounding box center [1325, 279] width 334 height 204
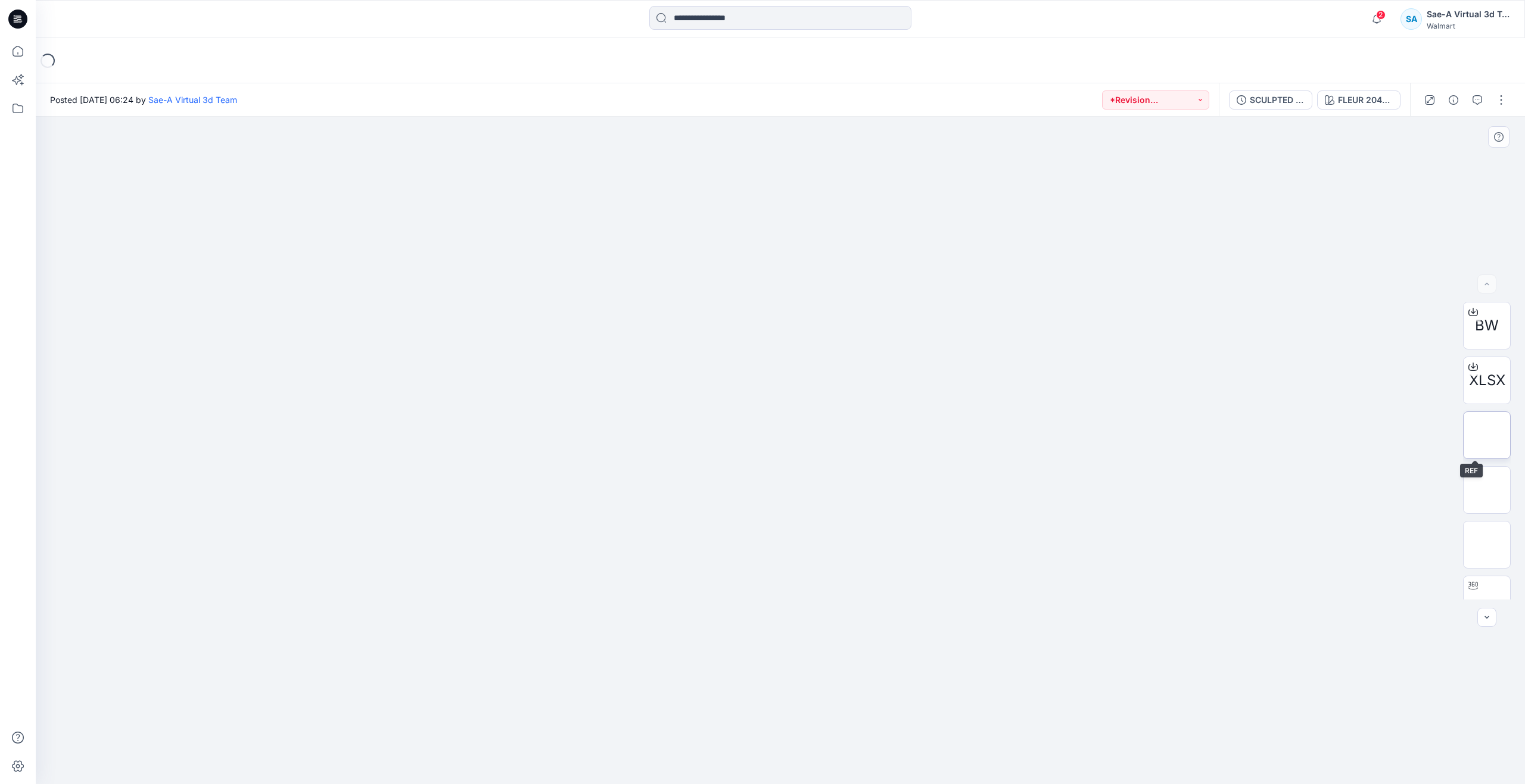
click at [1487, 435] on img at bounding box center [1487, 435] width 0 height 0
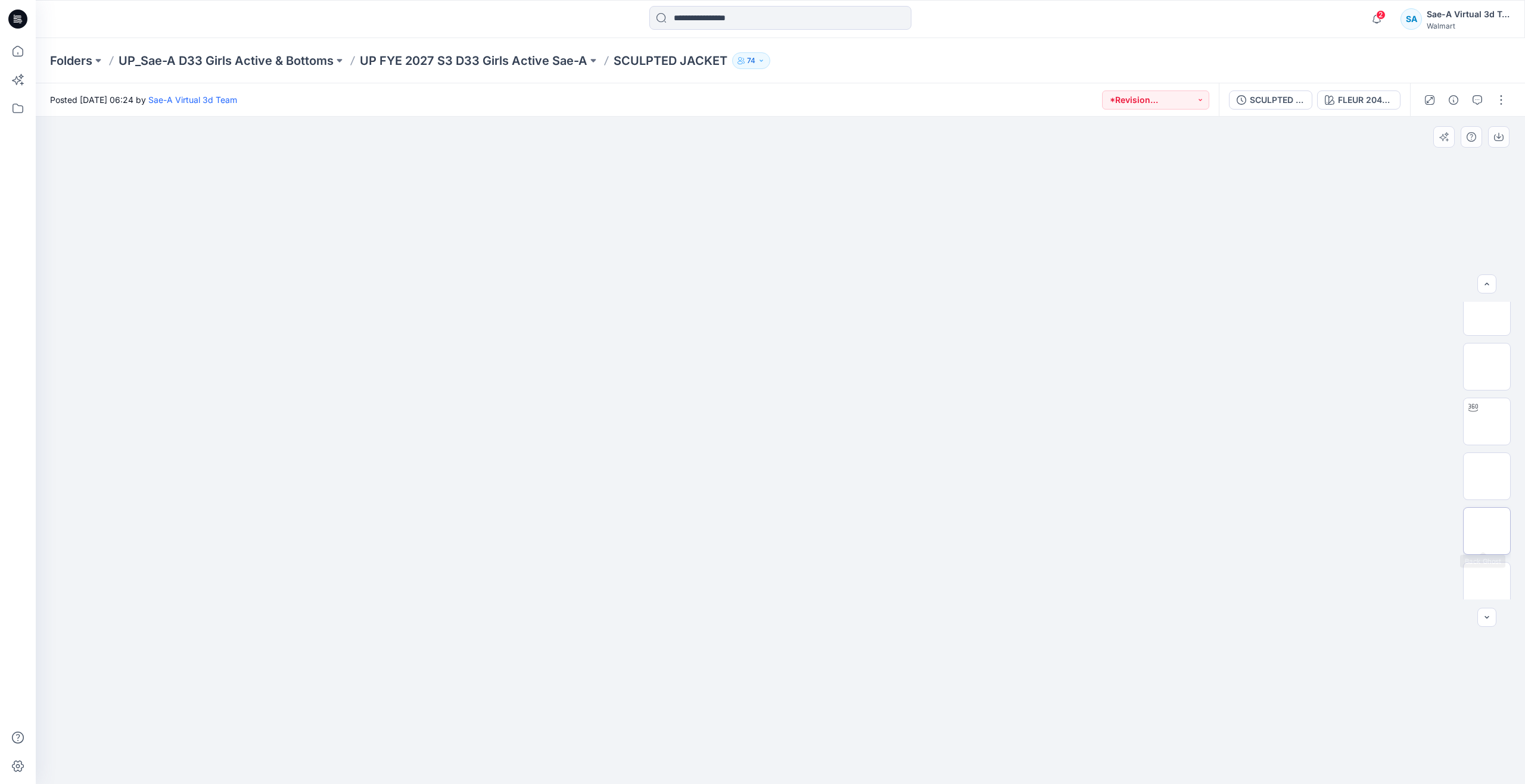
scroll to position [188, 0]
click at [1487, 412] on img at bounding box center [1487, 412] width 0 height 0
click at [15, 51] on icon at bounding box center [18, 52] width 26 height 26
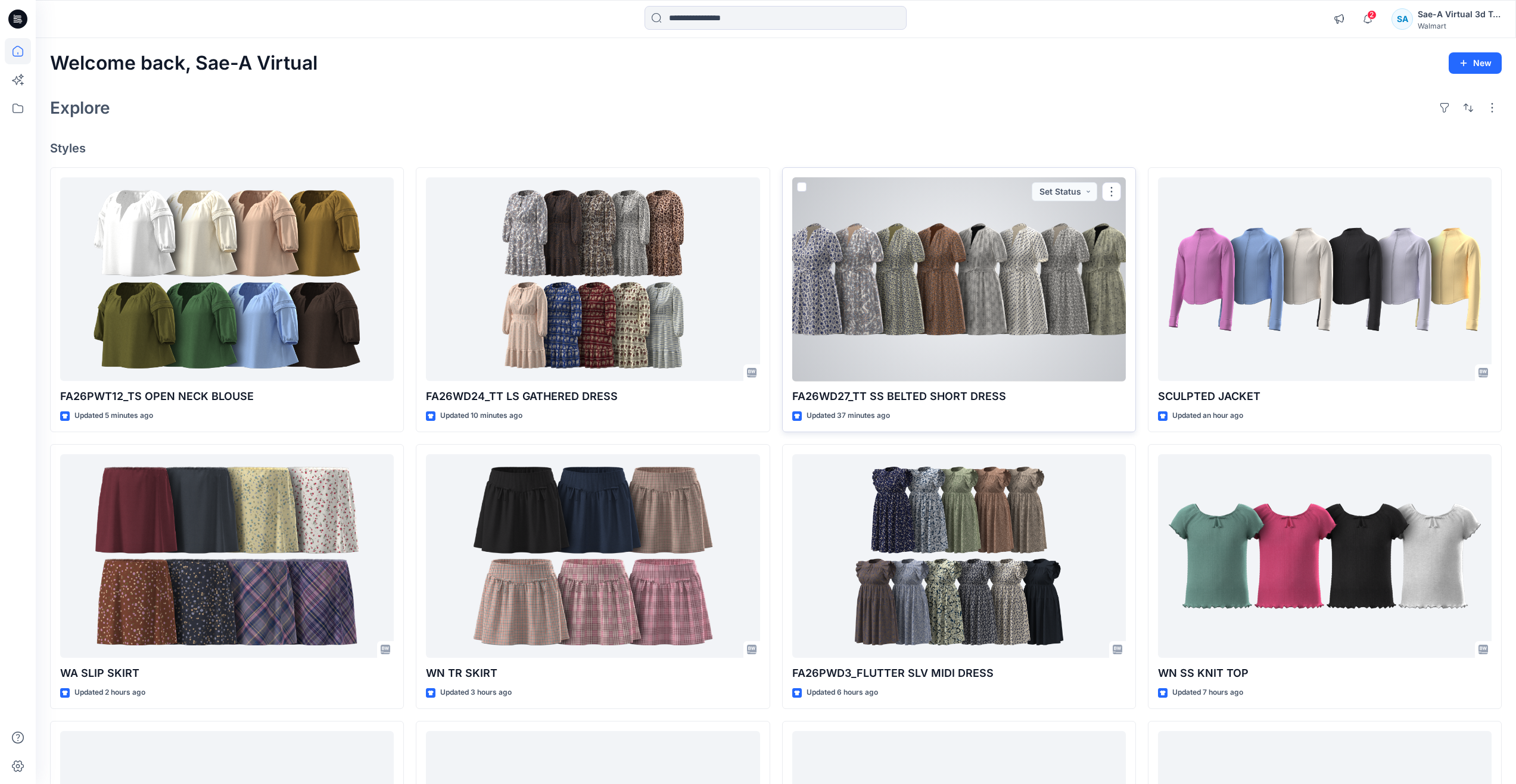
click at [977, 290] on div at bounding box center [959, 279] width 334 height 204
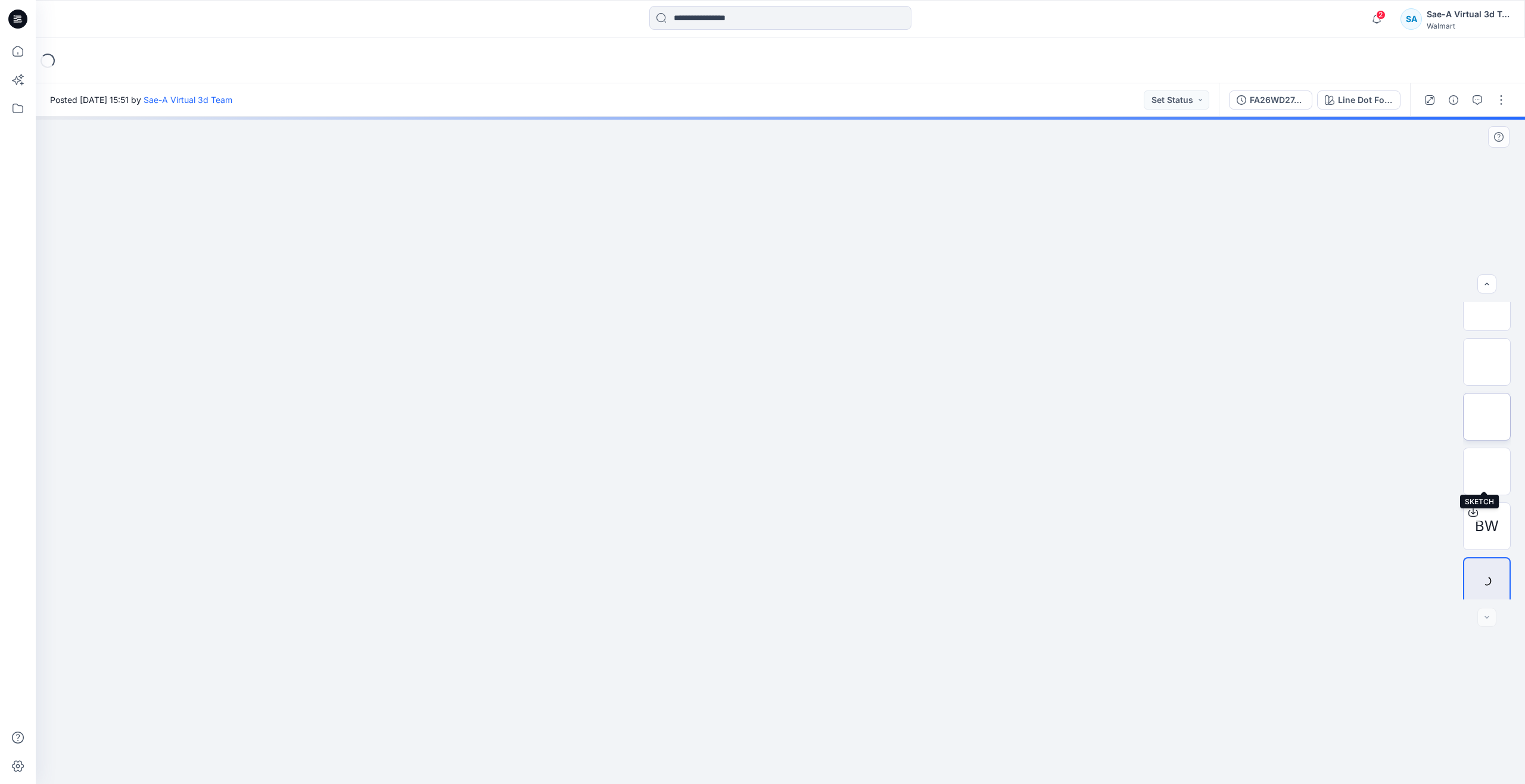
scroll to position [79, 0]
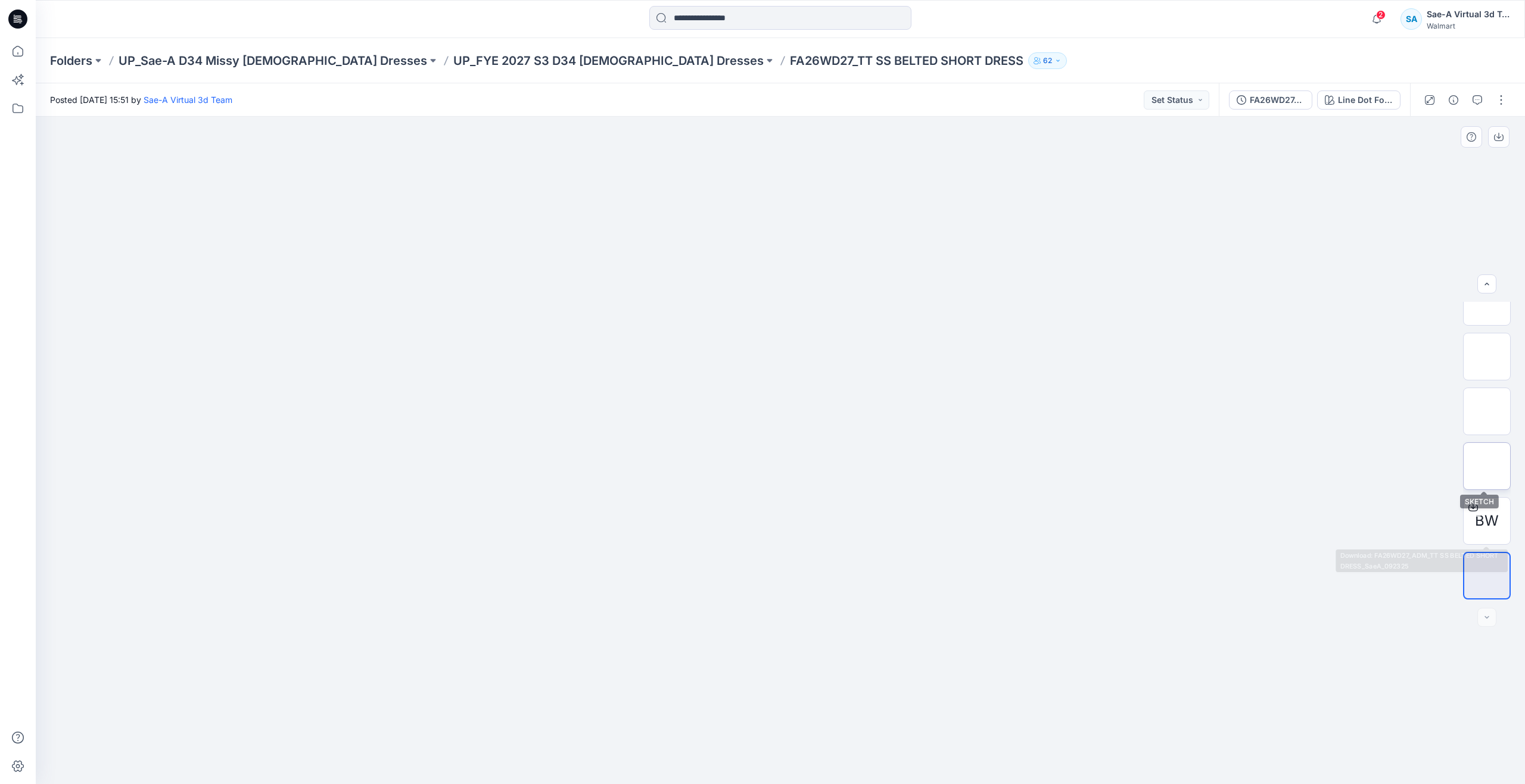
click at [1487, 466] on img at bounding box center [1487, 466] width 0 height 0
click at [1474, 97] on icon "button" at bounding box center [1477, 100] width 9 height 9
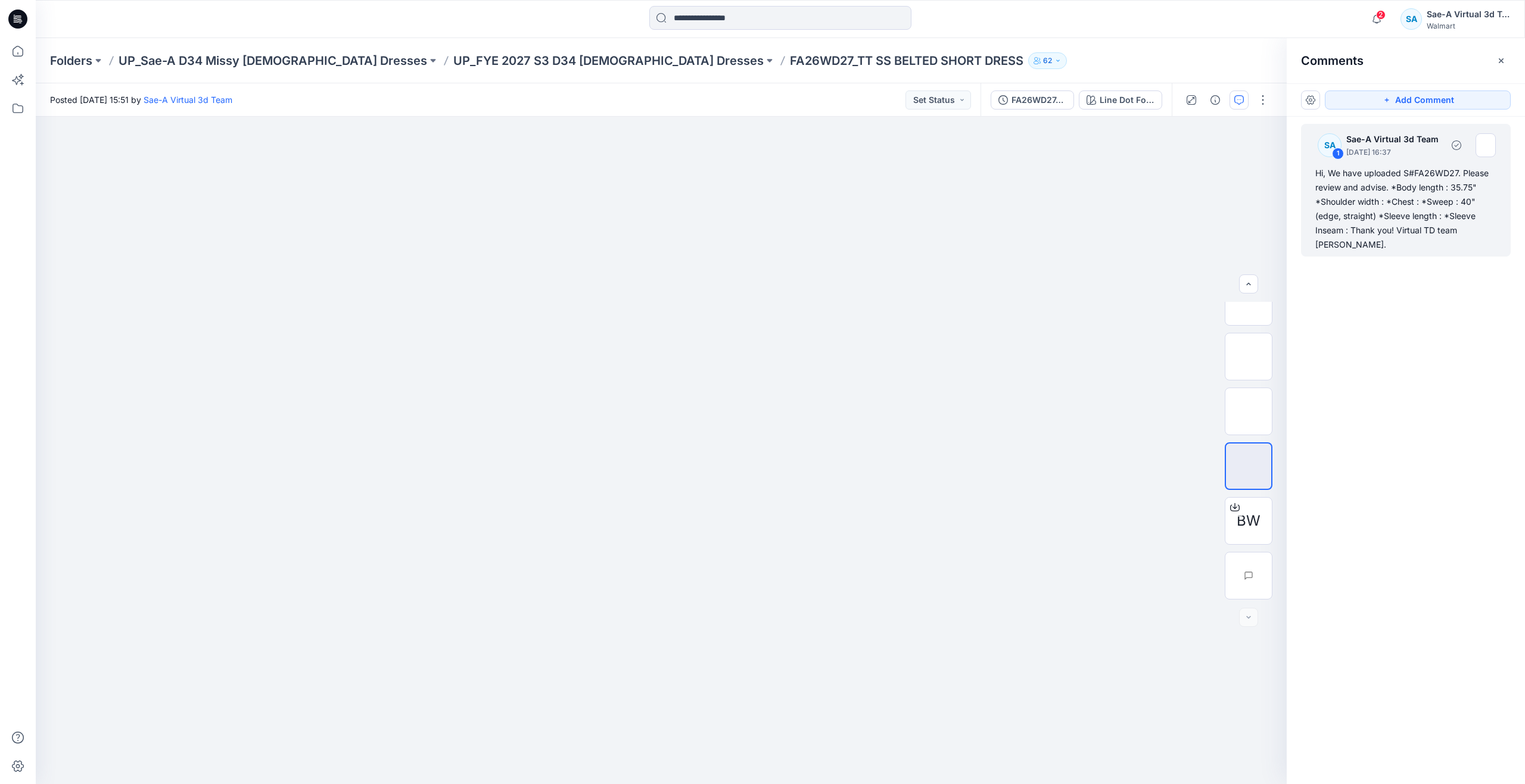
click at [1356, 223] on div "Hi, We have uploaded S#FA26WD27. Please review and advise. *Body length : 35.75…" at bounding box center [1406, 209] width 181 height 86
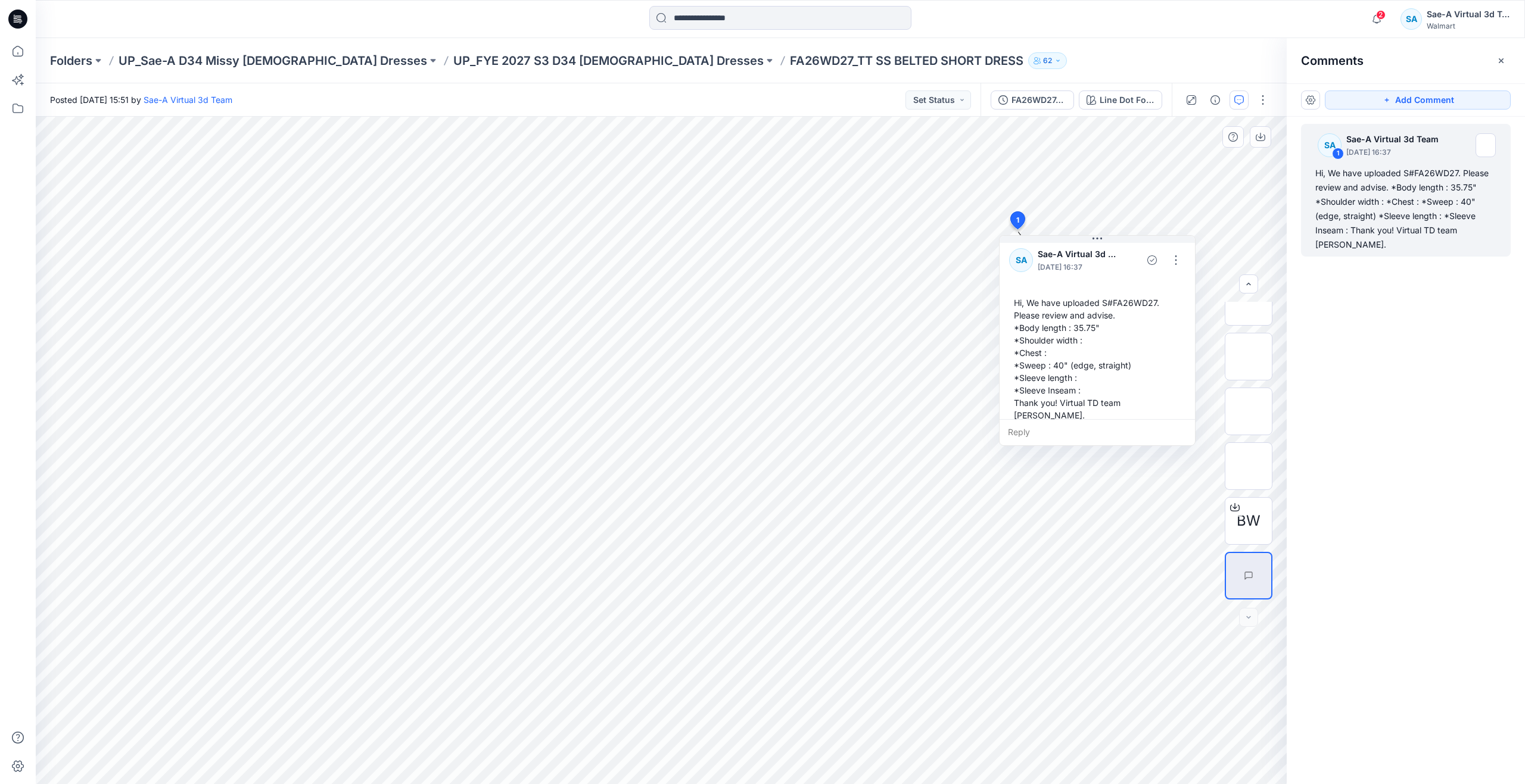
scroll to position [9, 0]
click at [21, 54] on icon at bounding box center [18, 52] width 26 height 26
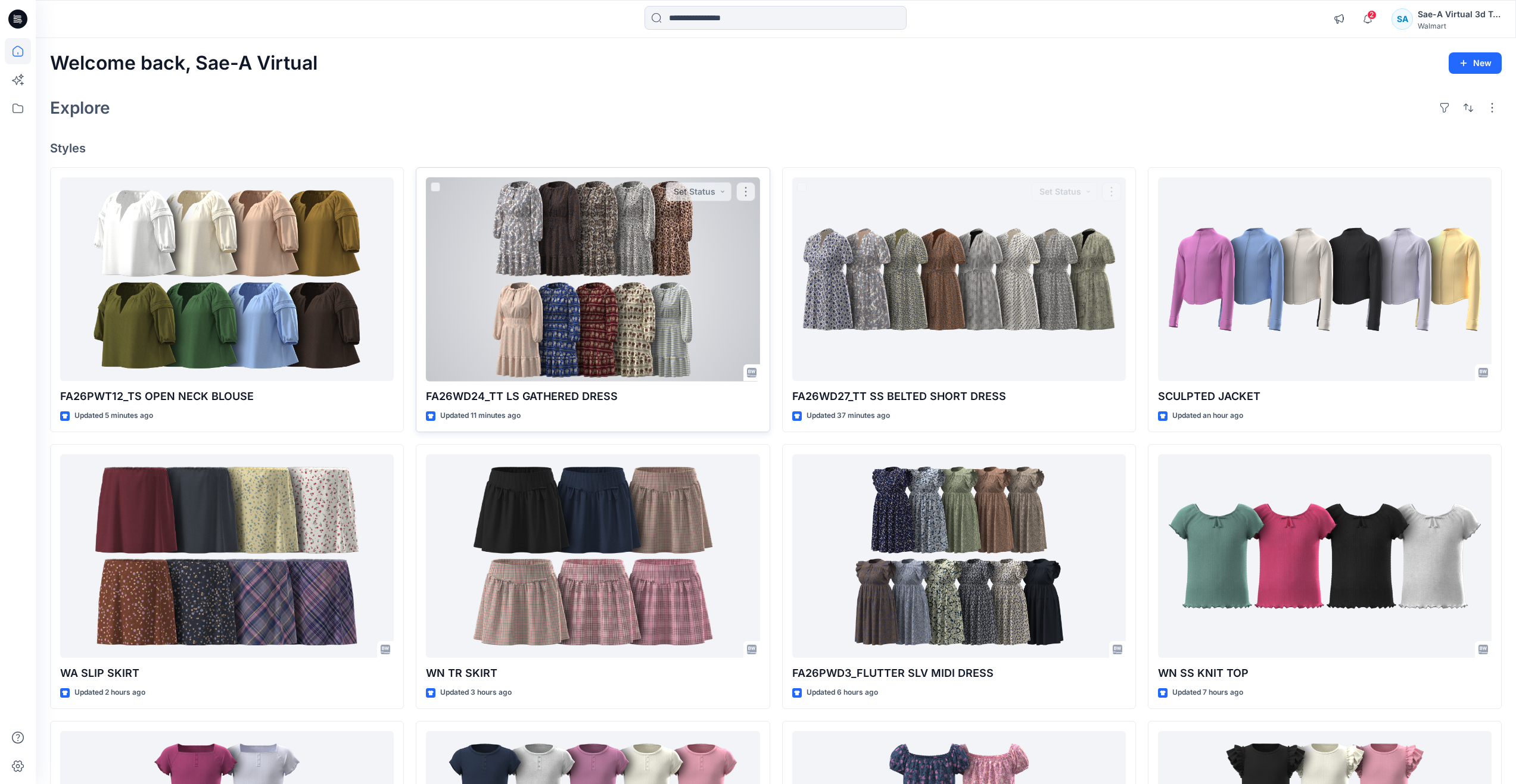
click at [546, 318] on div at bounding box center [592, 279] width 334 height 204
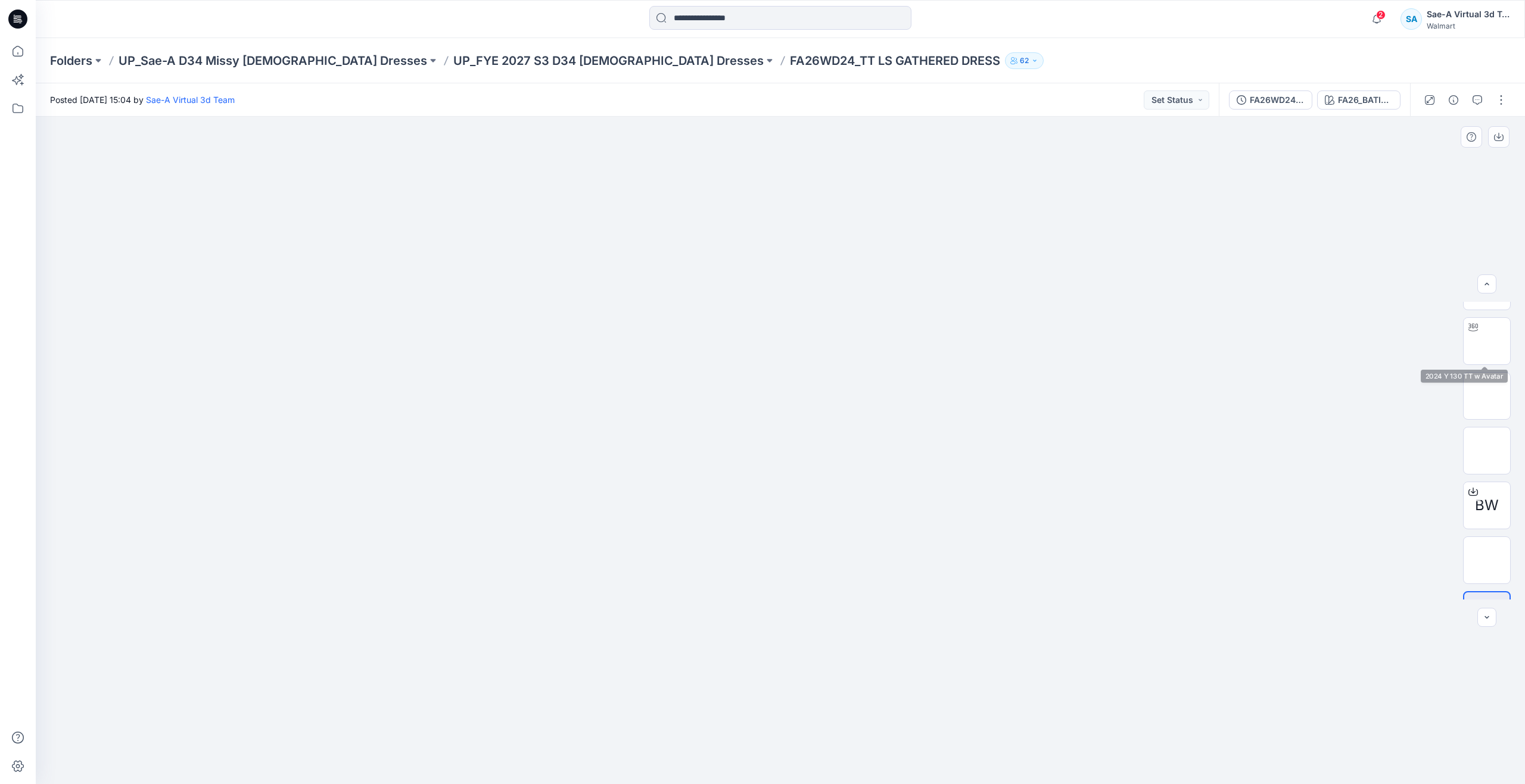
scroll to position [79, 0]
click at [1487, 521] on img at bounding box center [1487, 521] width 0 height 0
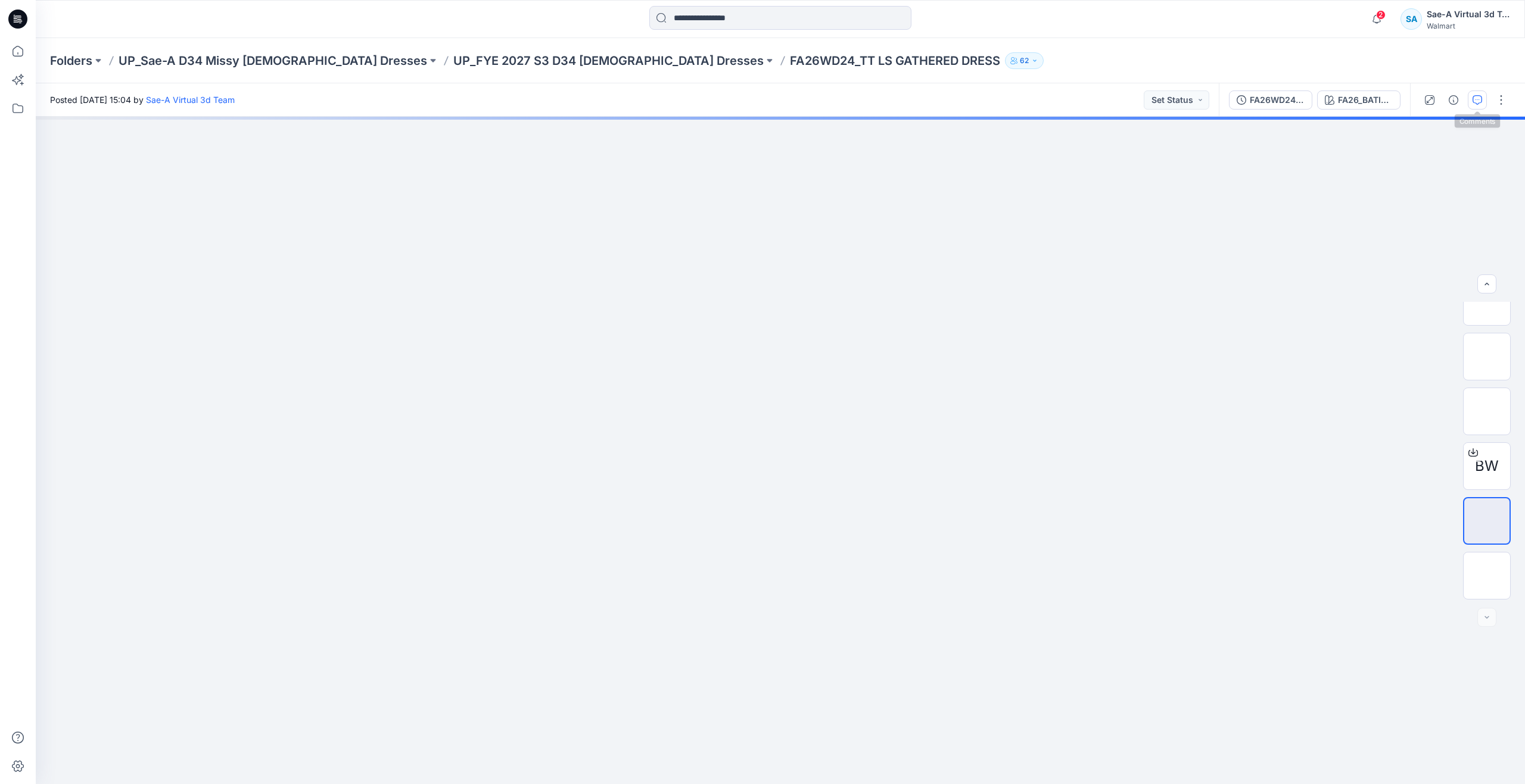
click at [1480, 99] on icon "button" at bounding box center [1477, 100] width 9 height 9
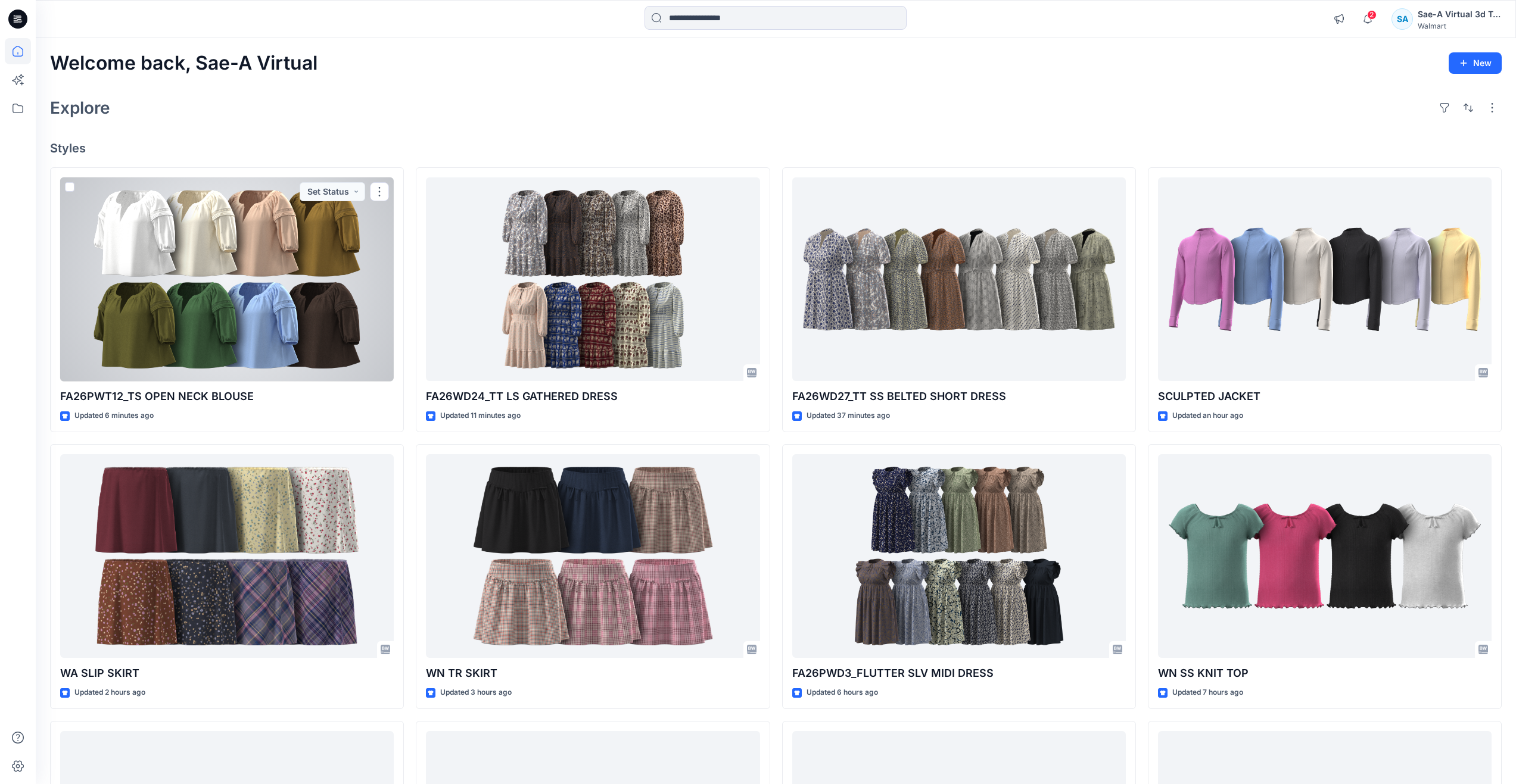
click at [238, 292] on div at bounding box center [227, 279] width 334 height 204
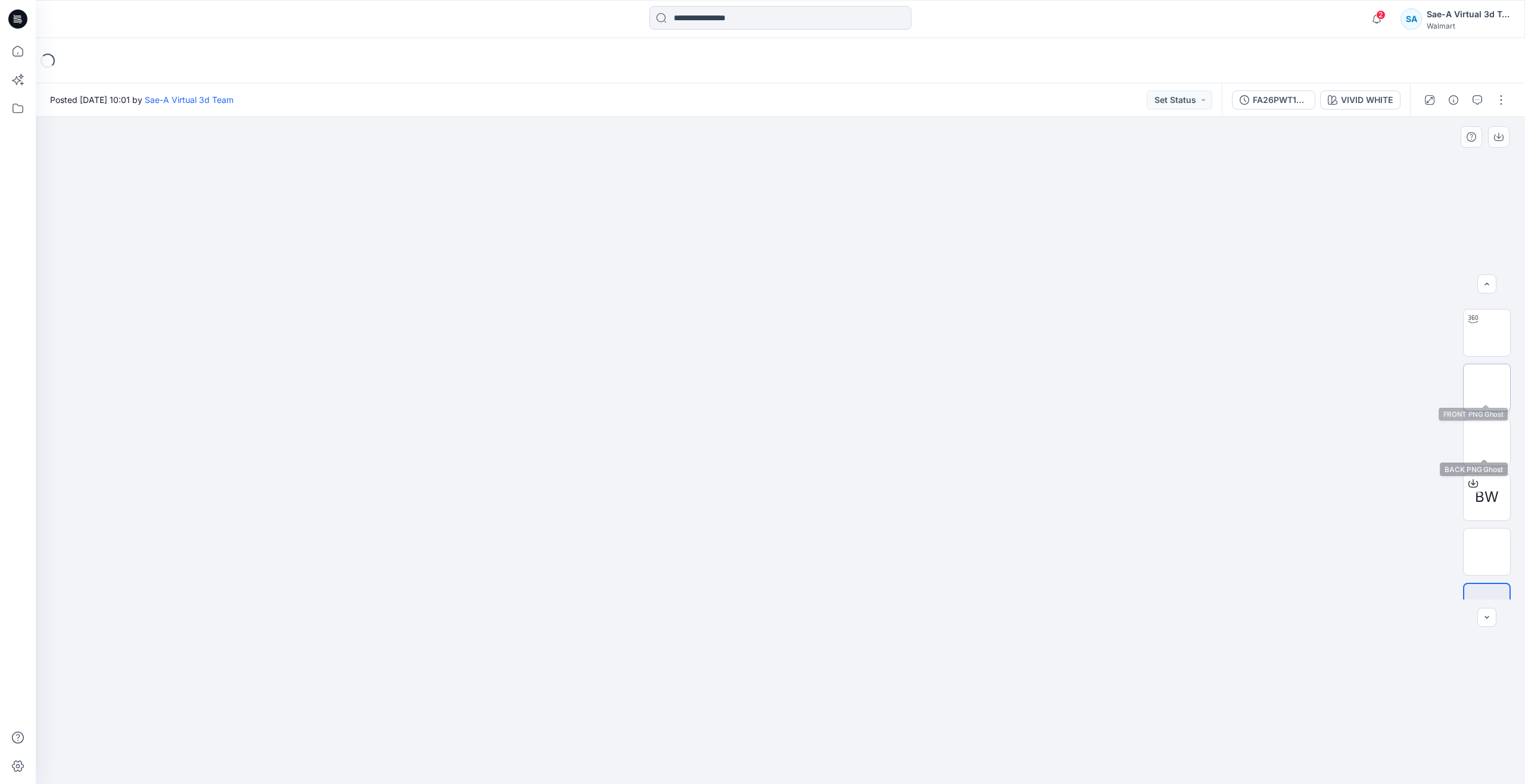
scroll to position [79, 0]
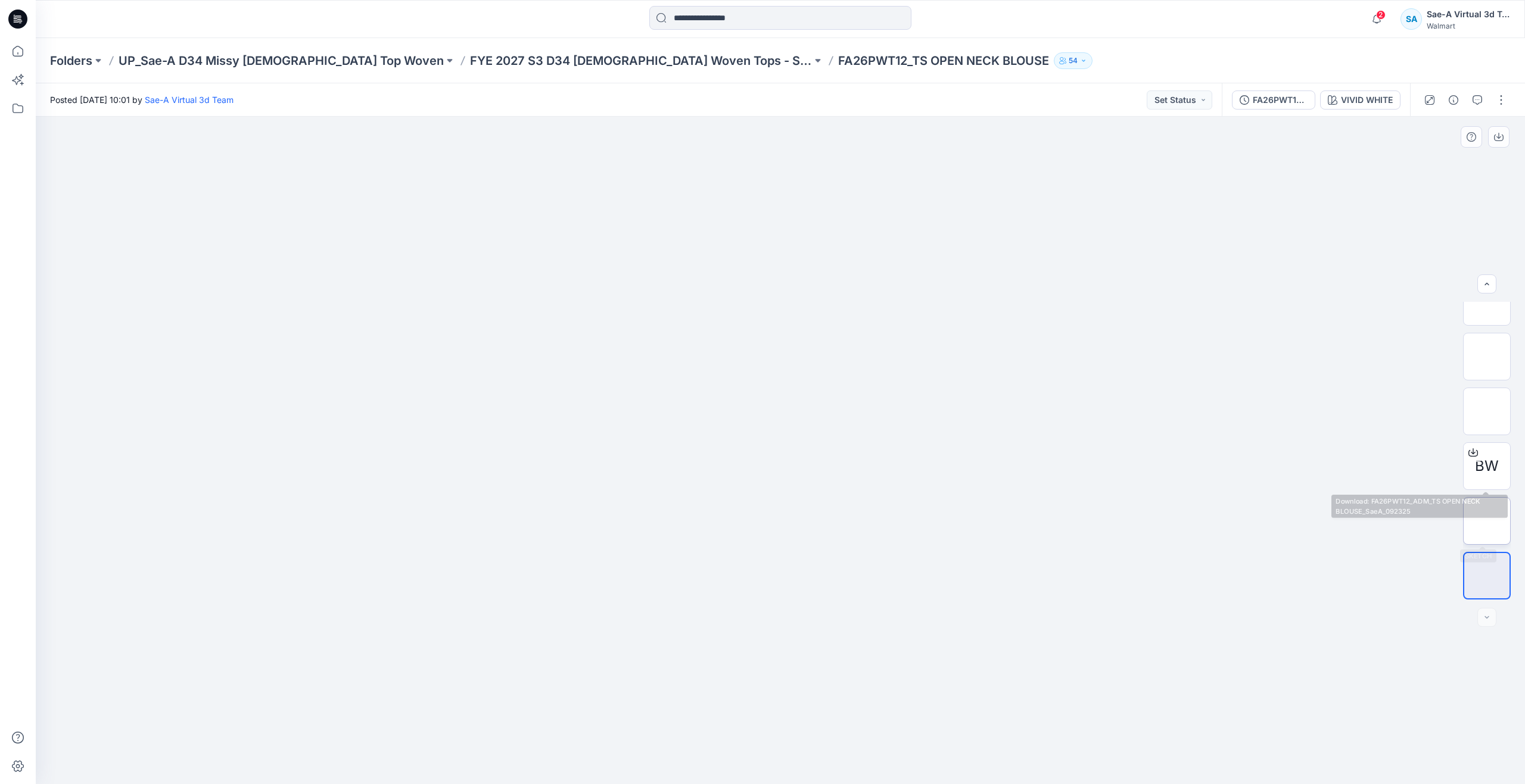
click at [1487, 521] on img at bounding box center [1487, 521] width 0 height 0
click at [25, 55] on icon at bounding box center [18, 52] width 26 height 26
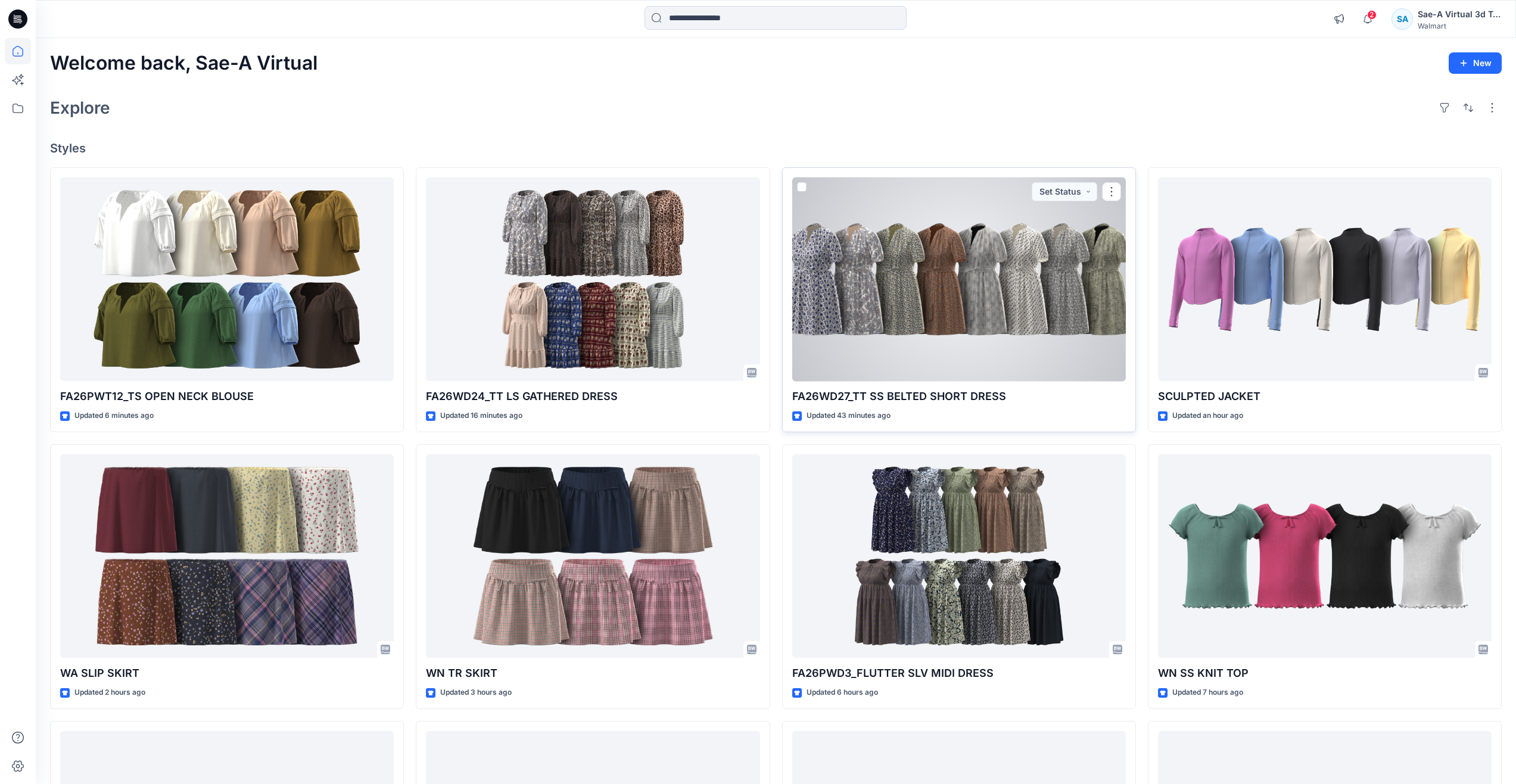
click at [988, 310] on div at bounding box center [959, 279] width 334 height 204
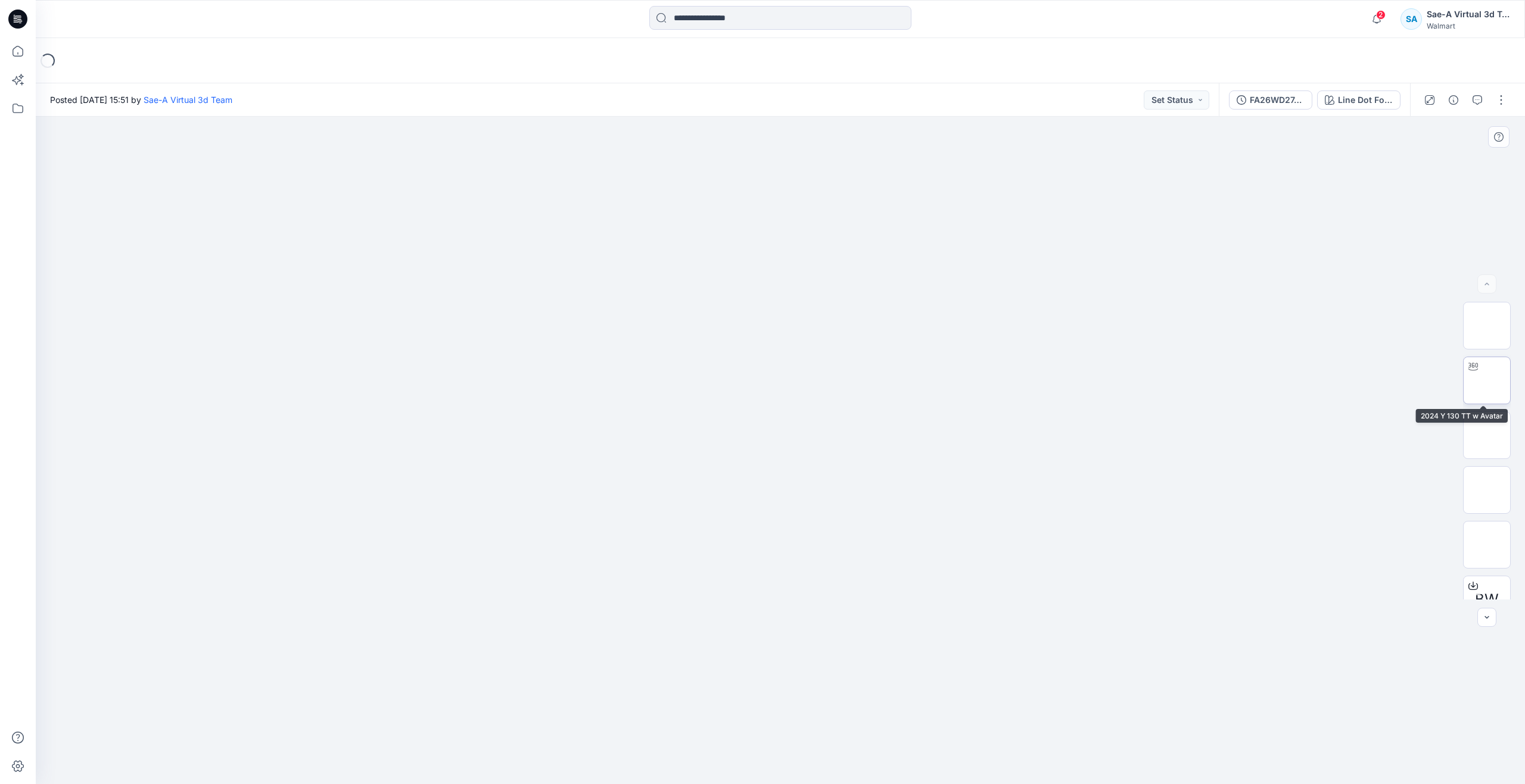
click at [1487, 380] on img at bounding box center [1487, 380] width 0 height 0
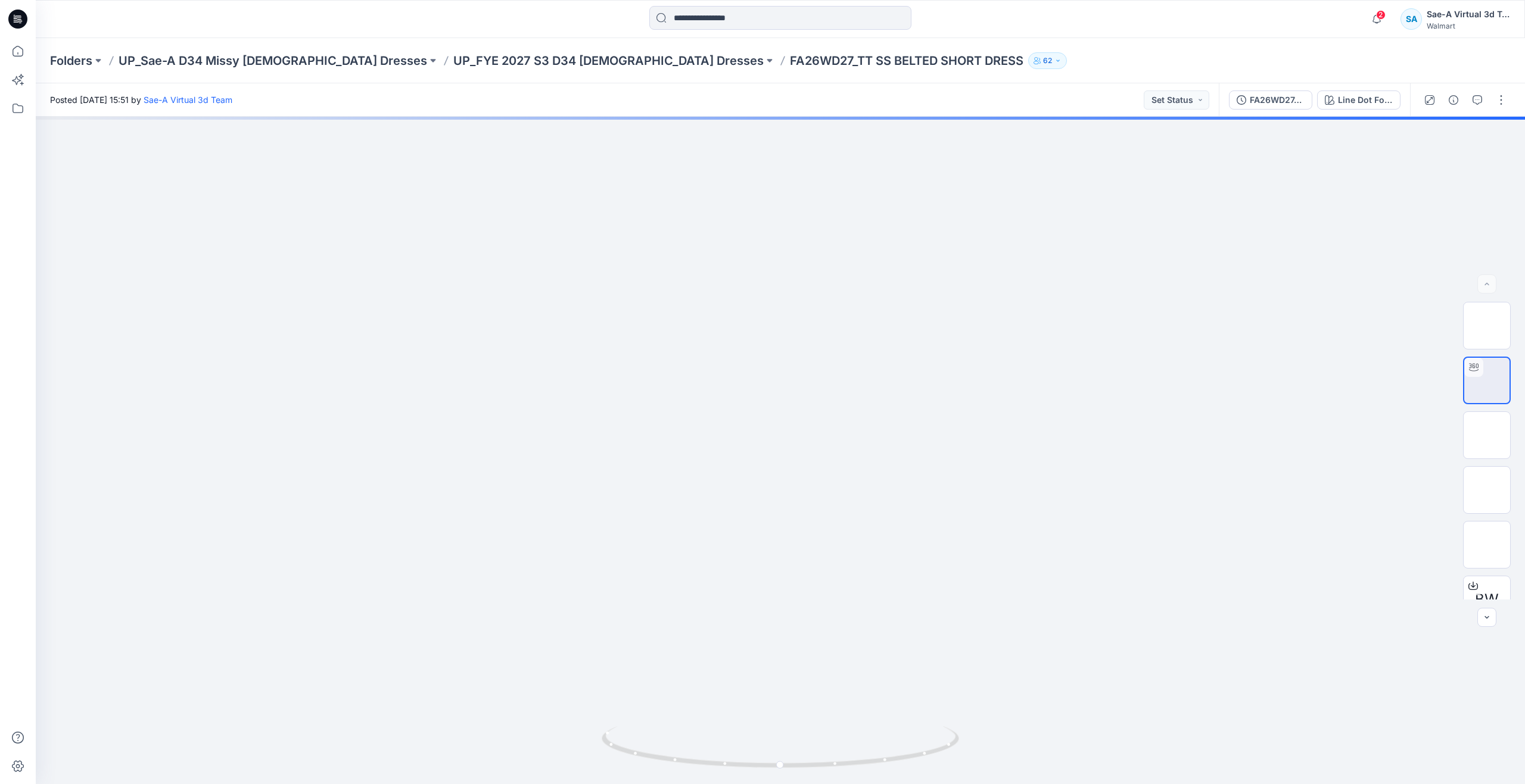
click at [31, 55] on div at bounding box center [18, 392] width 36 height 784
click at [13, 52] on icon at bounding box center [18, 52] width 26 height 26
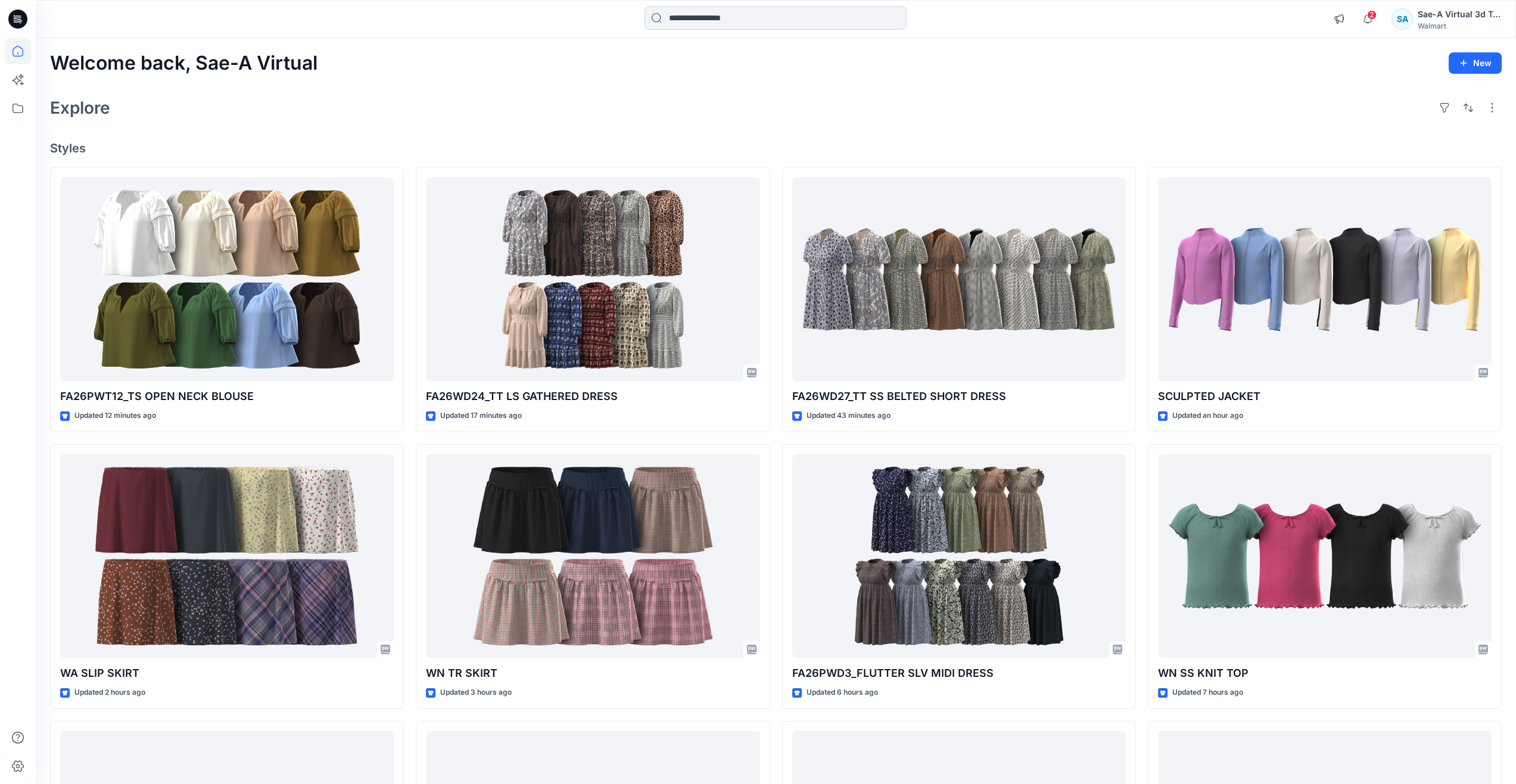
click at [536, 98] on div "Explore" at bounding box center [776, 107] width 1452 height 28
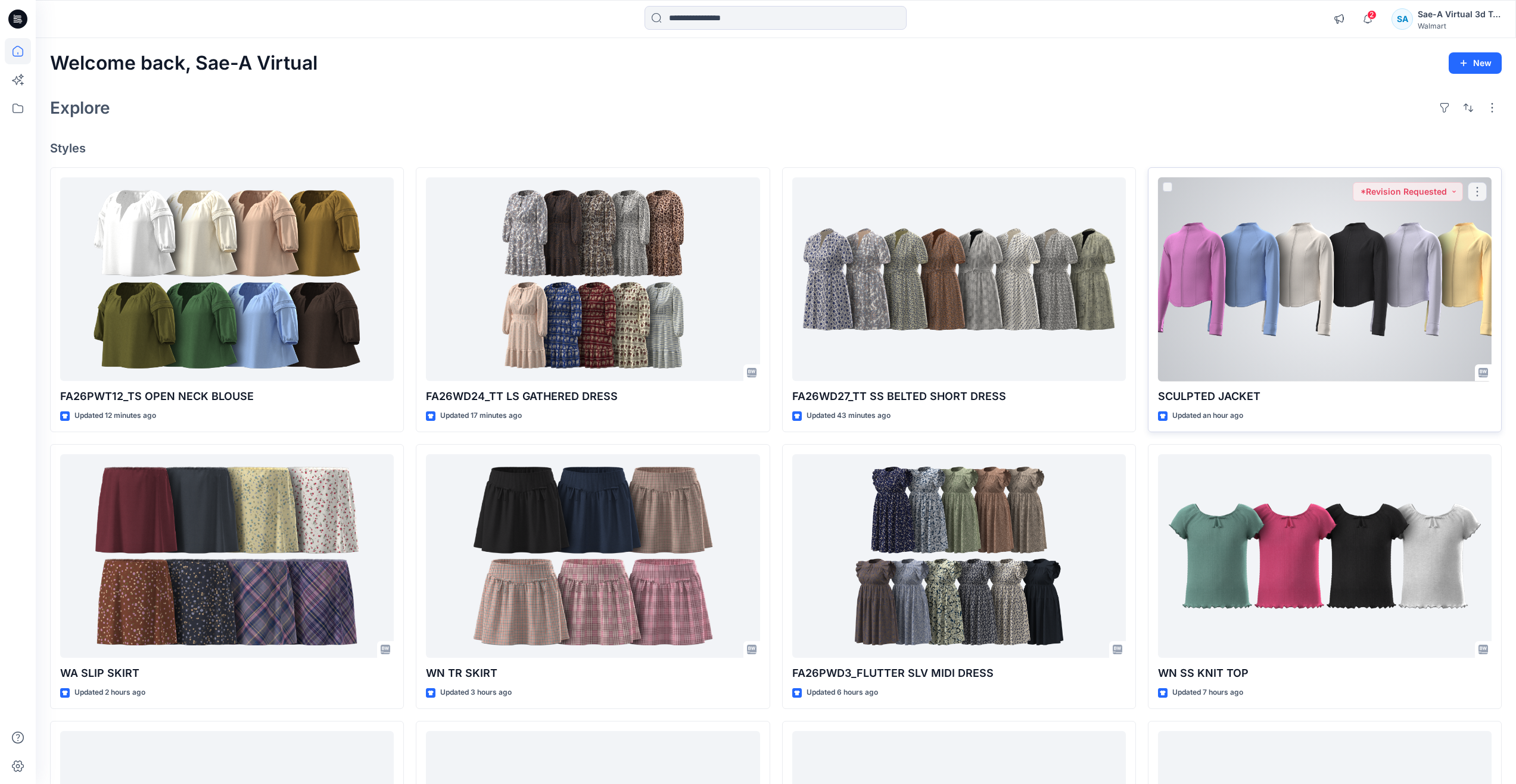
click at [1210, 300] on div at bounding box center [1325, 279] width 334 height 204
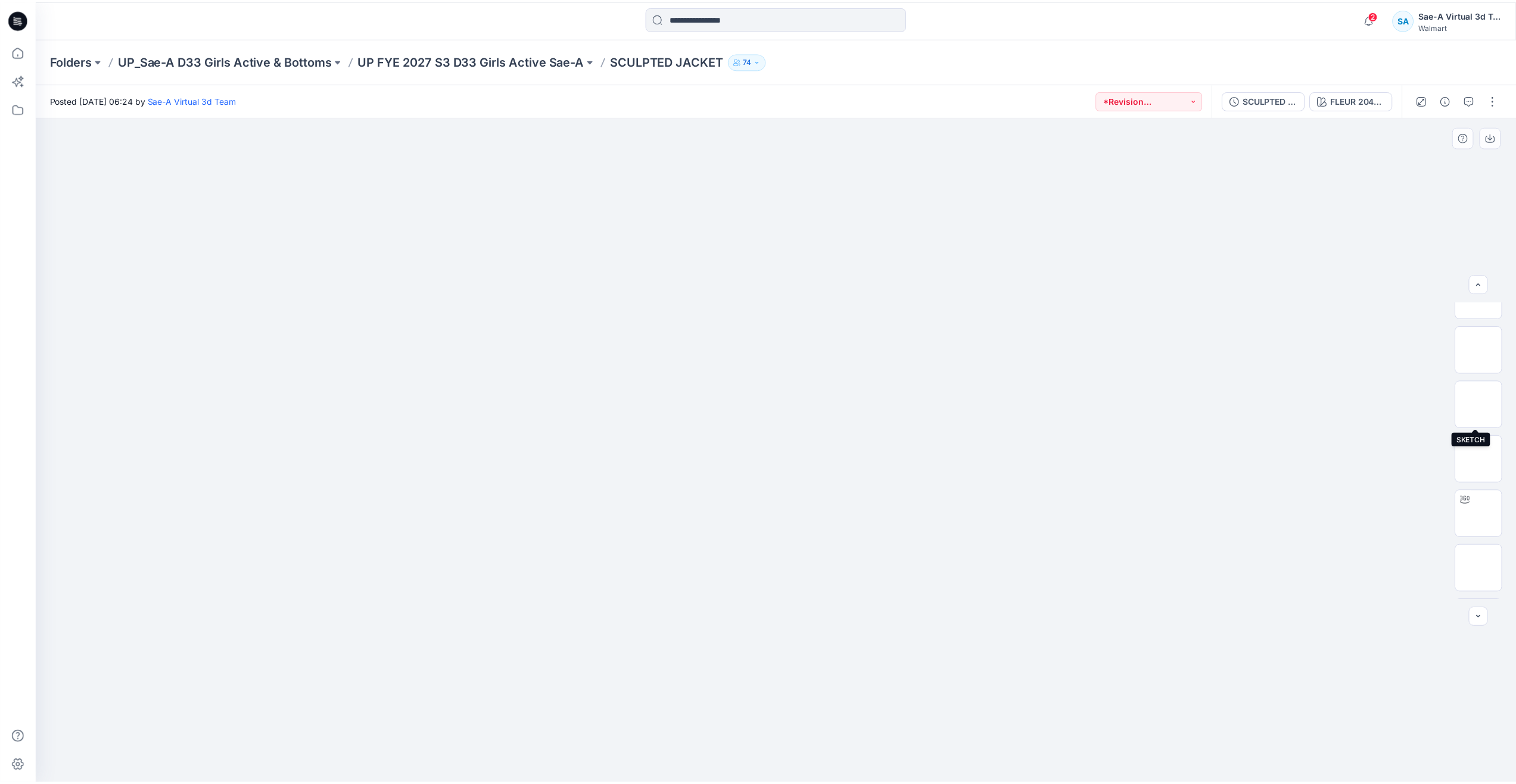
scroll to position [188, 0]
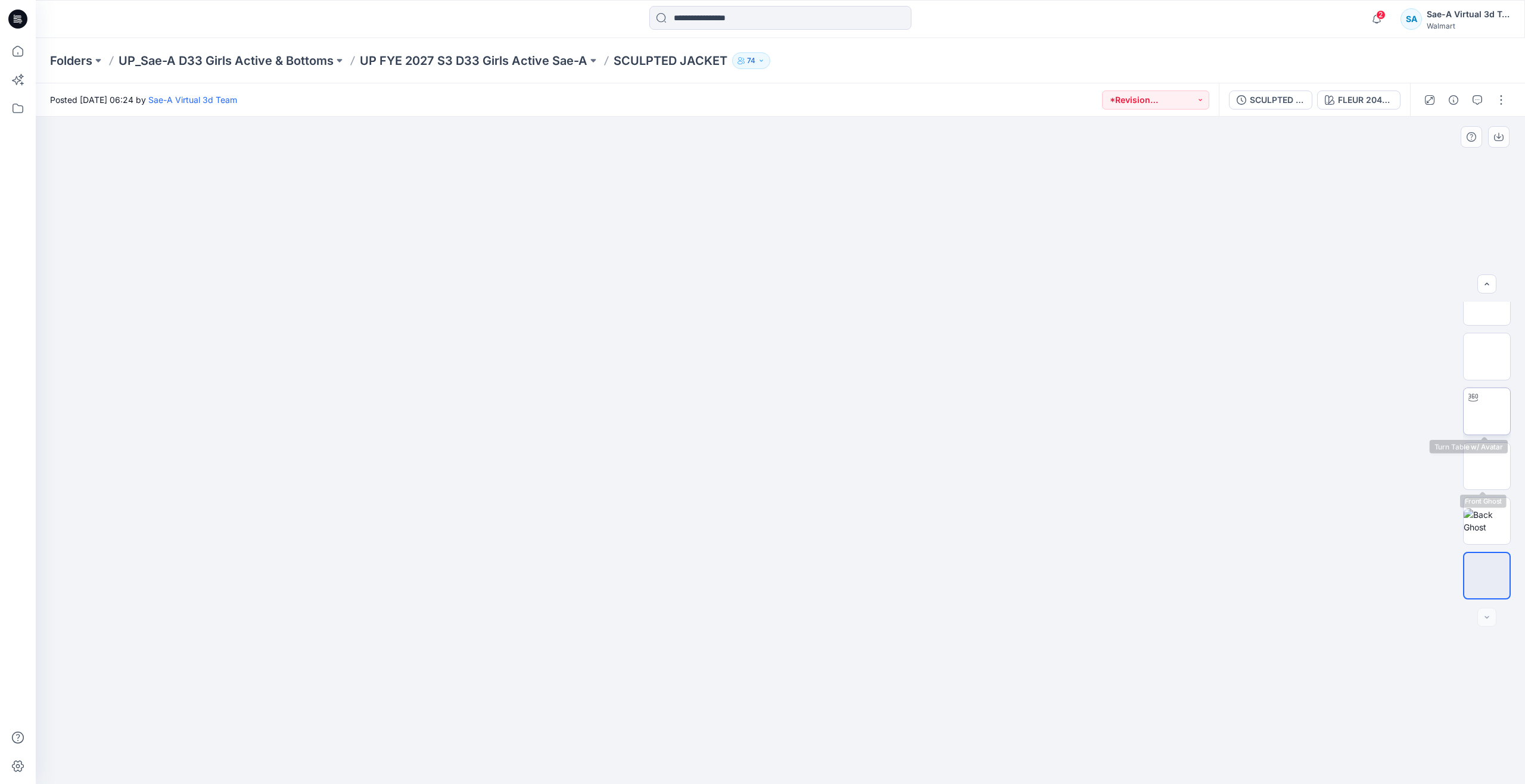
click at [1487, 412] on img at bounding box center [1487, 412] width 0 height 0
drag, startPoint x: 786, startPoint y: 765, endPoint x: 443, endPoint y: 719, distance: 346.1
click at [443, 719] on div at bounding box center [780, 450] width 1489 height 668
click at [1492, 472] on img at bounding box center [1487, 466] width 46 height 25
click at [26, 51] on icon at bounding box center [18, 52] width 26 height 26
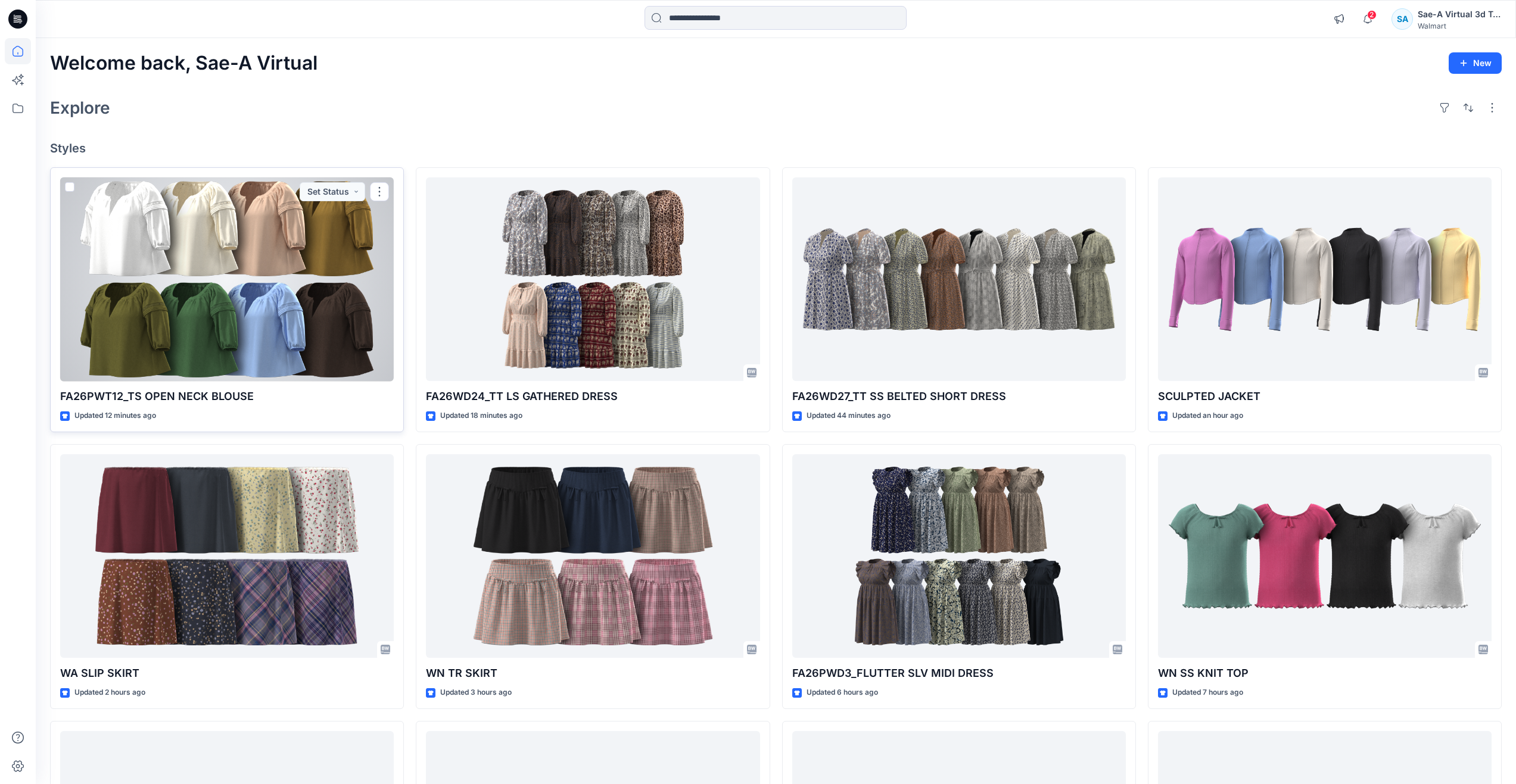
click at [310, 265] on div at bounding box center [227, 279] width 334 height 204
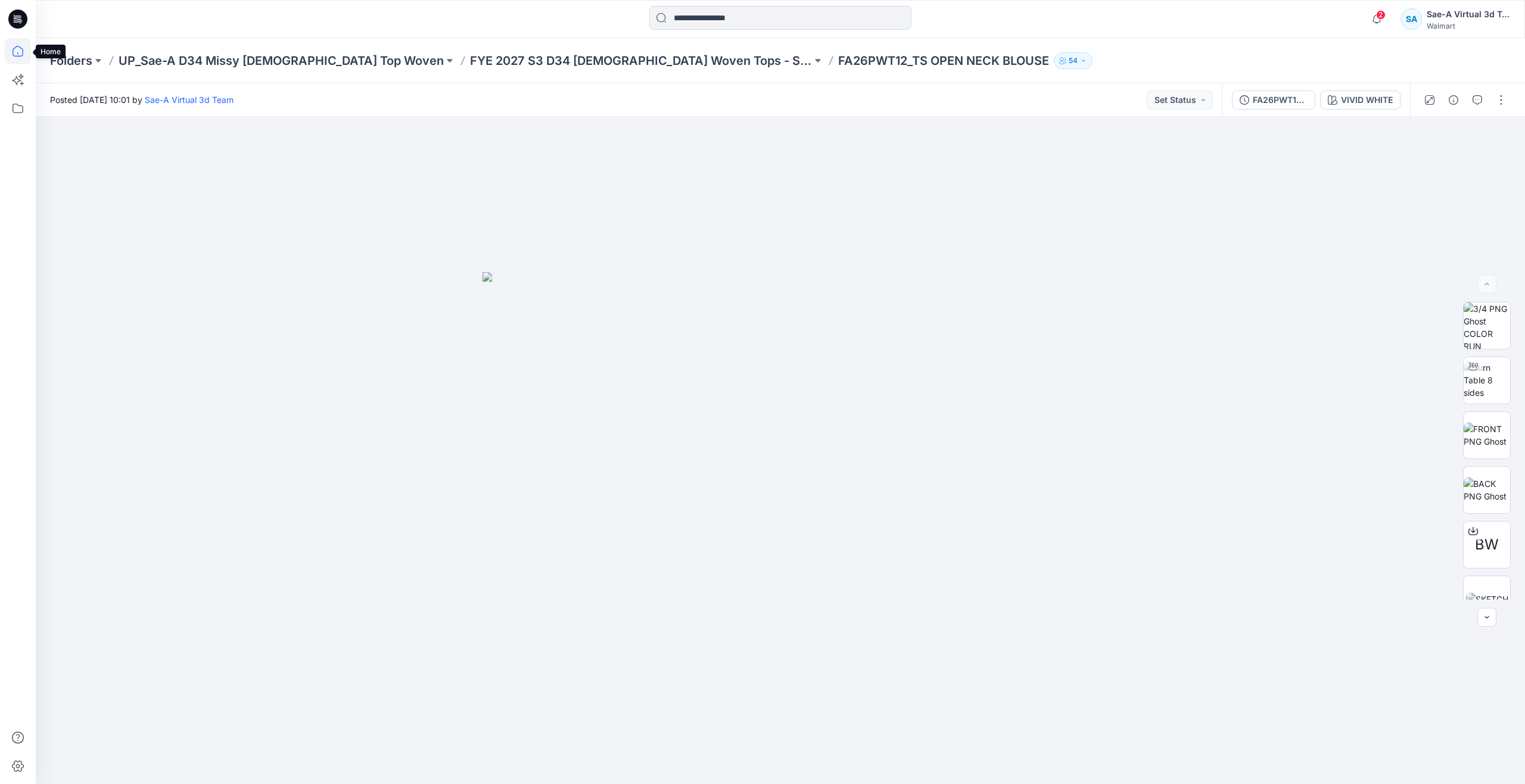
click at [18, 50] on icon at bounding box center [18, 52] width 26 height 26
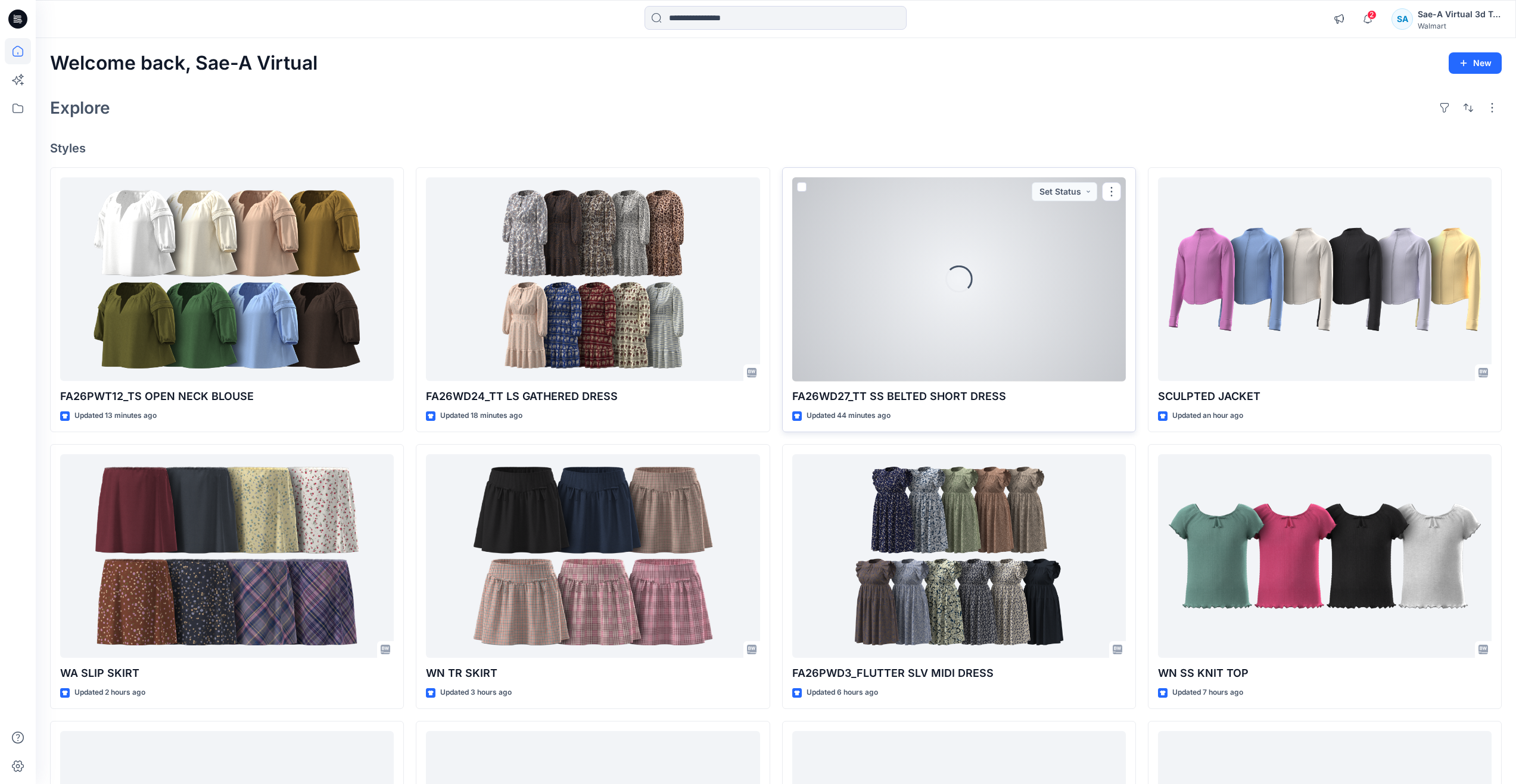
click at [887, 283] on div "Loading..." at bounding box center [959, 279] width 334 height 204
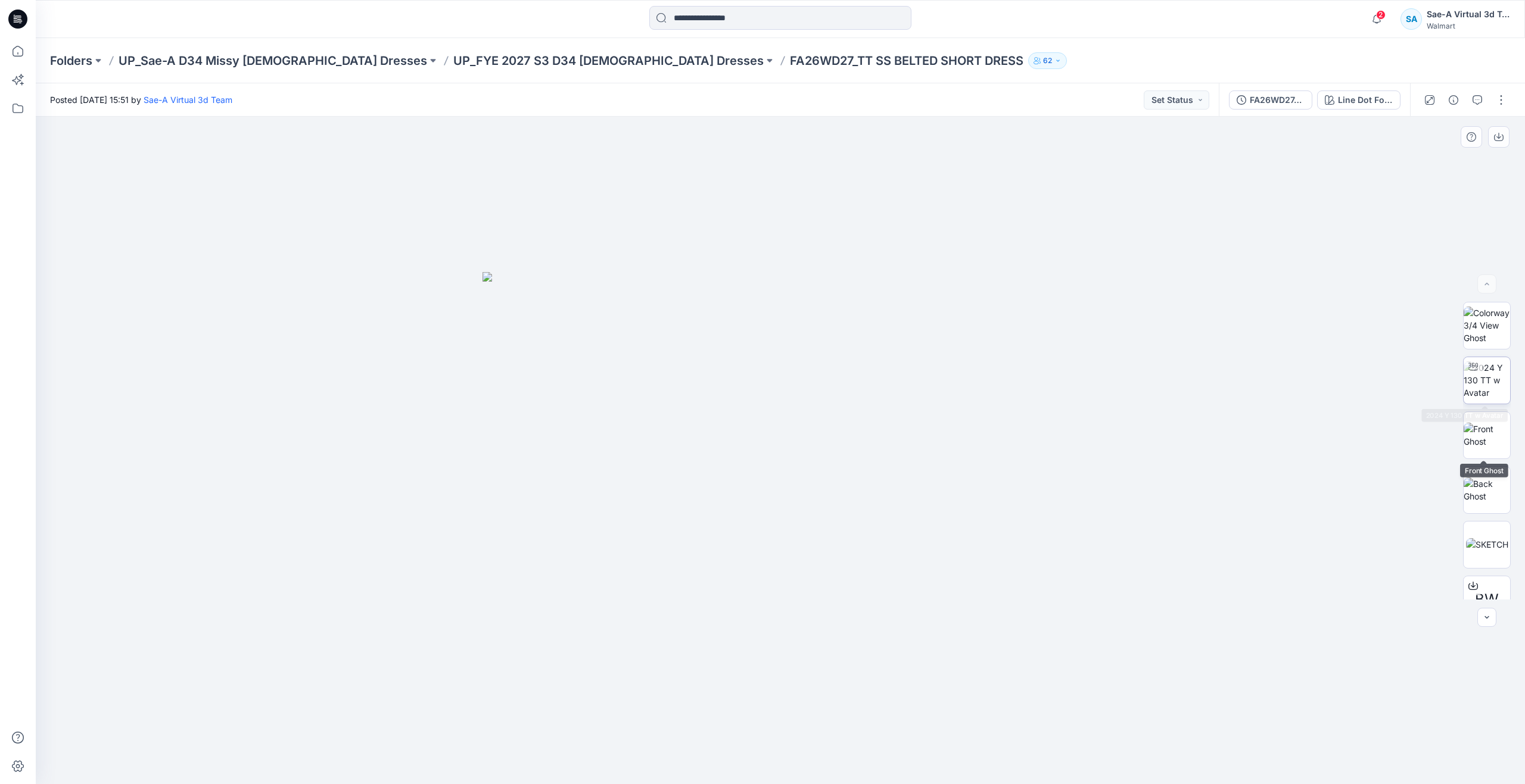
click at [1481, 389] on img at bounding box center [1487, 380] width 46 height 38
click at [1271, 105] on div "FA26WD27_ADM_TT SS BELTED SHORT DRESS_SaeA_092325" at bounding box center [1277, 100] width 55 height 13
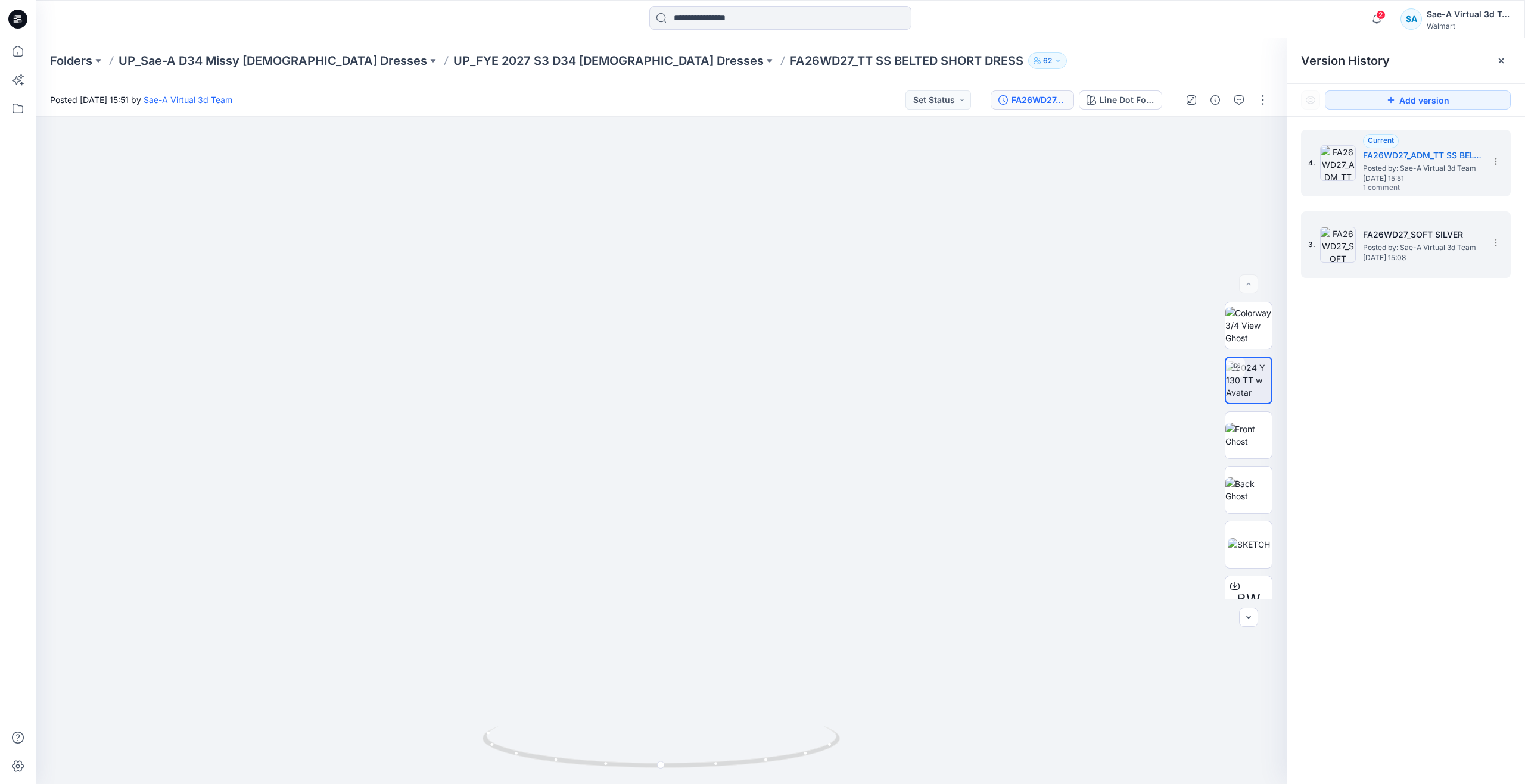
click at [1387, 235] on h5 "FA26WD27_SOFT SILVER" at bounding box center [1422, 235] width 119 height 15
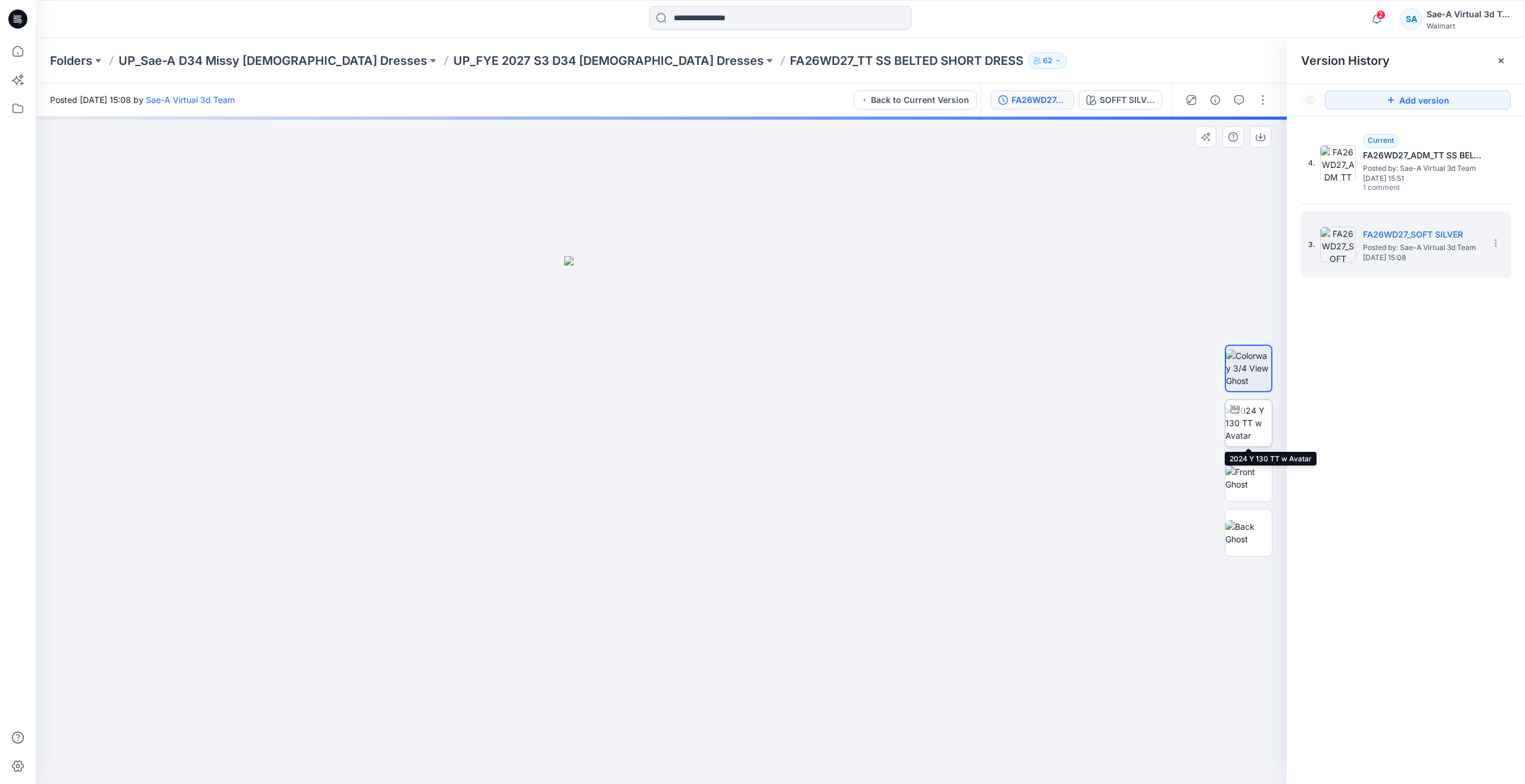
click at [1254, 431] on img at bounding box center [1248, 423] width 46 height 38
drag, startPoint x: 790, startPoint y: 638, endPoint x: 786, endPoint y: 538, distance: 100.1
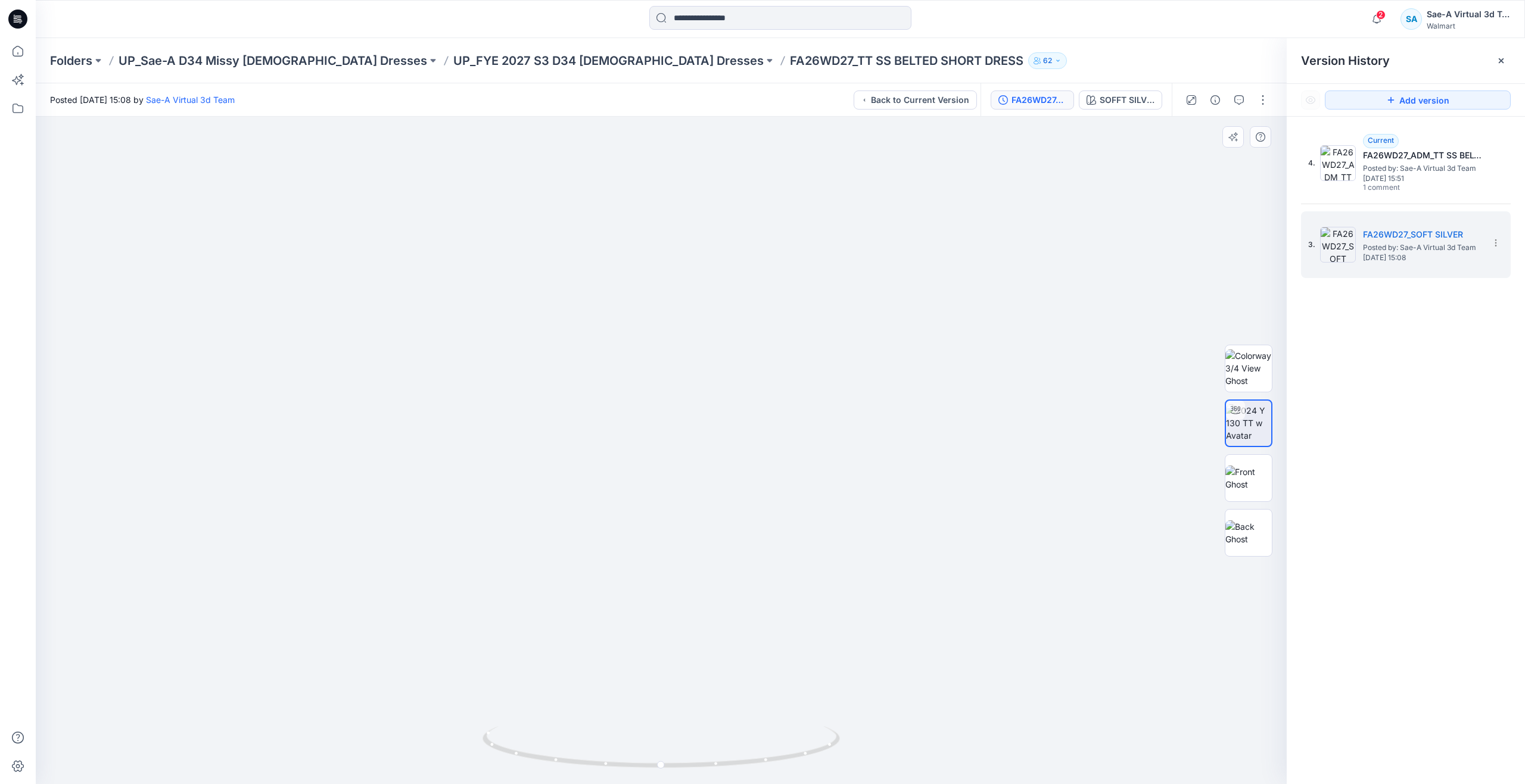
drag, startPoint x: 611, startPoint y: 303, endPoint x: 631, endPoint y: 564, distance: 261.8
drag, startPoint x: 671, startPoint y: 765, endPoint x: 623, endPoint y: 686, distance: 92.4
click at [623, 686] on div at bounding box center [661, 450] width 1251 height 668
click at [26, 54] on icon at bounding box center [18, 52] width 26 height 26
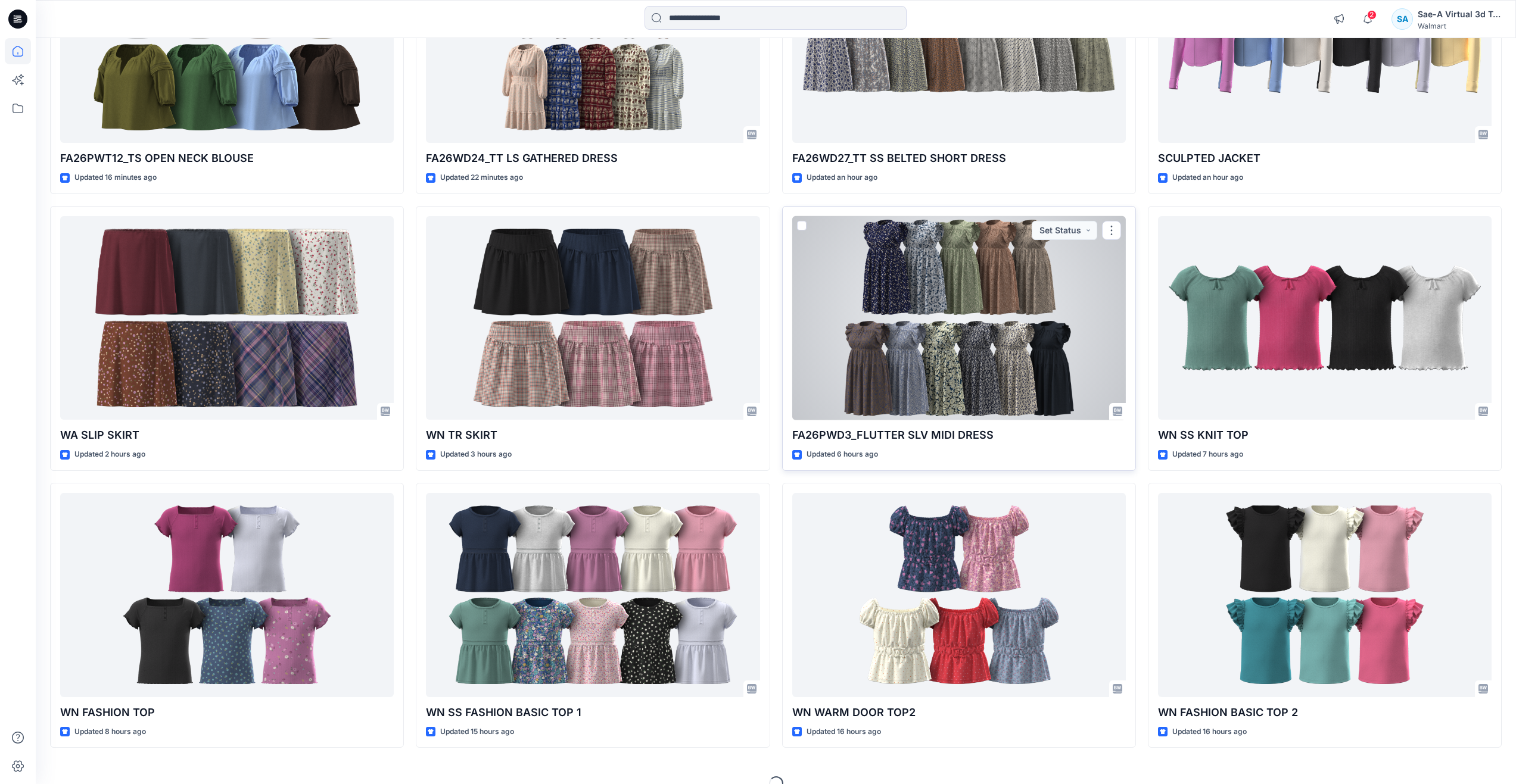
scroll to position [259, 0]
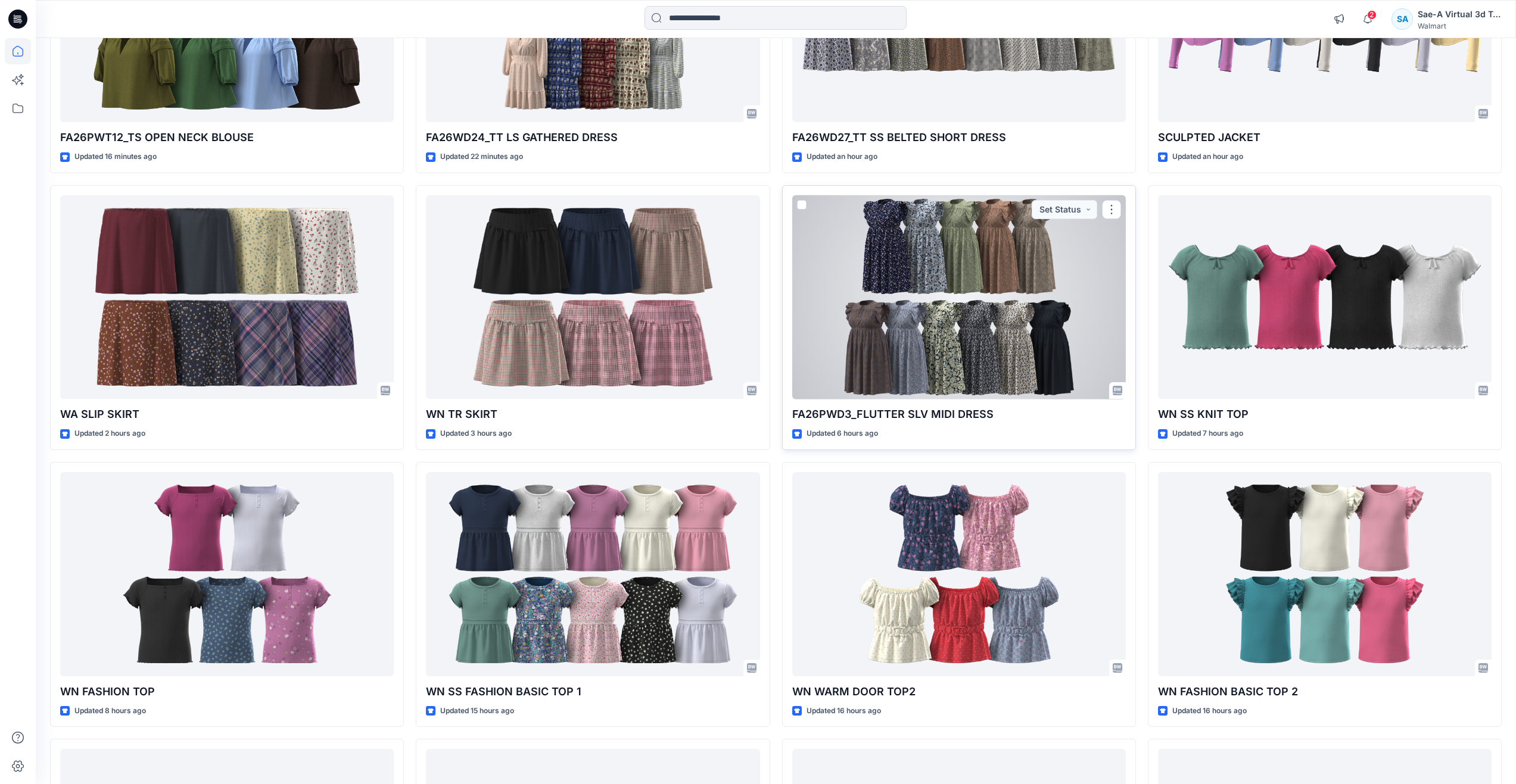
click at [895, 343] on div at bounding box center [959, 297] width 334 height 204
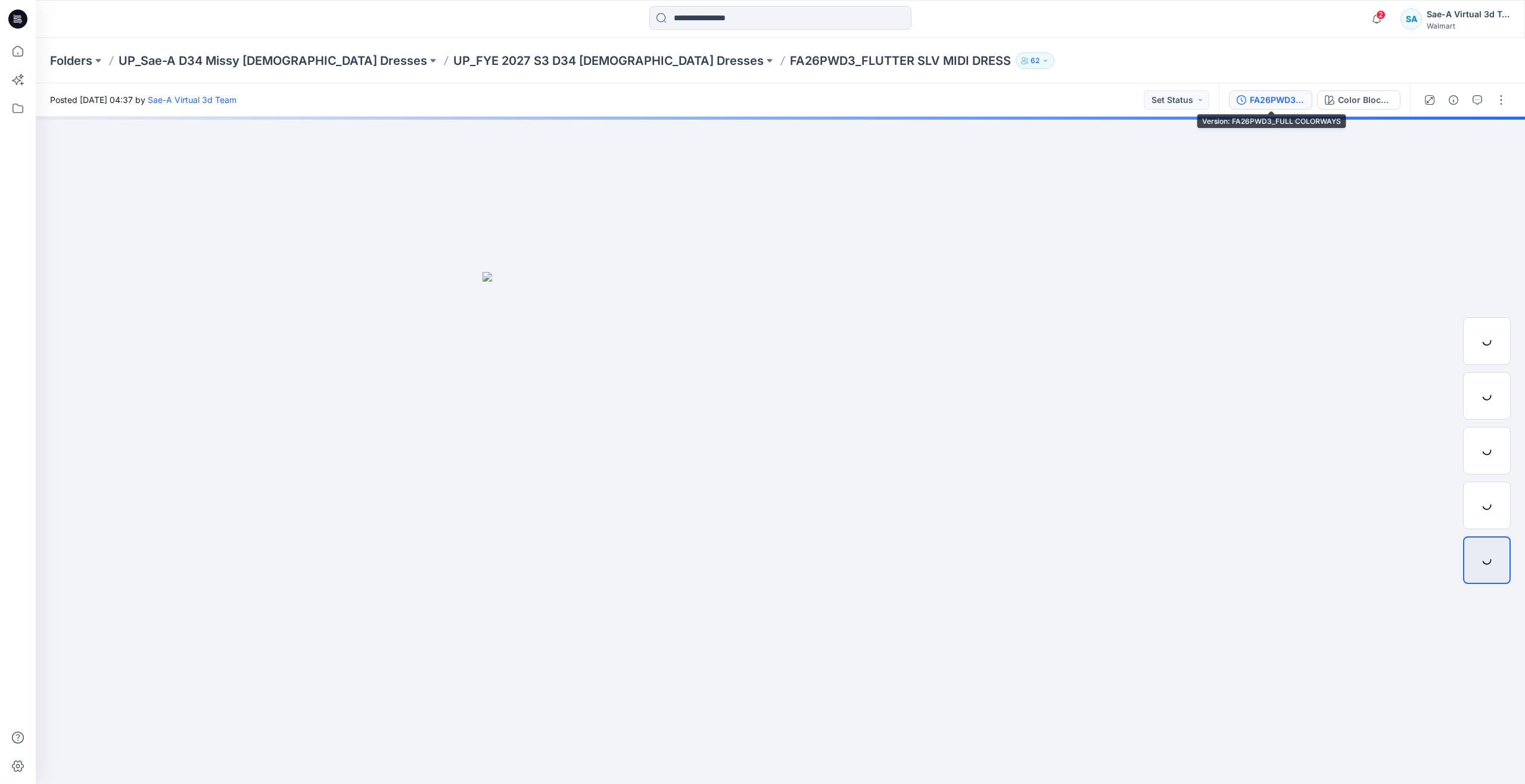
click at [1283, 97] on div "FA26PWD3_FULL COLORWAYS" at bounding box center [1277, 100] width 55 height 13
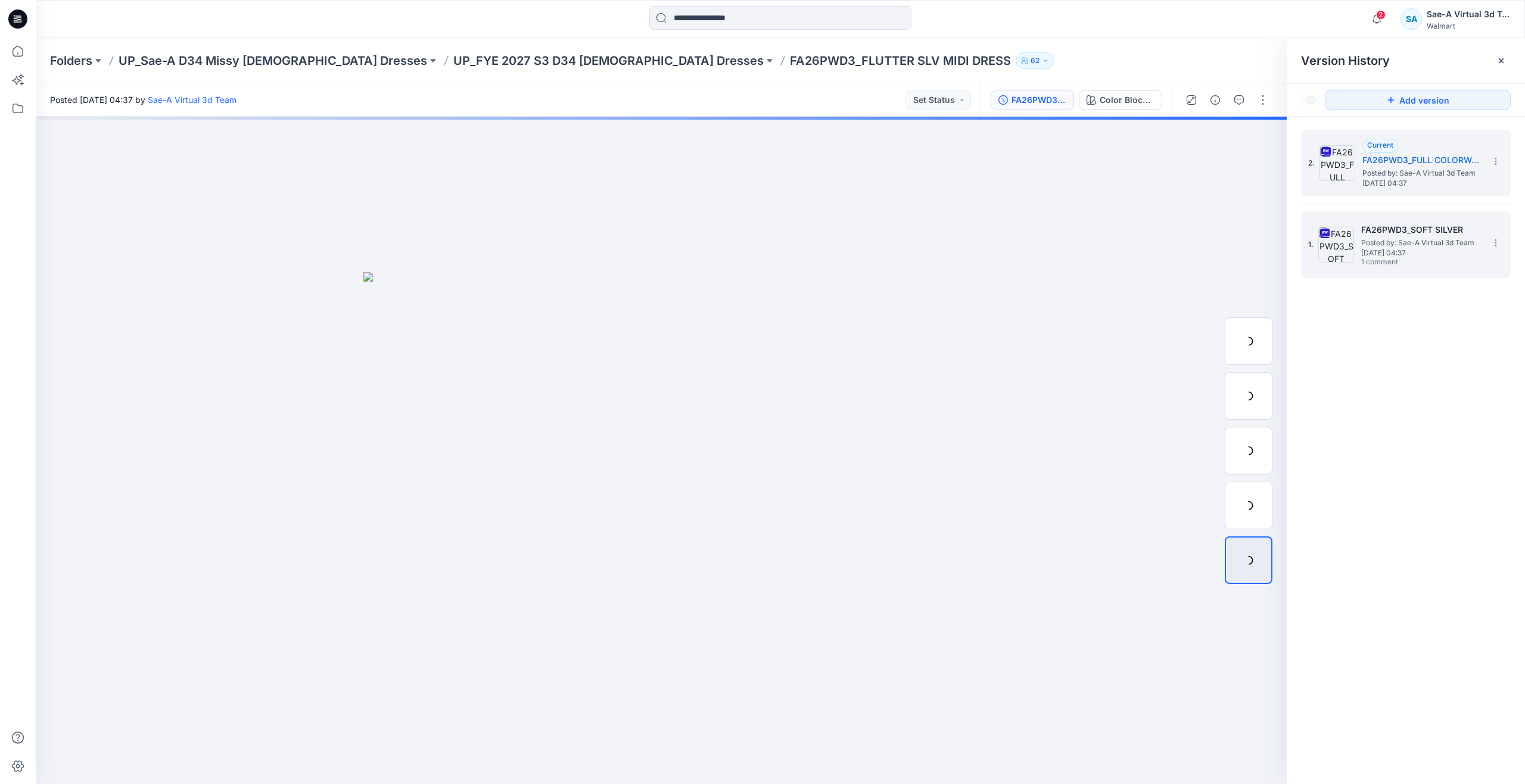
click at [1388, 251] on span "[DATE] 04:37" at bounding box center [1420, 253] width 119 height 9
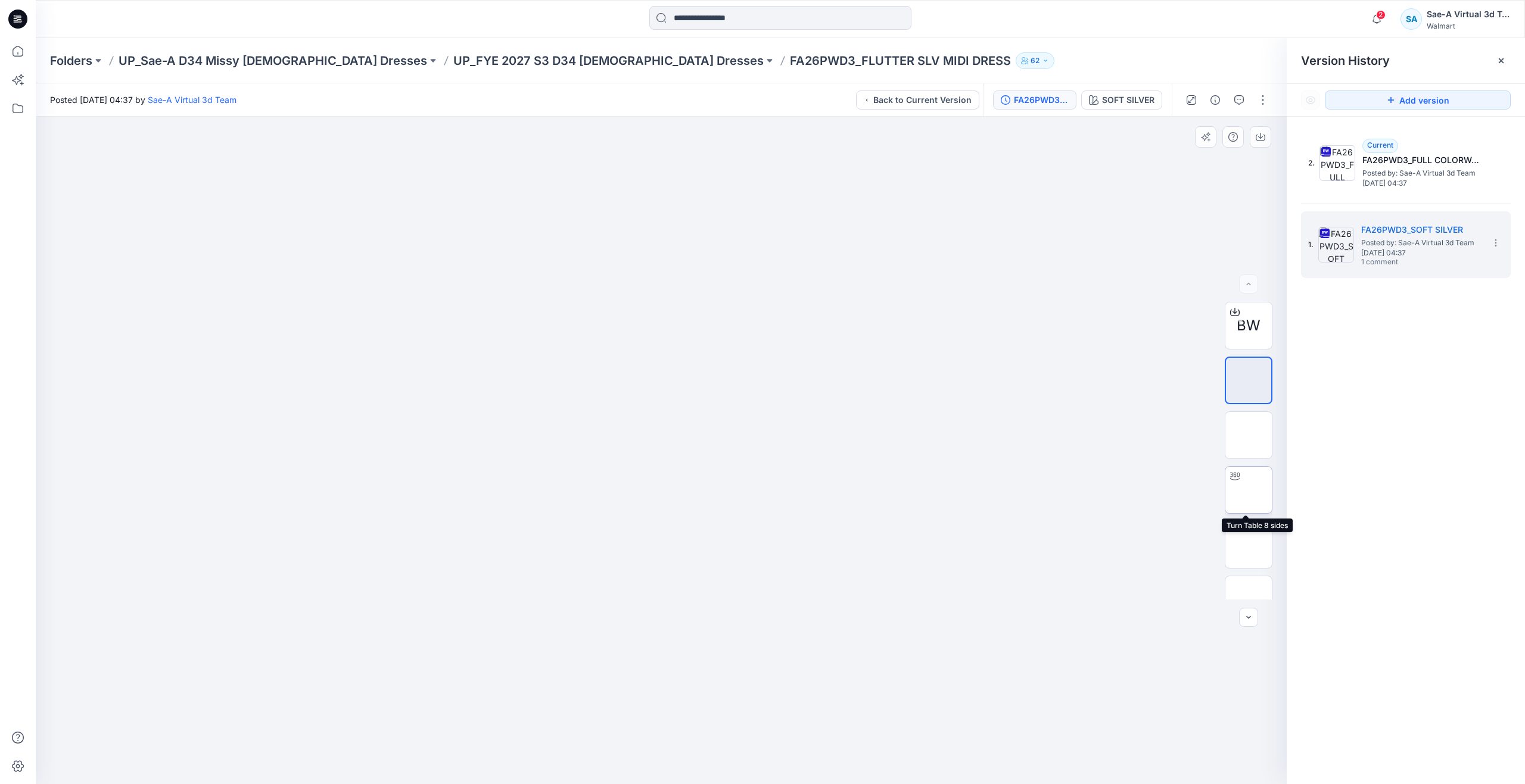
click at [1248, 490] on img at bounding box center [1248, 490] width 0 height 0
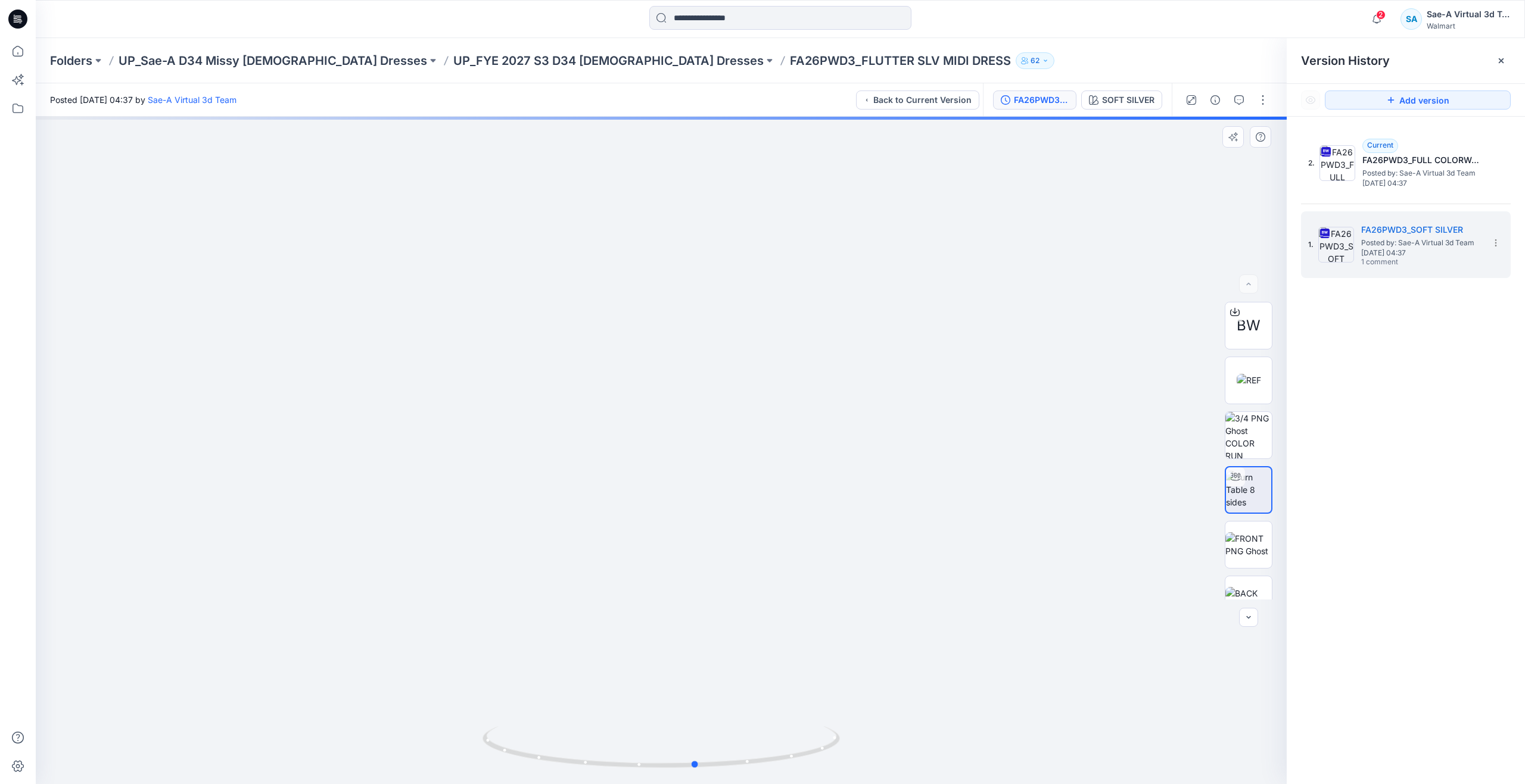
drag, startPoint x: 666, startPoint y: 763, endPoint x: 701, endPoint y: 715, distance: 59.4
click at [701, 715] on div at bounding box center [661, 450] width 1251 height 668
click at [1252, 386] on img at bounding box center [1248, 380] width 24 height 13
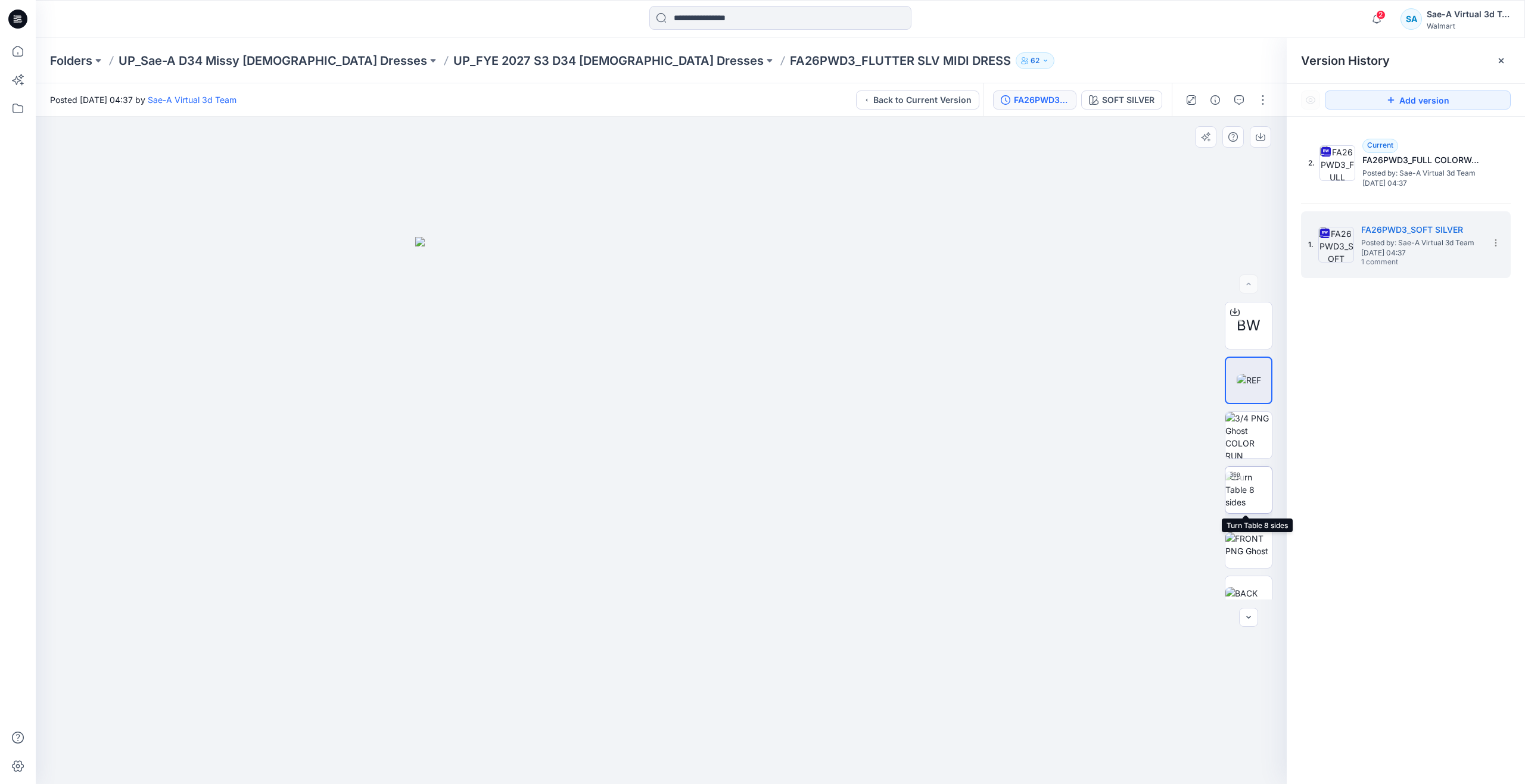
click at [1258, 494] on img at bounding box center [1248, 490] width 46 height 38
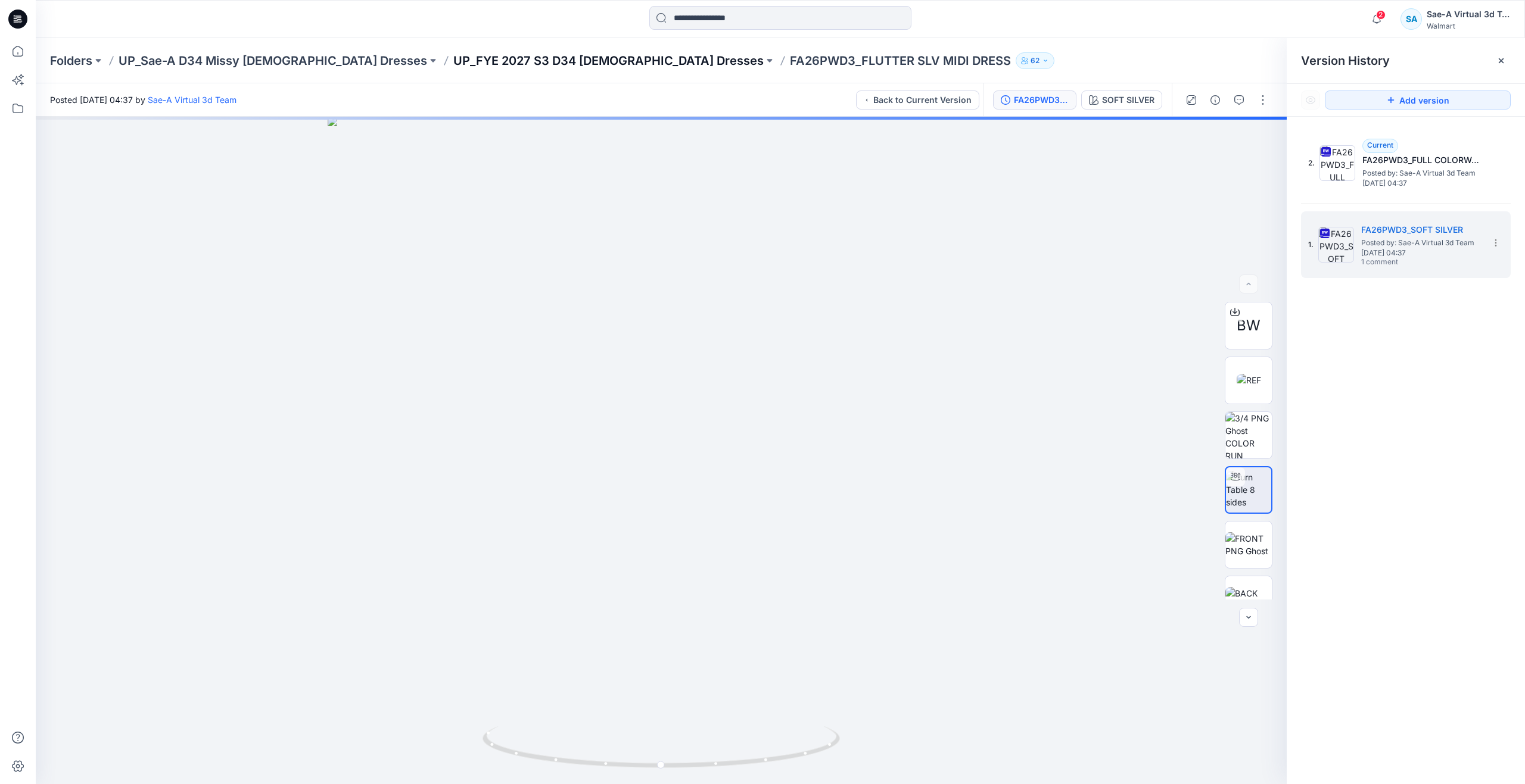
click at [508, 58] on p "UP_FYE 2027 S3 D34 [DEMOGRAPHIC_DATA] Dresses" at bounding box center [608, 60] width 310 height 17
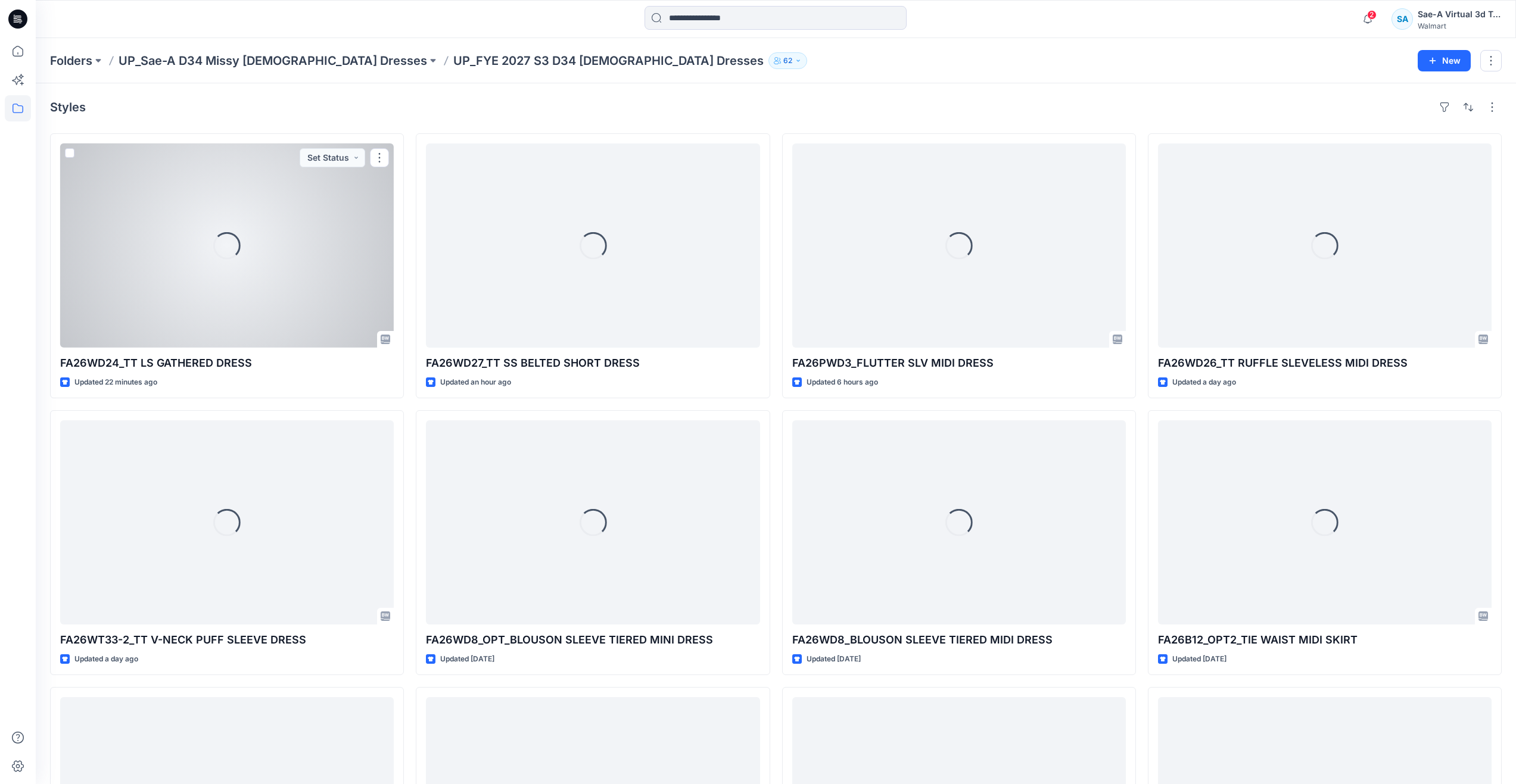
click at [220, 316] on div "Loading..." at bounding box center [227, 245] width 334 height 204
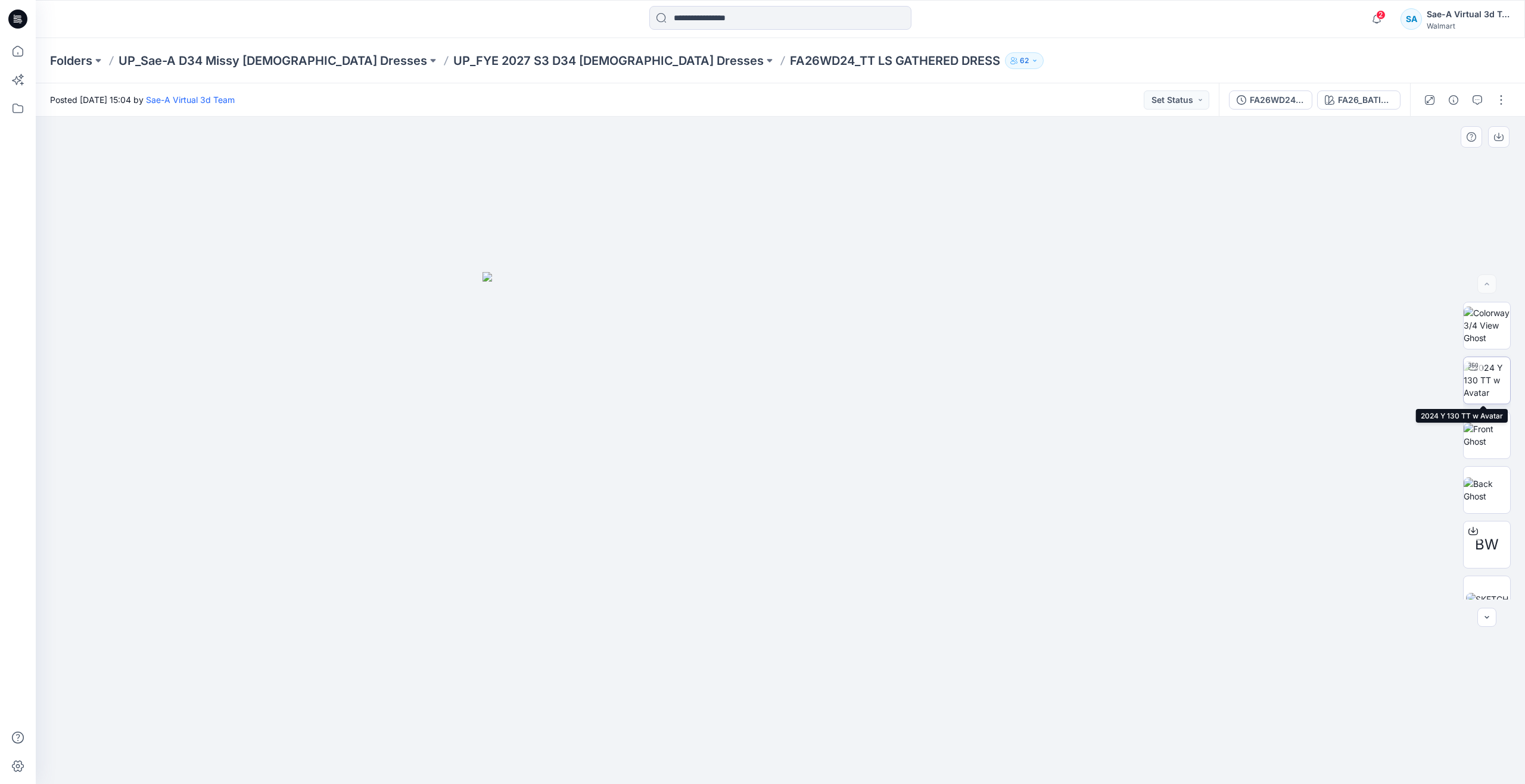
click at [1489, 389] on img at bounding box center [1487, 380] width 46 height 38
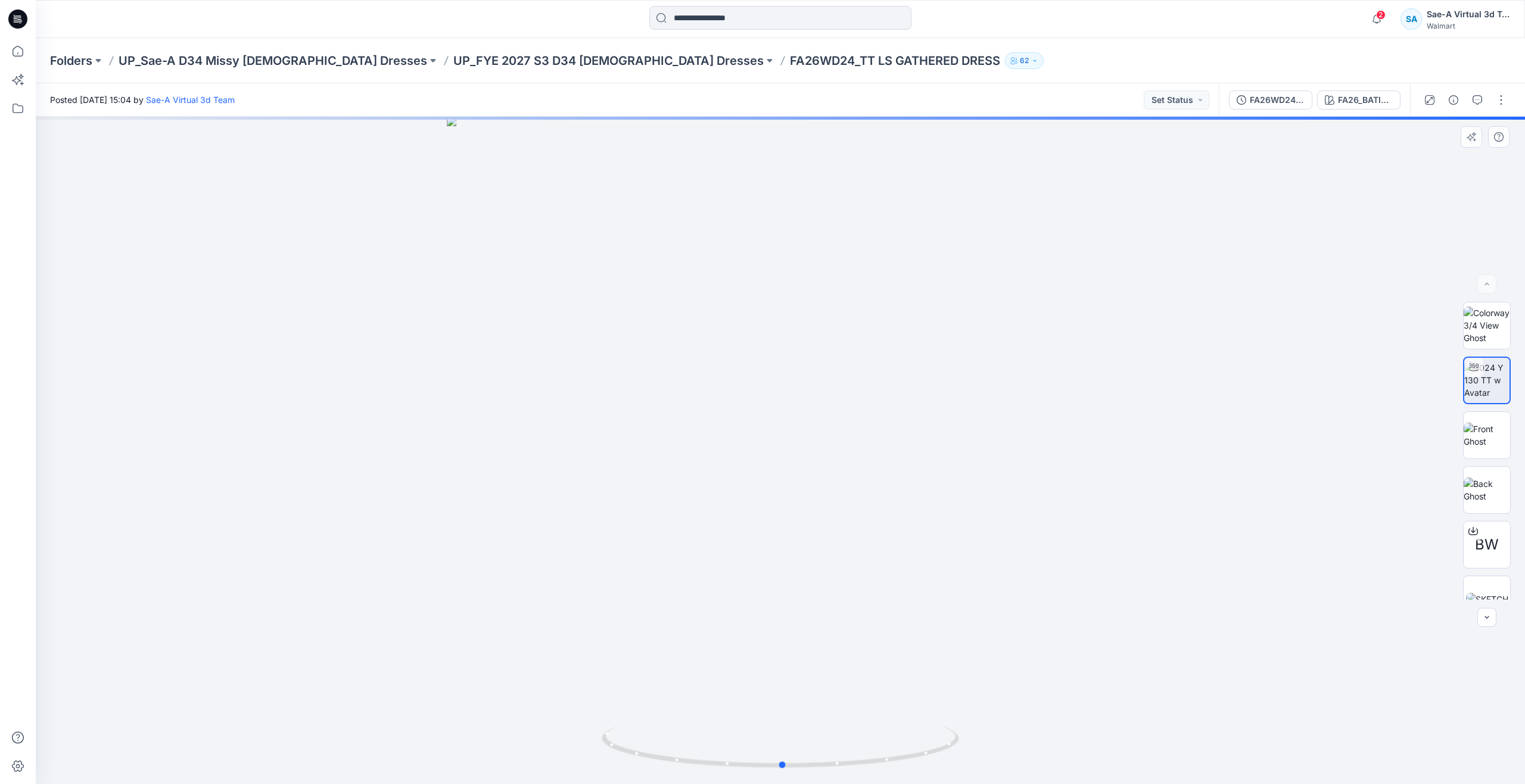
drag, startPoint x: 785, startPoint y: 767, endPoint x: 788, endPoint y: 719, distance: 48.1
click at [788, 719] on div at bounding box center [780, 450] width 1489 height 668
click at [19, 56] on icon at bounding box center [18, 52] width 26 height 26
